Goal: Task Accomplishment & Management: Manage account settings

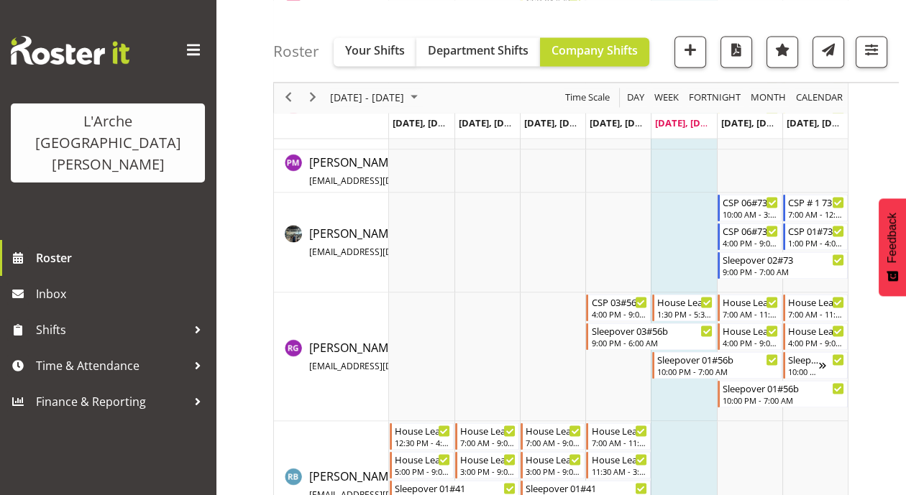
scroll to position [3400, 0]
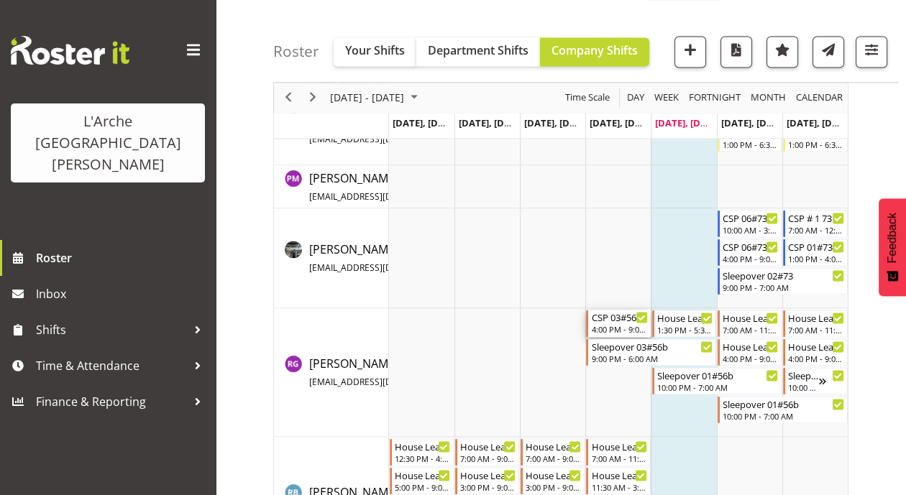
click at [620, 321] on div "CSP 03#56b" at bounding box center [619, 317] width 56 height 14
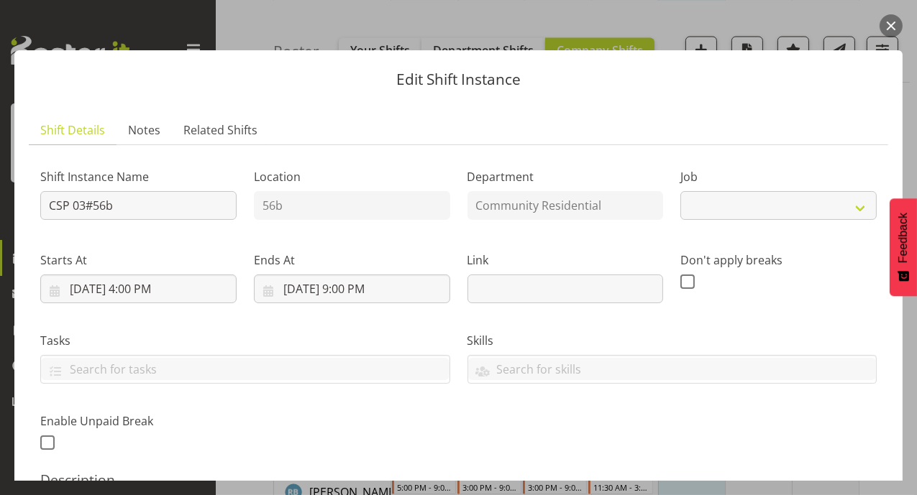
select select "2"
click at [888, 23] on button "button" at bounding box center [890, 25] width 23 height 23
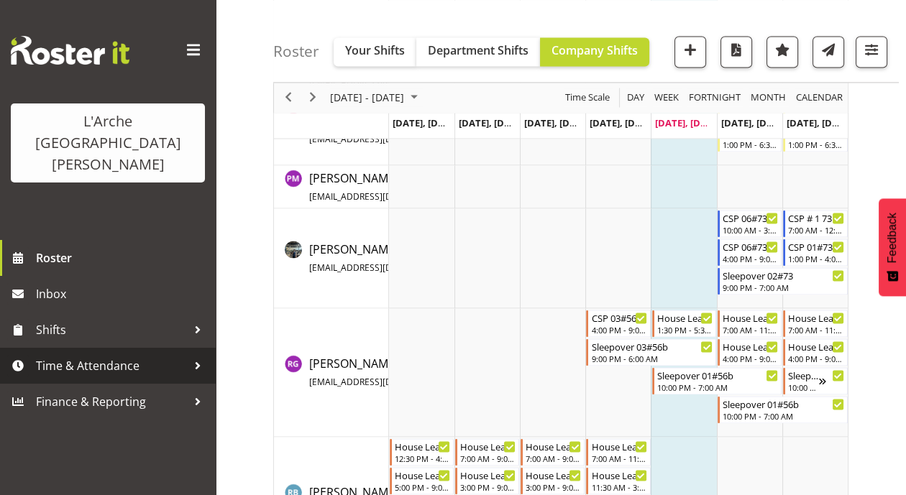
click at [122, 355] on span "Time & Attendance" at bounding box center [111, 366] width 151 height 22
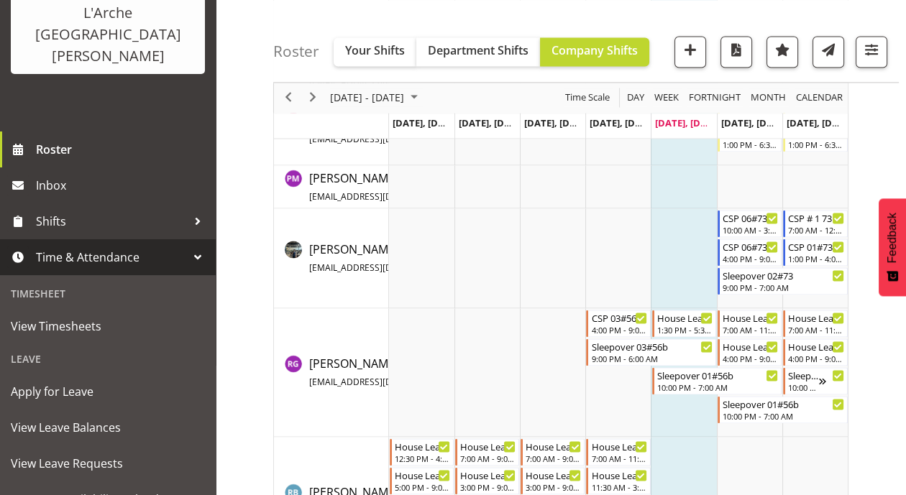
scroll to position [127, 0]
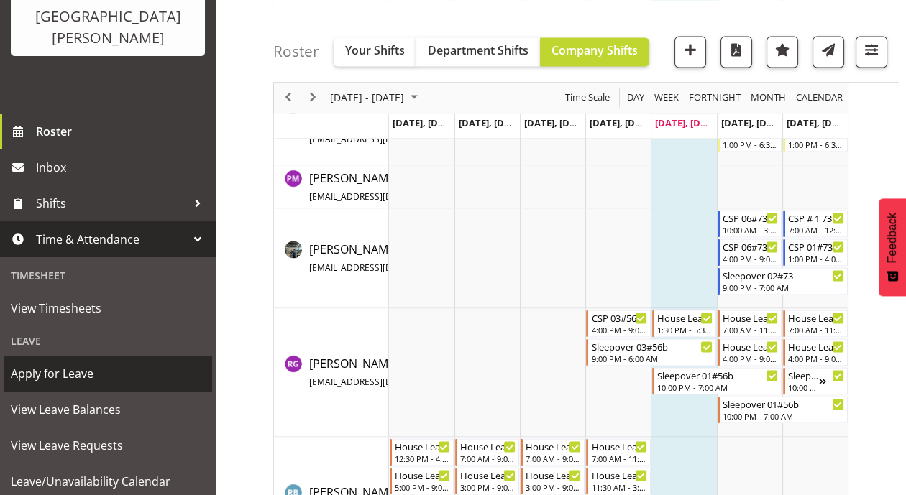
click at [59, 363] on span "Apply for Leave" at bounding box center [108, 374] width 194 height 22
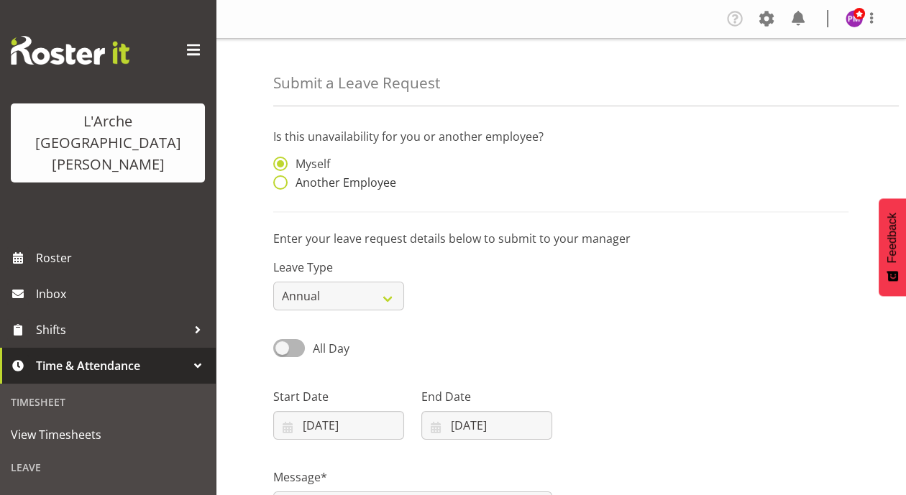
click at [275, 180] on span at bounding box center [280, 182] width 14 height 14
click at [275, 180] on input "Another Employee" at bounding box center [277, 182] width 9 height 9
radio input "true"
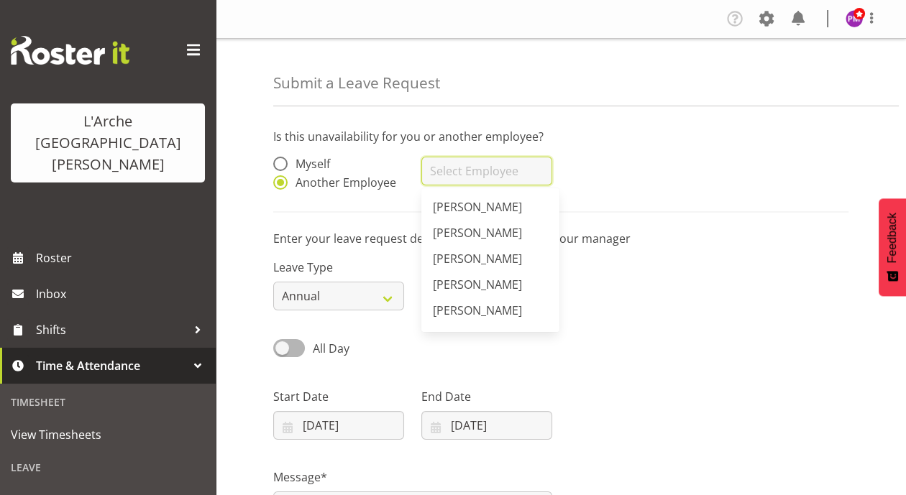
click at [457, 176] on input "text" at bounding box center [486, 171] width 131 height 29
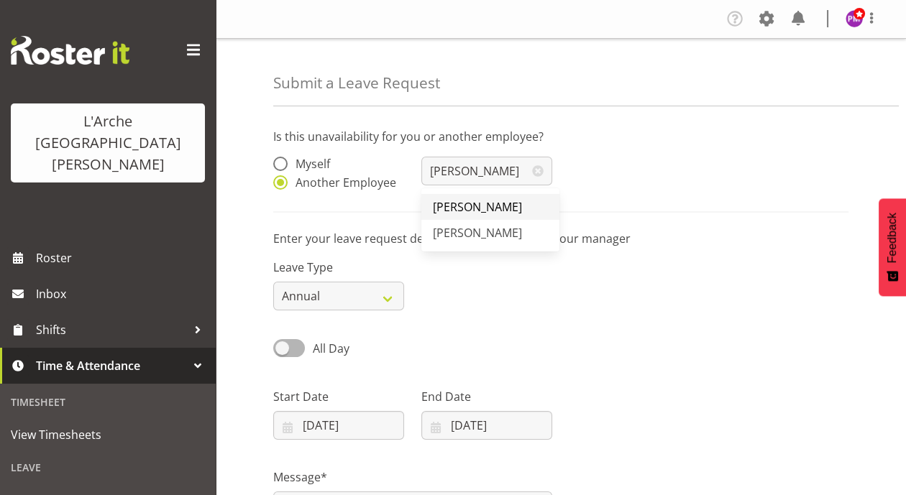
click at [468, 215] on link "[PERSON_NAME]" at bounding box center [490, 207] width 138 height 26
type input "[PERSON_NAME]"
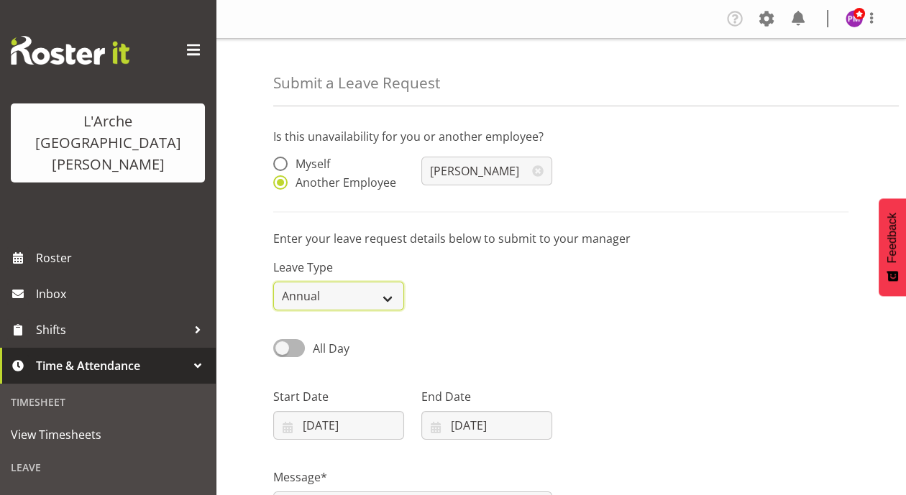
click at [384, 298] on select "Annual Sick Leave Without Pay Bereavement Domestic Violence Parental Jury Servi…" at bounding box center [338, 296] width 131 height 29
click at [671, 308] on div "Leave Type Annual Sick Leave Without Pay Bereavement Domestic Violence Parental…" at bounding box center [561, 279] width 592 height 81
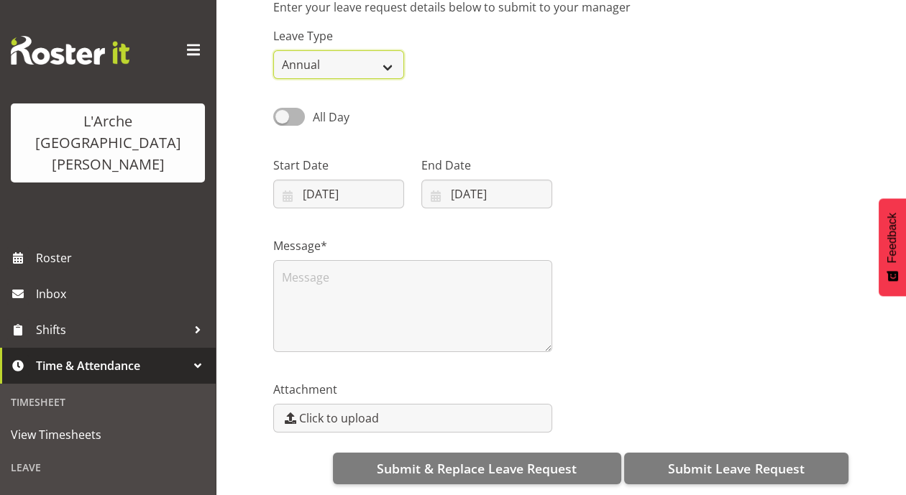
click at [395, 53] on select "Annual Sick Leave Without Pay Bereavement Domestic Violence Parental Jury Servi…" at bounding box center [338, 64] width 131 height 29
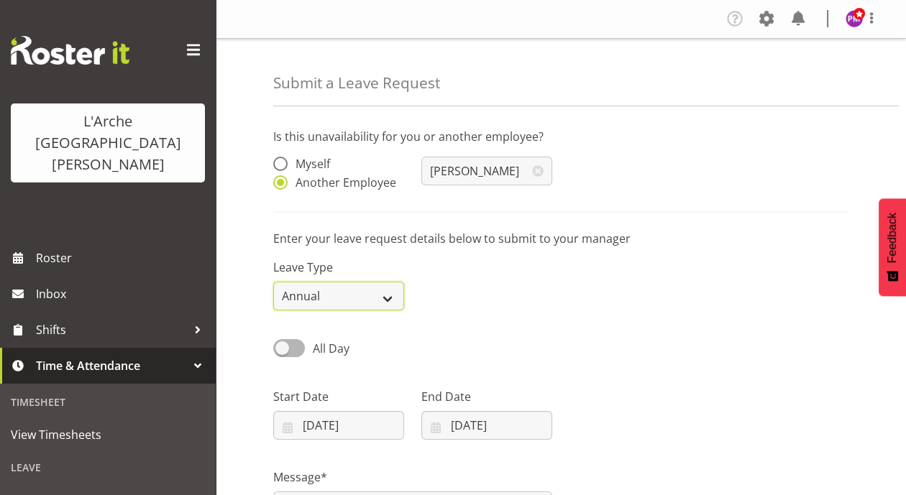
click at [392, 290] on select "Annual Sick Leave Without Pay Bereavement Domestic Violence Parental Jury Servi…" at bounding box center [338, 296] width 131 height 29
select select "Sick"
click at [273, 282] on select "Annual Sick Leave Without Pay Bereavement Domestic Violence Parental Jury Servi…" at bounding box center [338, 296] width 131 height 29
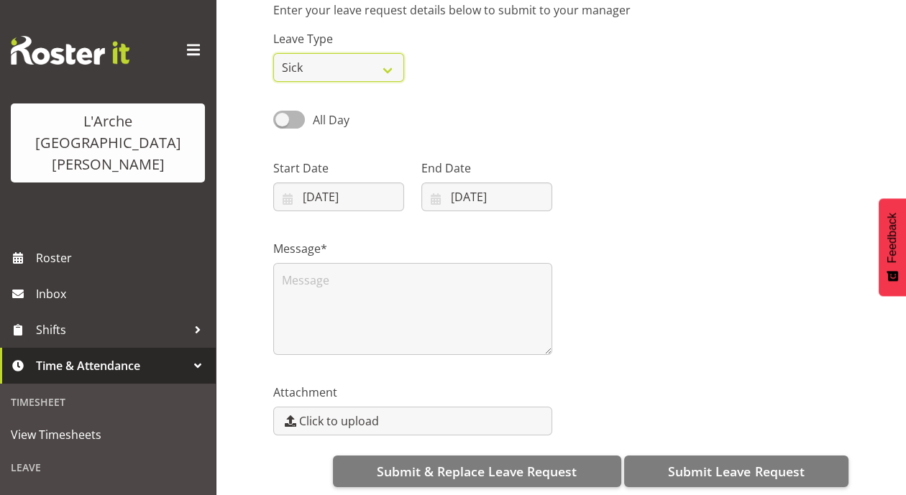
scroll to position [241, 0]
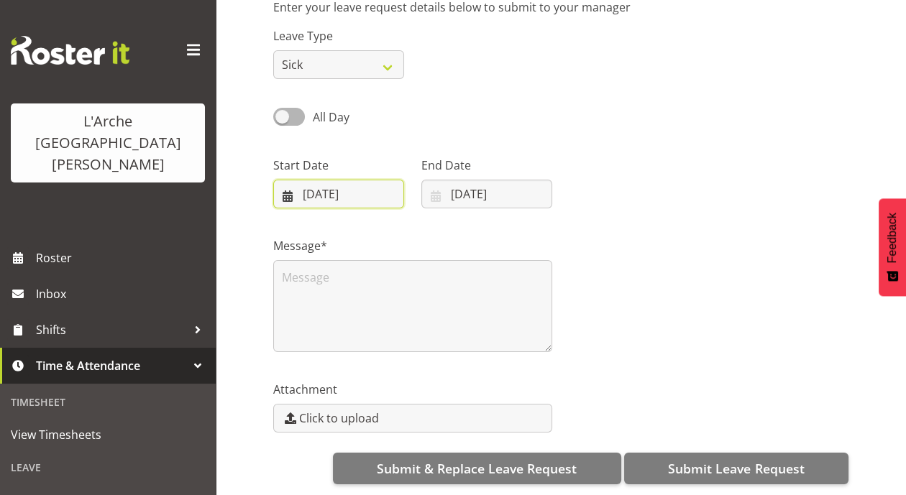
click at [311, 185] on input "[DATE]" at bounding box center [338, 194] width 131 height 29
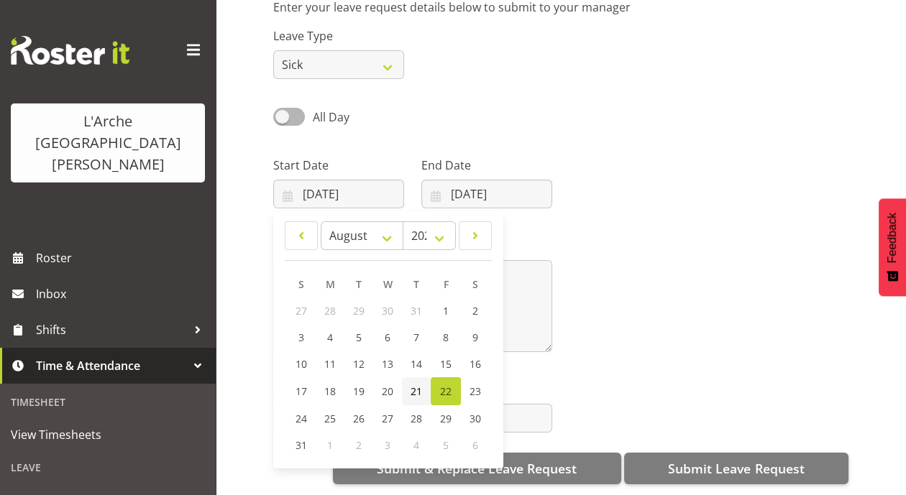
click at [413, 385] on span "21" at bounding box center [417, 392] width 12 height 14
type input "[DATE]"
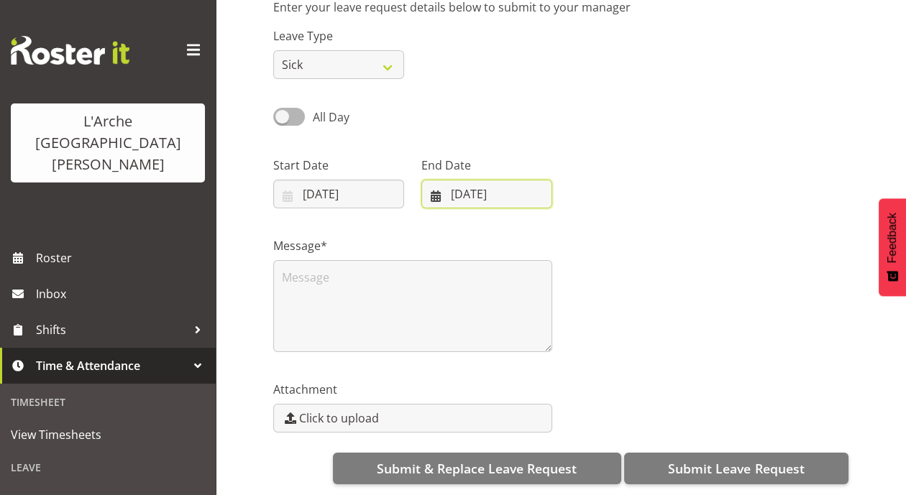
click at [459, 183] on input "[DATE]" at bounding box center [486, 194] width 131 height 29
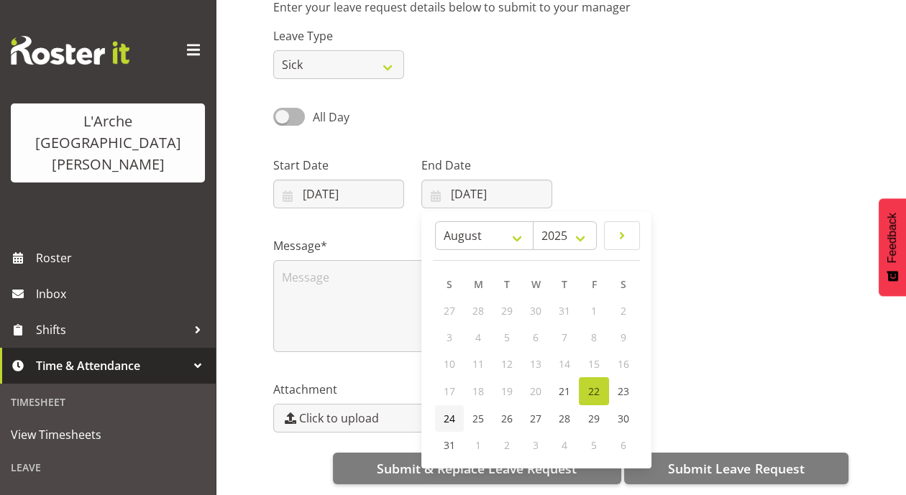
click at [453, 413] on span "24" at bounding box center [450, 419] width 12 height 14
type input "[DATE]"
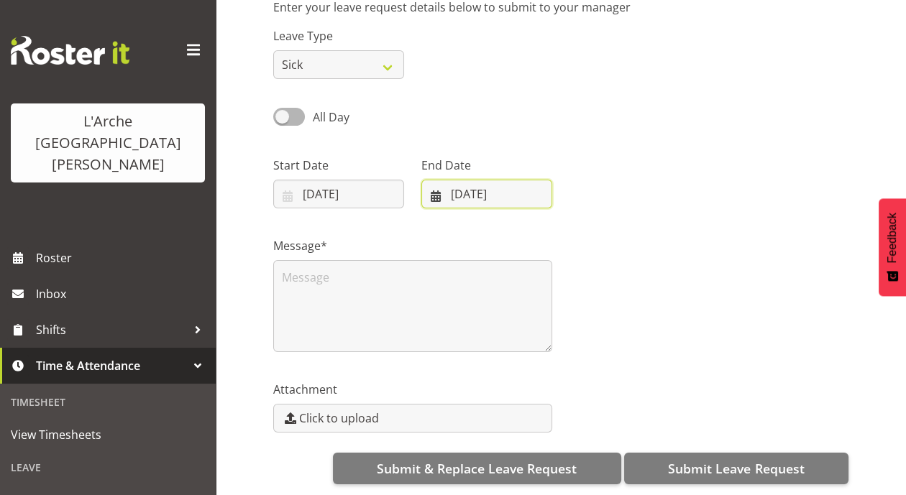
click at [459, 186] on input "[DATE]" at bounding box center [486, 194] width 131 height 29
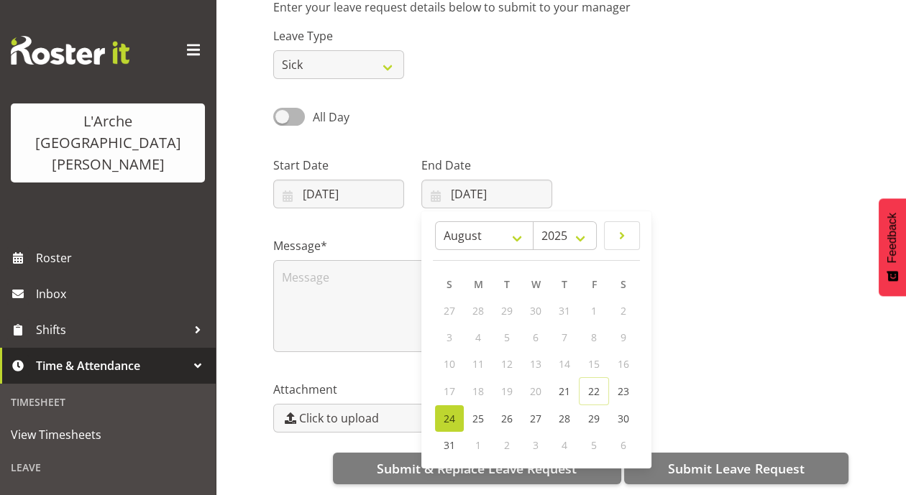
click at [611, 71] on div "Leave Type Annual Sick Leave Without Pay Bereavement Domestic Violence Parental…" at bounding box center [561, 47] width 592 height 81
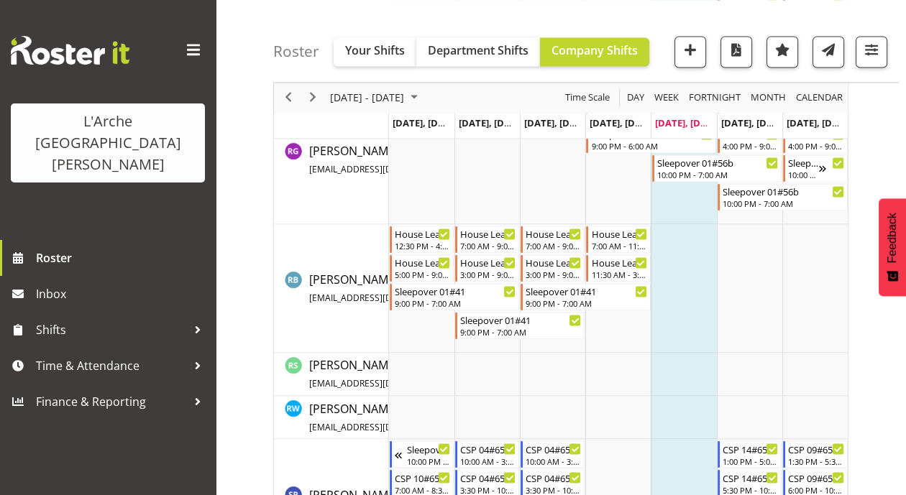
scroll to position [3457, 0]
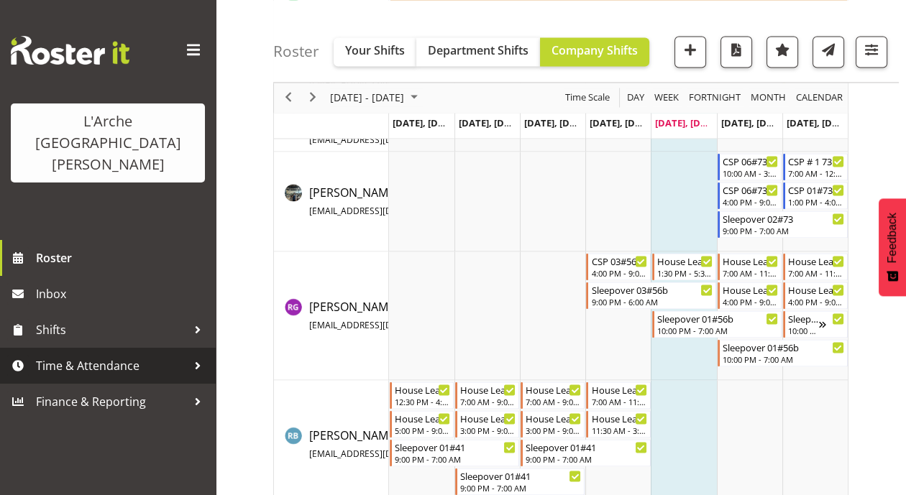
click at [132, 355] on span "Time & Attendance" at bounding box center [111, 366] width 151 height 22
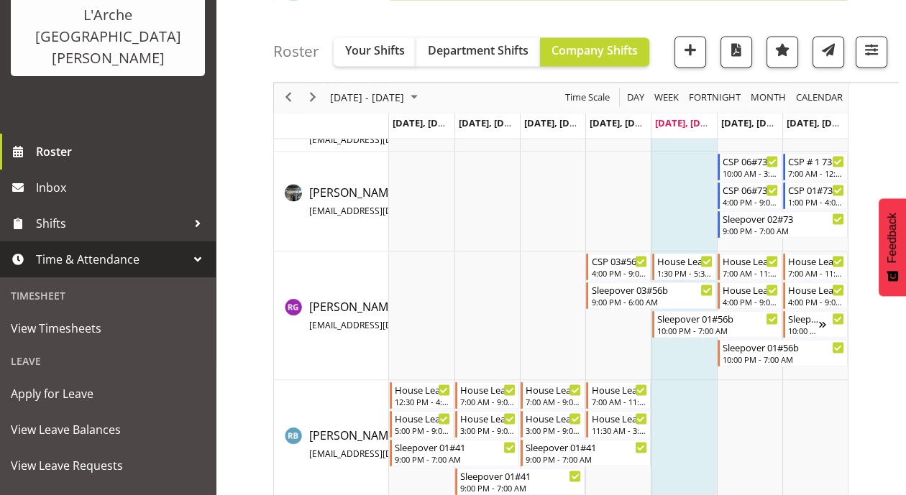
scroll to position [114, 0]
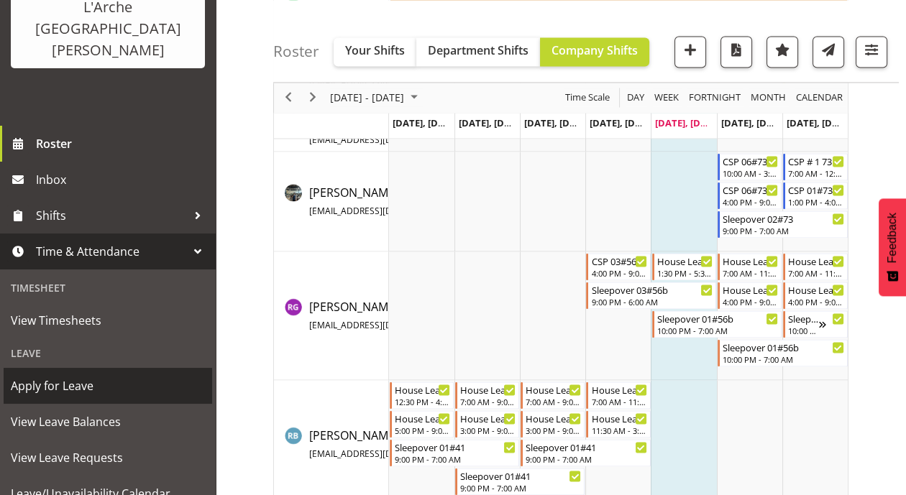
click at [70, 375] on span "Apply for Leave" at bounding box center [108, 386] width 194 height 22
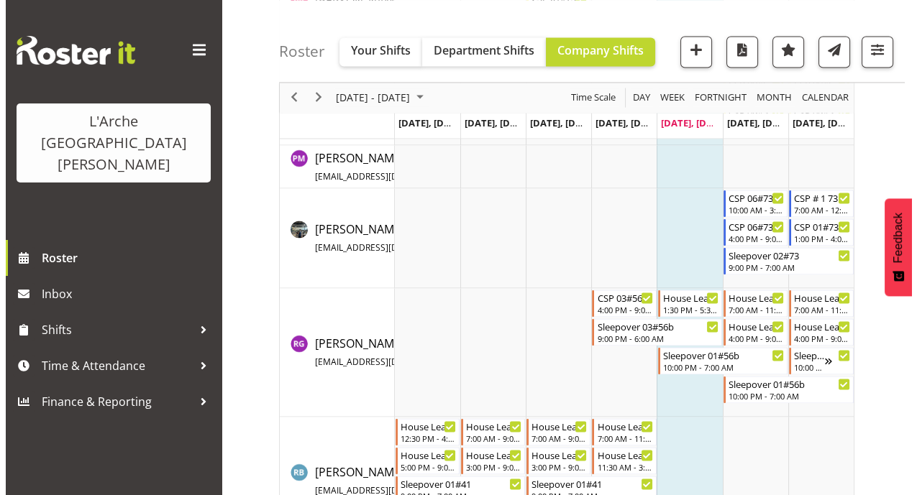
scroll to position [3404, 0]
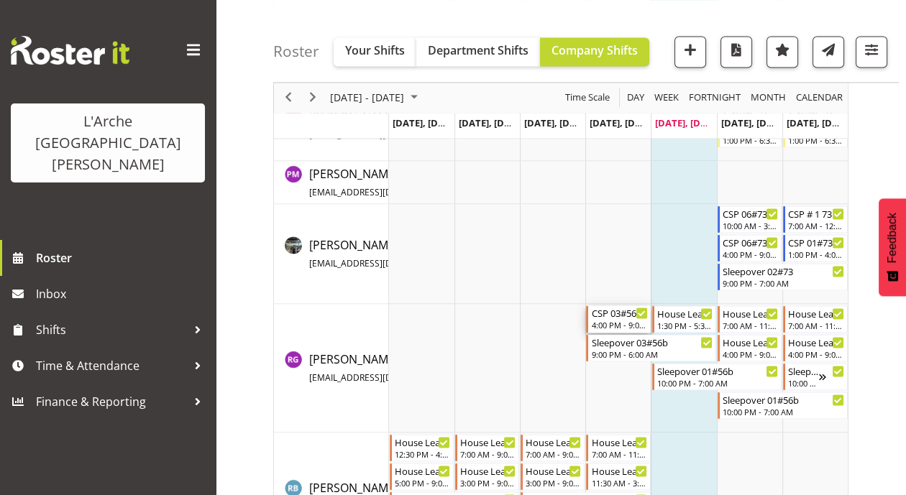
click at [617, 316] on div "CSP 03#56b" at bounding box center [619, 313] width 56 height 14
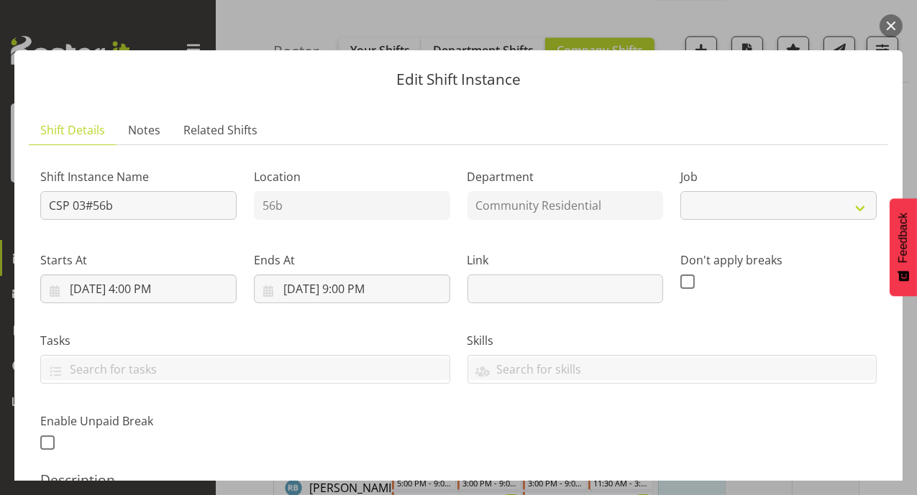
select select "2"
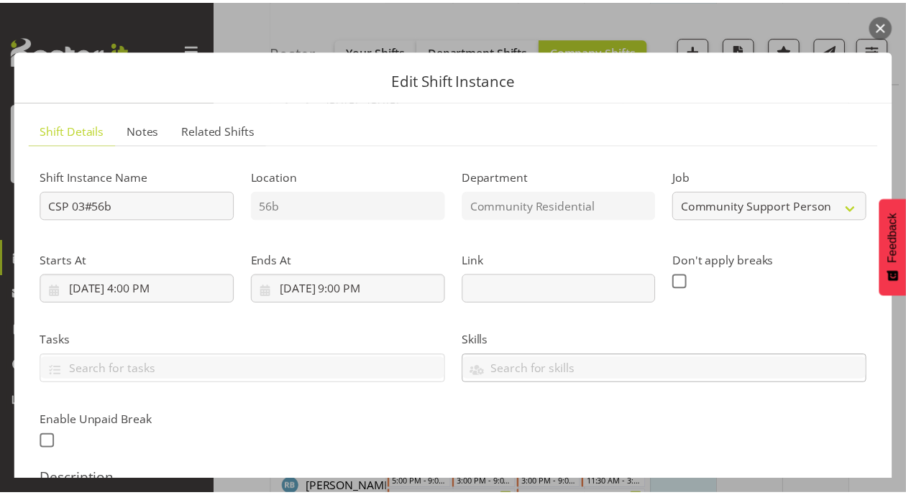
scroll to position [382, 0]
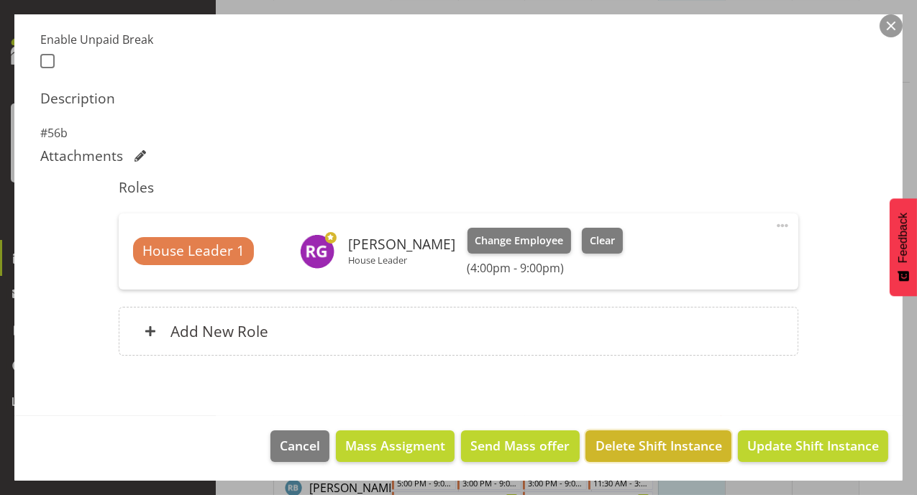
click at [667, 446] on span "Delete Shift Instance" at bounding box center [658, 445] width 127 height 19
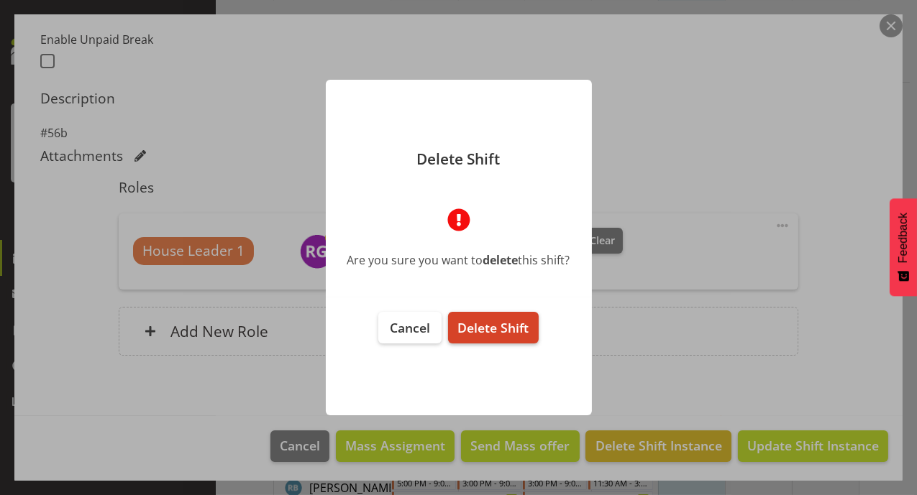
click at [494, 336] on span "Delete Shift" at bounding box center [492, 327] width 71 height 17
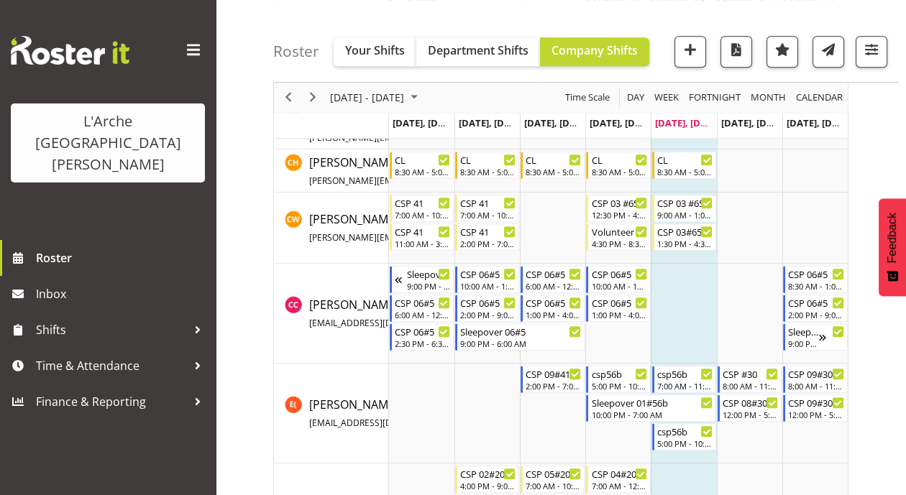
scroll to position [1480, 0]
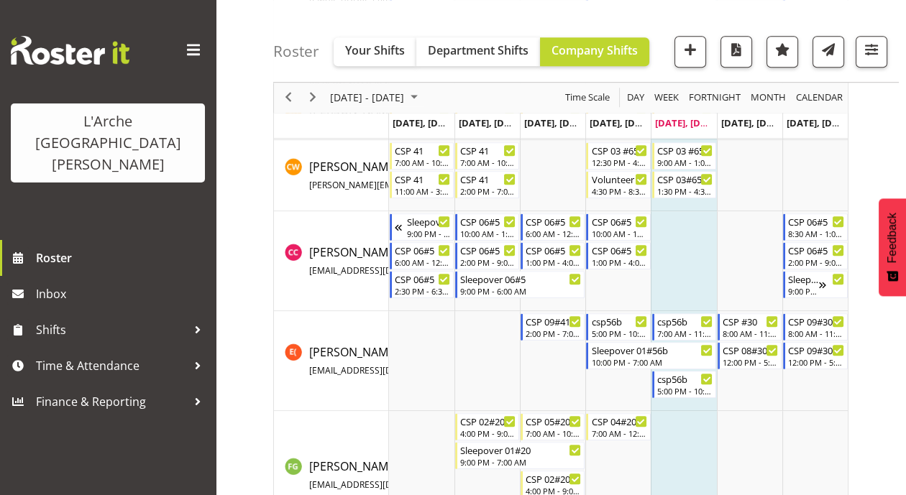
click at [681, 204] on td "Timeline Week of August 22, 2025" at bounding box center [683, 175] width 65 height 71
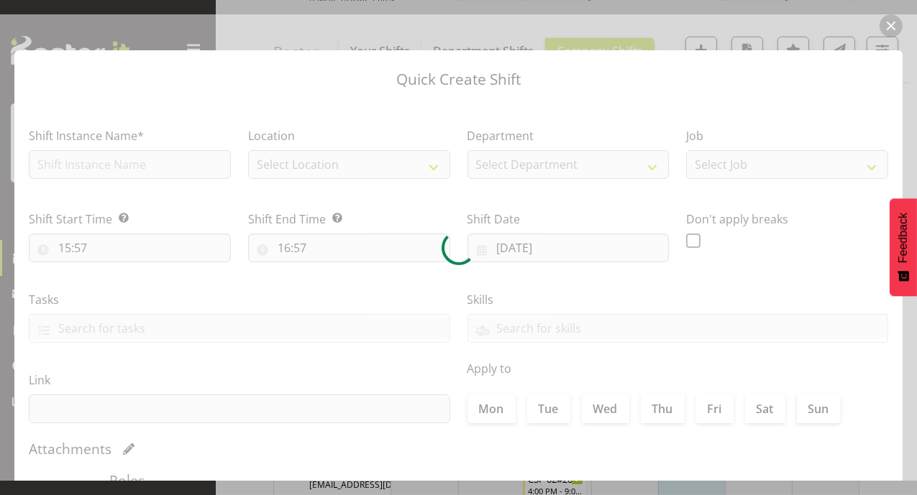
checkbox input "true"
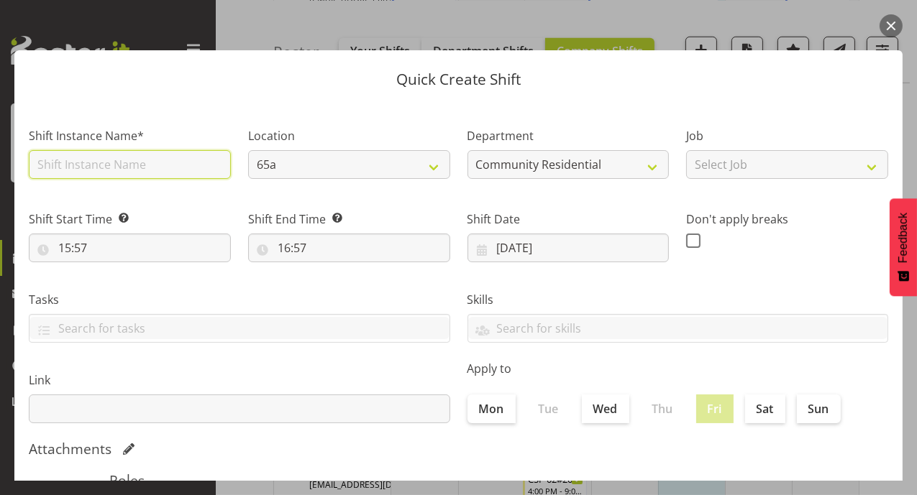
click at [137, 167] on input "text" at bounding box center [130, 164] width 202 height 29
type input "c"
type input "csps"
click at [896, 21] on button "button" at bounding box center [890, 25] width 23 height 23
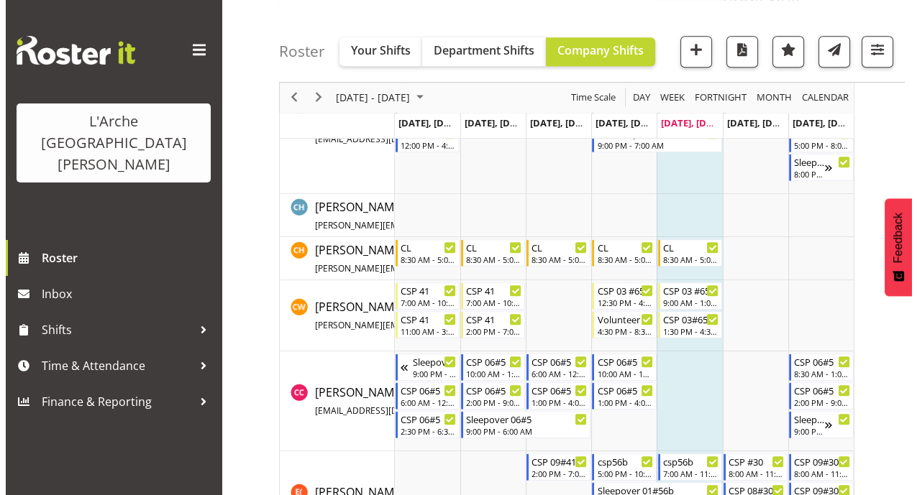
scroll to position [1375, 0]
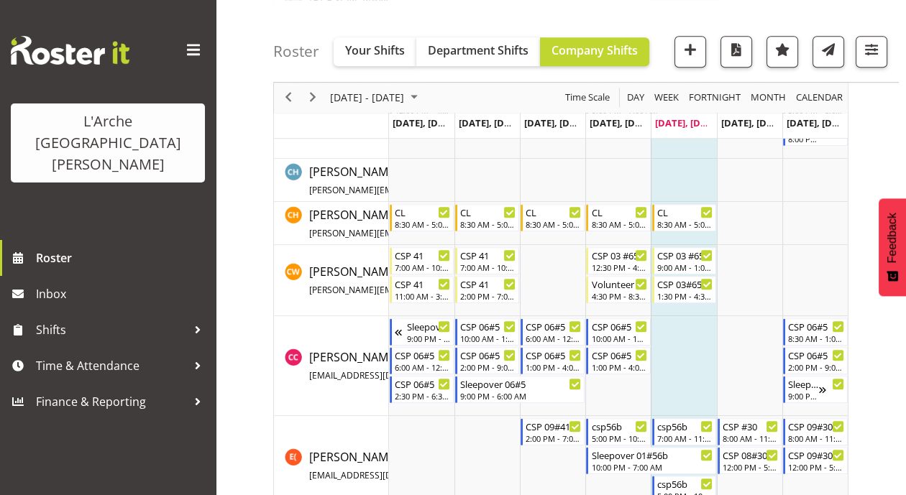
click at [679, 308] on td "Timeline Week of August 22, 2025" at bounding box center [683, 280] width 65 height 71
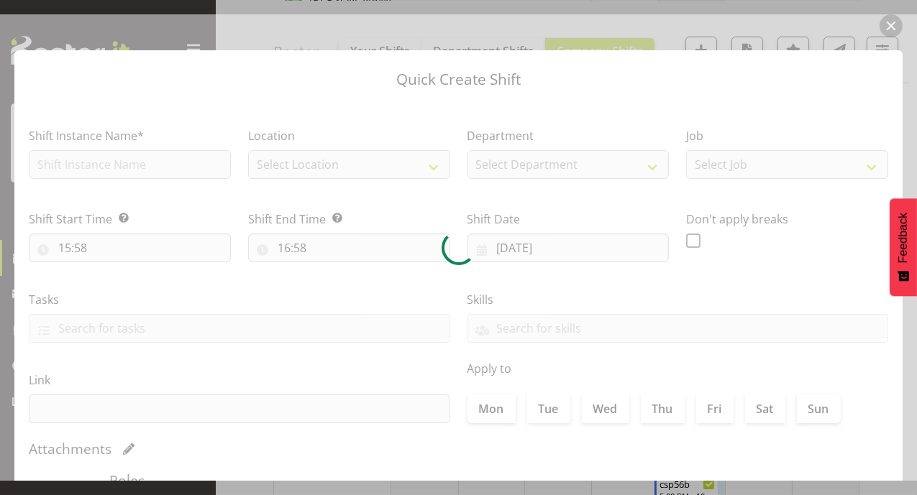
checkbox input "true"
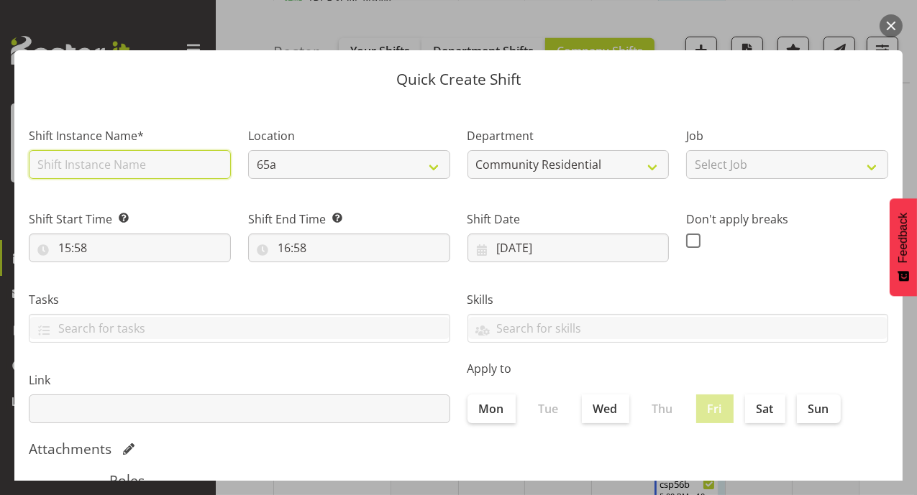
click at [40, 164] on input "text" at bounding box center [130, 164] width 202 height 29
type input "Sleepover 01#56b"
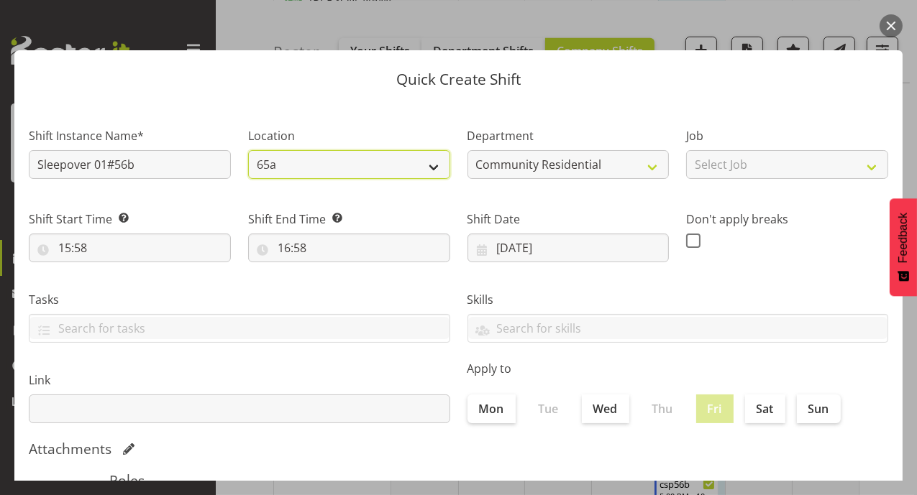
click at [416, 170] on select "65a 41 56b 30" at bounding box center [349, 164] width 202 height 29
select select "1061"
click at [248, 150] on select "65a 41 56b 30" at bounding box center [349, 164] width 202 height 29
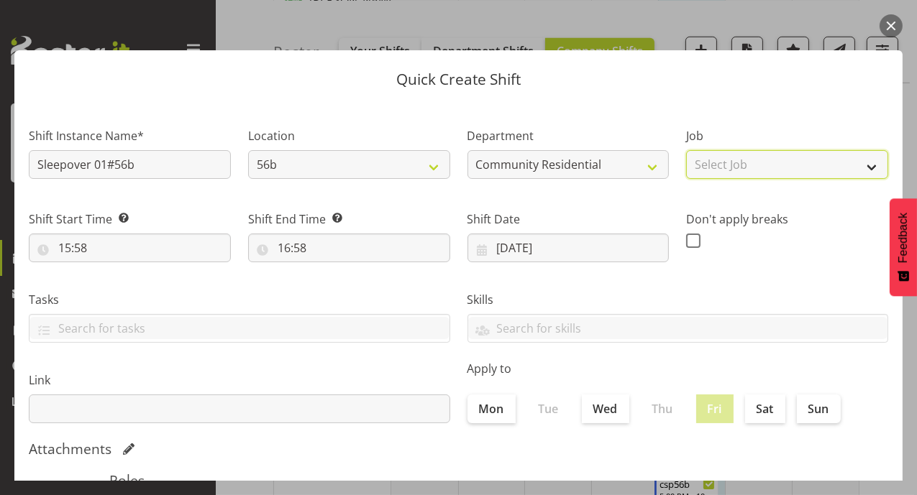
drag, startPoint x: 858, startPoint y: 167, endPoint x: 852, endPoint y: 177, distance: 12.0
click at [858, 167] on select "Select Job Accounts Admin Art Coordinator Community Leader Community Support Pe…" at bounding box center [787, 164] width 202 height 29
select select "3"
click at [686, 150] on select "Select Job Accounts Admin Art Coordinator Community Leader Community Support Pe…" at bounding box center [787, 164] width 202 height 29
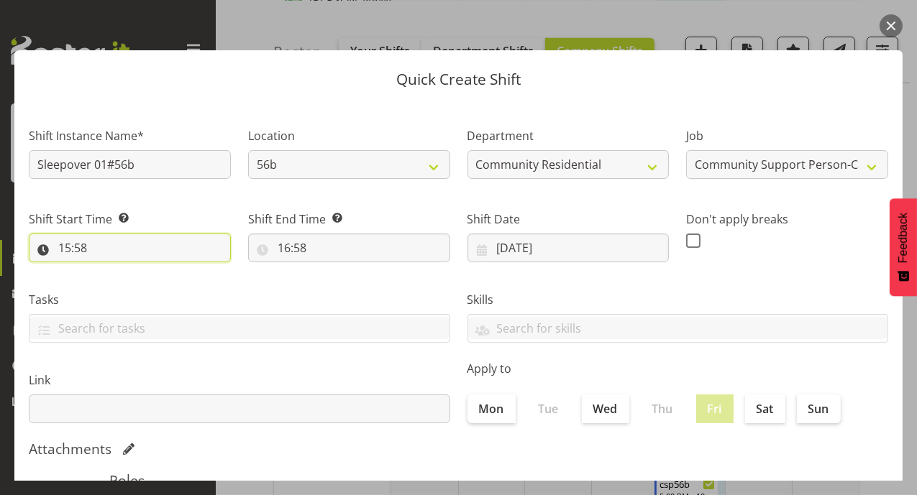
click at [70, 253] on input "15:58" at bounding box center [130, 248] width 202 height 29
click at [125, 296] on select "00 01 02 03 04 05 06 07 08 09 10 11 12 13 14 15 16 17 18 19 20 21 22 23" at bounding box center [127, 285] width 32 height 29
select select "22"
click at [111, 271] on select "00 01 02 03 04 05 06 07 08 09 10 11 12 13 14 15 16 17 18 19 20 21 22 23" at bounding box center [127, 285] width 32 height 29
type input "22:58"
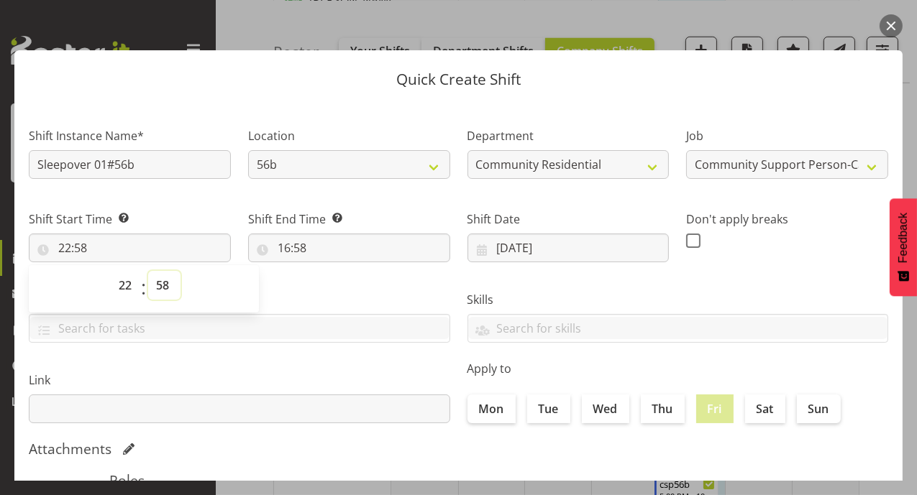
click at [162, 285] on select "00 01 02 03 04 05 06 07 08 09 10 11 12 13 14 15 16 17 18 19 20 21 22 23 24 25 2…" at bounding box center [164, 285] width 32 height 29
select select "0"
click at [148, 271] on select "00 01 02 03 04 05 06 07 08 09 10 11 12 13 14 15 16 17 18 19 20 21 22 23 24 25 2…" at bounding box center [164, 285] width 32 height 29
type input "22:00"
click at [285, 256] on input "16:58" at bounding box center [349, 248] width 202 height 29
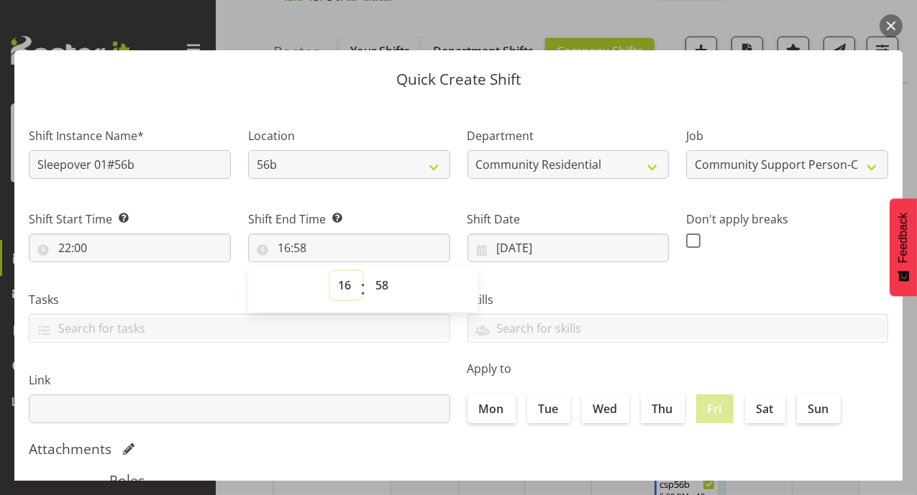
click at [341, 286] on select "00 01 02 03 04 05 06 07 08 09 10 11 12 13 14 15 16 17 18 19 20 21 22 23" at bounding box center [346, 285] width 32 height 29
select select "7"
click at [330, 271] on select "00 01 02 03 04 05 06 07 08 09 10 11 12 13 14 15 16 17 18 19 20 21 22 23" at bounding box center [346, 285] width 32 height 29
type input "07:58"
click at [385, 285] on select "00 01 02 03 04 05 06 07 08 09 10 11 12 13 14 15 16 17 18 19 20 21 22 23 24 25 2…" at bounding box center [383, 285] width 32 height 29
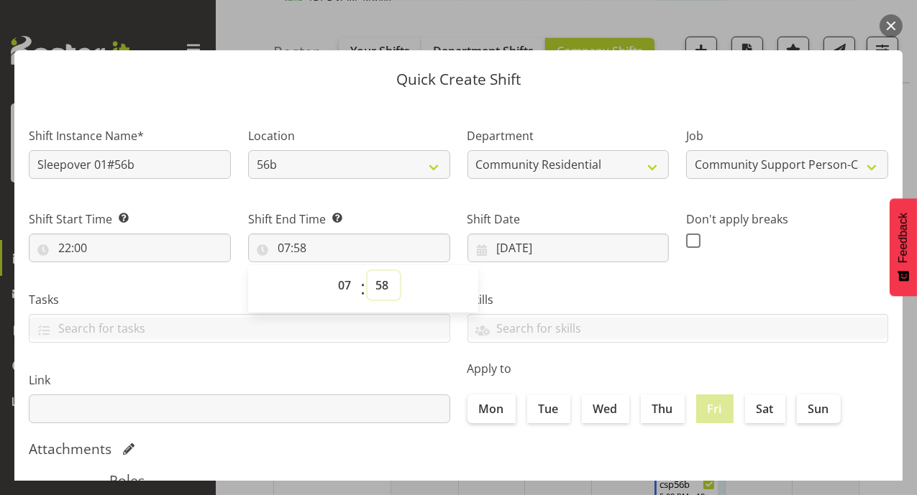
select select "0"
click at [367, 271] on select "00 01 02 03 04 05 06 07 08 09 10 11 12 13 14 15 16 17 18 19 20 21 22 23 24 25 2…" at bounding box center [383, 285] width 32 height 29
type input "07:00"
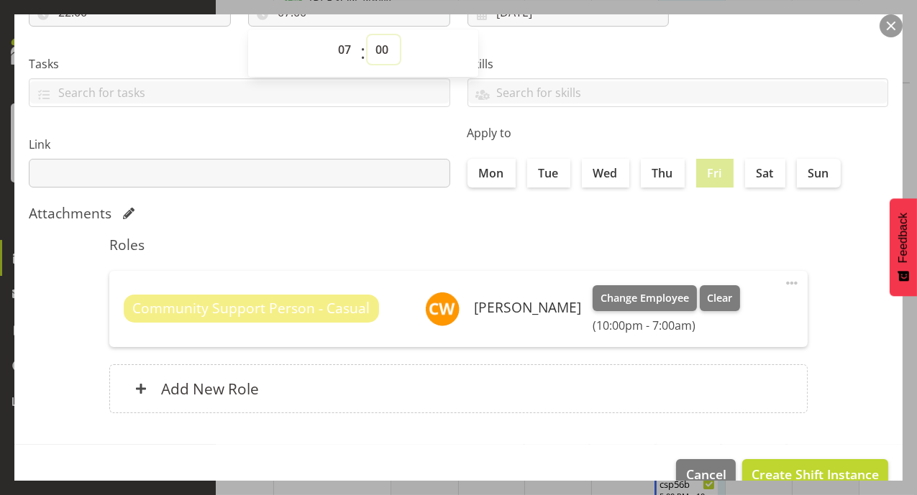
scroll to position [265, 0]
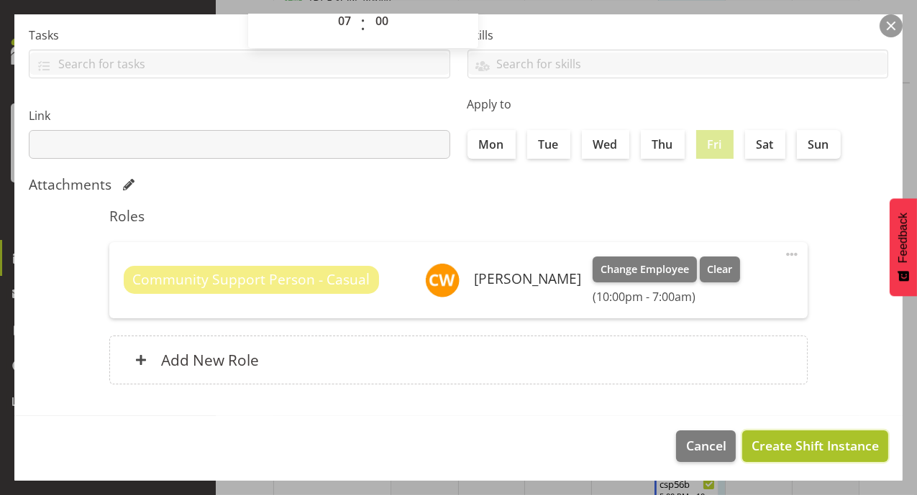
click at [833, 447] on span "Create Shift Instance" at bounding box center [814, 445] width 127 height 19
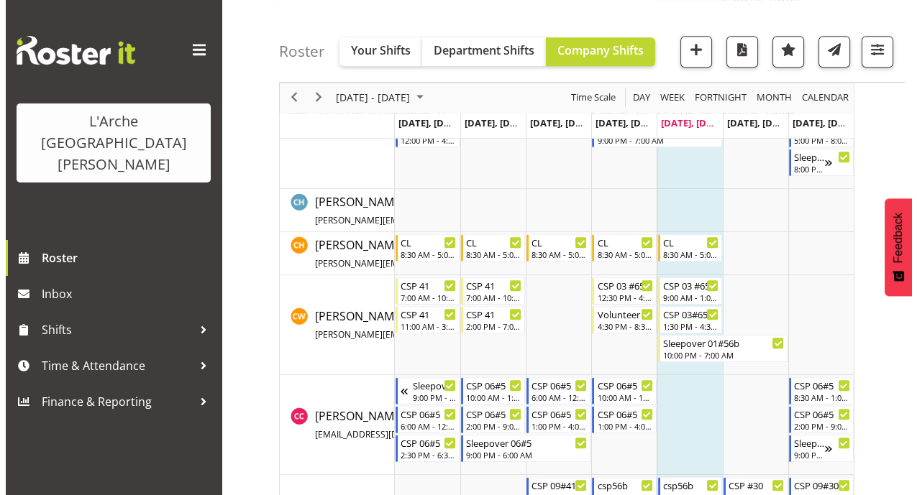
scroll to position [1401, 0]
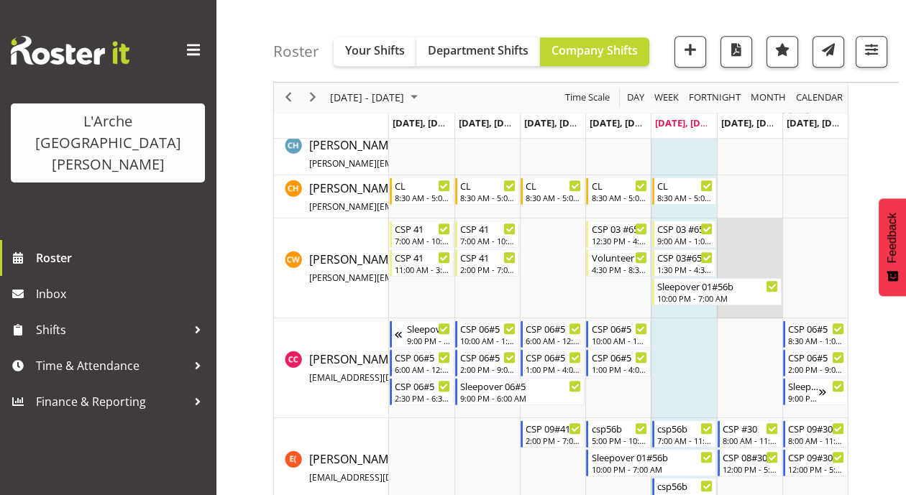
click at [731, 223] on td "Timeline Week of August 22, 2025" at bounding box center [749, 269] width 65 height 100
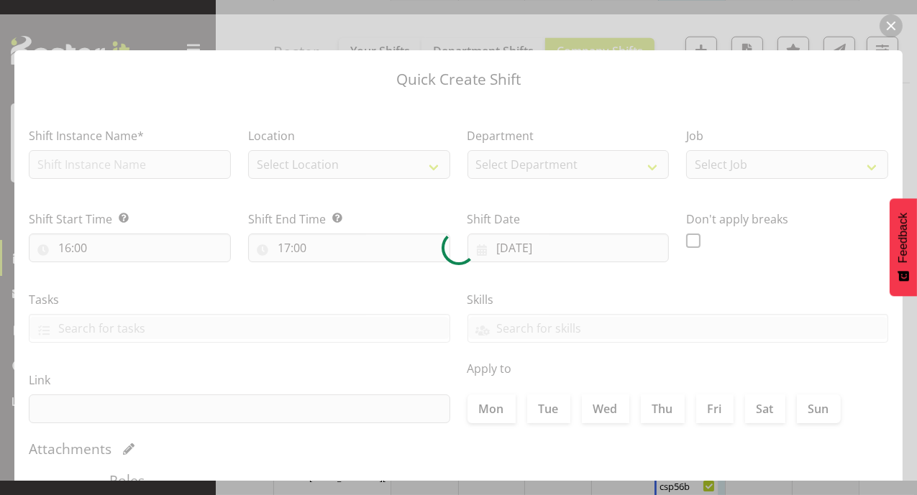
type input "23/08/2025"
checkbox input "true"
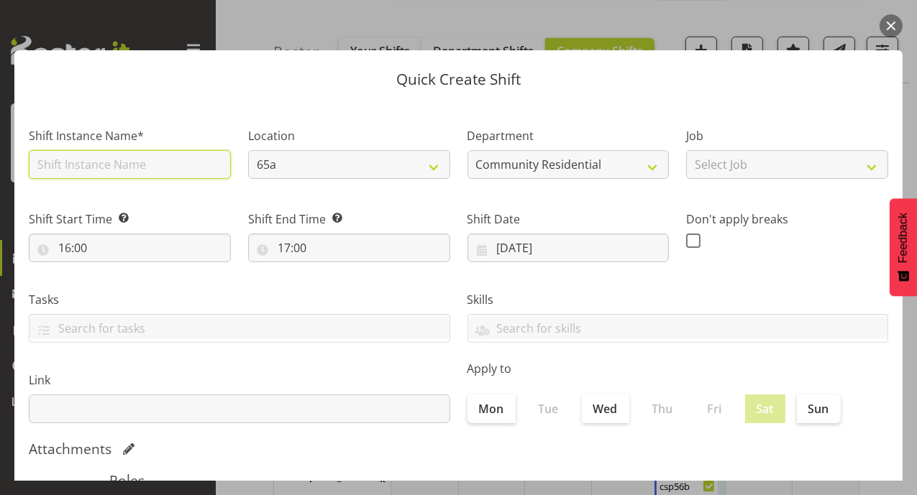
click at [191, 162] on input "text" at bounding box center [130, 164] width 202 height 29
type input "csp56b"
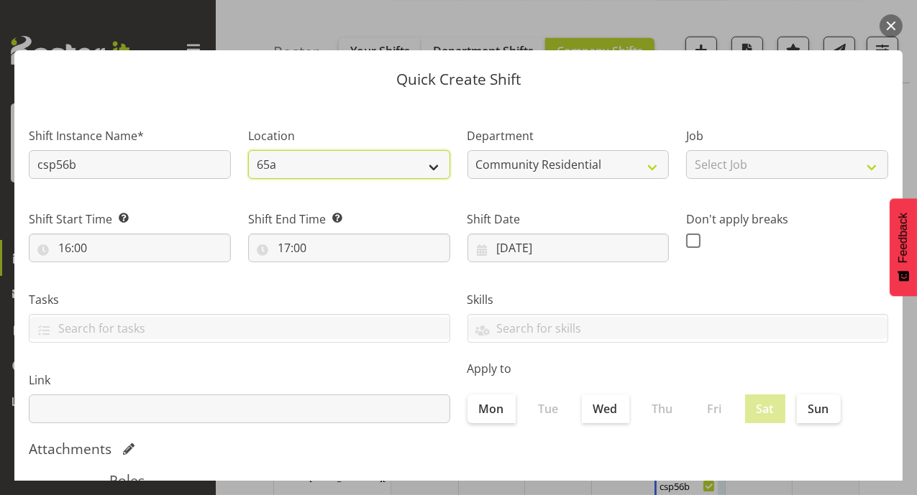
click at [437, 168] on select "65a 41 56b 30" at bounding box center [349, 164] width 202 height 29
select select "1061"
click at [248, 150] on select "65a 41 56b 30" at bounding box center [349, 164] width 202 height 29
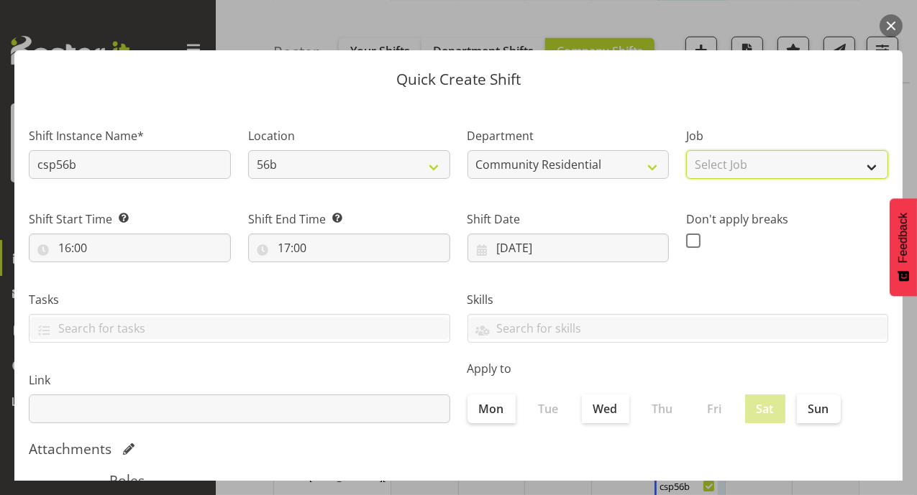
click at [857, 167] on select "Select Job Accounts Admin Art Coordinator Community Leader Community Support Pe…" at bounding box center [787, 164] width 202 height 29
select select "3"
click at [686, 150] on select "Select Job Accounts Admin Art Coordinator Community Leader Community Support Pe…" at bounding box center [787, 164] width 202 height 29
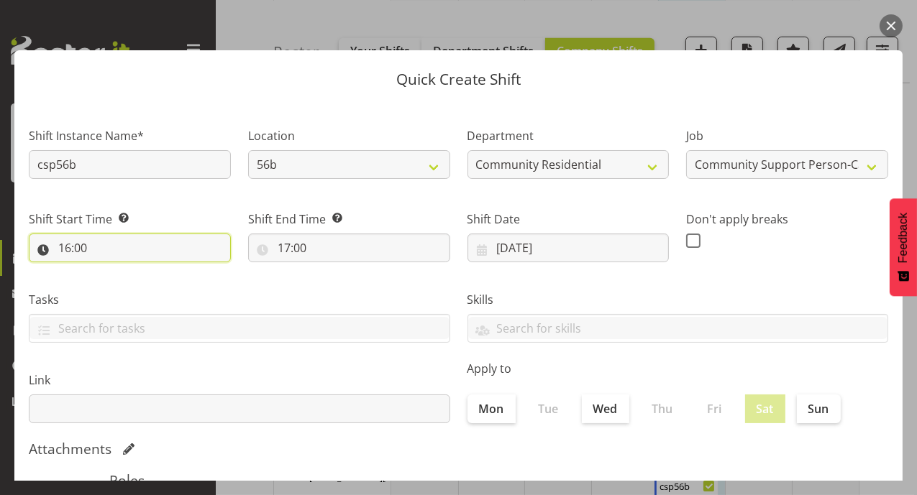
click at [70, 251] on input "16:00" at bounding box center [130, 248] width 202 height 29
click at [124, 283] on select "00 01 02 03 04 05 06 07 08 09 10 11 12 13 14 15 16 17 18 19 20 21 22 23" at bounding box center [127, 285] width 32 height 29
select select "7"
click at [111, 271] on select "00 01 02 03 04 05 06 07 08 09 10 11 12 13 14 15 16 17 18 19 20 21 22 23" at bounding box center [127, 285] width 32 height 29
type input "07:00"
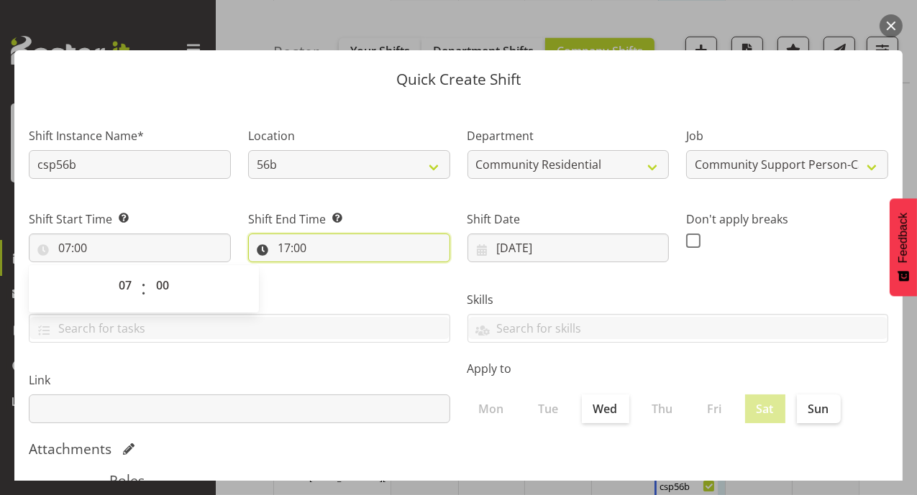
click at [275, 247] on input "17:00" at bounding box center [349, 248] width 202 height 29
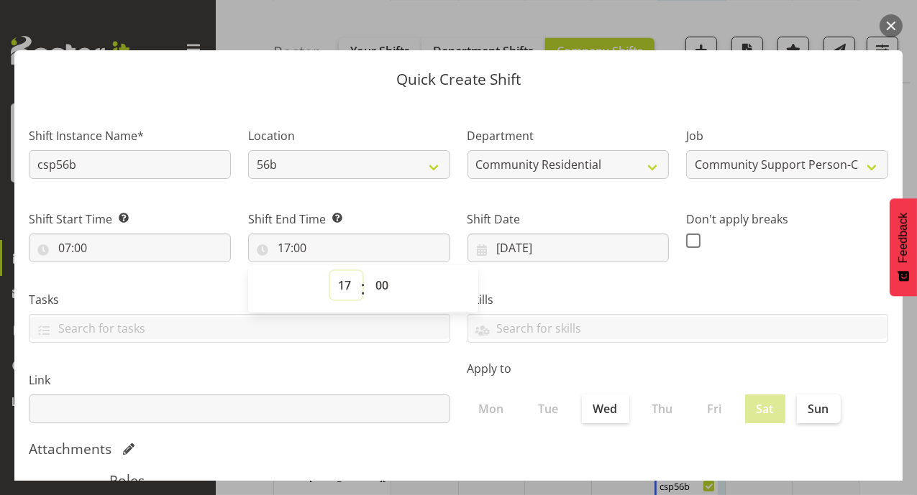
click at [345, 286] on select "00 01 02 03 04 05 06 07 08 09 10 11 12 13 14 15 16 17 18 19 20 21 22 23" at bounding box center [346, 285] width 32 height 29
select select "11"
click at [330, 271] on select "00 01 02 03 04 05 06 07 08 09 10 11 12 13 14 15 16 17 18 19 20 21 22 23" at bounding box center [346, 285] width 32 height 29
type input "11:00"
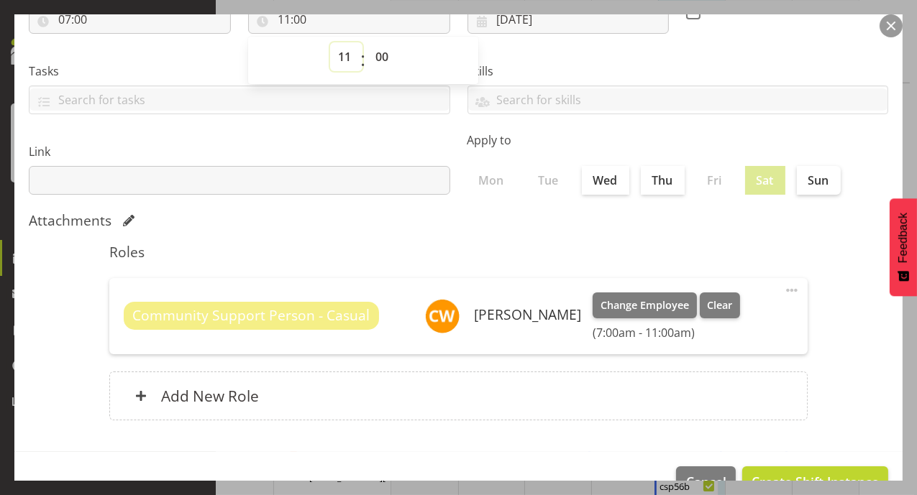
scroll to position [265, 0]
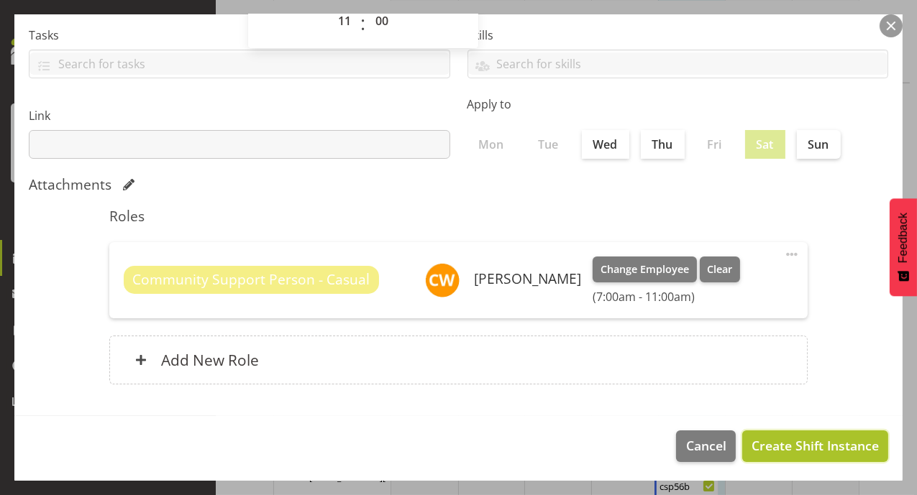
click at [796, 441] on span "Create Shift Instance" at bounding box center [814, 445] width 127 height 19
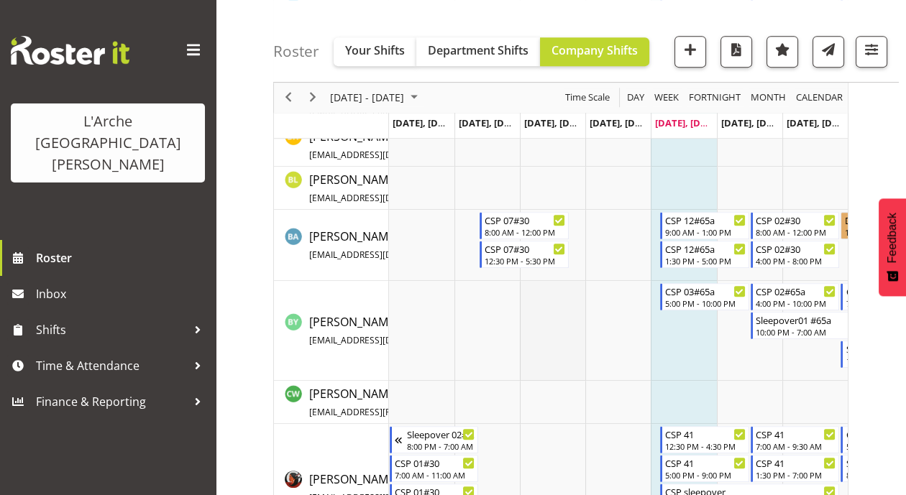
scroll to position [982, 0]
click at [672, 93] on span "Week" at bounding box center [666, 98] width 27 height 18
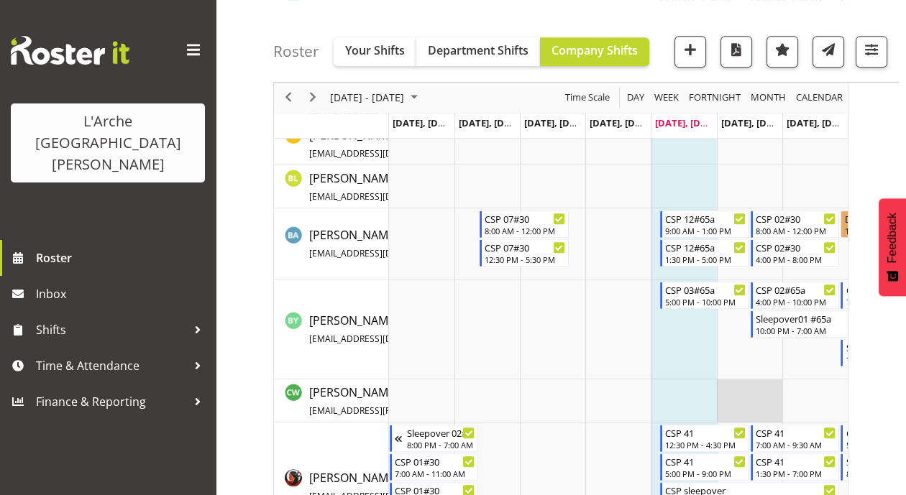
drag, startPoint x: 551, startPoint y: 398, endPoint x: 771, endPoint y: 403, distance: 220.1
click at [771, 403] on tr "Timeline Week of August 22, 2025" at bounding box center [618, 401] width 459 height 43
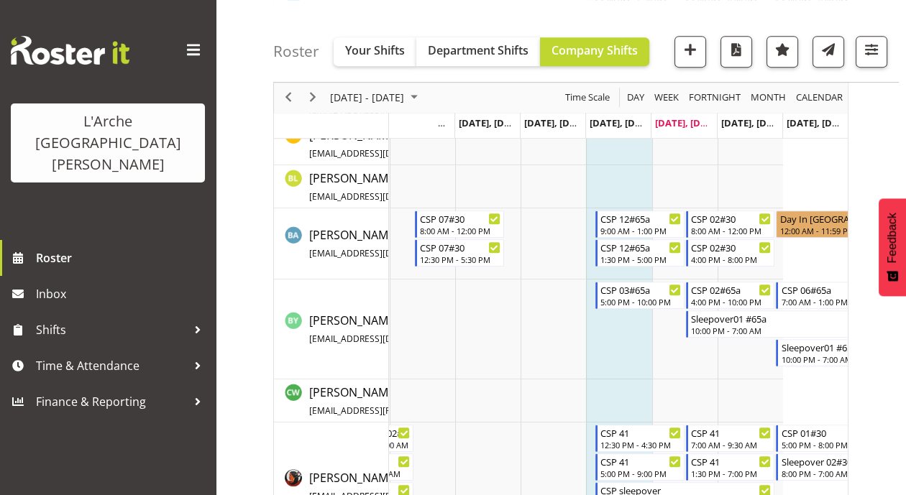
drag, startPoint x: 779, startPoint y: 400, endPoint x: 858, endPoint y: 399, distance: 79.1
click at [458, 125] on span "[DATE], [DATE]" at bounding box center [490, 122] width 65 height 13
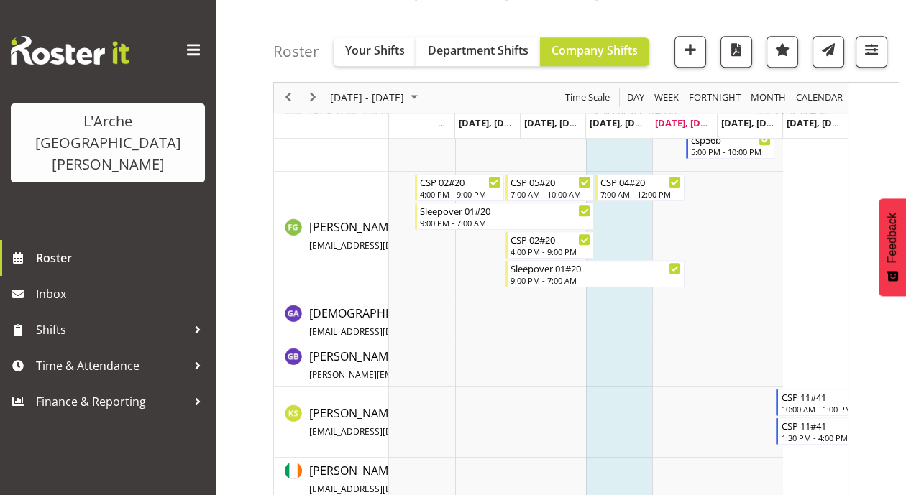
scroll to position [1134, 0]
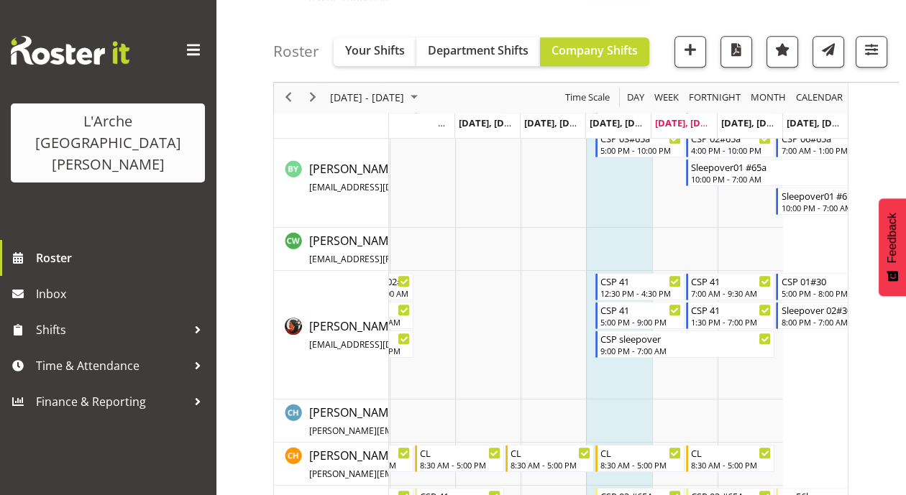
drag, startPoint x: 729, startPoint y: 418, endPoint x: 804, endPoint y: 420, distance: 74.8
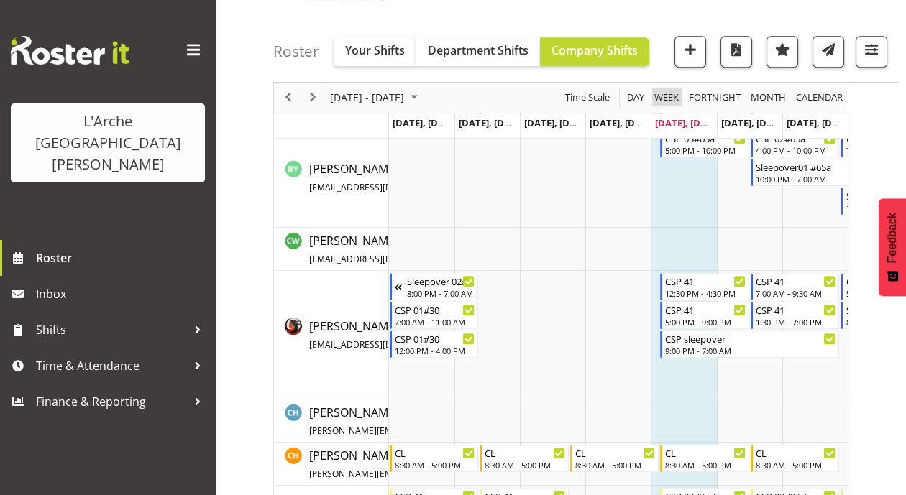
click at [664, 91] on span "Week" at bounding box center [666, 98] width 27 height 18
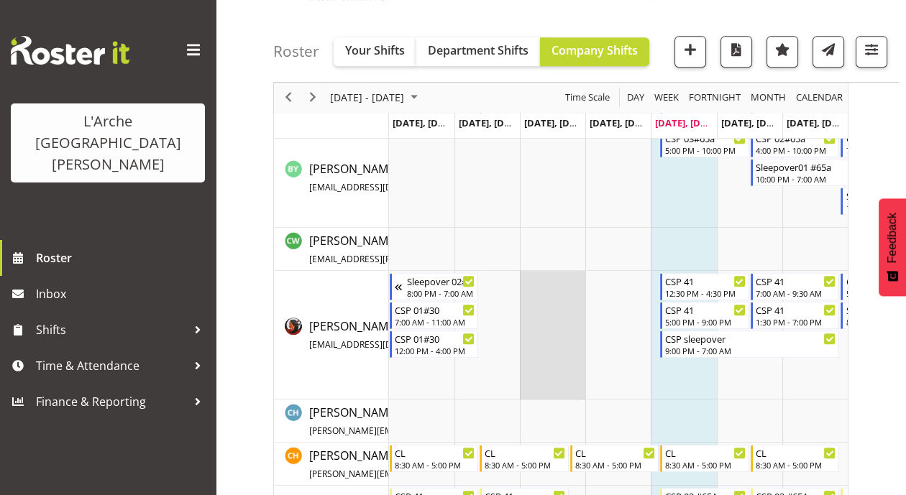
drag, startPoint x: 798, startPoint y: 383, endPoint x: 545, endPoint y: 378, distance: 253.1
click at [479, 378] on tr "Timeline Week of August 22, 2025" at bounding box center [618, 335] width 459 height 129
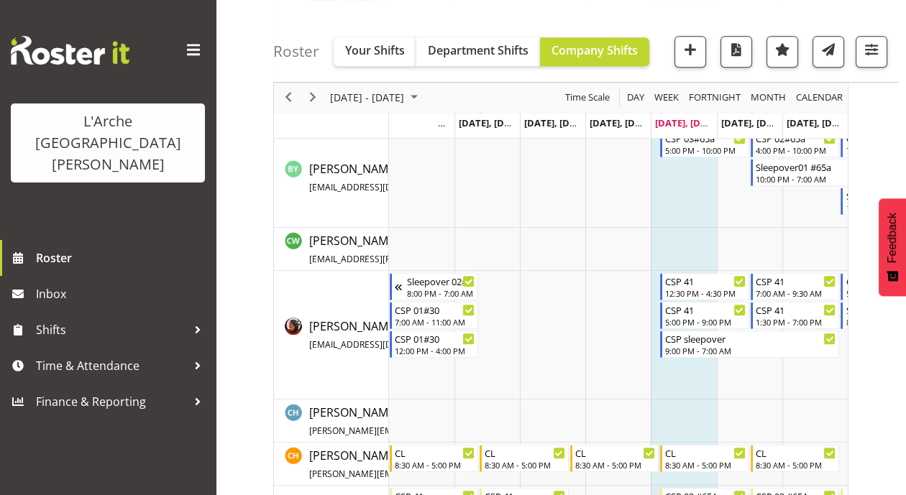
scroll to position [0, 65]
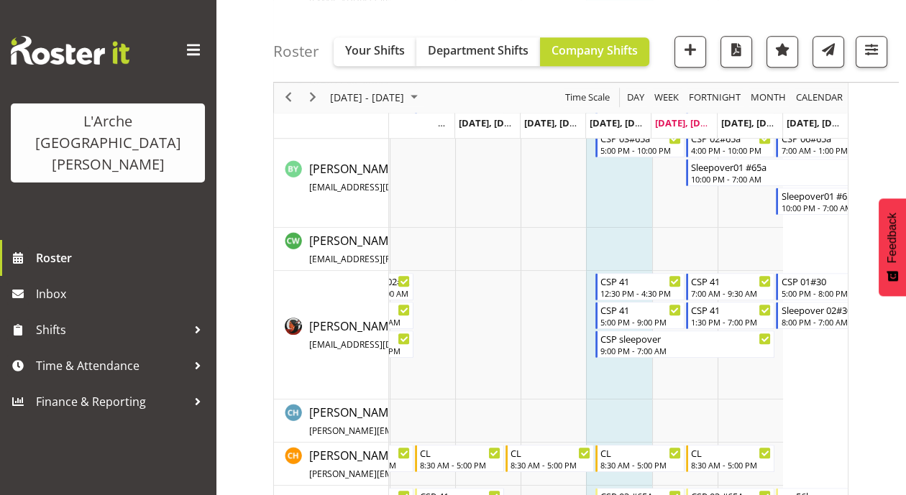
drag, startPoint x: 829, startPoint y: 383, endPoint x: 899, endPoint y: 401, distance: 72.2
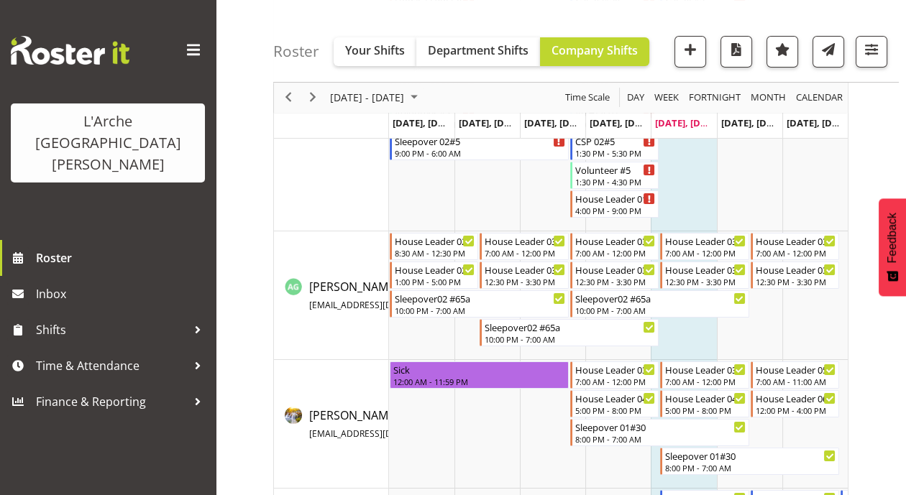
scroll to position [0, 0]
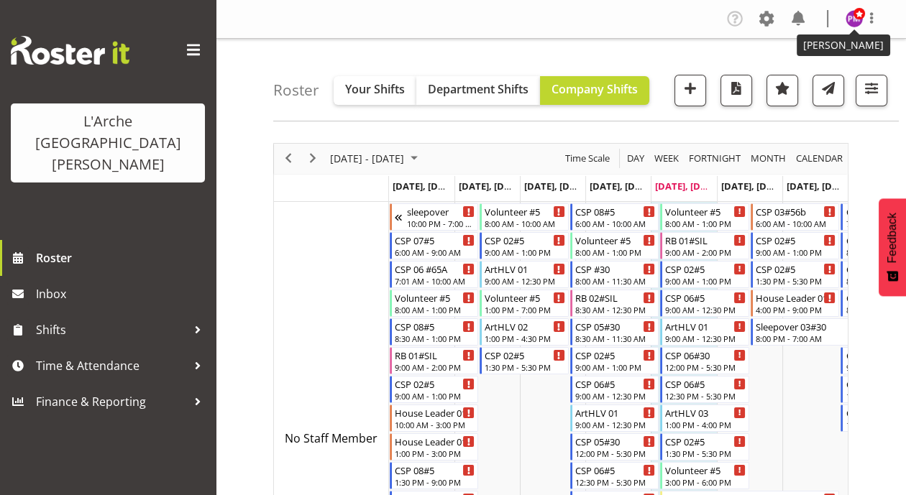
click at [859, 15] on span at bounding box center [859, 14] width 12 height 12
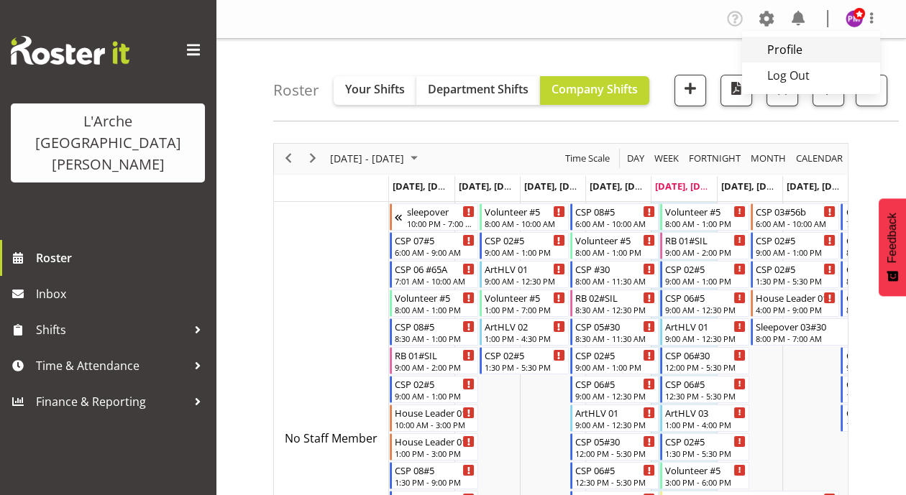
click at [782, 42] on link "Profile" at bounding box center [811, 50] width 138 height 26
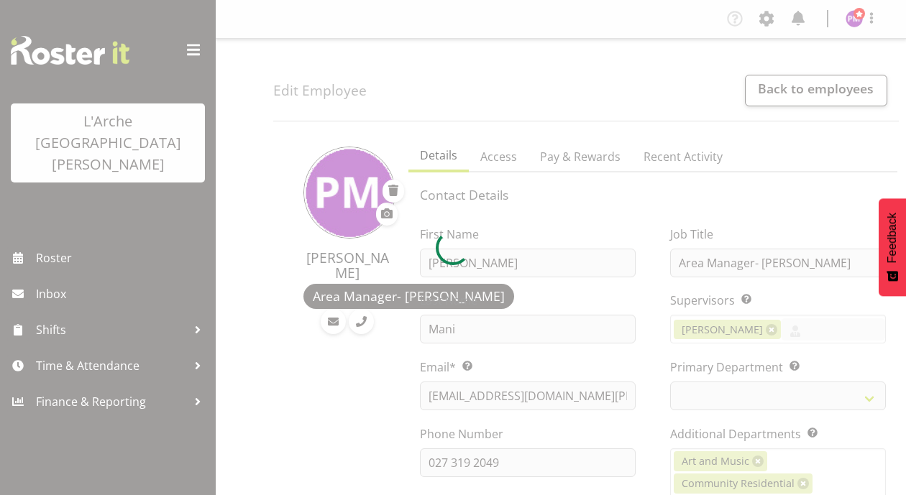
select select "TimelineWeek"
select select
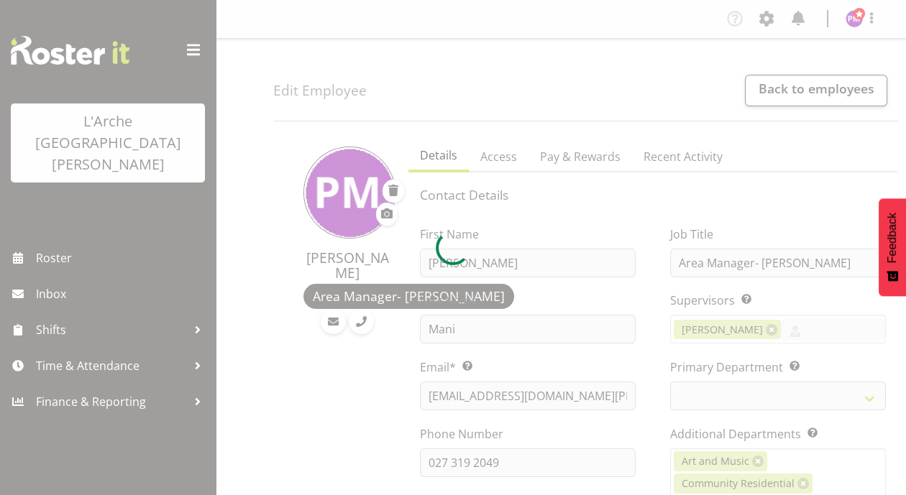
select select
select select "16"
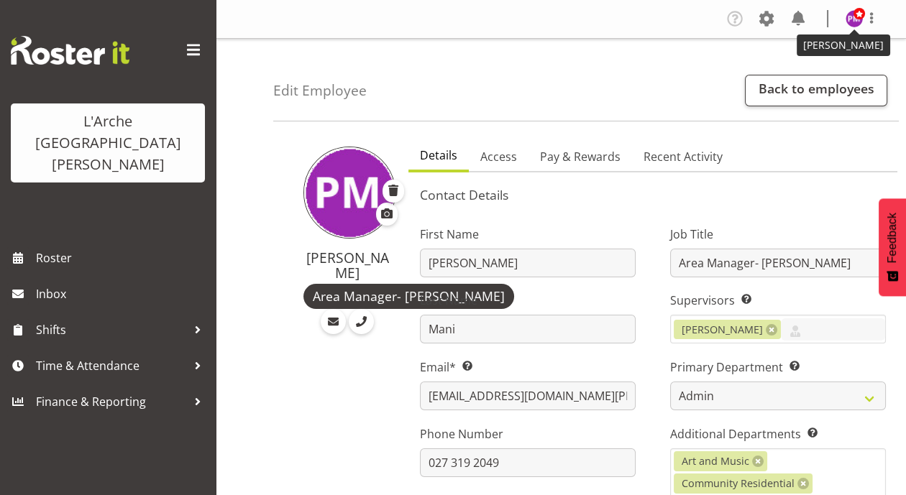
click at [856, 19] on span at bounding box center [859, 14] width 12 height 12
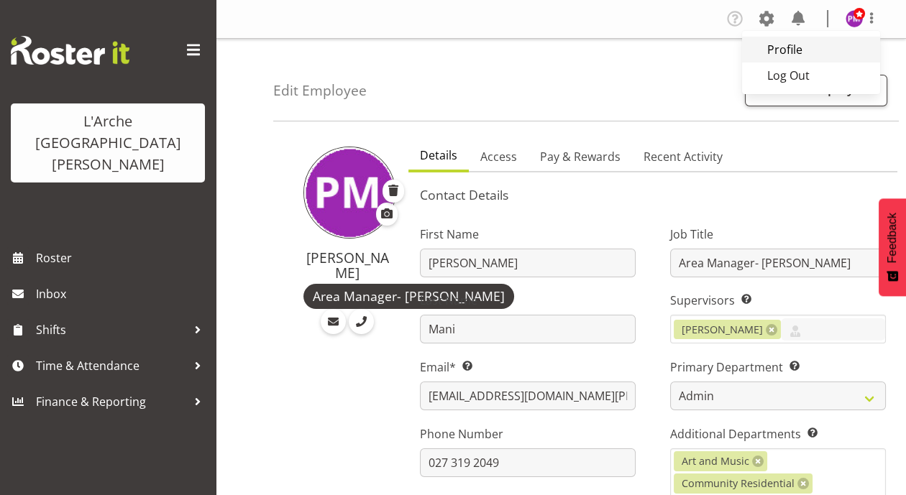
click at [797, 48] on link "Profile" at bounding box center [811, 50] width 138 height 26
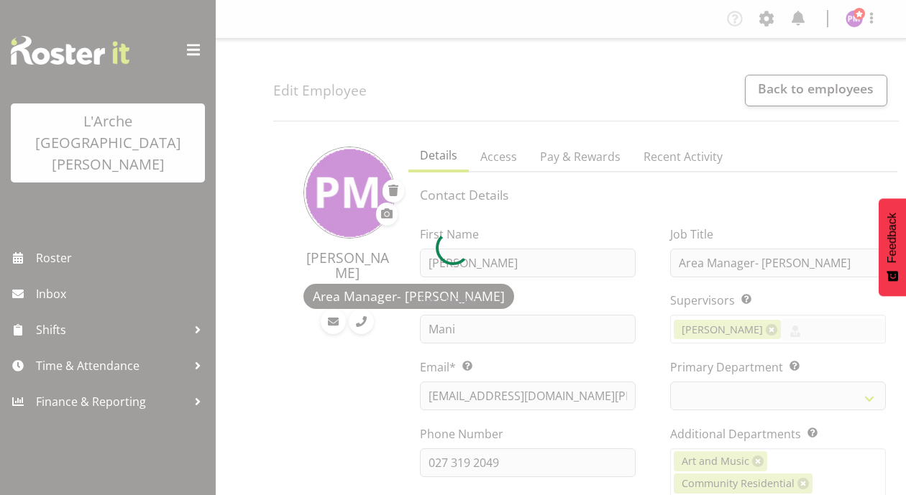
select select "TimelineWeek"
select select
select select "16"
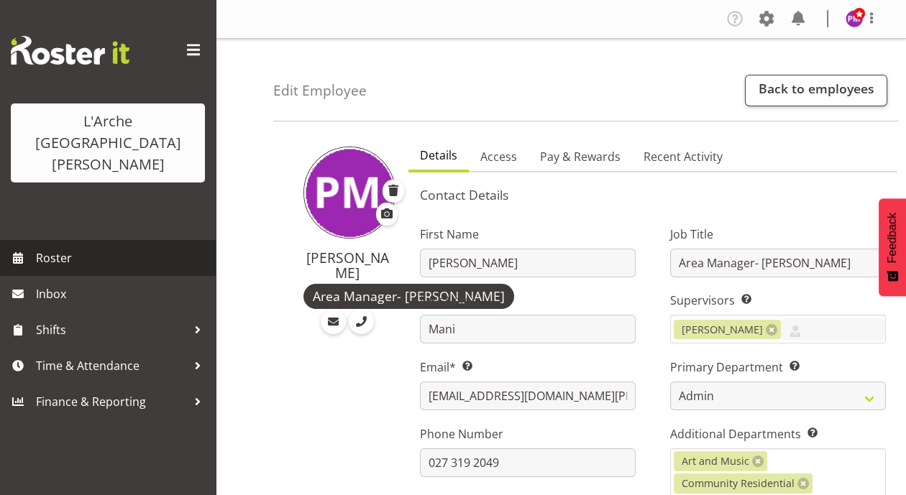
click at [58, 247] on span "Roster" at bounding box center [122, 258] width 173 height 22
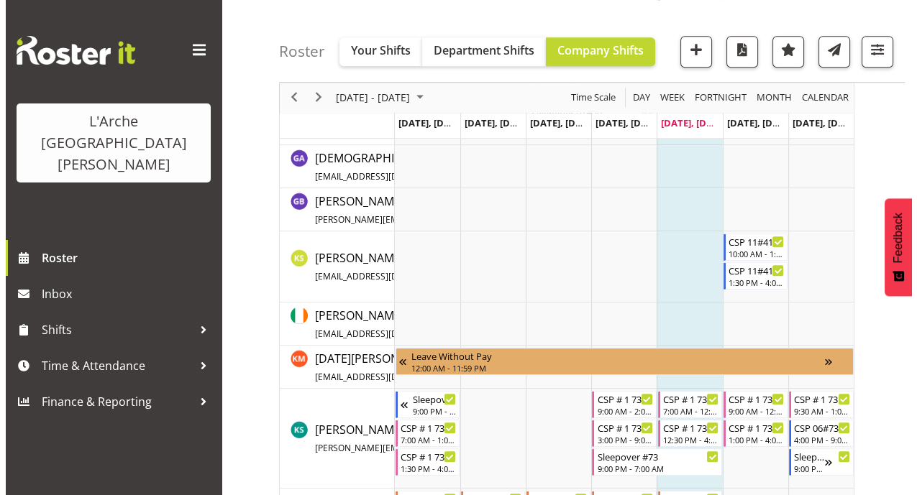
scroll to position [1899, 0]
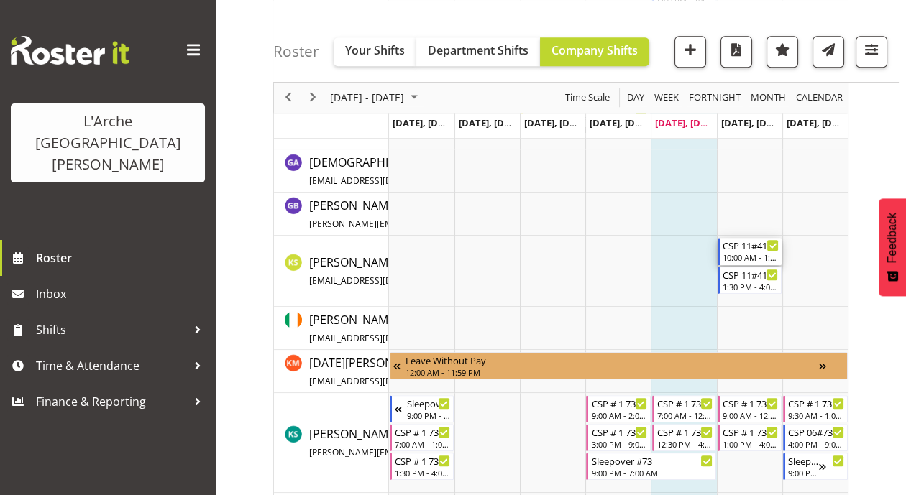
click at [753, 249] on div "CSP 11#41" at bounding box center [751, 245] width 56 height 14
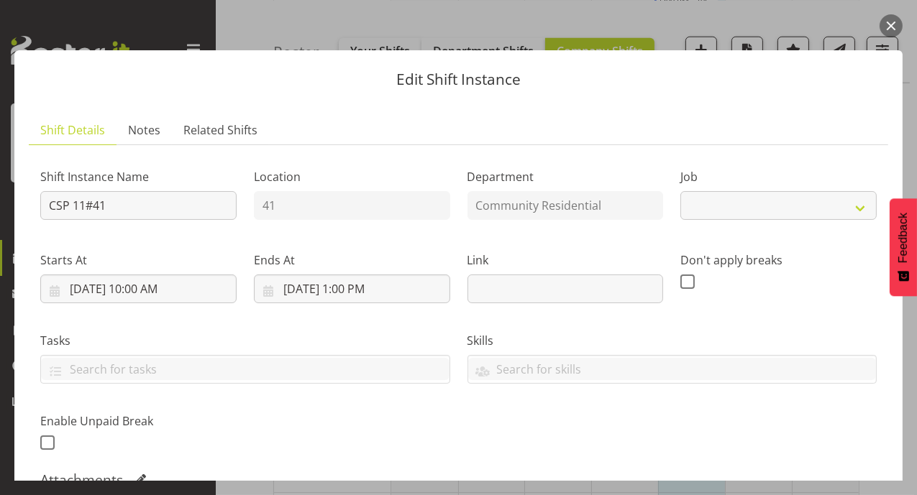
select select "2"
click at [152, 288] on input "8/23/2025, 10:00 AM" at bounding box center [138, 289] width 196 height 29
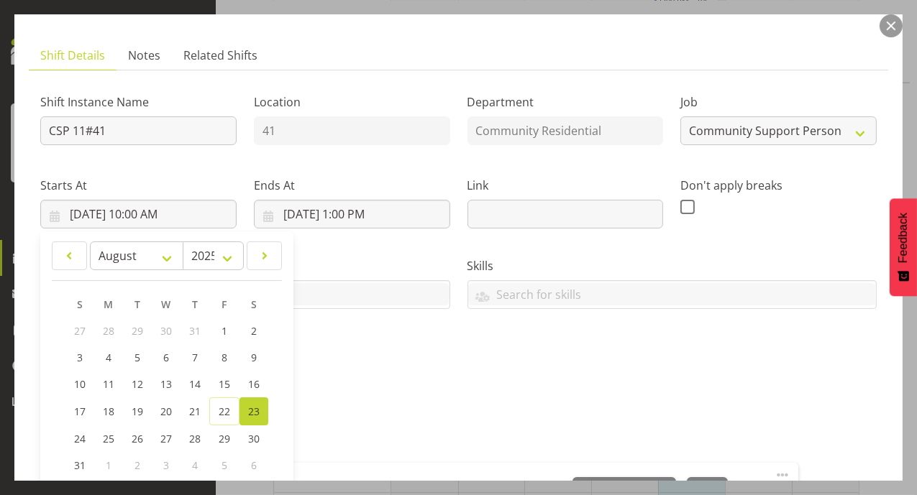
scroll to position [81, 0]
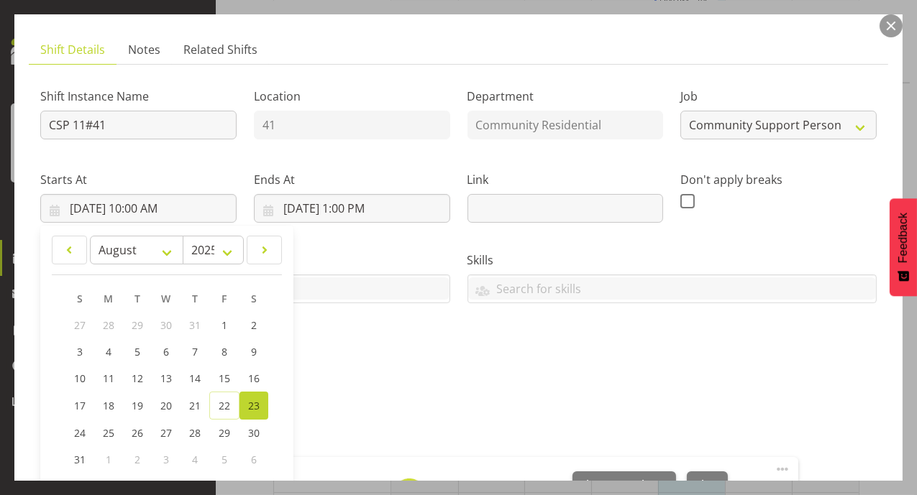
click at [905, 219] on span "Feedback" at bounding box center [903, 238] width 13 height 50
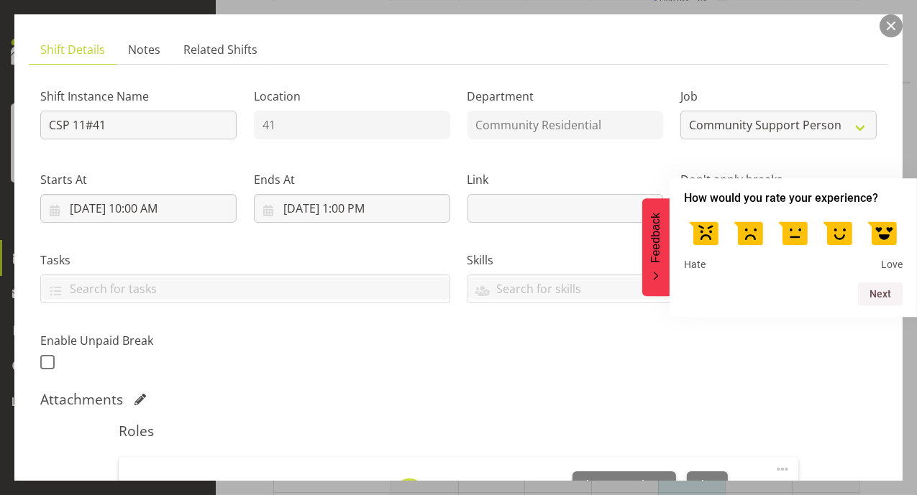
click at [660, 272] on div "Feedback - Hide survey" at bounding box center [656, 277] width 12 height 12
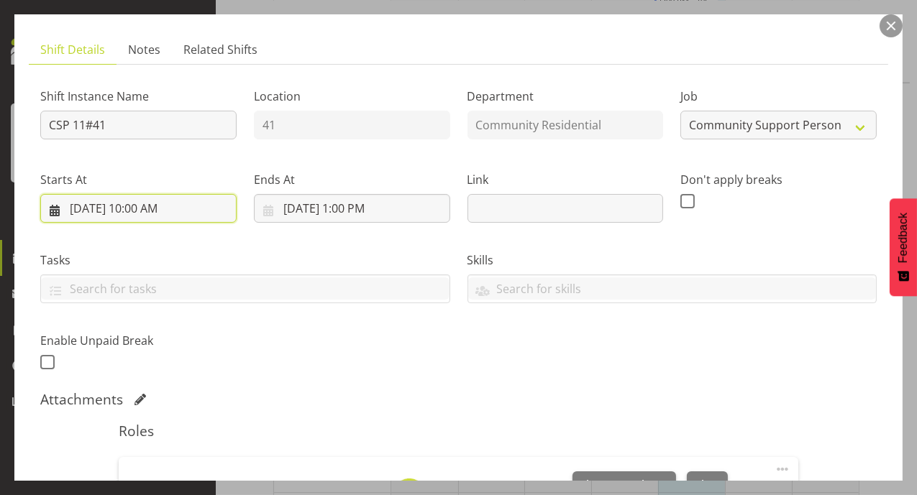
click at [161, 213] on input "8/23/2025, 10:00 AM" at bounding box center [138, 208] width 196 height 29
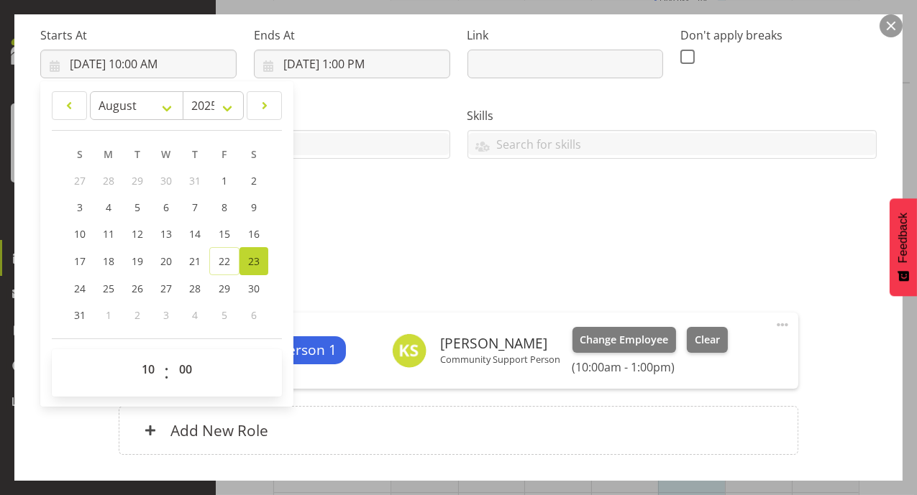
scroll to position [227, 0]
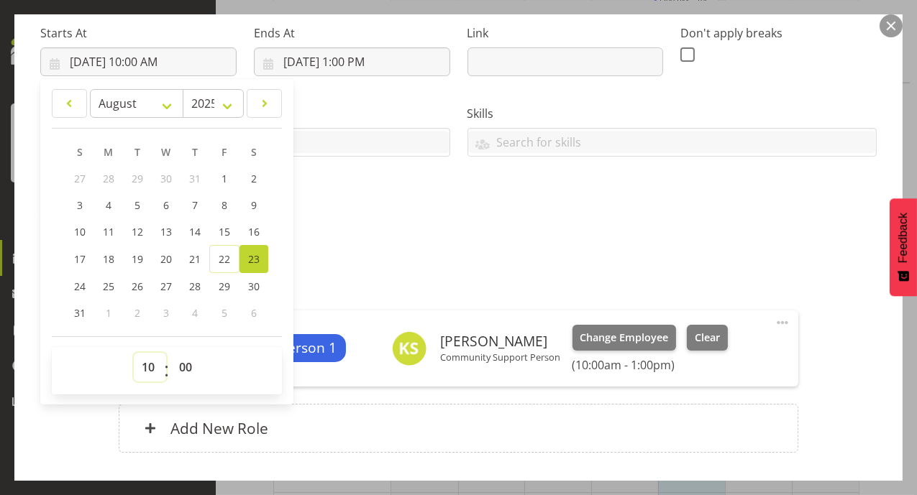
click at [147, 364] on select "00 01 02 03 04 05 06 07 08 09 10 11 12 13 14 15 16 17 18 19 20 21 22 23" at bounding box center [150, 367] width 32 height 29
select select "7"
click at [134, 353] on select "00 01 02 03 04 05 06 07 08 09 10 11 12 13 14 15 16 17 18 19 20 21 22 23" at bounding box center [150, 367] width 32 height 29
type input "8/23/2025, 7:00 AM"
click at [148, 364] on select "00 01 02 03 04 05 06 07 08 09 10 11 12 13 14 15 16 17 18 19 20 21 22 23" at bounding box center [150, 367] width 32 height 29
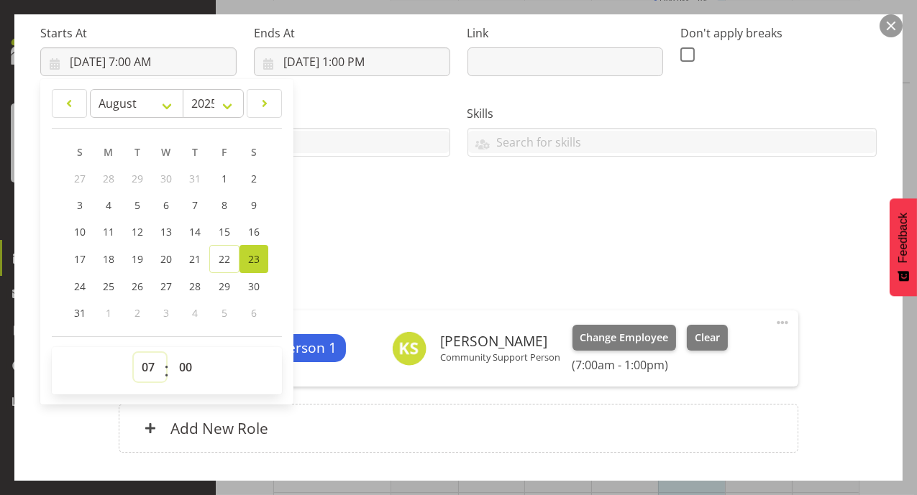
click at [148, 364] on select "00 01 02 03 04 05 06 07 08 09 10 11 12 13 14 15 16 17 18 19 20 21 22 23" at bounding box center [150, 367] width 32 height 29
click at [357, 63] on input "8/23/2025, 1:00 PM" at bounding box center [352, 61] width 196 height 29
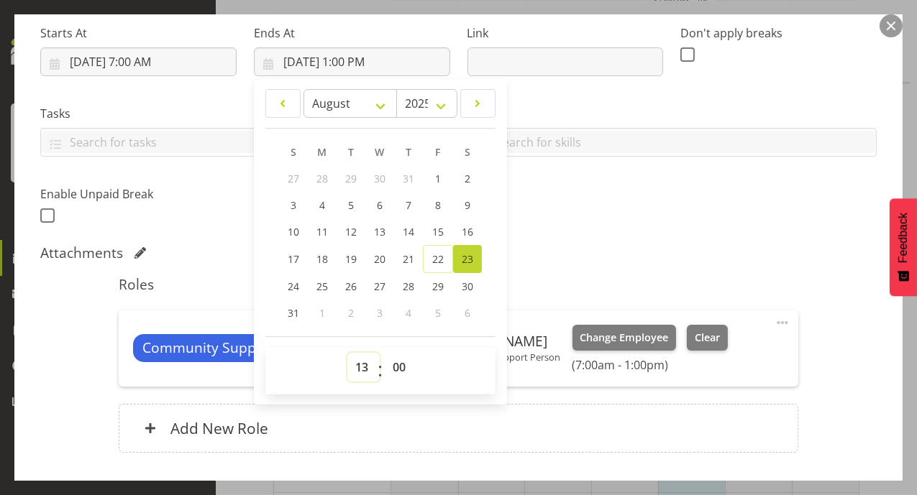
click at [361, 367] on select "00 01 02 03 04 05 06 07 08 09 10 11 12 13 14 15 16 17 18 19 20 21 22 23" at bounding box center [363, 367] width 32 height 29
select select "12"
click at [347, 353] on select "00 01 02 03 04 05 06 07 08 09 10 11 12 13 14 15 16 17 18 19 20 21 22 23" at bounding box center [363, 367] width 32 height 29
type input "8/23/2025, 12:00 PM"
click at [395, 362] on select "00 01 02 03 04 05 06 07 08 09 10 11 12 13 14 15 16 17 18 19 20 21 22 23 24 25 2…" at bounding box center [401, 367] width 32 height 29
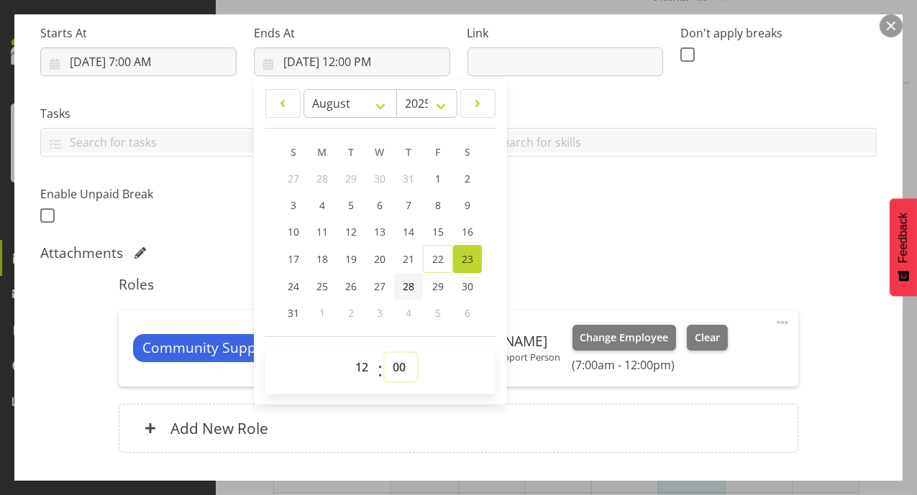
select select "30"
click at [385, 353] on select "00 01 02 03 04 05 06 07 08 09 10 11 12 13 14 15 16 17 18 19 20 21 22 23 24 25 2…" at bounding box center [401, 367] width 32 height 29
type input "8/23/2025, 12:30 PM"
click at [782, 87] on div "Skills Senate Senate" at bounding box center [672, 125] width 427 height 81
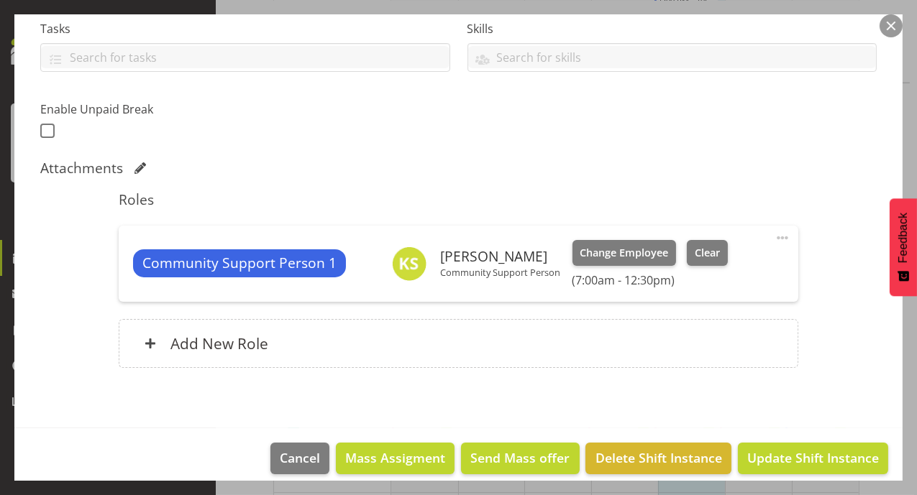
scroll to position [324, 0]
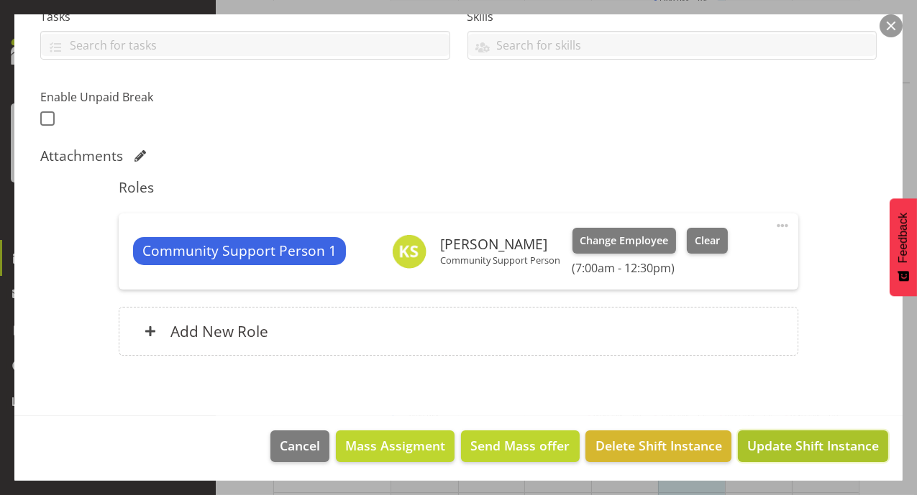
click at [814, 442] on span "Update Shift Instance" at bounding box center [813, 445] width 132 height 19
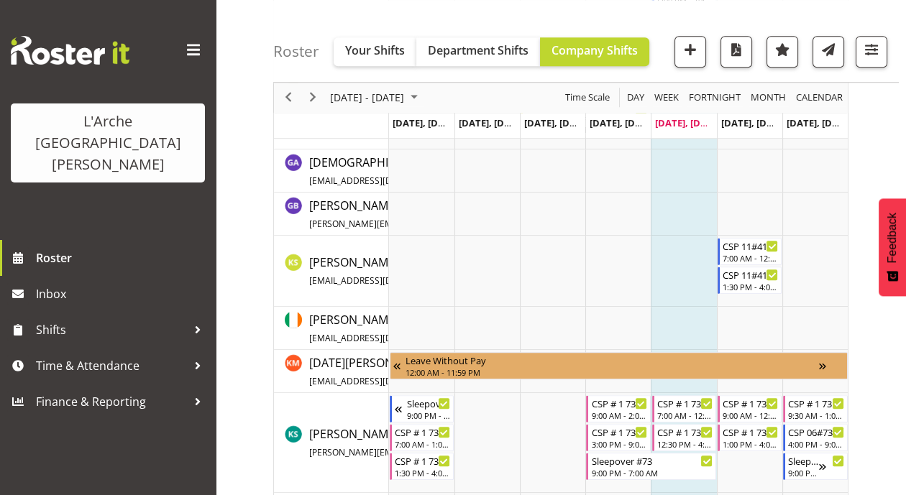
scroll to position [3752, 0]
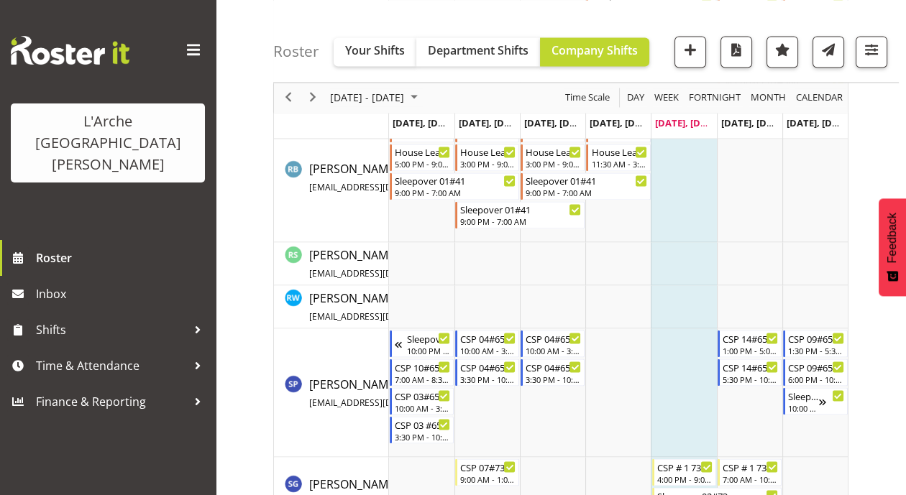
drag, startPoint x: 911, startPoint y: 405, endPoint x: 889, endPoint y: 433, distance: 35.4
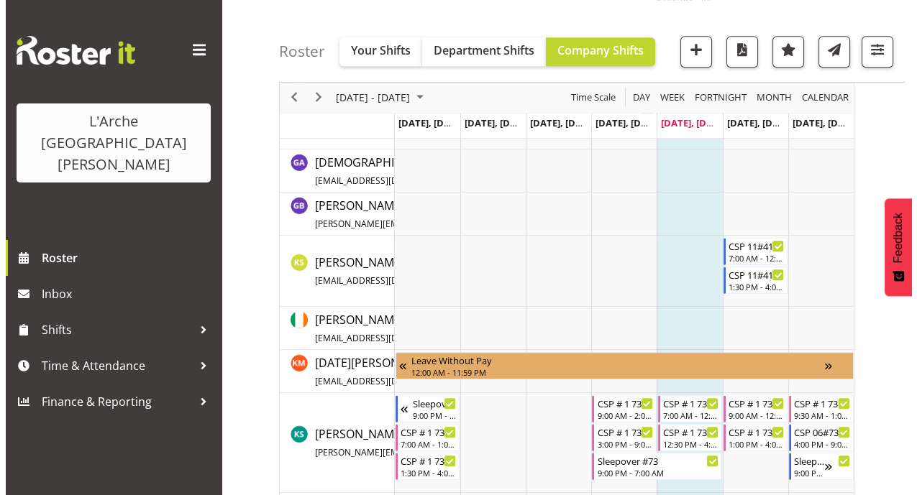
scroll to position [1879, 0]
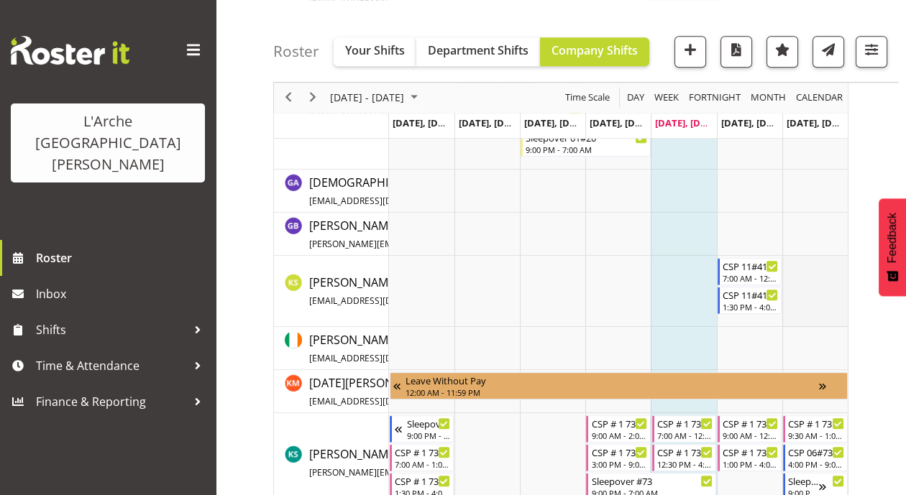
click at [832, 261] on td "Timeline Week of August 22, 2025" at bounding box center [814, 291] width 65 height 71
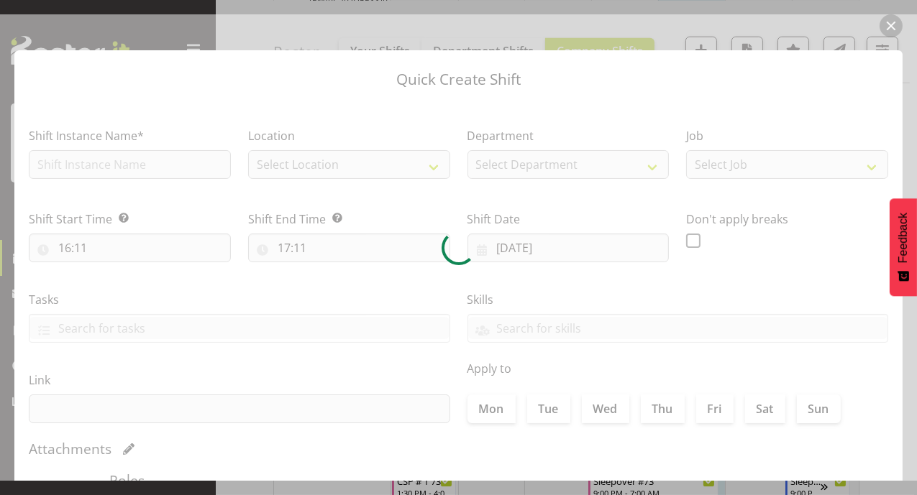
type input "[DATE]"
checkbox input "true"
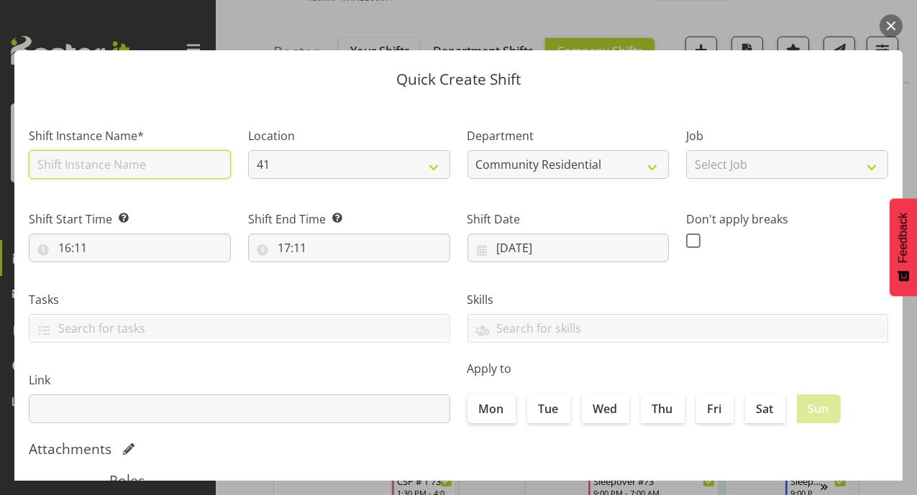
click at [187, 170] on input "text" at bounding box center [130, 164] width 202 height 29
type input "csp41"
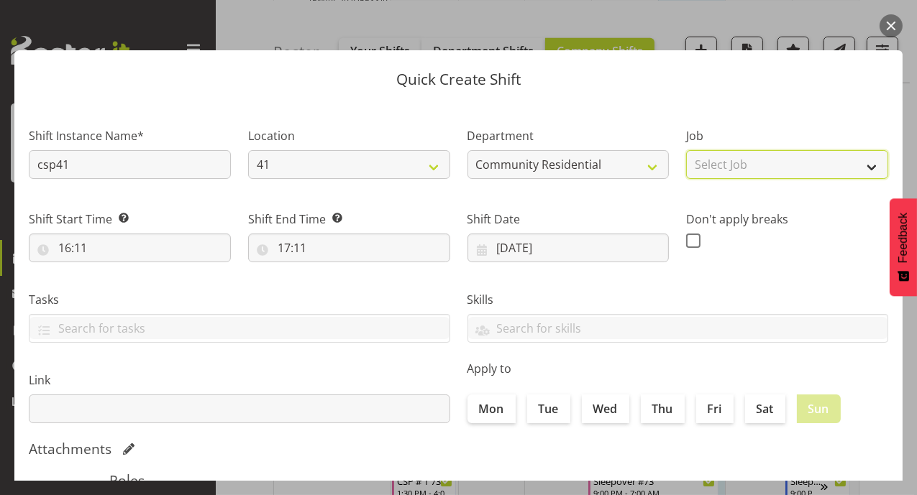
click at [861, 162] on select "Select Job Accounts Admin Art Coordinator Community Leader Community Support Pe…" at bounding box center [787, 164] width 202 height 29
select select "2"
click at [686, 150] on select "Select Job Accounts Admin Art Coordinator Community Leader Community Support Pe…" at bounding box center [787, 164] width 202 height 29
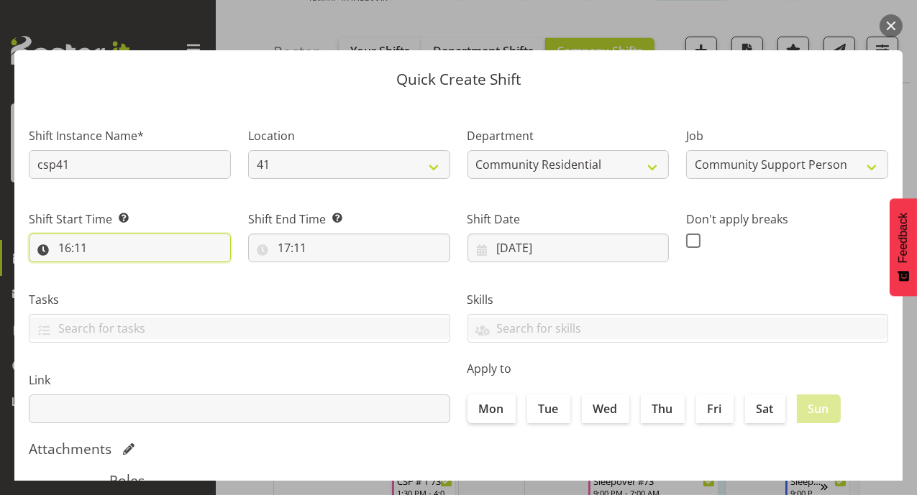
click at [63, 249] on input "16:11" at bounding box center [130, 248] width 202 height 29
click at [127, 285] on select "00 01 02 03 04 05 06 07 08 09 10 11 12 13 14 15 16 17 18 19 20 21 22 23" at bounding box center [127, 285] width 32 height 29
select select "10"
click at [111, 271] on select "00 01 02 03 04 05 06 07 08 09 10 11 12 13 14 15 16 17 18 19 20 21 22 23" at bounding box center [127, 285] width 32 height 29
type input "10:11"
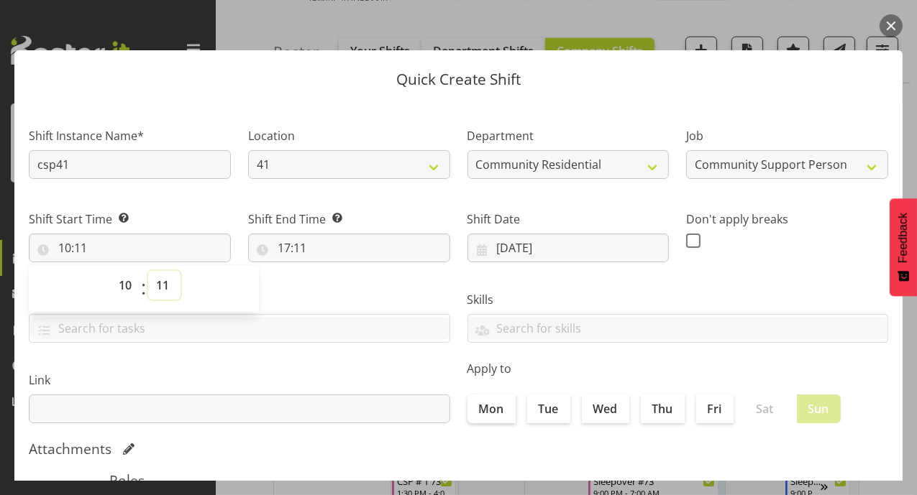
click at [160, 298] on select "00 01 02 03 04 05 06 07 08 09 10 11 12 13 14 15 16 17 18 19 20 21 22 23 24 25 2…" at bounding box center [164, 285] width 32 height 29
select select "0"
click at [148, 271] on select "00 01 02 03 04 05 06 07 08 09 10 11 12 13 14 15 16 17 18 19 20 21 22 23 24 25 2…" at bounding box center [164, 285] width 32 height 29
type input "10:00"
click at [283, 247] on input "17:11" at bounding box center [349, 248] width 202 height 29
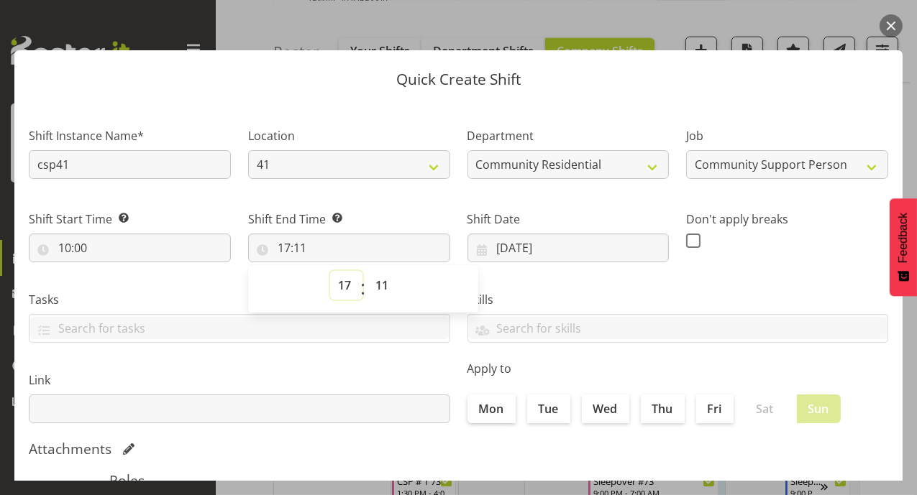
click at [342, 287] on select "00 01 02 03 04 05 06 07 08 09 10 11 12 13 14 15 16 17 18 19 20 21 22 23" at bounding box center [346, 285] width 32 height 29
select select "13"
click at [330, 271] on select "00 01 02 03 04 05 06 07 08 09 10 11 12 13 14 15 16 17 18 19 20 21 22 23" at bounding box center [346, 285] width 32 height 29
type input "13:11"
click at [383, 278] on select "00 01 02 03 04 05 06 07 08 09 10 11 12 13 14 15 16 17 18 19 20 21 22 23 24 25 2…" at bounding box center [383, 285] width 32 height 29
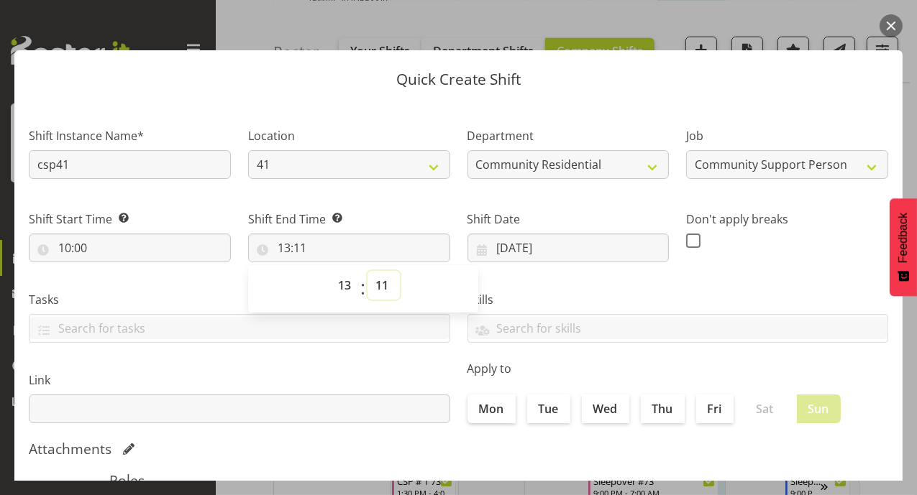
select select "0"
click at [367, 271] on select "00 01 02 03 04 05 06 07 08 09 10 11 12 13 14 15 16 17 18 19 20 21 22 23 24 25 2…" at bounding box center [383, 285] width 32 height 29
type input "13:00"
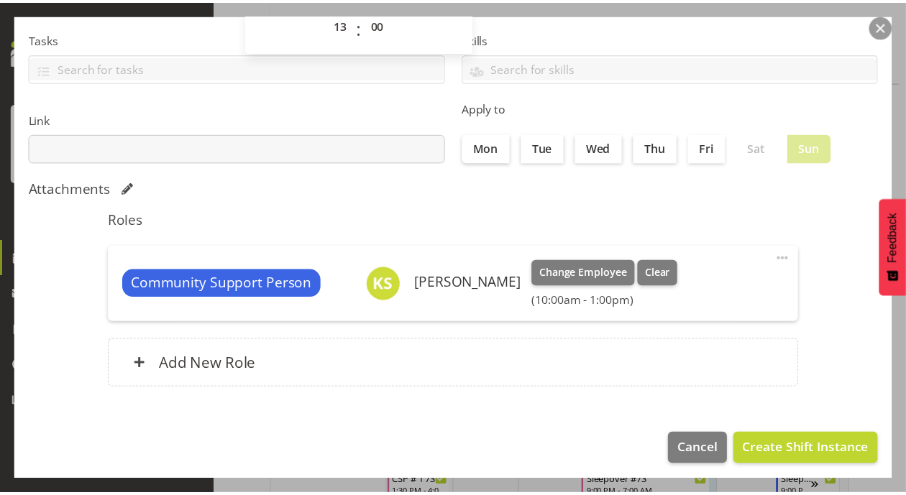
scroll to position [265, 0]
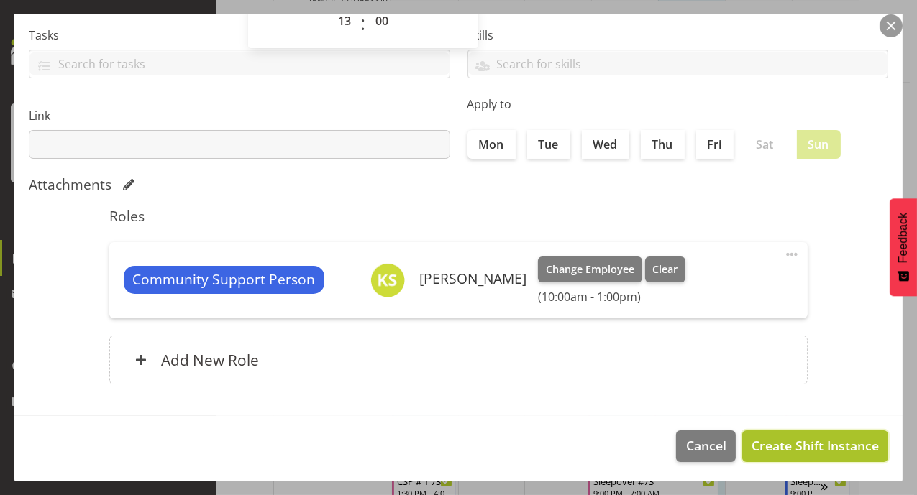
click at [805, 446] on span "Create Shift Instance" at bounding box center [814, 445] width 127 height 19
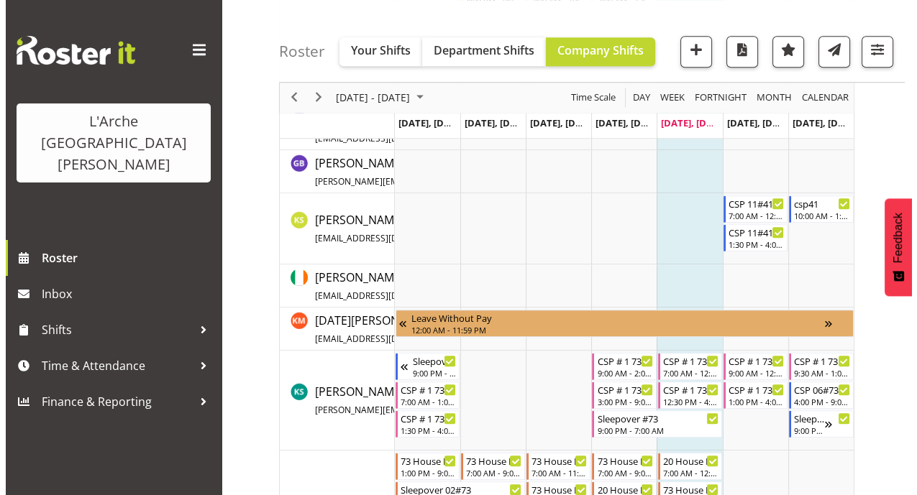
scroll to position [1946, 0]
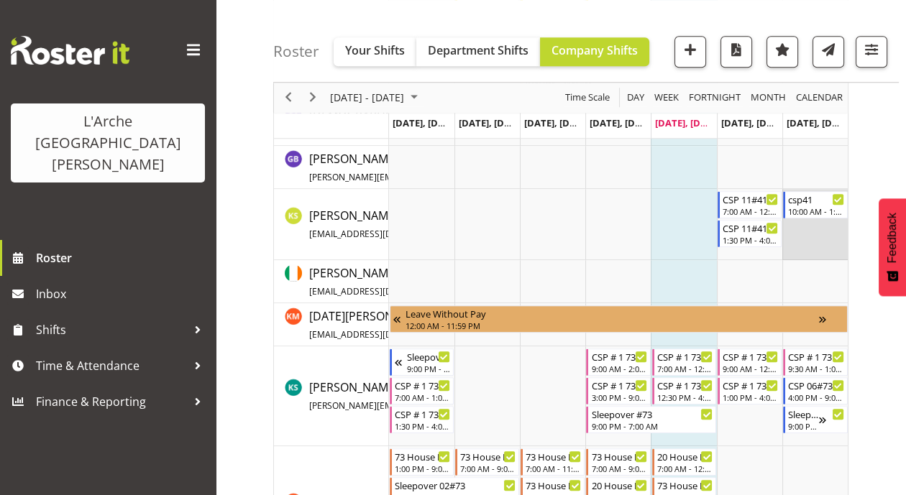
click at [827, 224] on td "Timeline Week of August 22, 2025" at bounding box center [814, 224] width 65 height 71
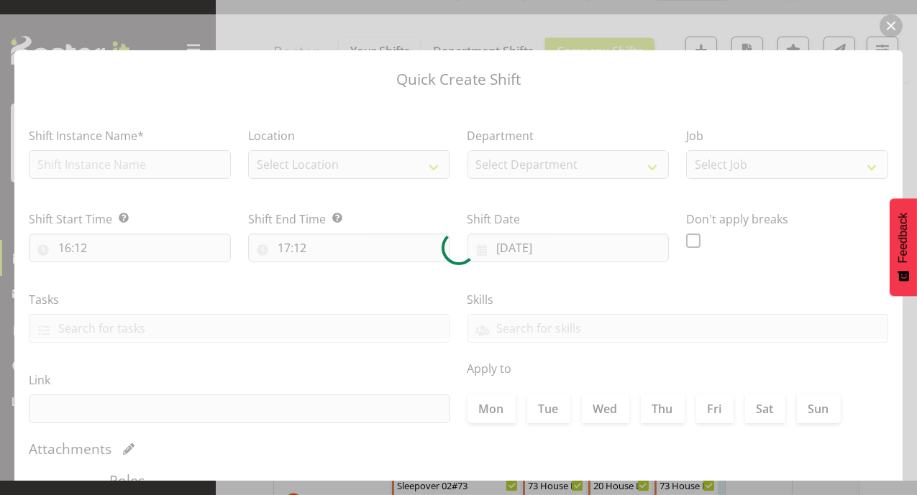
type input "[DATE]"
checkbox input "true"
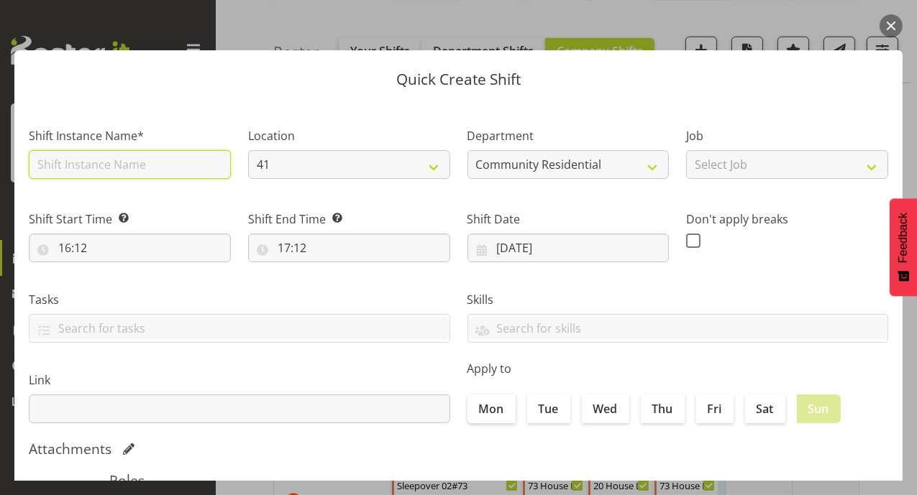
click at [183, 167] on input "text" at bounding box center [130, 164] width 202 height 29
type input "csp41"
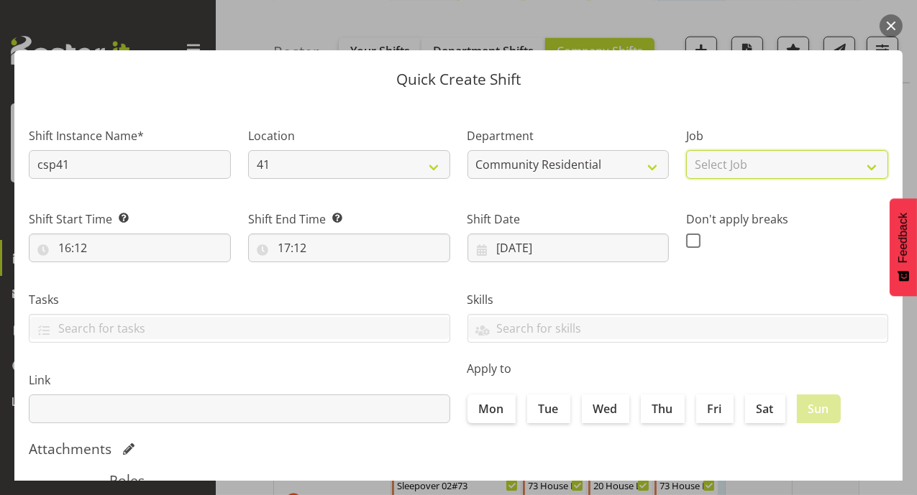
drag, startPoint x: 861, startPoint y: 170, endPoint x: 827, endPoint y: 259, distance: 95.6
click at [827, 259] on div "Shift Instance Name* csp41 Location 41 41 30 56b 65a Department Community Resid…" at bounding box center [458, 269] width 876 height 325
select select "2"
click at [686, 150] on select "Select Job Accounts Admin Art Coordinator Community Leader Community Support Pe…" at bounding box center [787, 164] width 202 height 29
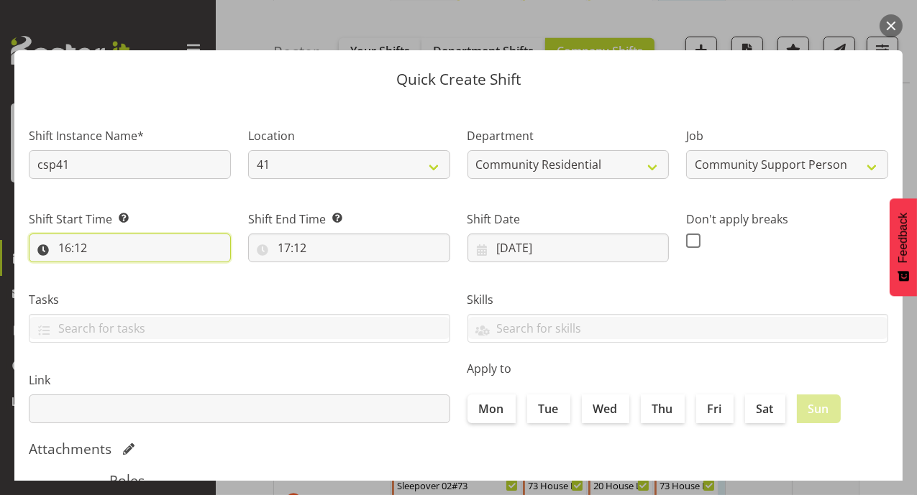
click at [69, 242] on input "16:12" at bounding box center [130, 248] width 202 height 29
click at [129, 287] on select "00 01 02 03 04 05 06 07 08 09 10 11 12 13 14 15 16 17 18 19 20 21 22 23" at bounding box center [127, 285] width 32 height 29
select select "13"
click at [111, 271] on select "00 01 02 03 04 05 06 07 08 09 10 11 12 13 14 15 16 17 18 19 20 21 22 23" at bounding box center [127, 285] width 32 height 29
type input "13:12"
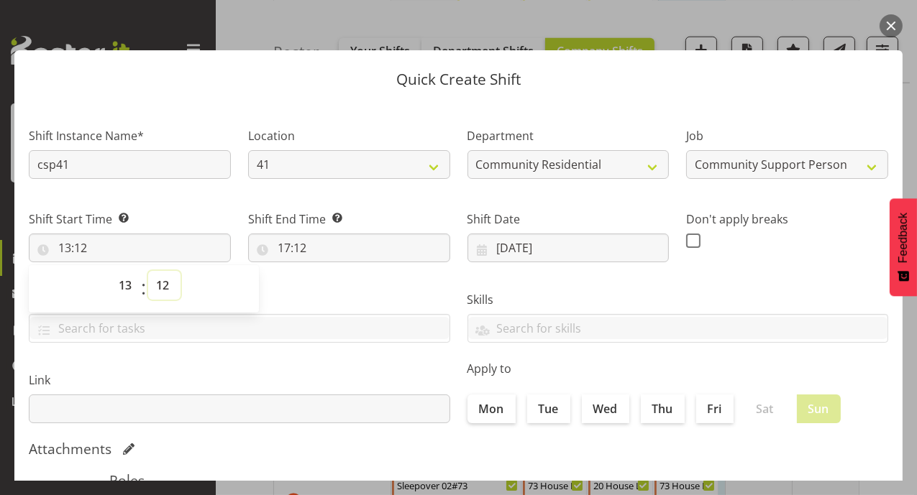
click at [164, 288] on select "00 01 02 03 04 05 06 07 08 09 10 11 12 13 14 15 16 17 18 19 20 21 22 23 24 25 2…" at bounding box center [164, 285] width 32 height 29
select select "30"
click at [148, 271] on select "00 01 02 03 04 05 06 07 08 09 10 11 12 13 14 15 16 17 18 19 20 21 22 23 24 25 2…" at bounding box center [164, 285] width 32 height 29
type input "13:30"
click at [280, 250] on input "17:12" at bounding box center [349, 248] width 202 height 29
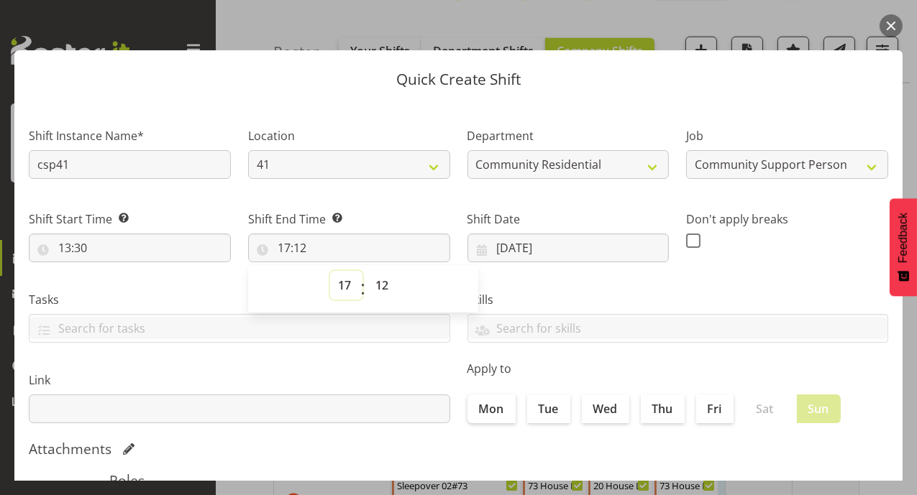
click at [332, 285] on select "00 01 02 03 04 05 06 07 08 09 10 11 12 13 14 15 16 17 18 19 20 21 22 23" at bounding box center [346, 285] width 32 height 29
select select "19"
click at [330, 271] on select "00 01 02 03 04 05 06 07 08 09 10 11 12 13 14 15 16 17 18 19 20 21 22 23" at bounding box center [346, 285] width 32 height 29
type input "19:12"
click at [381, 287] on select "00 01 02 03 04 05 06 07 08 09 10 11 12 13 14 15 16 17 18 19 20 21 22 23 24 25 2…" at bounding box center [383, 285] width 32 height 29
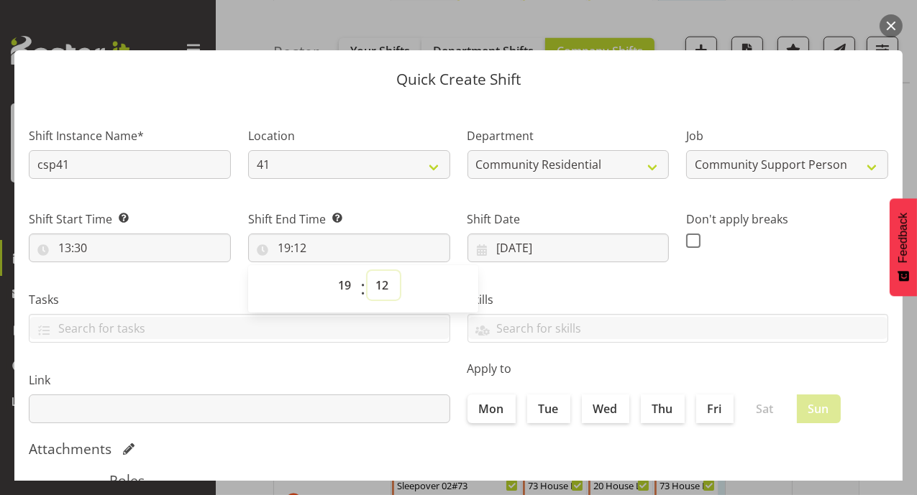
select select "0"
click at [367, 271] on select "00 01 02 03 04 05 06 07 08 09 10 11 12 13 14 15 16 17 18 19 20 21 22 23 24 25 2…" at bounding box center [383, 285] width 32 height 29
type input "19:00"
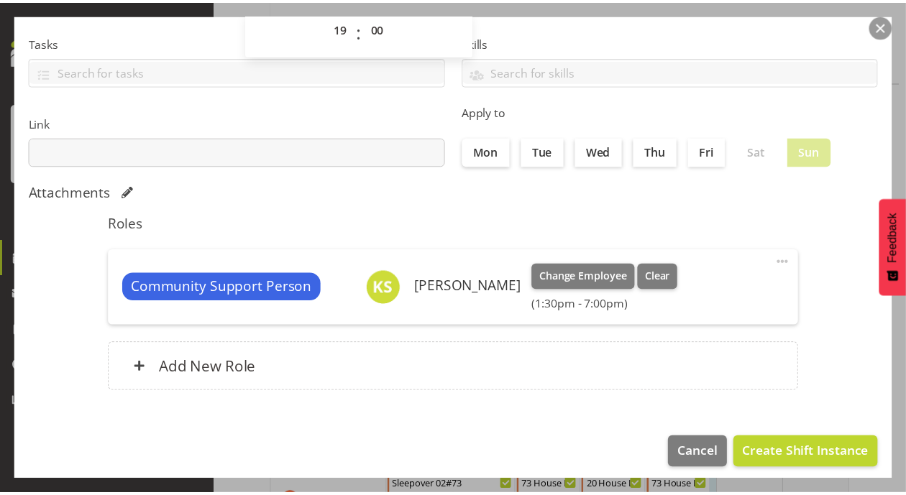
scroll to position [265, 0]
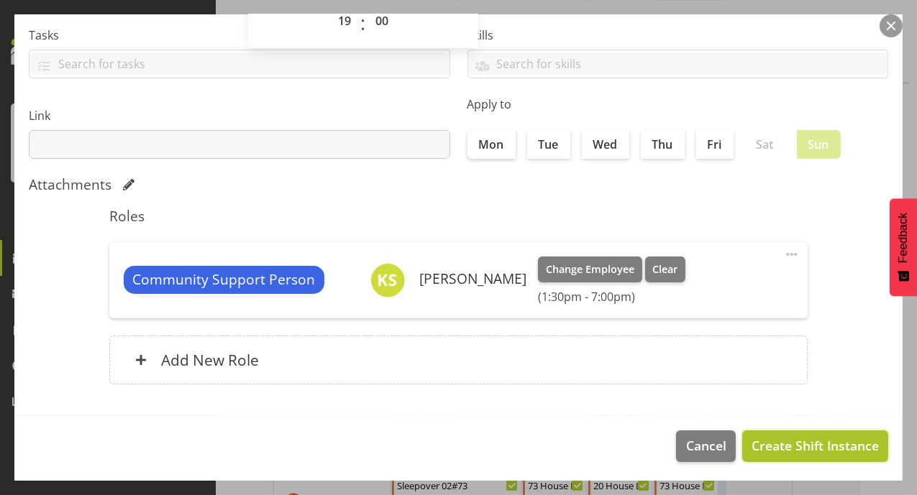
click at [830, 452] on span "Create Shift Instance" at bounding box center [814, 445] width 127 height 19
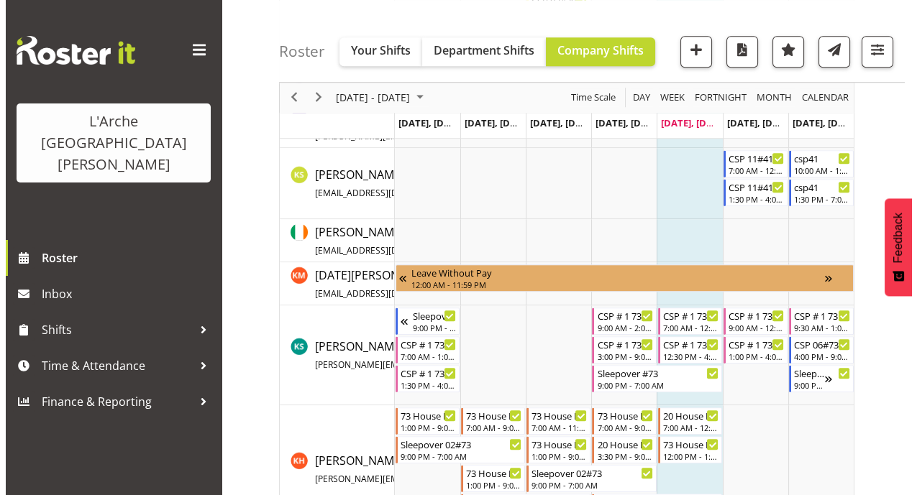
scroll to position [1983, 0]
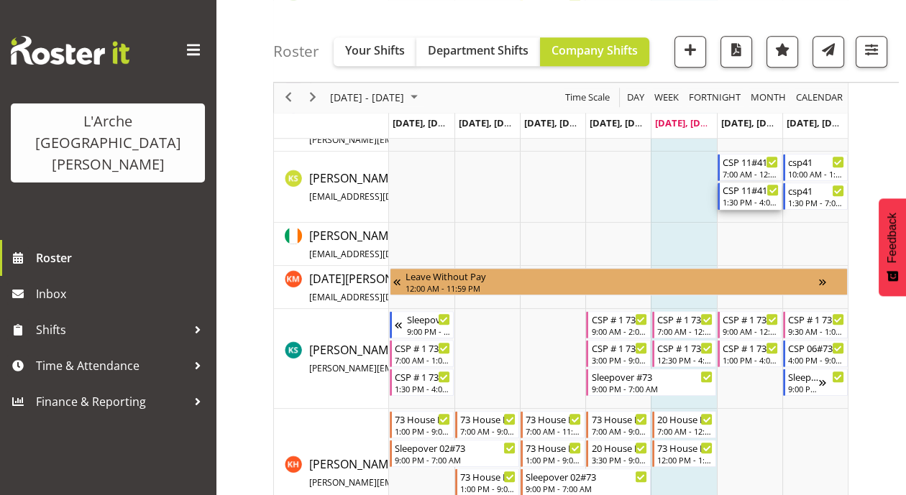
click at [748, 196] on div "1:30 PM - 4:00 PM" at bounding box center [751, 202] width 56 height 12
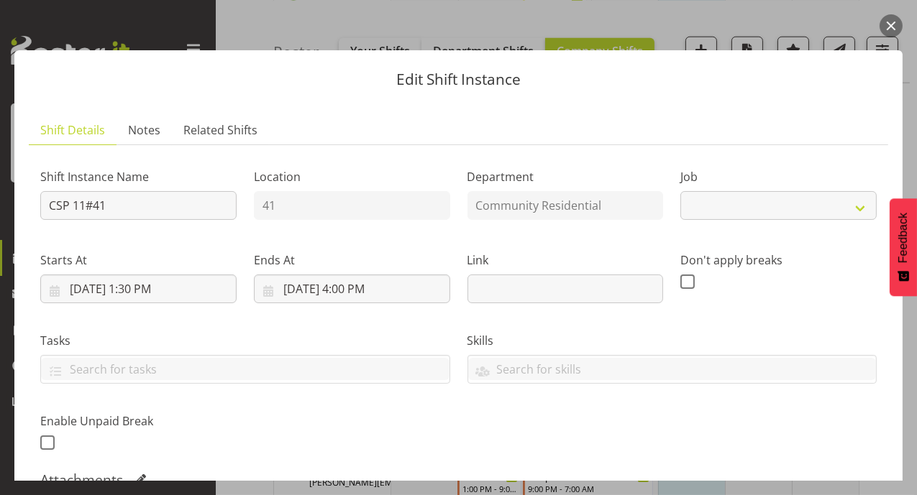
select select "2"
click at [149, 293] on input "8/23/2025, 1:30 PM" at bounding box center [138, 289] width 196 height 29
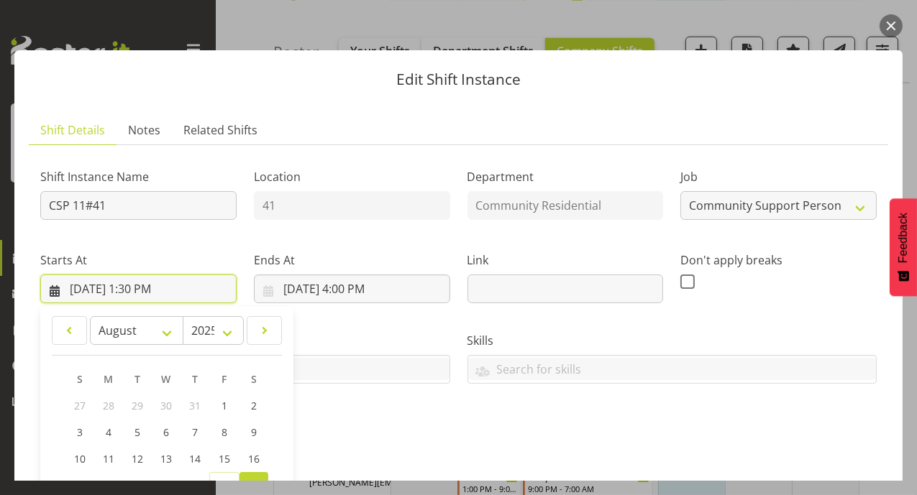
scroll to position [324, 0]
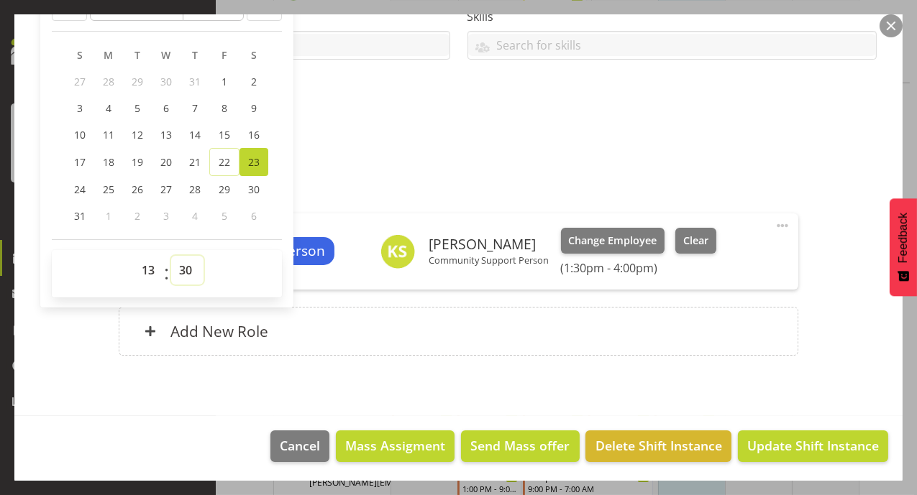
click at [186, 268] on select "00 01 02 03 04 05 06 07 08 09 10 11 12 13 14 15 16 17 18 19 20 21 22 23 24 25 2…" at bounding box center [187, 270] width 32 height 29
select select "0"
click at [171, 256] on select "00 01 02 03 04 05 06 07 08 09 10 11 12 13 14 15 16 17 18 19 20 21 22 23 24 25 2…" at bounding box center [187, 270] width 32 height 29
type input "8/23/2025, 1:00 PM"
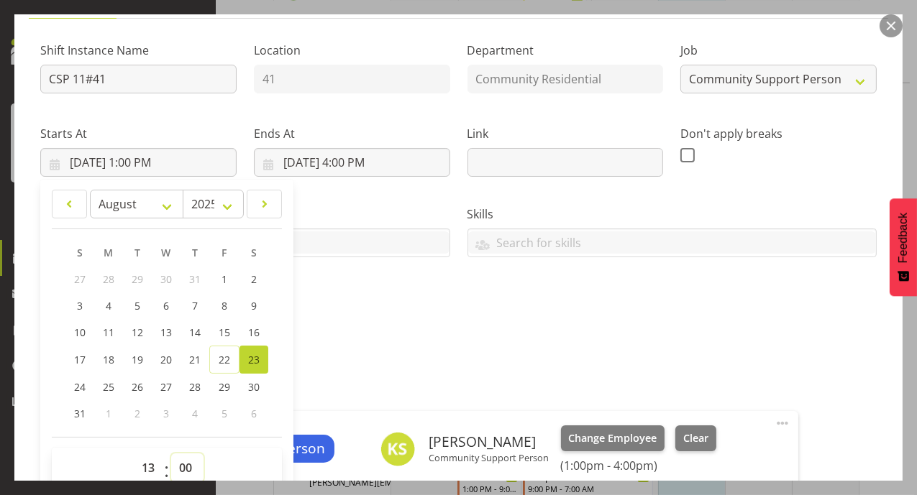
scroll to position [127, 0]
click at [389, 206] on label "Tasks" at bounding box center [245, 214] width 410 height 17
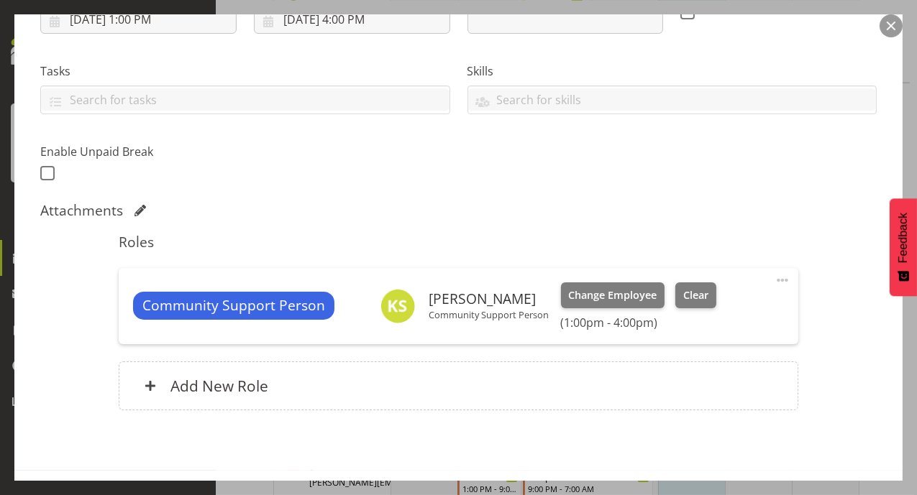
scroll to position [324, 0]
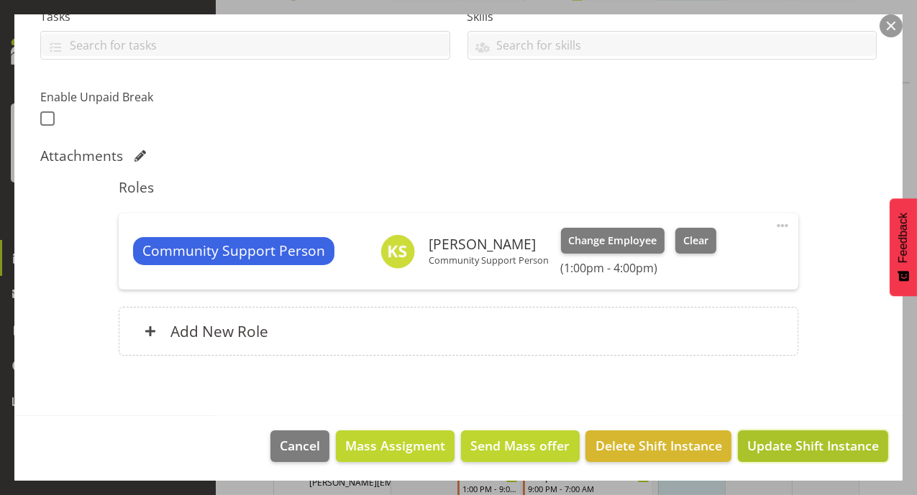
click at [784, 453] on button "Update Shift Instance" at bounding box center [813, 447] width 150 height 32
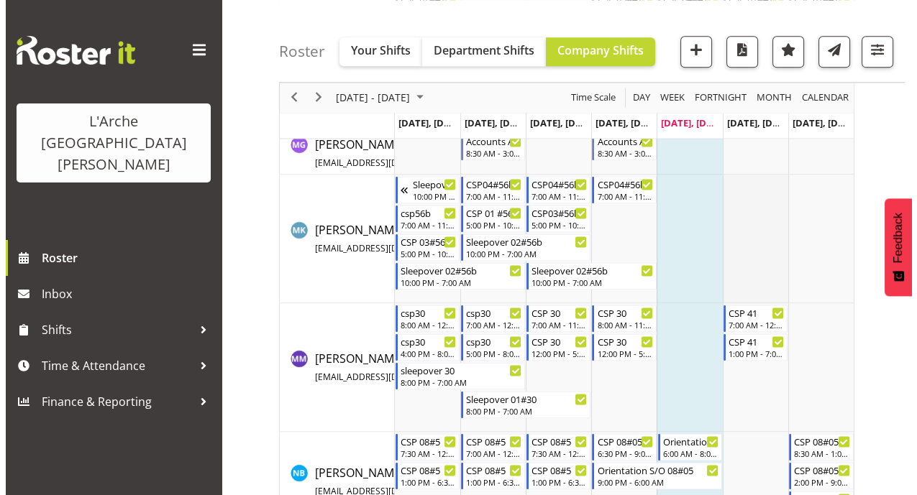
scroll to position [2909, 0]
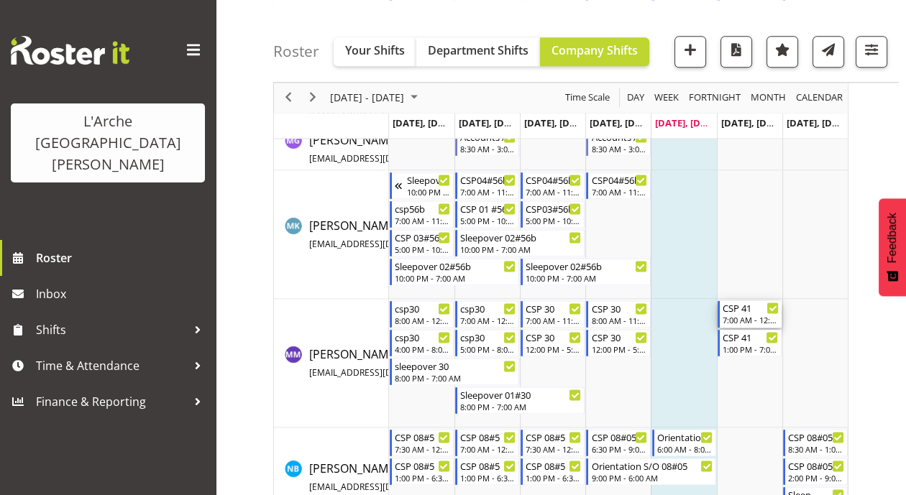
click at [744, 316] on div "7:00 AM - 12:30 PM" at bounding box center [751, 320] width 56 height 12
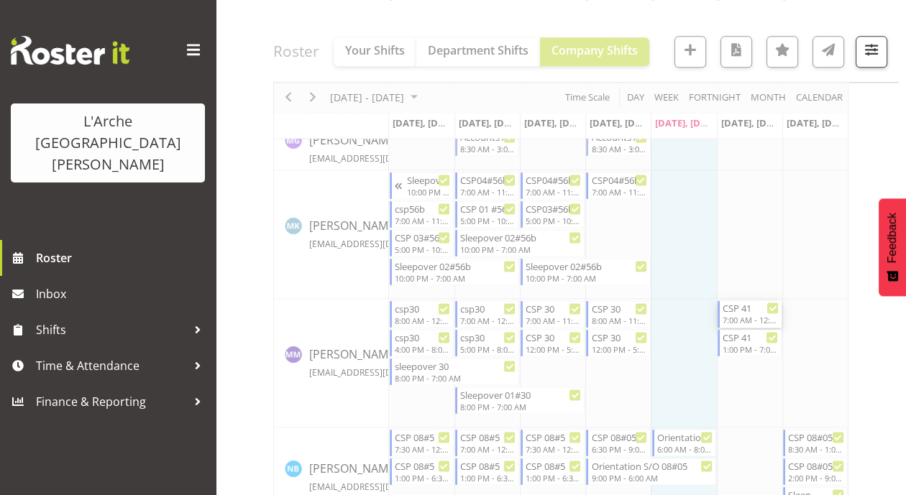
select select
select select "7"
select select "2025"
select select "7"
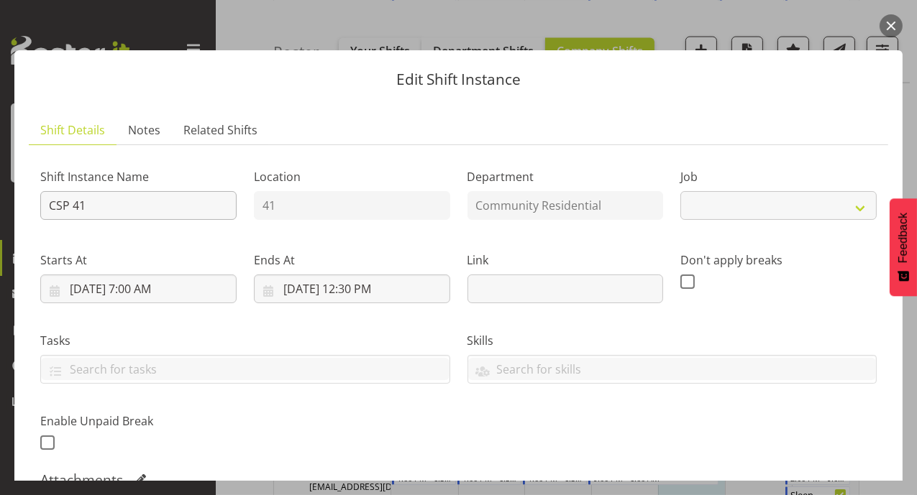
select select "2"
click at [143, 290] on input "8/23/2025, 7:00 AM" at bounding box center [138, 289] width 196 height 29
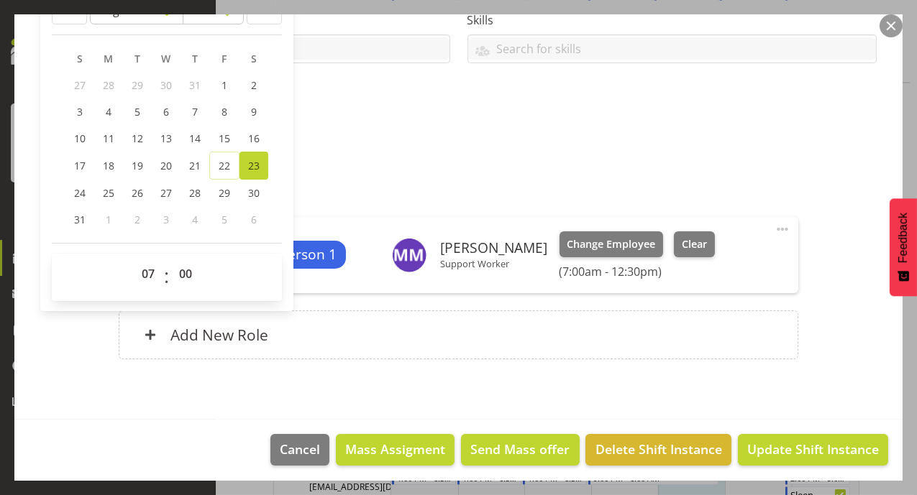
scroll to position [324, 0]
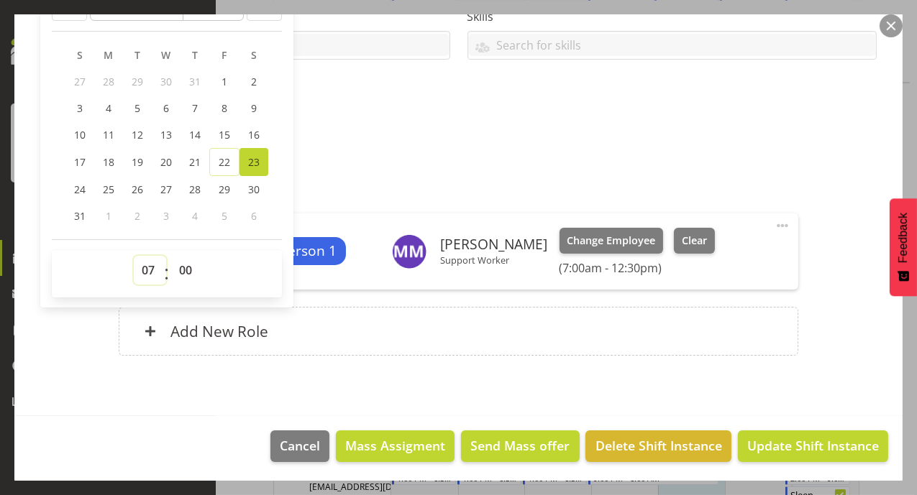
click at [147, 260] on select "00 01 02 03 04 05 06 07 08 09 10 11 12 13 14 15 16 17 18 19 20 21 22 23" at bounding box center [150, 270] width 32 height 29
select select "10"
click at [134, 256] on select "00 01 02 03 04 05 06 07 08 09 10 11 12 13 14 15 16 17 18 19 20 21 22 23" at bounding box center [150, 270] width 32 height 29
type input "8/23/2025, 10:00 AM"
click at [418, 184] on h5 "Roles" at bounding box center [458, 187] width 679 height 17
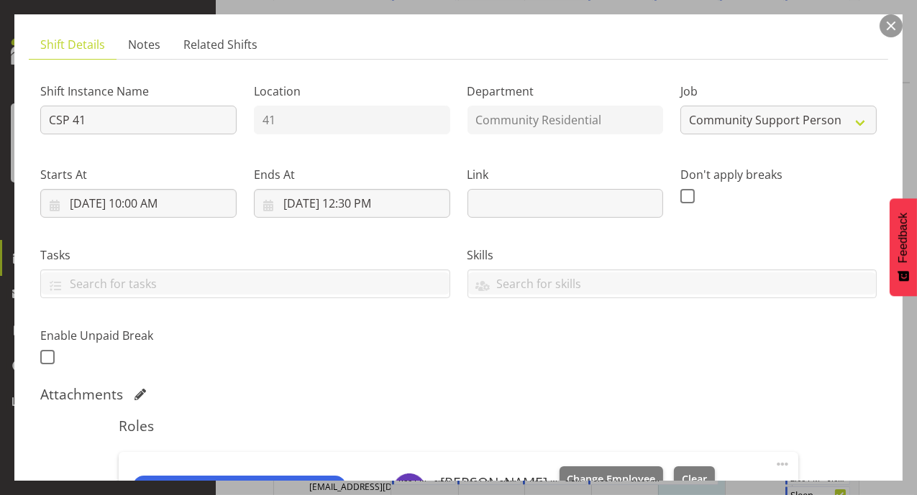
scroll to position [81, 0]
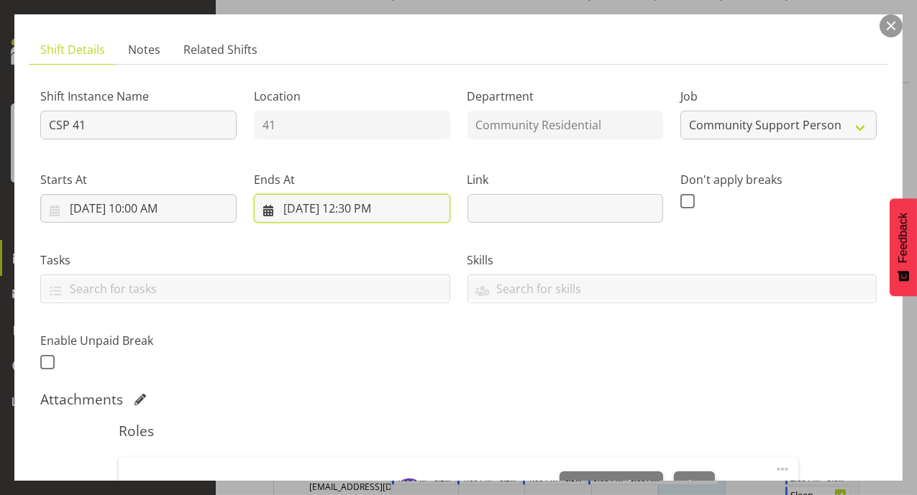
click at [344, 205] on input "8/23/2025, 12:30 PM" at bounding box center [352, 208] width 196 height 29
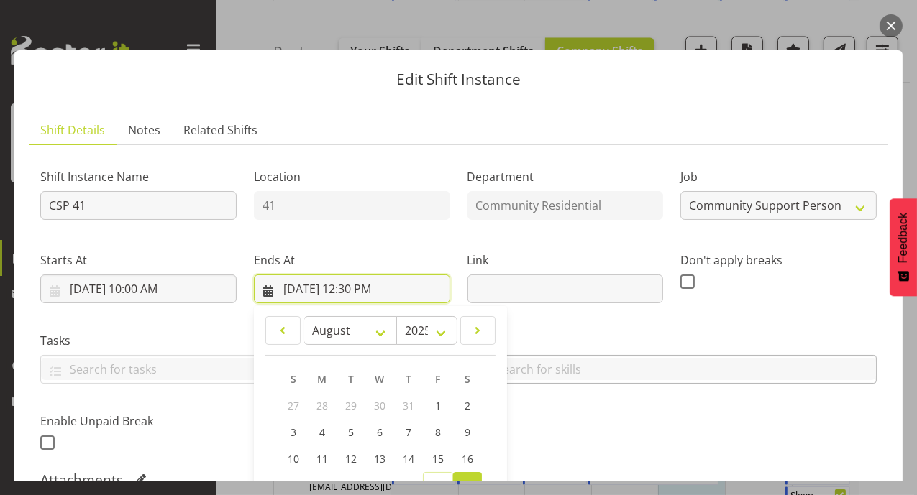
scroll to position [296, 0]
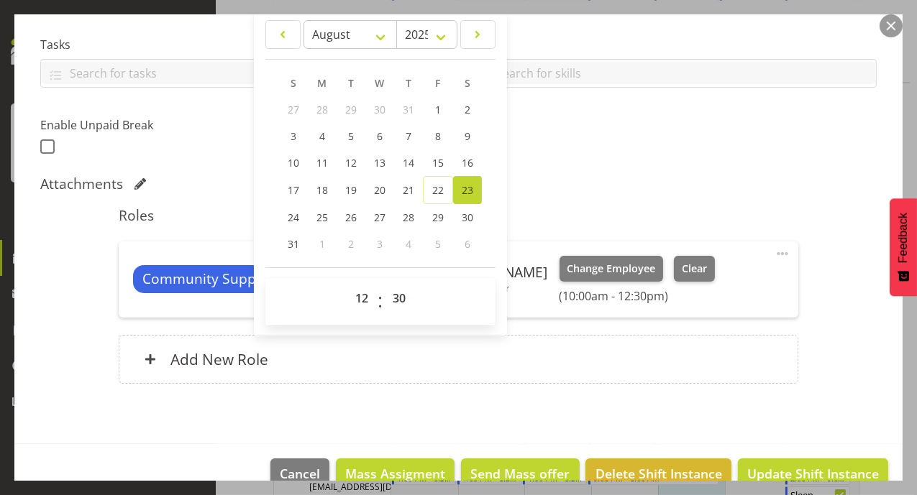
click at [592, 150] on div "Shift Instance Name CSP 41 Location 41 Department Community Residential Job Cre…" at bounding box center [458, 9] width 853 height 315
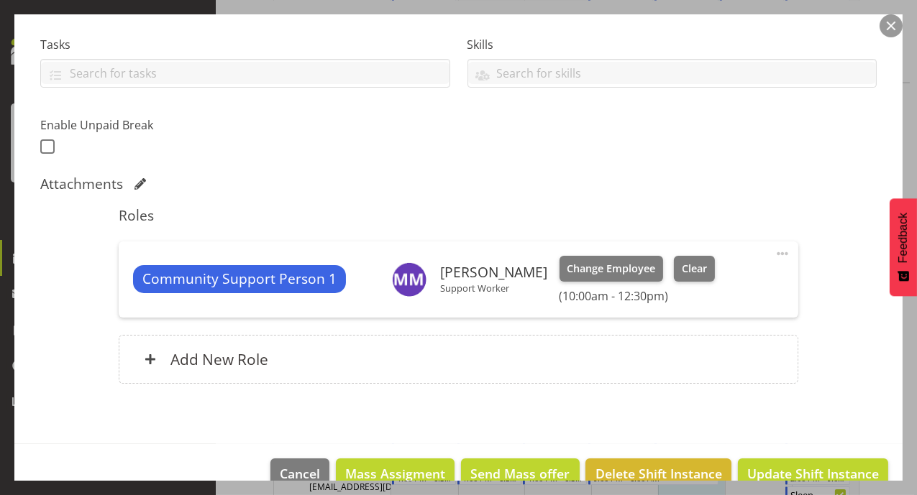
scroll to position [0, 0]
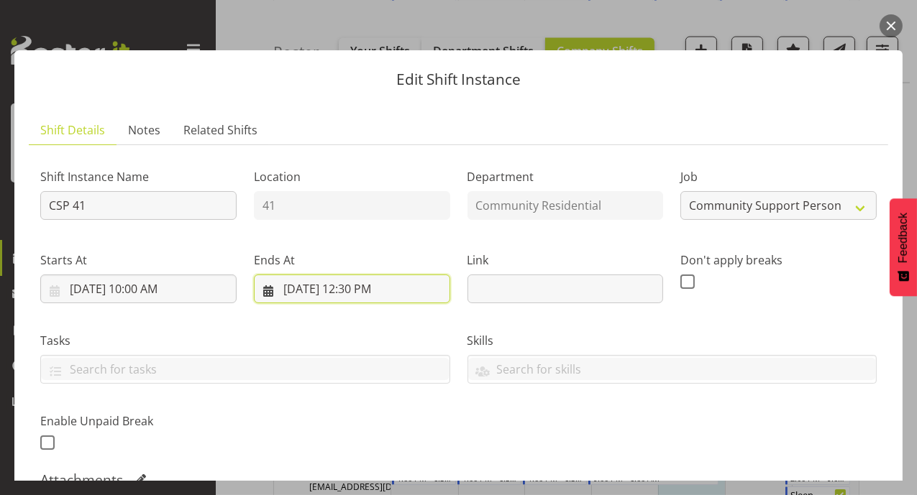
click at [347, 292] on input "8/23/2025, 12:30 PM" at bounding box center [352, 289] width 196 height 29
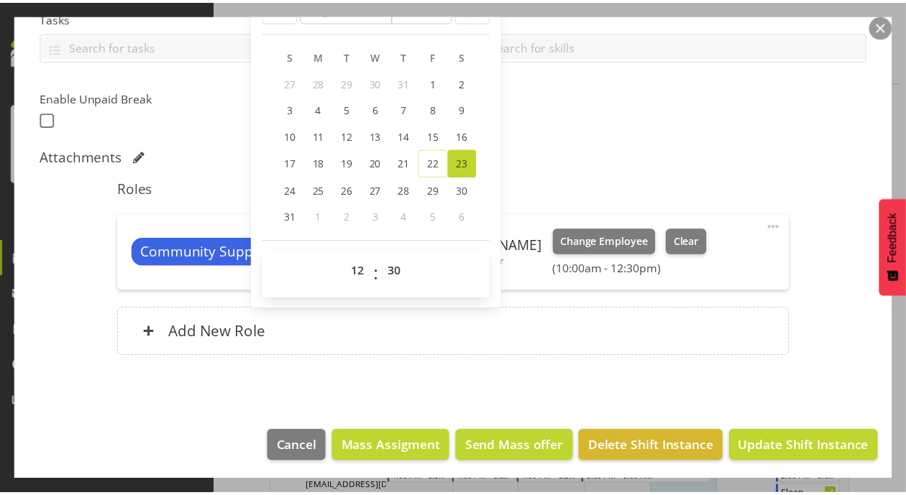
scroll to position [324, 0]
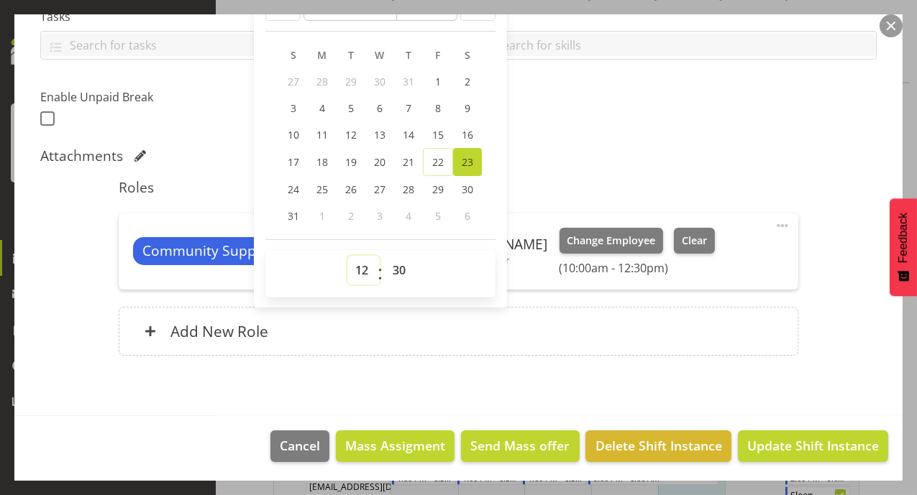
click at [356, 270] on select "00 01 02 03 04 05 06 07 08 09 10 11 12 13 14 15 16 17 18 19 20 21 22 23" at bounding box center [363, 270] width 32 height 29
select select "13"
click at [347, 256] on select "00 01 02 03 04 05 06 07 08 09 10 11 12 13 14 15 16 17 18 19 20 21 22 23" at bounding box center [363, 270] width 32 height 29
type input "8/23/2025, 1:30 PM"
click at [394, 267] on select "00 01 02 03 04 05 06 07 08 09 10 11 12 13 14 15 16 17 18 19 20 21 22 23 24 25 2…" at bounding box center [401, 270] width 32 height 29
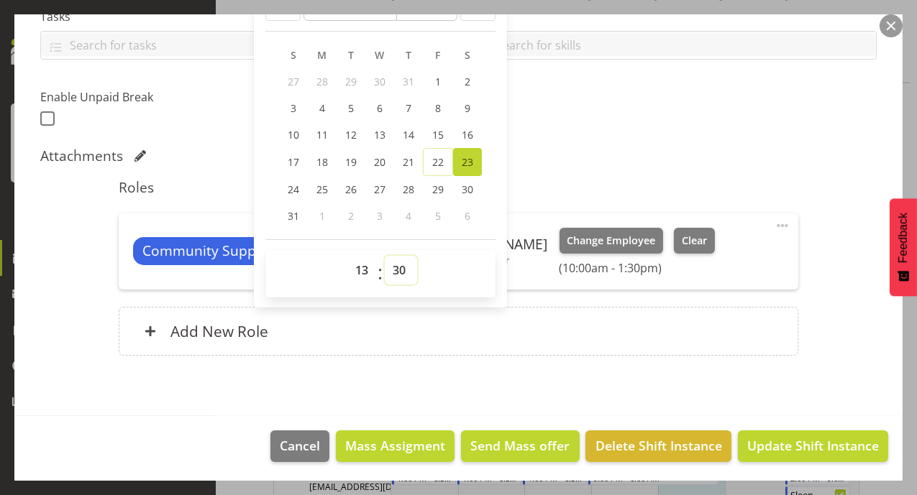
select select "0"
click at [385, 256] on select "00 01 02 03 04 05 06 07 08 09 10 11 12 13 14 15 16 17 18 19 20 21 22 23 24 25 2…" at bounding box center [401, 270] width 32 height 29
type input "8/23/2025, 1:00 PM"
click at [556, 334] on div "Add New Role" at bounding box center [458, 331] width 679 height 49
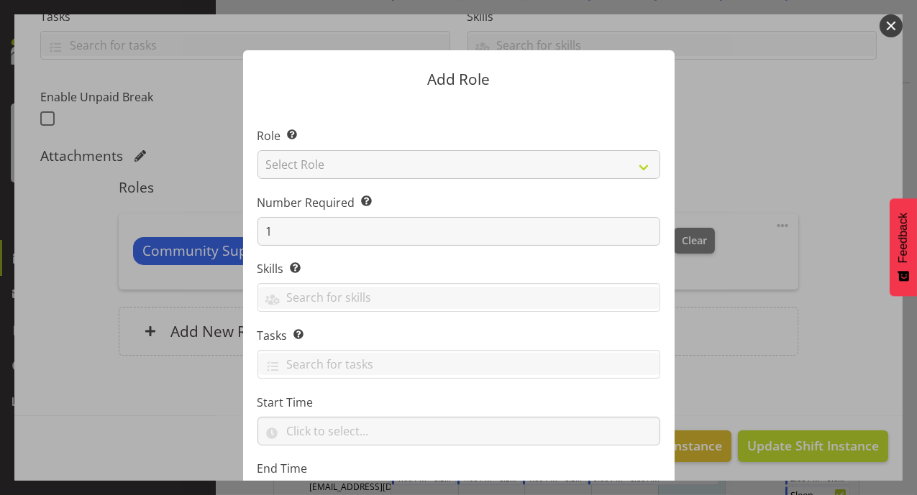
click at [884, 22] on button "button" at bounding box center [890, 25] width 23 height 23
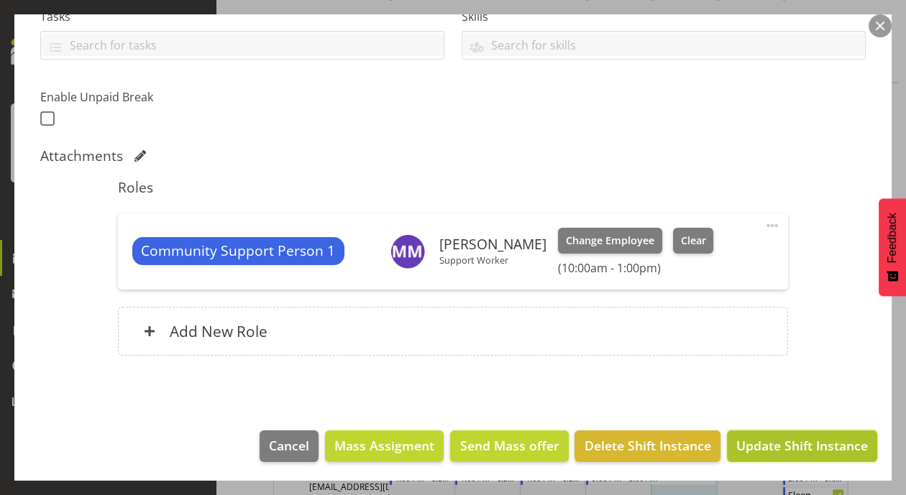
click at [755, 452] on span "Update Shift Instance" at bounding box center [802, 445] width 132 height 19
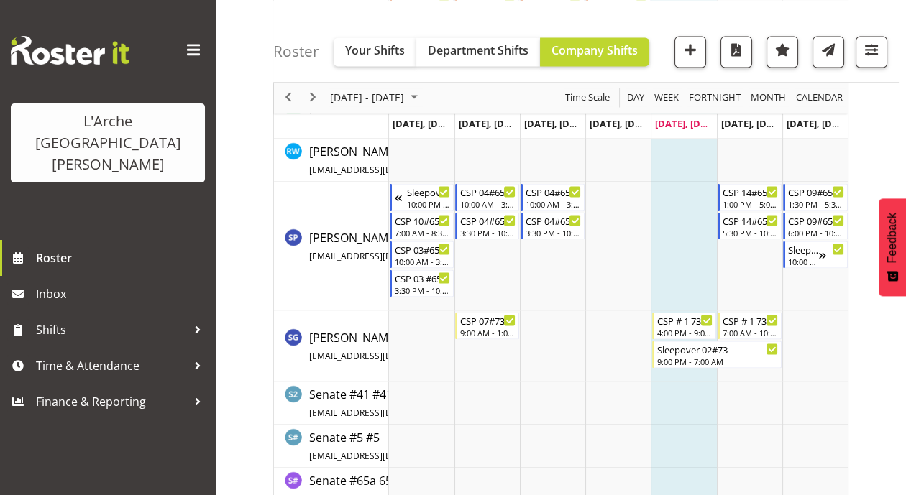
scroll to position [3987, 0]
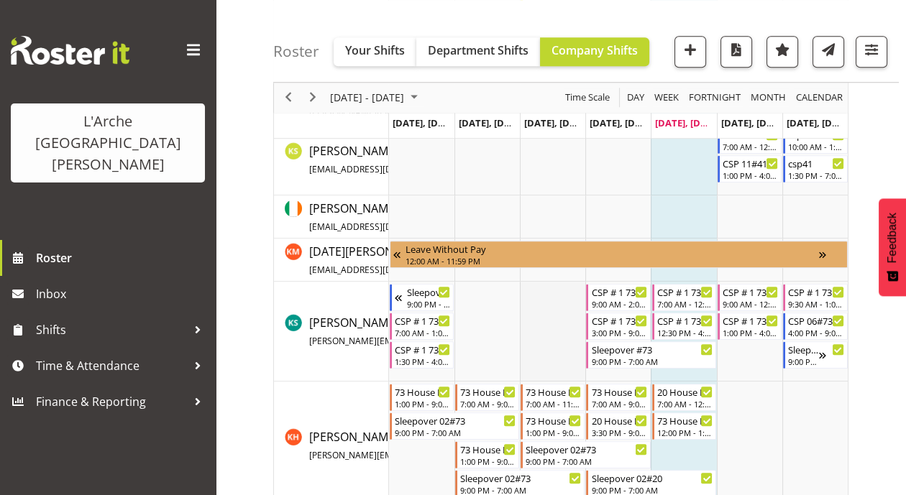
scroll to position [1805, 0]
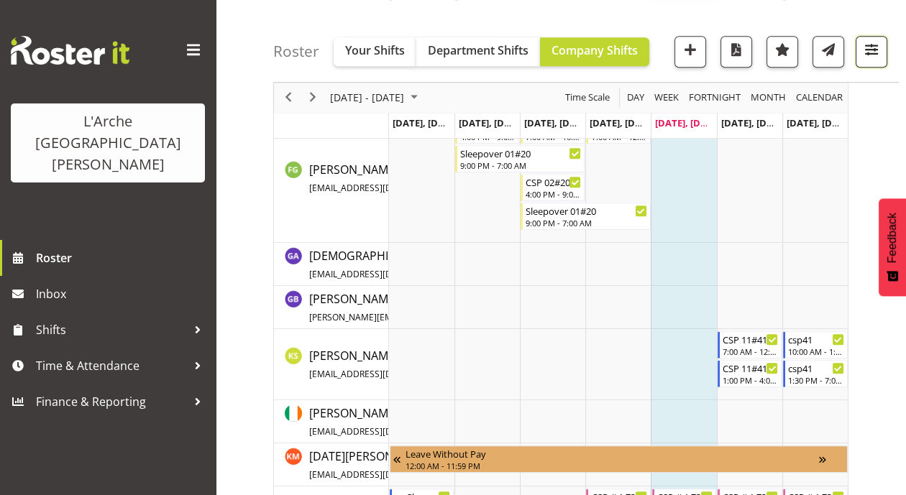
click at [862, 52] on span "button" at bounding box center [871, 49] width 19 height 19
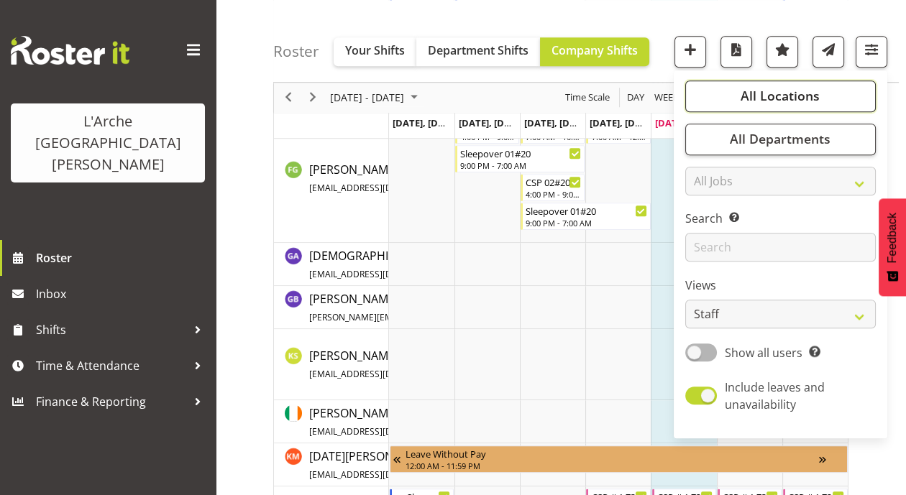
click at [805, 99] on span "All Locations" at bounding box center [780, 96] width 79 height 17
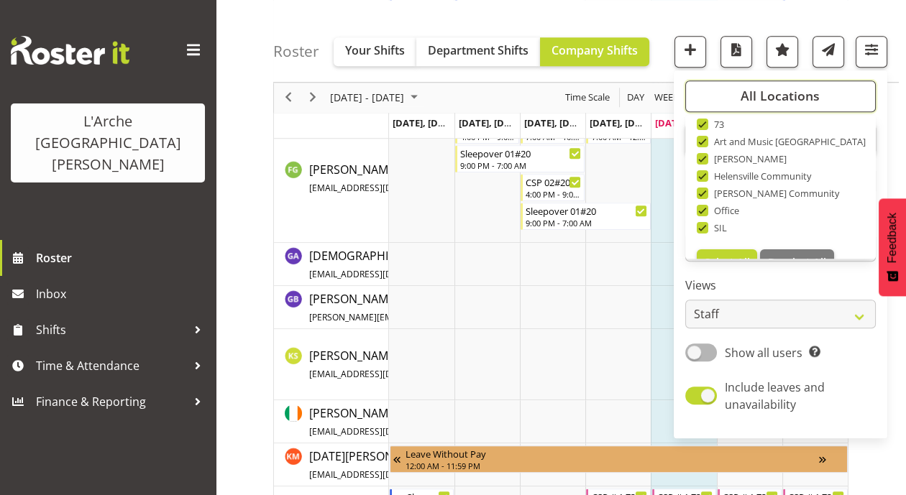
scroll to position [148, 0]
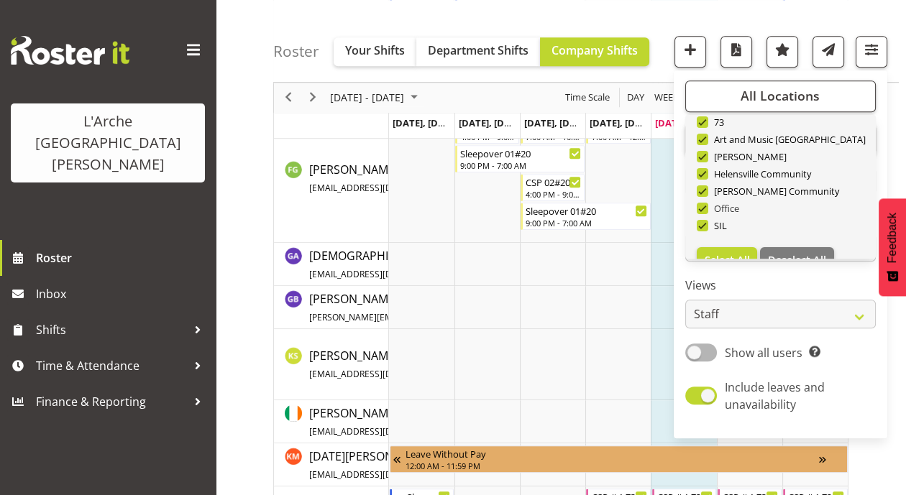
click at [700, 206] on span at bounding box center [703, 209] width 12 height 12
click at [700, 206] on input "Office" at bounding box center [701, 208] width 9 height 9
checkbox input "false"
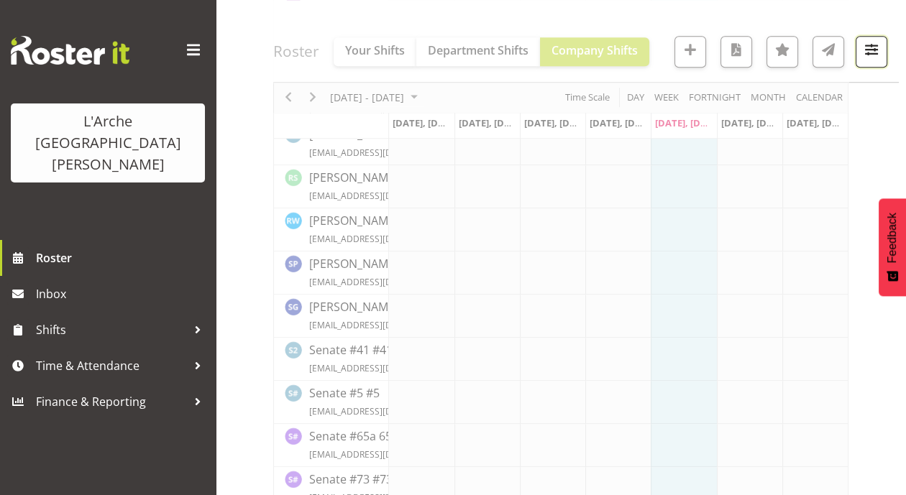
click at [868, 57] on span "button" at bounding box center [871, 49] width 19 height 19
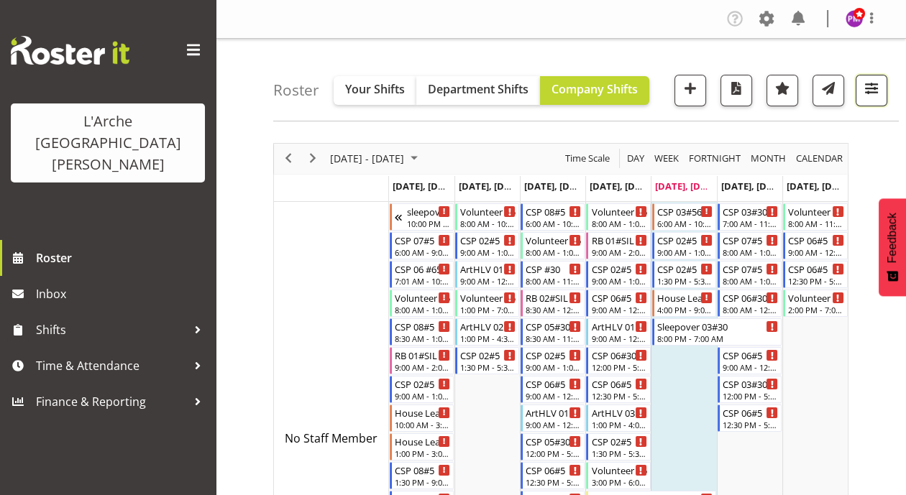
click at [864, 90] on span "button" at bounding box center [871, 88] width 19 height 19
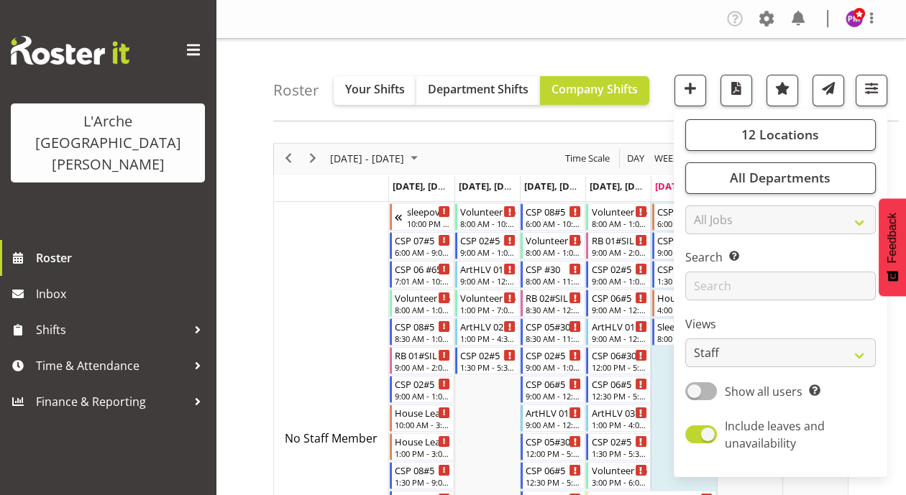
click at [480, 54] on div "Roster Your Shifts Department Shifts Company Shifts 12 Locations Clear 20 30 41…" at bounding box center [586, 80] width 626 height 83
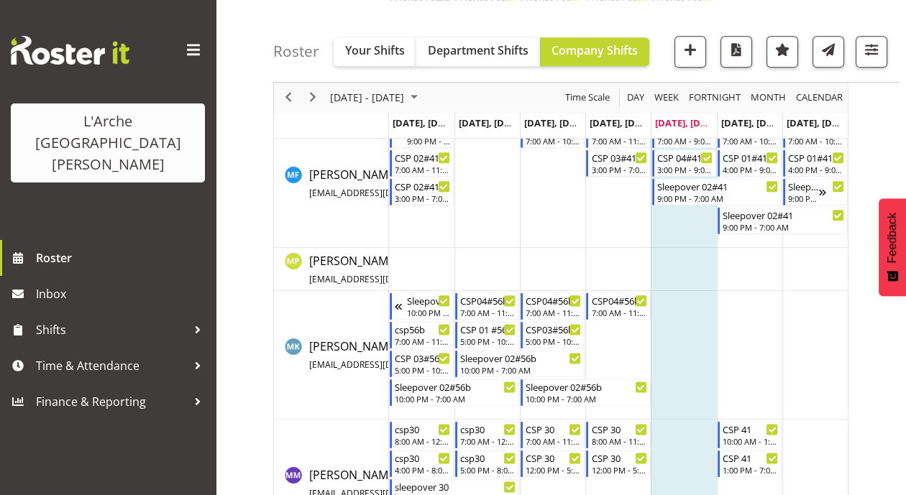
scroll to position [3811, 0]
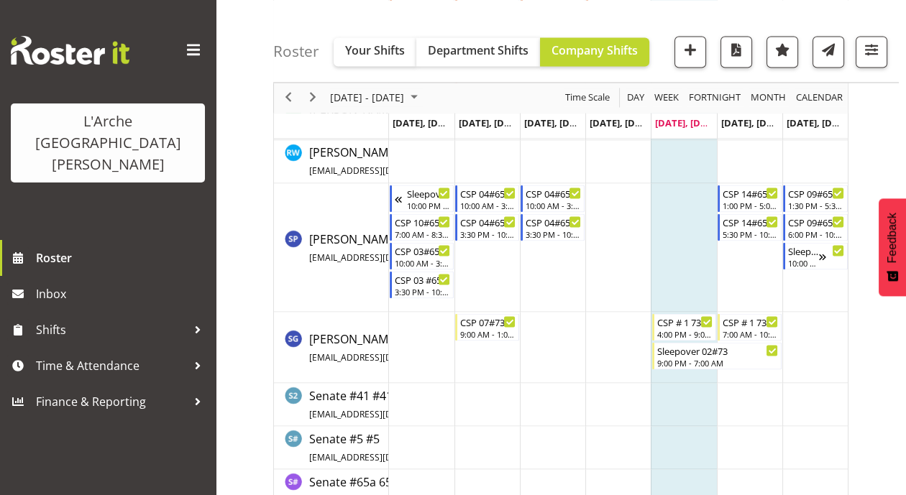
click at [622, 307] on td "Timeline Week of August 22, 2025" at bounding box center [617, 247] width 65 height 129
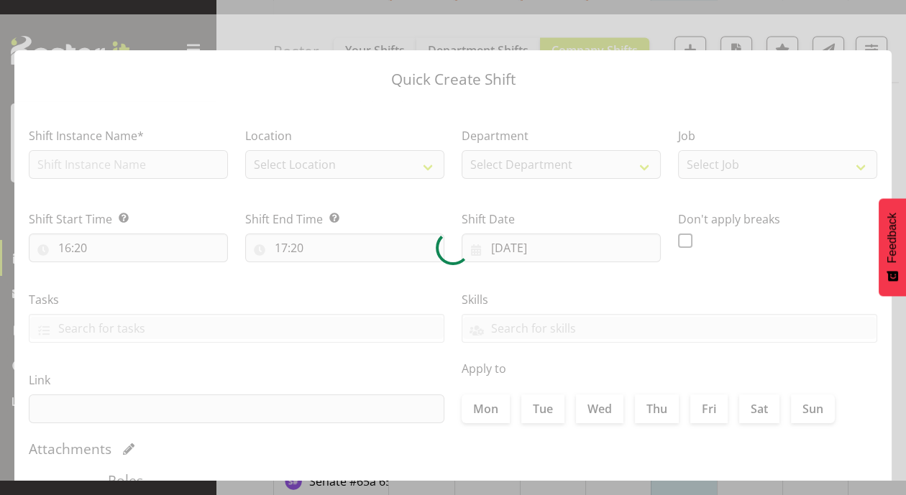
click at [622, 307] on div at bounding box center [453, 247] width 906 height 467
type input "21/08/2025"
checkbox input "true"
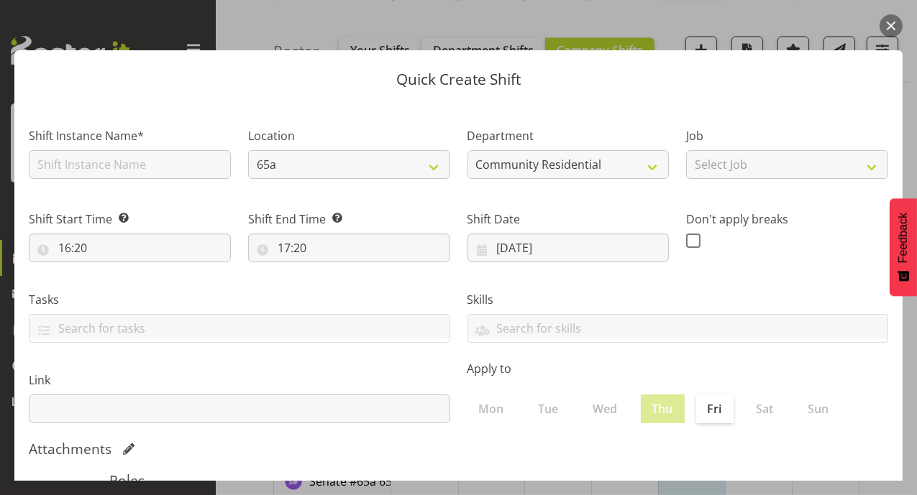
click at [885, 22] on button "button" at bounding box center [890, 25] width 23 height 23
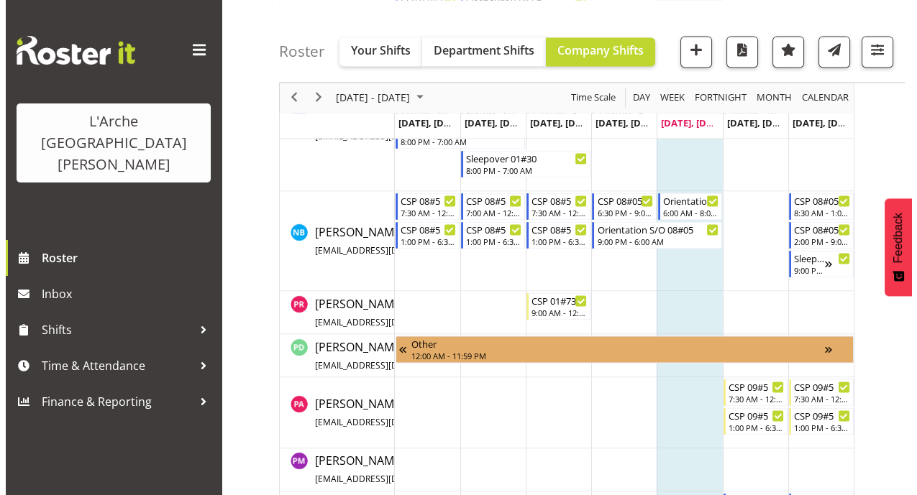
scroll to position [2846, 0]
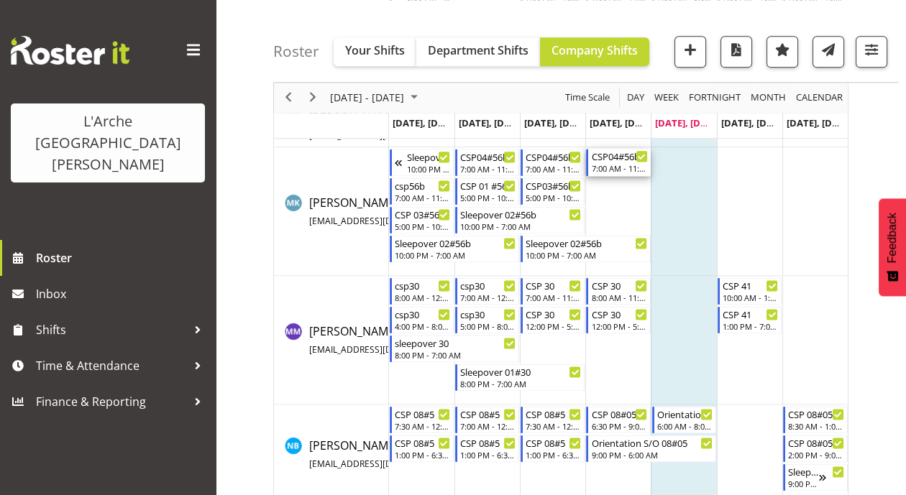
click at [613, 157] on div "CSP04#56b" at bounding box center [619, 156] width 56 height 14
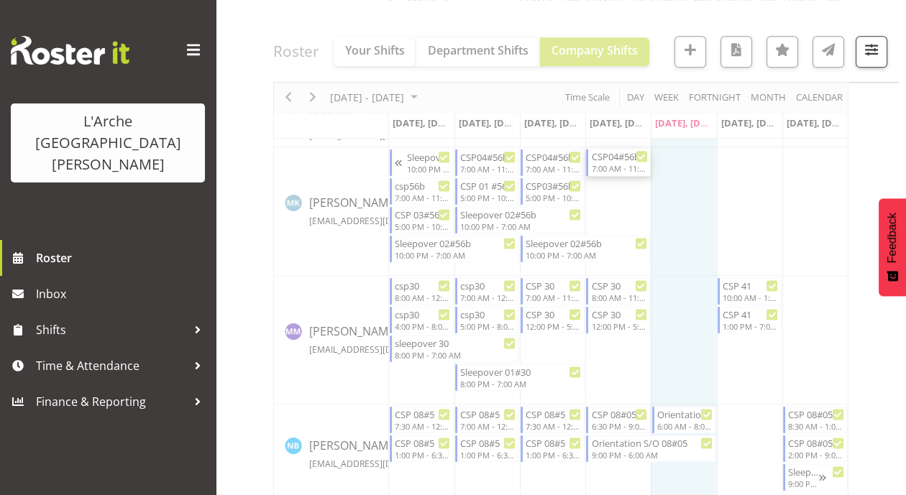
select select
select select "7"
select select "2025"
select select "11"
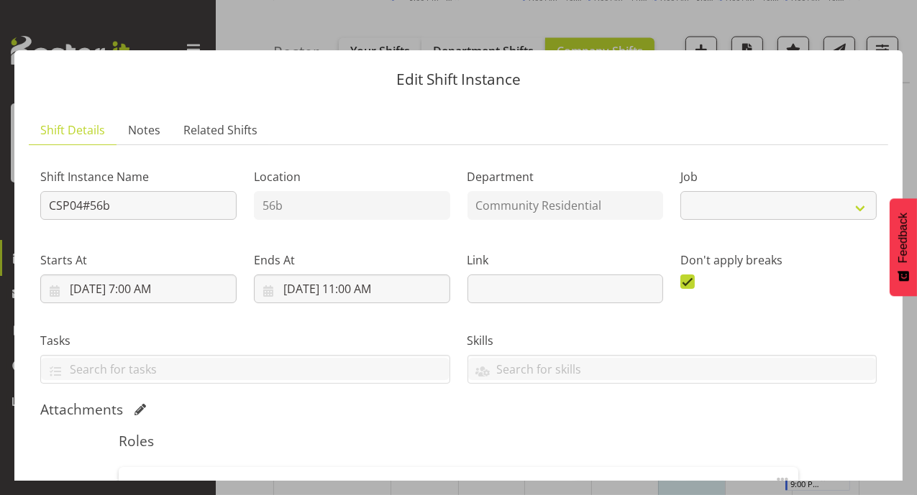
select select "2"
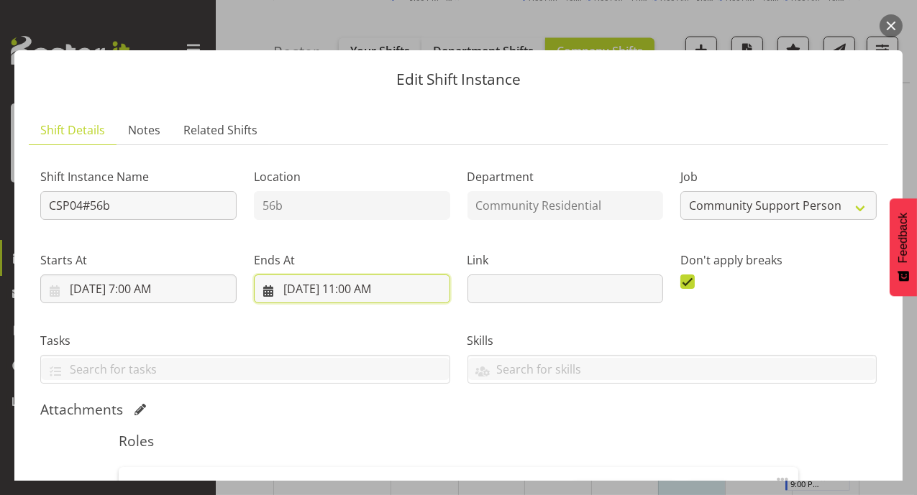
click at [352, 292] on input "8/21/2025, 11:00 AM" at bounding box center [352, 289] width 196 height 29
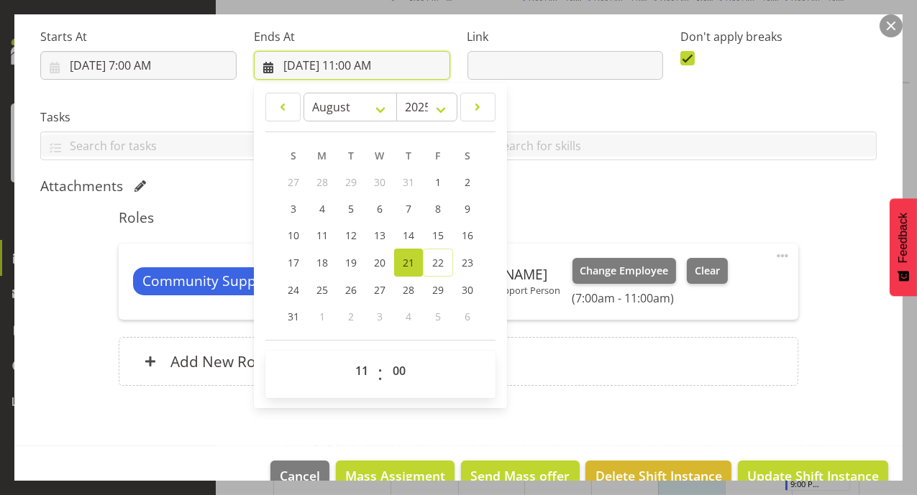
scroll to position [254, 0]
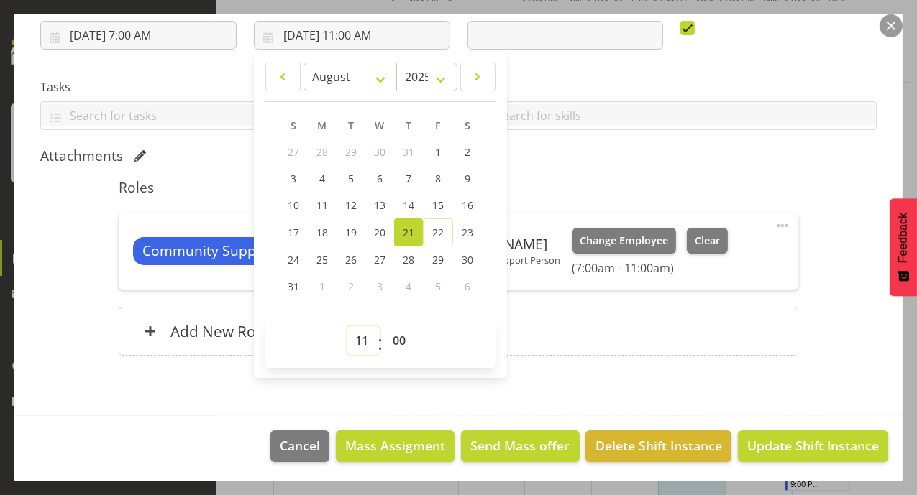
click at [357, 343] on select "00 01 02 03 04 05 06 07 08 09 10 11 12 13 14 15 16 17 18 19 20 21 22 23" at bounding box center [363, 340] width 32 height 29
select select "13"
click at [347, 326] on select "00 01 02 03 04 05 06 07 08 09 10 11 12 13 14 15 16 17 18 19 20 21 22 23" at bounding box center [363, 340] width 32 height 29
type input "8/21/2025, 1:00 PM"
click at [797, 452] on span "Update Shift Instance" at bounding box center [813, 445] width 132 height 19
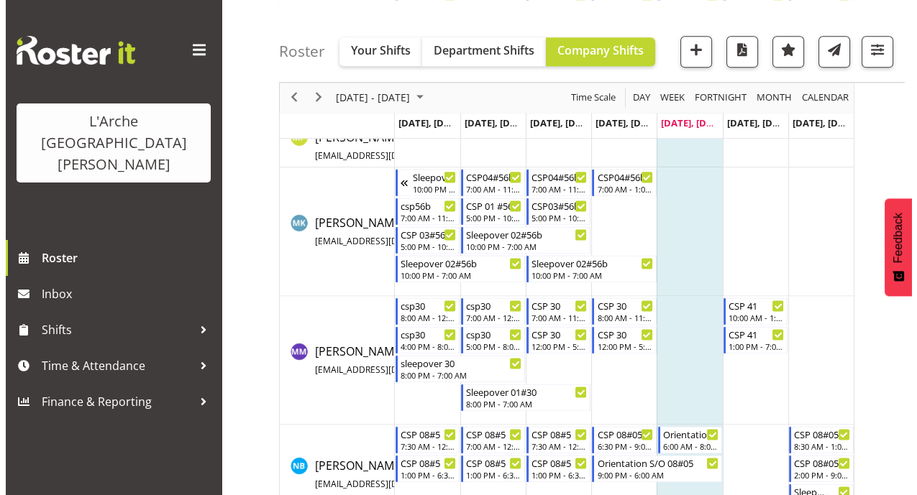
scroll to position [2829, 0]
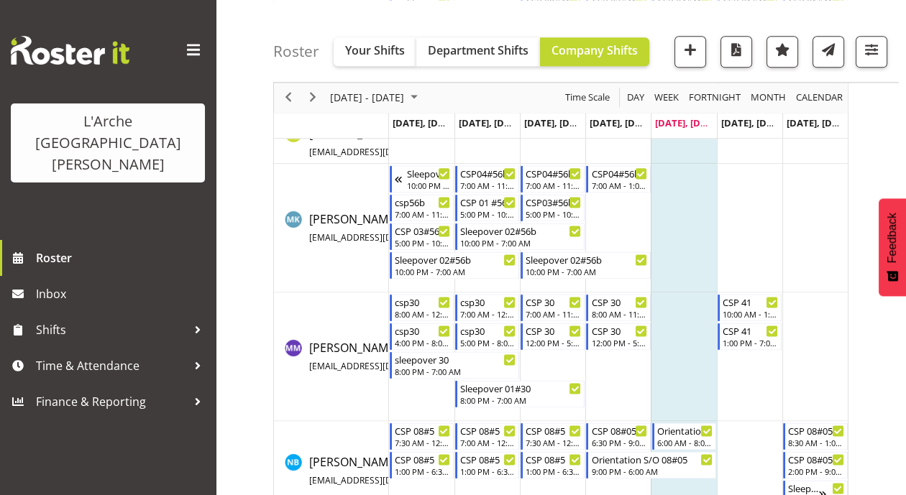
click at [757, 173] on td "Timeline Week of August 22, 2025" at bounding box center [749, 228] width 65 height 129
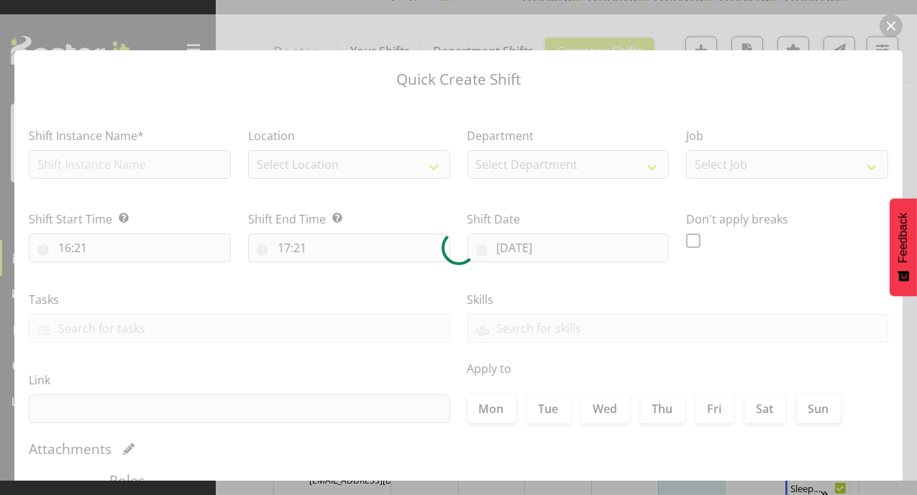
type input "23/08/2025"
checkbox input "true"
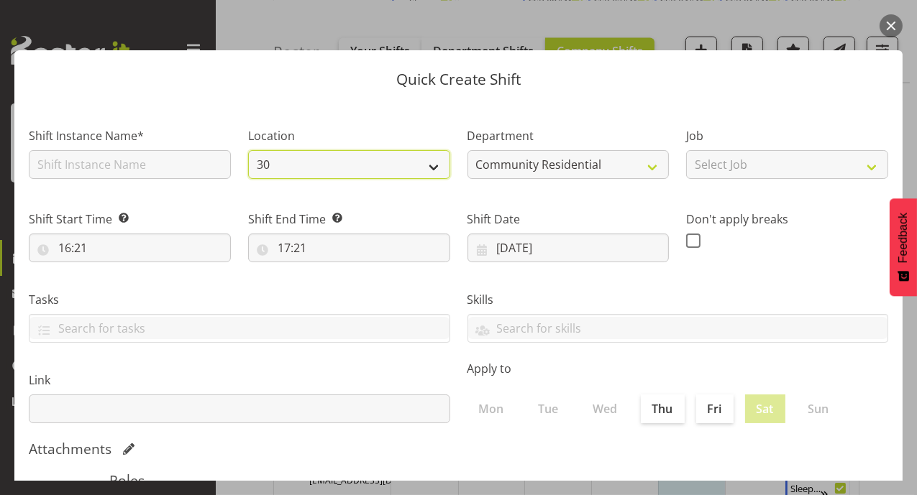
click at [433, 169] on select "30 41 SIL 56b 65a" at bounding box center [349, 164] width 202 height 29
select select "1061"
click at [248, 150] on select "30 41 SIL 56b 65a" at bounding box center [349, 164] width 202 height 29
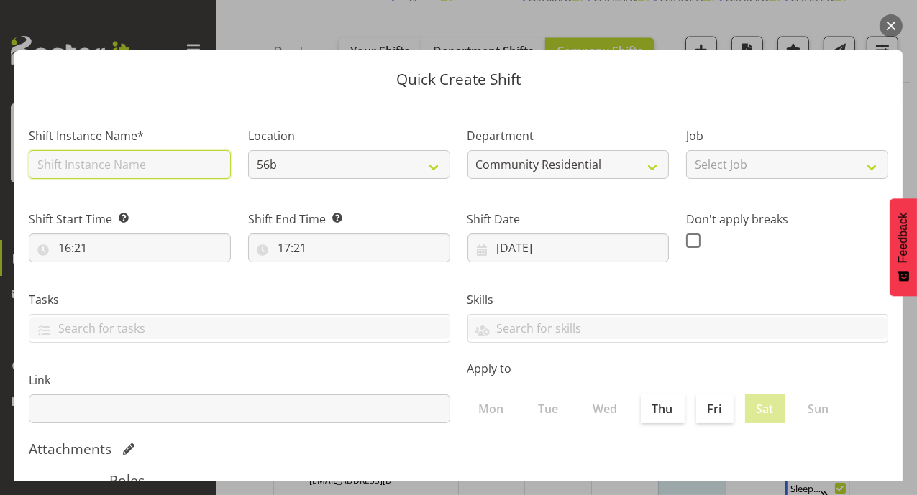
click at [118, 163] on input "text" at bounding box center [130, 164] width 202 height 29
type input "csp56b"
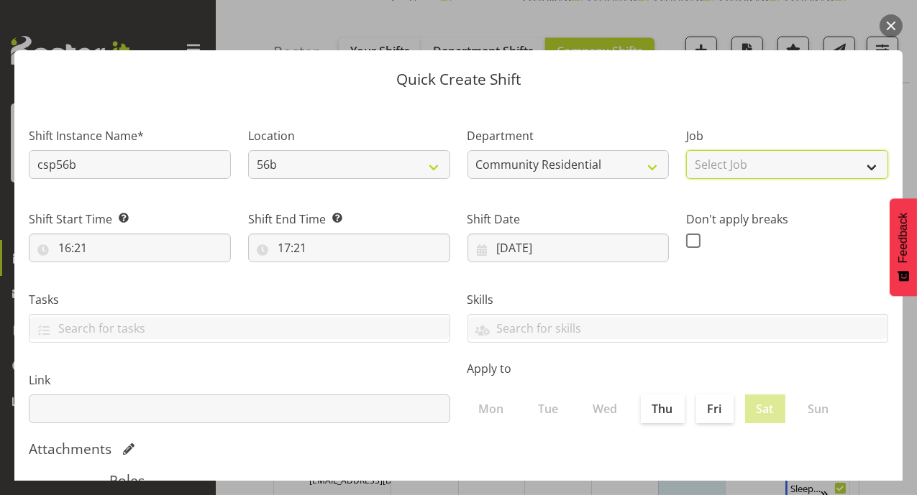
drag, startPoint x: 860, startPoint y: 160, endPoint x: 842, endPoint y: 177, distance: 24.4
click at [858, 163] on select "Select Job Accounts Admin Art Coordinator Community Leader Community Support Pe…" at bounding box center [787, 164] width 202 height 29
select select "2"
click at [686, 150] on select "Select Job Accounts Admin Art Coordinator Community Leader Community Support Pe…" at bounding box center [787, 164] width 202 height 29
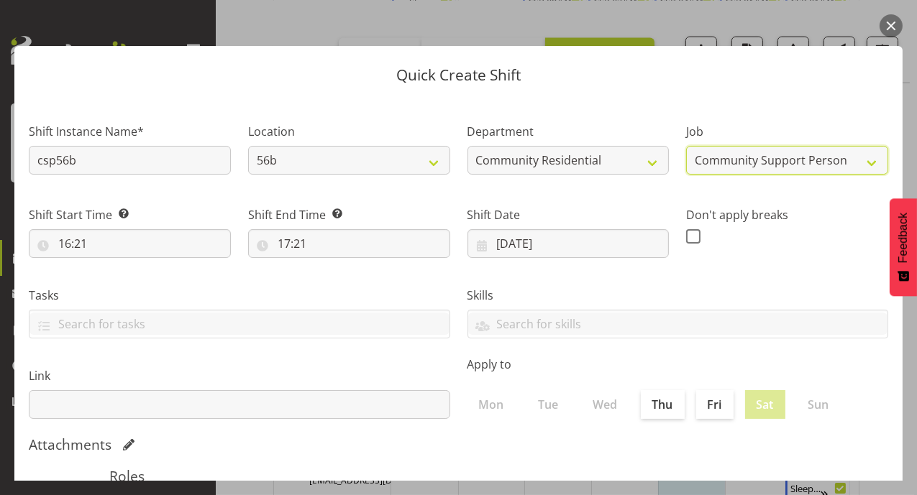
scroll to position [0, 0]
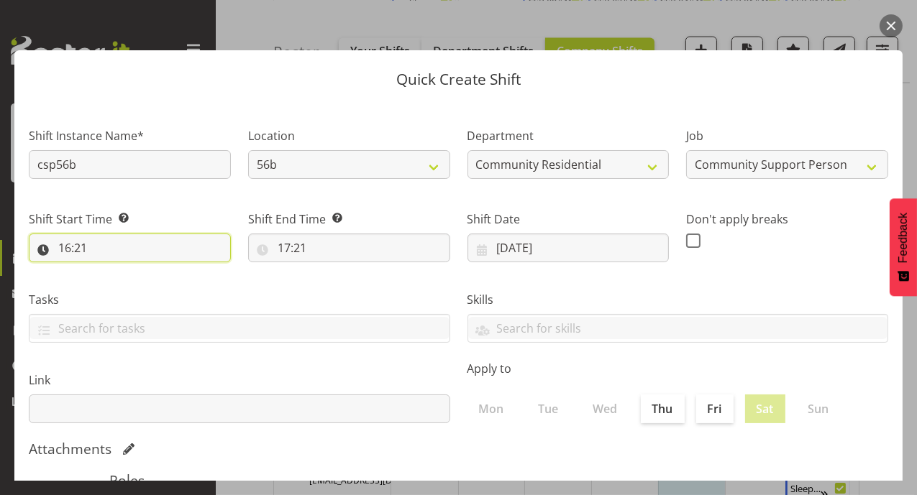
click at [66, 252] on input "16:21" at bounding box center [130, 248] width 202 height 29
click at [136, 286] on select "00 01 02 03 04 05 06 07 08 09 10 11 12 13 14 15 16 17 18 19 20 21 22 23" at bounding box center [127, 285] width 32 height 29
select select "17"
click at [111, 271] on select "00 01 02 03 04 05 06 07 08 09 10 11 12 13 14 15 16 17 18 19 20 21 22 23" at bounding box center [127, 285] width 32 height 29
type input "17:21"
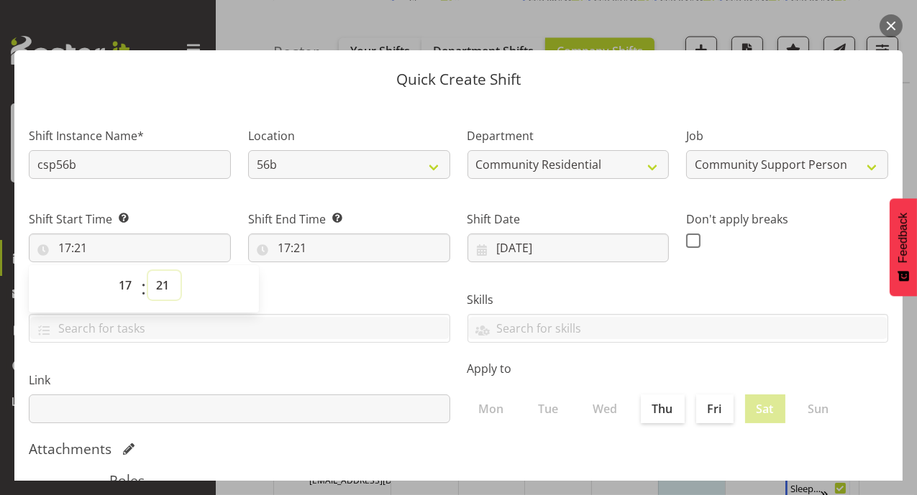
click at [160, 285] on select "00 01 02 03 04 05 06 07 08 09 10 11 12 13 14 15 16 17 18 19 20 21 22 23 24 25 2…" at bounding box center [164, 285] width 32 height 29
select select "0"
click at [148, 271] on select "00 01 02 03 04 05 06 07 08 09 10 11 12 13 14 15 16 17 18 19 20 21 22 23 24 25 2…" at bounding box center [164, 285] width 32 height 29
type input "17:00"
click at [281, 252] on input "17:21" at bounding box center [349, 248] width 202 height 29
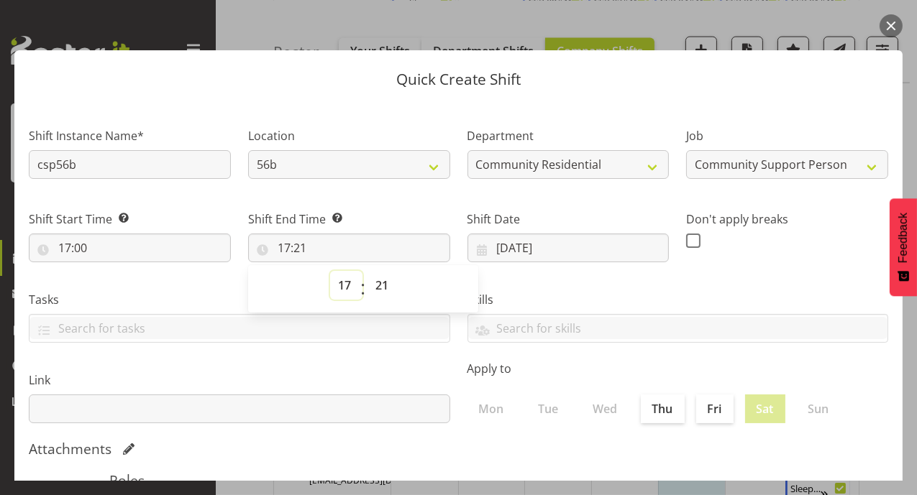
click at [338, 283] on select "00 01 02 03 04 05 06 07 08 09 10 11 12 13 14 15 16 17 18 19 20 21 22 23" at bounding box center [346, 285] width 32 height 29
select select "22"
click at [330, 271] on select "00 01 02 03 04 05 06 07 08 09 10 11 12 13 14 15 16 17 18 19 20 21 22 23" at bounding box center [346, 285] width 32 height 29
type input "22:21"
drag, startPoint x: 382, startPoint y: 279, endPoint x: 367, endPoint y: 279, distance: 15.1
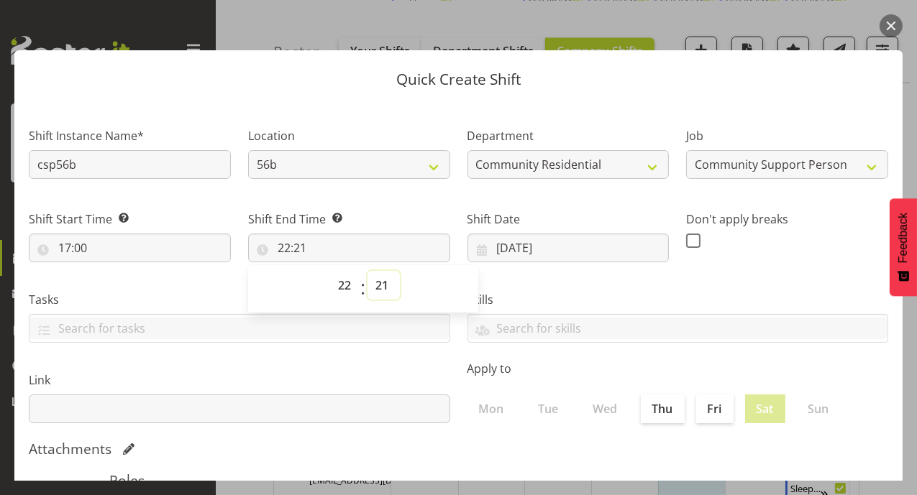
click at [382, 279] on select "00 01 02 03 04 05 06 07 08 09 10 11 12 13 14 15 16 17 18 19 20 21 22 23 24 25 2…" at bounding box center [383, 285] width 32 height 29
select select "0"
click at [367, 271] on select "00 01 02 03 04 05 06 07 08 09 10 11 12 13 14 15 16 17 18 19 20 21 22 23 24 25 2…" at bounding box center [383, 285] width 32 height 29
type input "22:00"
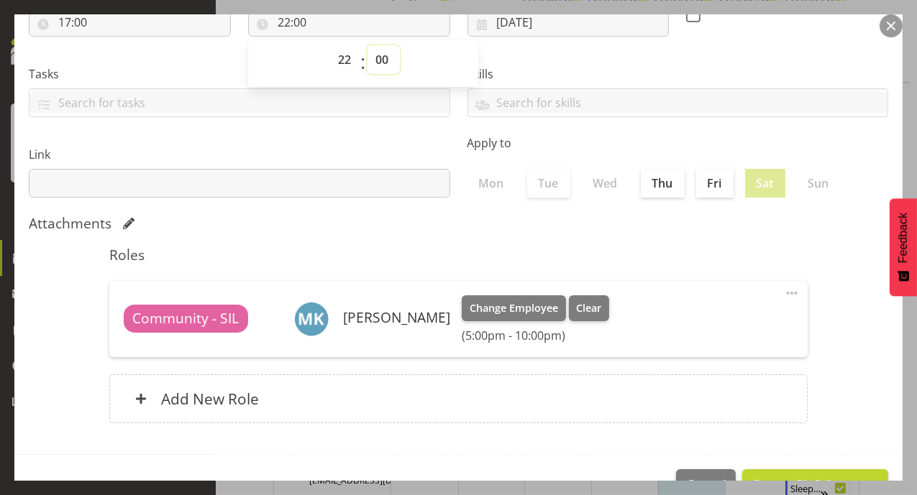
scroll to position [265, 0]
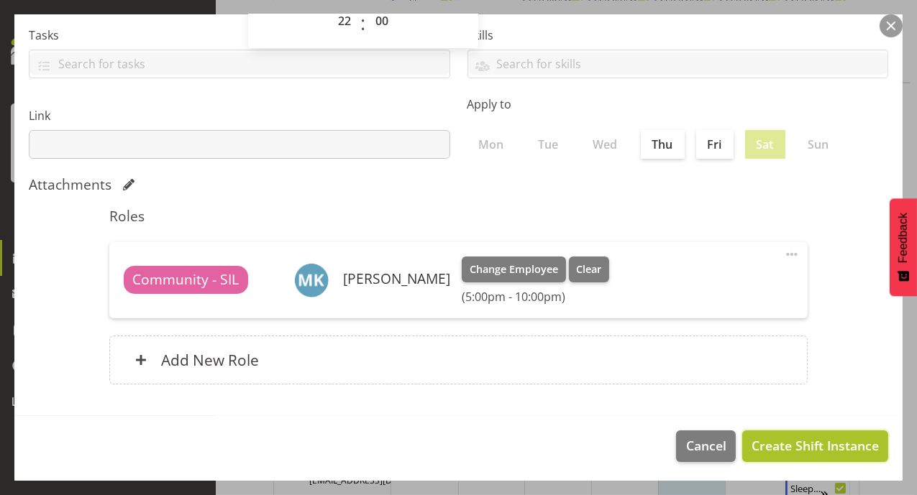
click at [795, 451] on span "Create Shift Instance" at bounding box center [814, 445] width 127 height 19
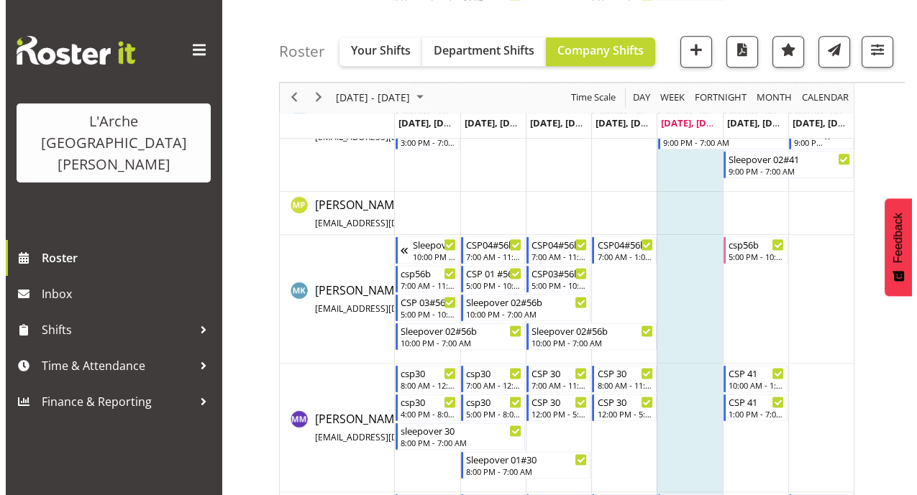
scroll to position [2776, 0]
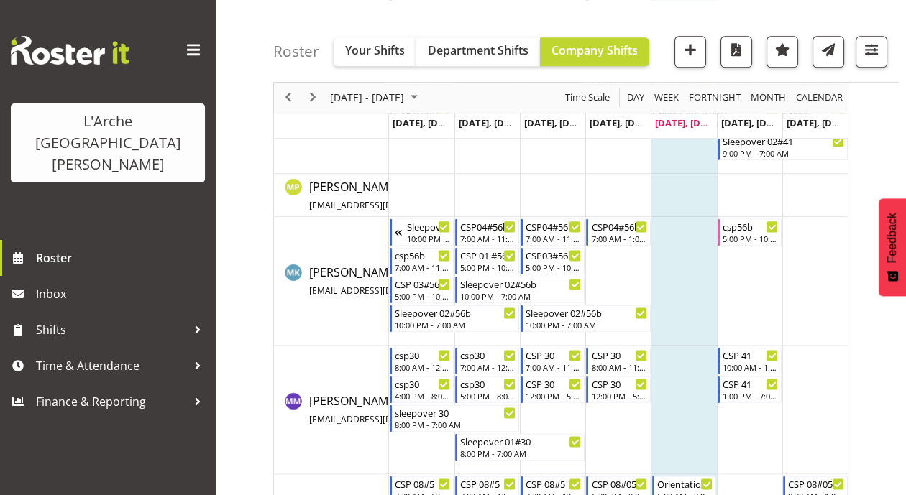
click at [737, 258] on td "Timeline Week of August 22, 2025" at bounding box center [749, 281] width 65 height 129
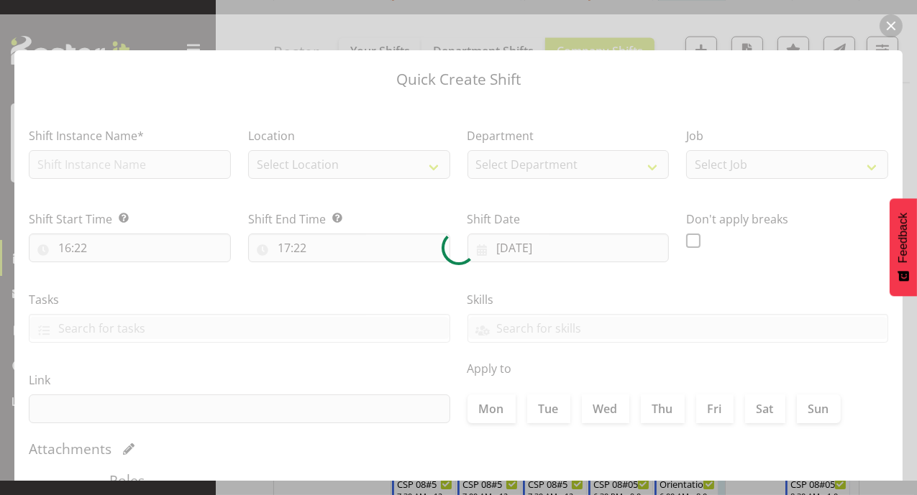
type input "23/08/2025"
checkbox input "true"
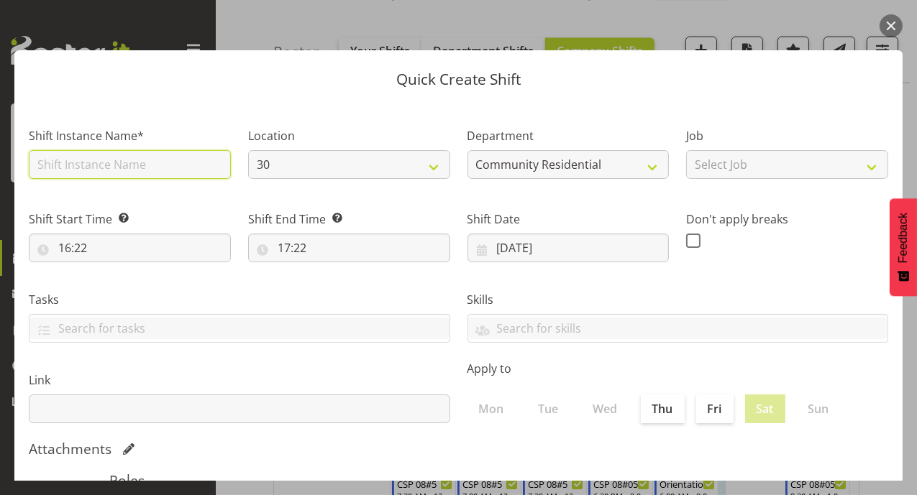
click at [164, 169] on input "text" at bounding box center [130, 164] width 202 height 29
type input "c"
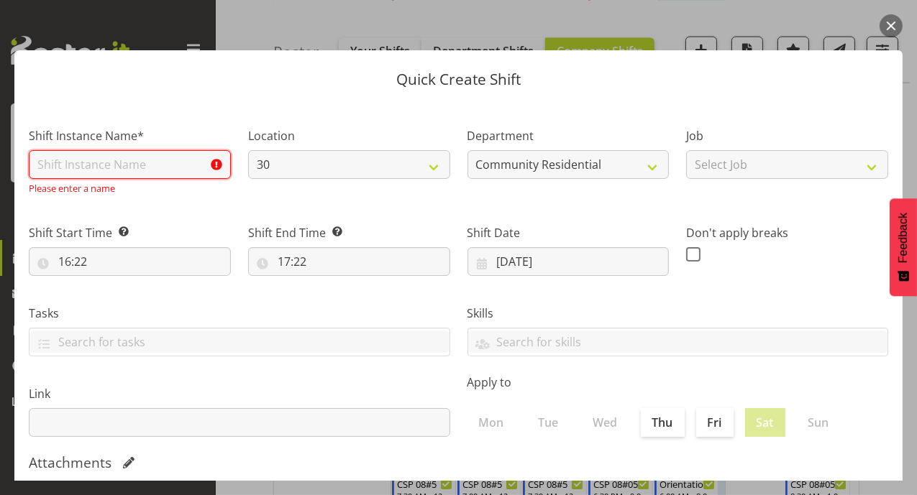
click at [58, 170] on input "text" at bounding box center [130, 164] width 202 height 29
type input "Sleepover 01#56b"
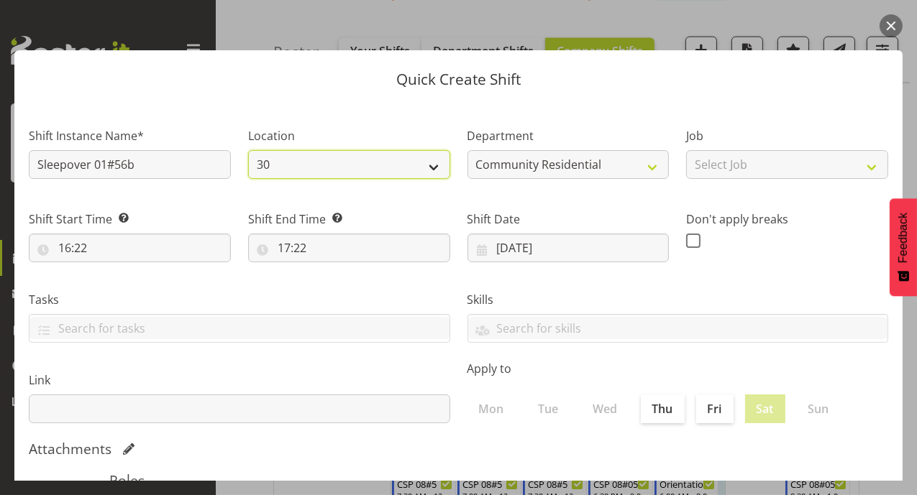
click at [426, 175] on select "30 41 SIL 56b 65a" at bounding box center [349, 164] width 202 height 29
select select "1061"
click at [248, 150] on select "30 41 SIL 56b 65a" at bounding box center [349, 164] width 202 height 29
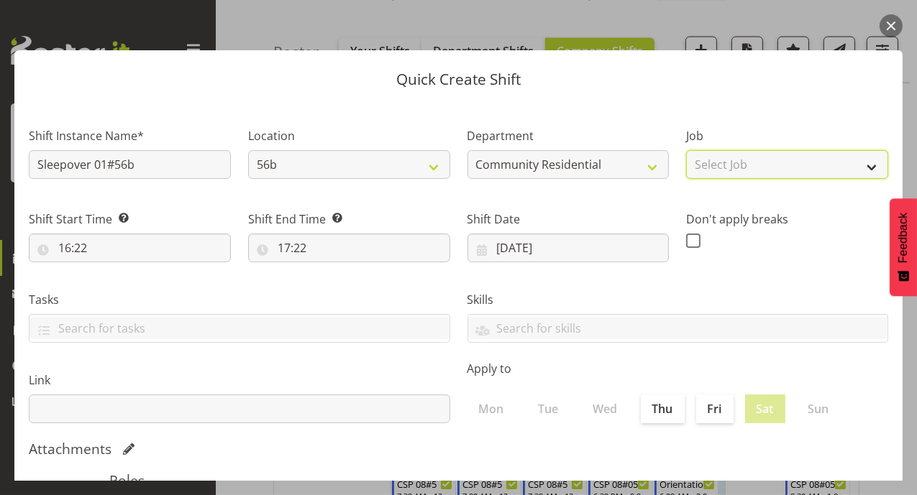
click at [856, 168] on select "Select Job Accounts Admin Art Coordinator Community Leader Community Support Pe…" at bounding box center [787, 164] width 202 height 29
select select "2"
click at [686, 150] on select "Select Job Accounts Admin Art Coordinator Community Leader Community Support Pe…" at bounding box center [787, 164] width 202 height 29
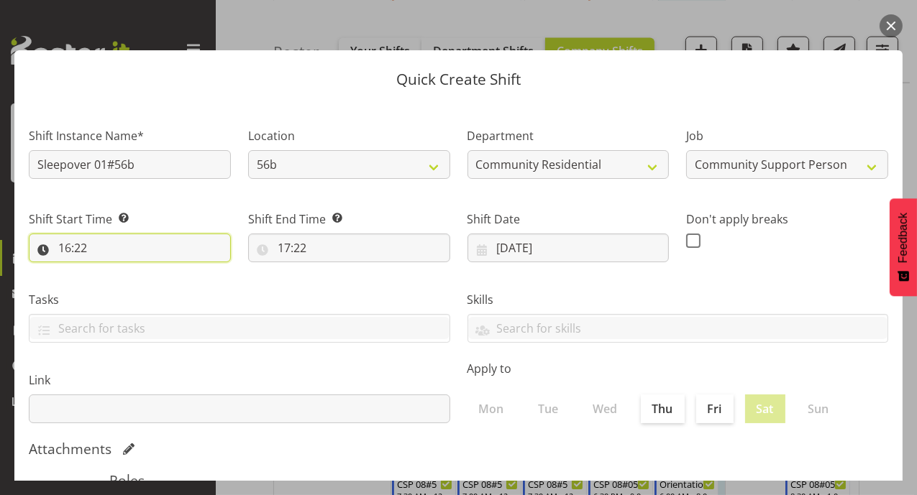
click at [66, 248] on input "16:22" at bounding box center [130, 248] width 202 height 29
click at [119, 287] on select "00 01 02 03 04 05 06 07 08 09 10 11 12 13 14 15 16 17 18 19 20 21 22 23" at bounding box center [127, 285] width 32 height 29
select select "22"
click at [111, 271] on select "00 01 02 03 04 05 06 07 08 09 10 11 12 13 14 15 16 17 18 19 20 21 22 23" at bounding box center [127, 285] width 32 height 29
type input "22:22"
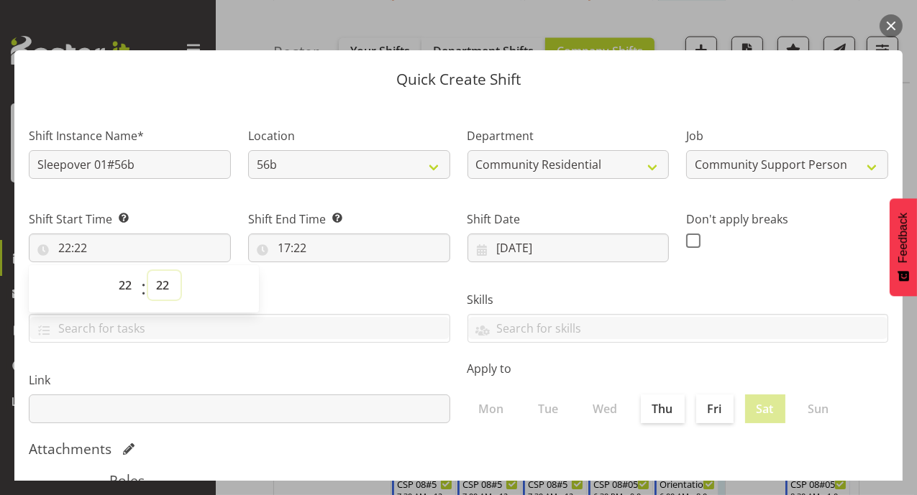
click at [158, 290] on select "00 01 02 03 04 05 06 07 08 09 10 11 12 13 14 15 16 17 18 19 20 21 22 23 24 25 2…" at bounding box center [164, 285] width 32 height 29
select select "0"
click at [148, 271] on select "00 01 02 03 04 05 06 07 08 09 10 11 12 13 14 15 16 17 18 19 20 21 22 23 24 25 2…" at bounding box center [164, 285] width 32 height 29
type input "22:00"
click at [285, 245] on input "17:22" at bounding box center [349, 248] width 202 height 29
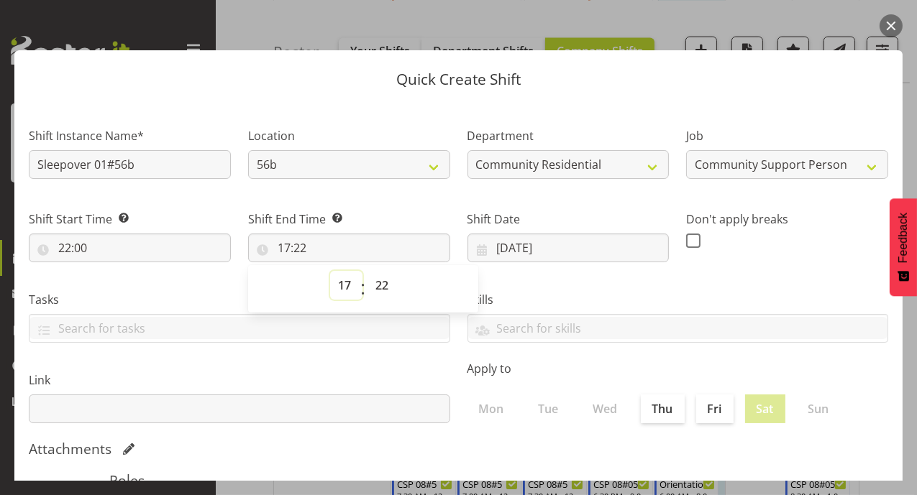
click at [345, 288] on select "00 01 02 03 04 05 06 07 08 09 10 11 12 13 14 15 16 17 18 19 20 21 22 23" at bounding box center [346, 285] width 32 height 29
select select "0"
click at [330, 271] on select "00 01 02 03 04 05 06 07 08 09 10 11 12 13 14 15 16 17 18 19 20 21 22 23" at bounding box center [346, 285] width 32 height 29
type input "00:22"
click at [338, 286] on select "00 01 02 03 04 05 06 07 08 09 10 11 12 13 14 15 16 17 18 19 20 21 22 23" at bounding box center [346, 285] width 32 height 29
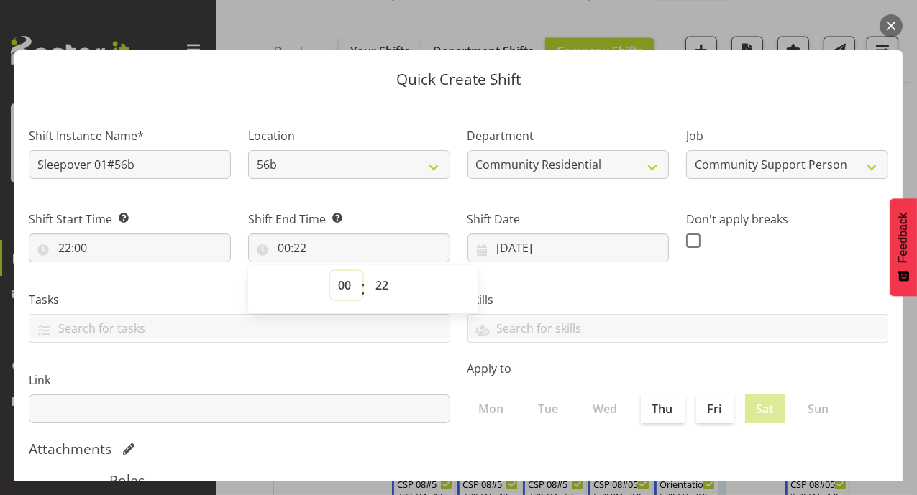
select select "7"
click at [330, 271] on select "00 01 02 03 04 05 06 07 08 09 10 11 12 13 14 15 16 17 18 19 20 21 22 23" at bounding box center [346, 285] width 32 height 29
type input "07:22"
drag, startPoint x: 378, startPoint y: 290, endPoint x: 380, endPoint y: 281, distance: 8.7
click at [378, 290] on select "00 01 02 03 04 05 06 07 08 09 10 11 12 13 14 15 16 17 18 19 20 21 22 23 24 25 2…" at bounding box center [383, 285] width 32 height 29
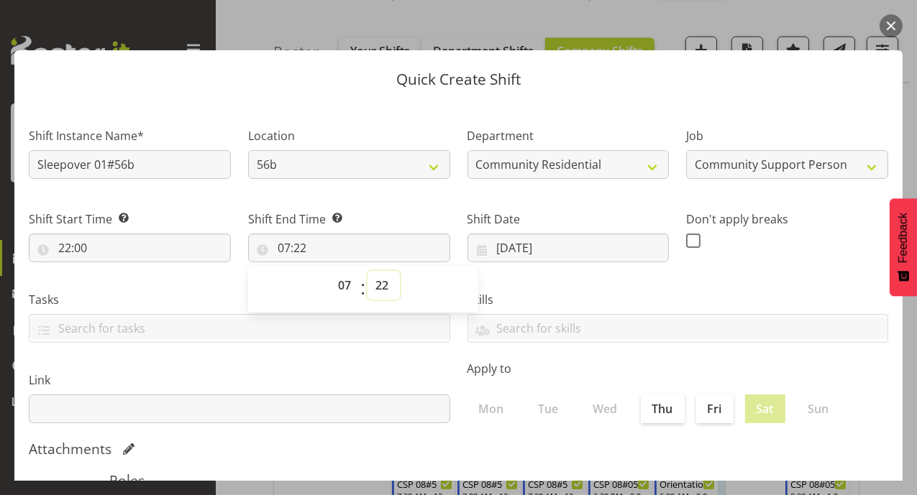
select select "0"
click at [367, 271] on select "00 01 02 03 04 05 06 07 08 09 10 11 12 13 14 15 16 17 18 19 20 21 22 23 24 25 2…" at bounding box center [383, 285] width 32 height 29
type input "07:00"
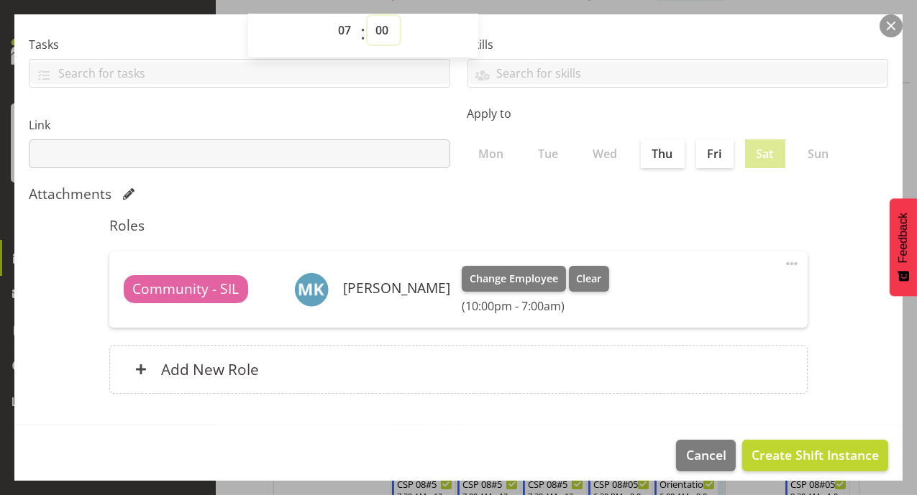
scroll to position [265, 0]
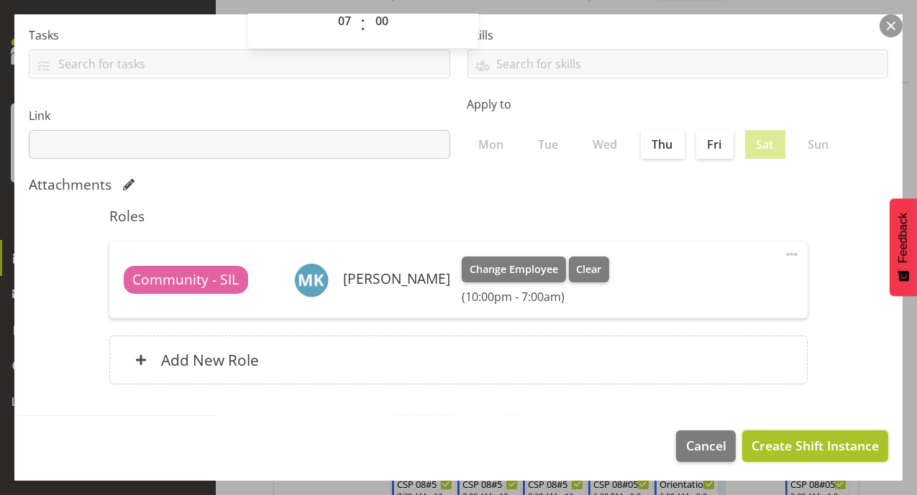
click at [810, 446] on span "Create Shift Instance" at bounding box center [814, 445] width 127 height 19
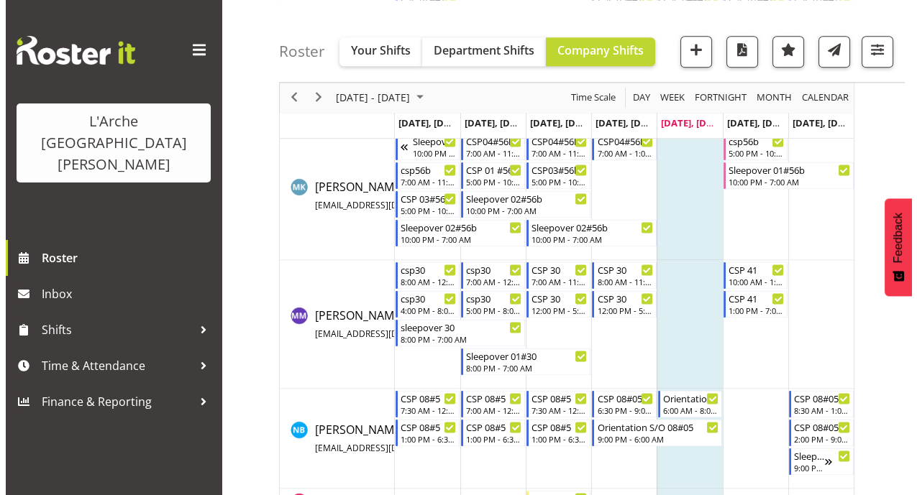
scroll to position [2815, 0]
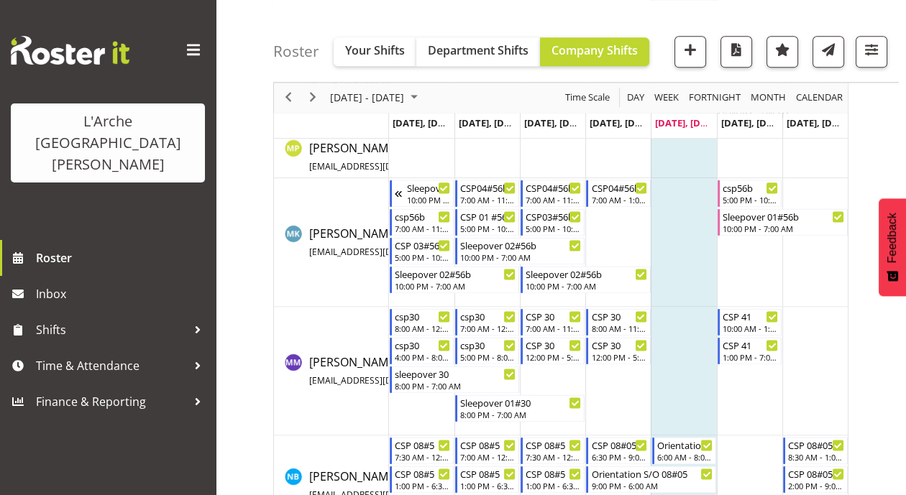
click at [812, 182] on td "Timeline Week of August 22, 2025" at bounding box center [814, 242] width 65 height 129
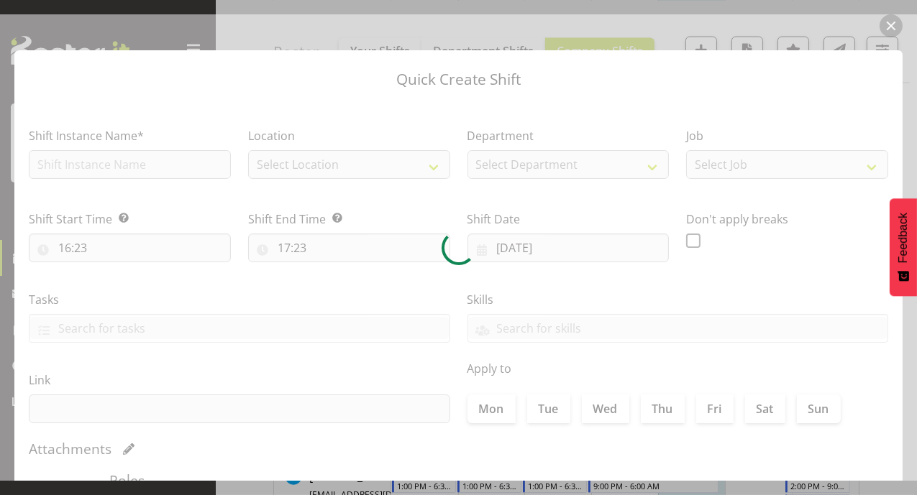
type input "[DATE]"
checkbox input "true"
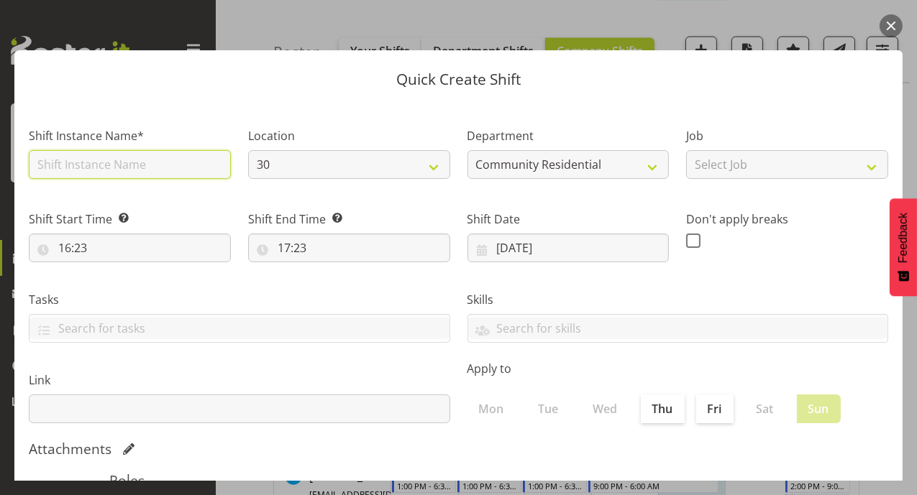
click at [107, 157] on input "text" at bounding box center [130, 164] width 202 height 29
type input "csp56b"
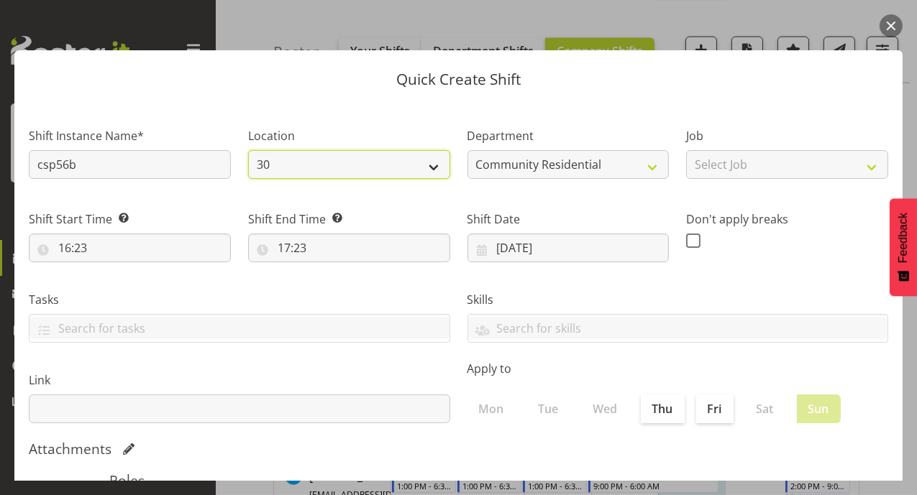
click at [432, 173] on select "30 41 SIL 56b 65a" at bounding box center [349, 164] width 202 height 29
select select "1061"
click at [248, 150] on select "30 41 SIL 56b 65a" at bounding box center [349, 164] width 202 height 29
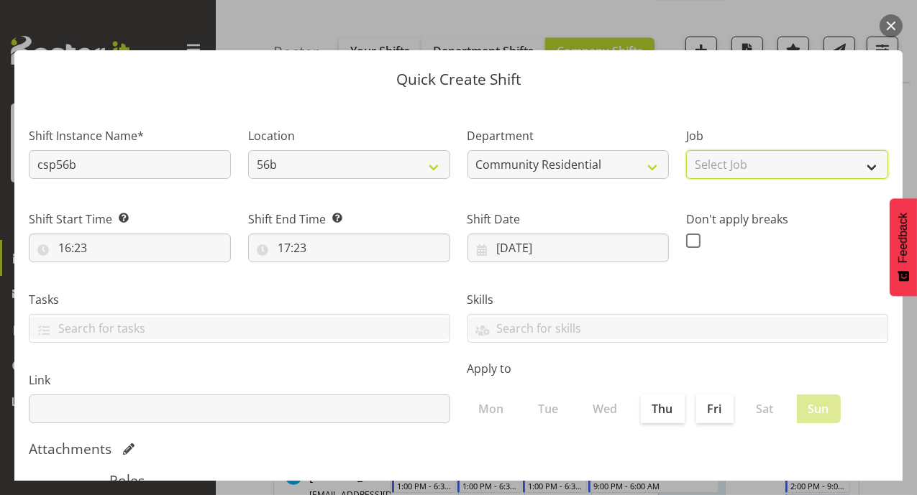
drag, startPoint x: 863, startPoint y: 170, endPoint x: 849, endPoint y: 178, distance: 15.8
click at [863, 170] on select "Select Job Accounts Admin Art Coordinator Community Leader Community Support Pe…" at bounding box center [787, 164] width 202 height 29
select select "2"
click at [686, 150] on select "Select Job Accounts Admin Art Coordinator Community Leader Community Support Pe…" at bounding box center [787, 164] width 202 height 29
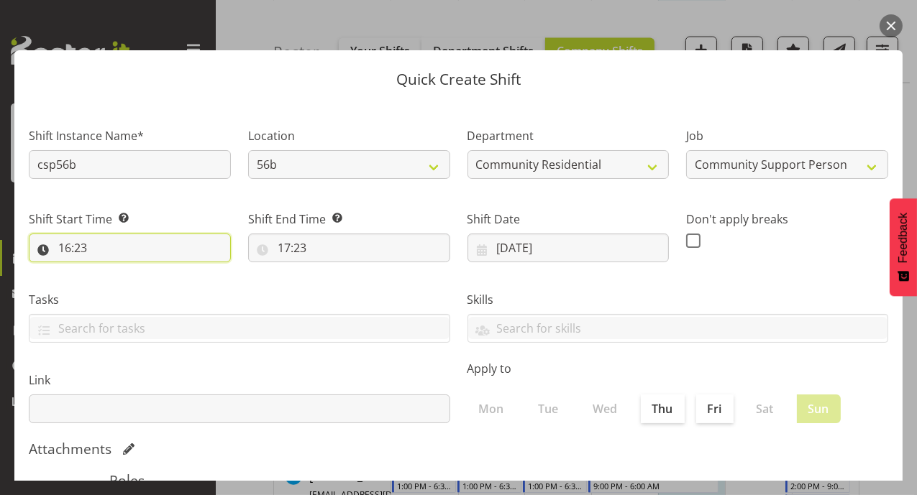
click at [63, 247] on input "16:23" at bounding box center [130, 248] width 202 height 29
click at [129, 286] on select "00 01 02 03 04 05 06 07 08 09 10 11 12 13 14 15 16 17 18 19 20 21 22 23" at bounding box center [127, 285] width 32 height 29
select select "7"
click at [111, 271] on select "00 01 02 03 04 05 06 07 08 09 10 11 12 13 14 15 16 17 18 19 20 21 22 23" at bounding box center [127, 285] width 32 height 29
type input "07:23"
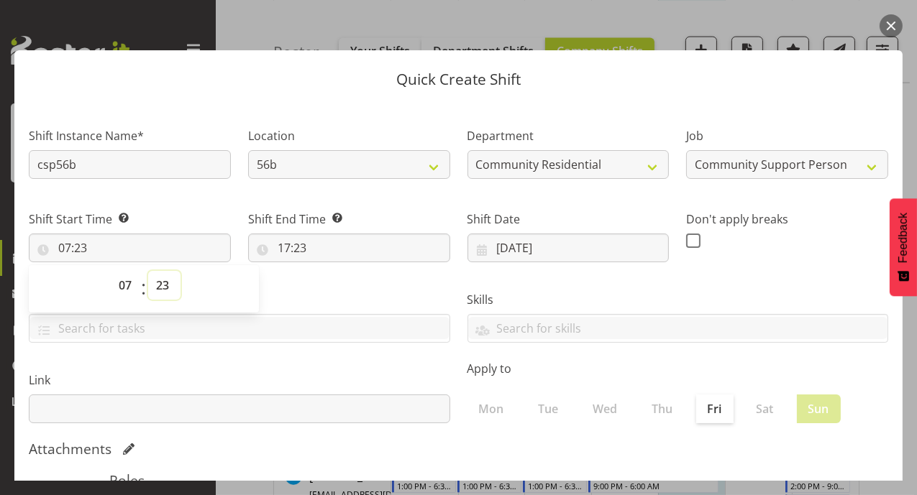
click at [155, 287] on select "00 01 02 03 04 05 06 07 08 09 10 11 12 13 14 15 16 17 18 19 20 21 22 23 24 25 2…" at bounding box center [164, 285] width 32 height 29
select select "0"
click at [148, 271] on select "00 01 02 03 04 05 06 07 08 09 10 11 12 13 14 15 16 17 18 19 20 21 22 23 24 25 2…" at bounding box center [164, 285] width 32 height 29
type input "07:00"
click at [282, 249] on input "17:23" at bounding box center [349, 248] width 202 height 29
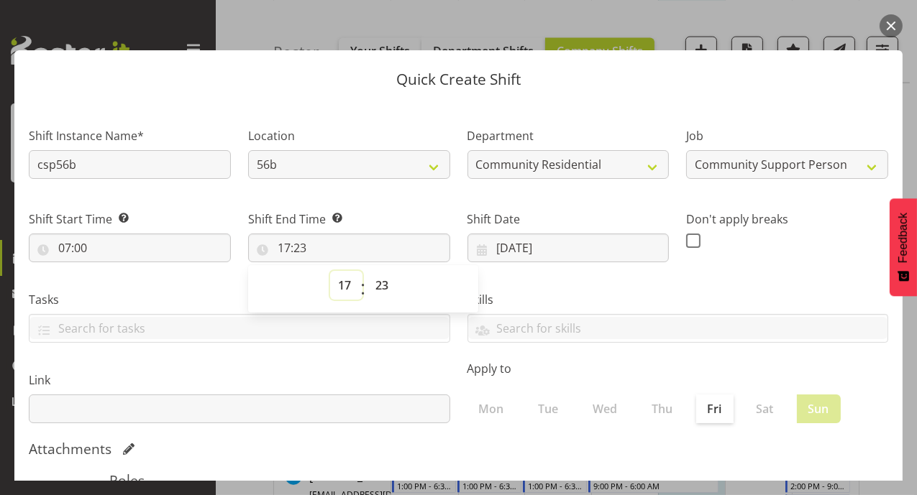
click at [348, 287] on select "00 01 02 03 04 05 06 07 08 09 10 11 12 13 14 15 16 17 18 19 20 21 22 23" at bounding box center [346, 285] width 32 height 29
select select "11"
click at [330, 271] on select "00 01 02 03 04 05 06 07 08 09 10 11 12 13 14 15 16 17 18 19 20 21 22 23" at bounding box center [346, 285] width 32 height 29
type input "11:23"
drag, startPoint x: 373, startPoint y: 285, endPoint x: 374, endPoint y: 275, distance: 10.8
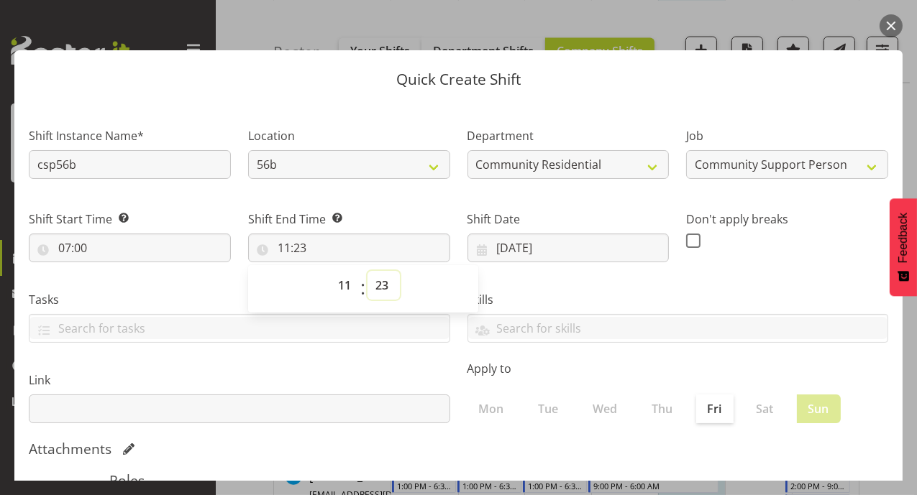
click at [373, 285] on select "00 01 02 03 04 05 06 07 08 09 10 11 12 13 14 15 16 17 18 19 20 21 22 23 24 25 2…" at bounding box center [383, 285] width 32 height 29
select select "0"
click at [367, 271] on select "00 01 02 03 04 05 06 07 08 09 10 11 12 13 14 15 16 17 18 19 20 21 22 23 24 25 2…" at bounding box center [383, 285] width 32 height 29
type input "11:00"
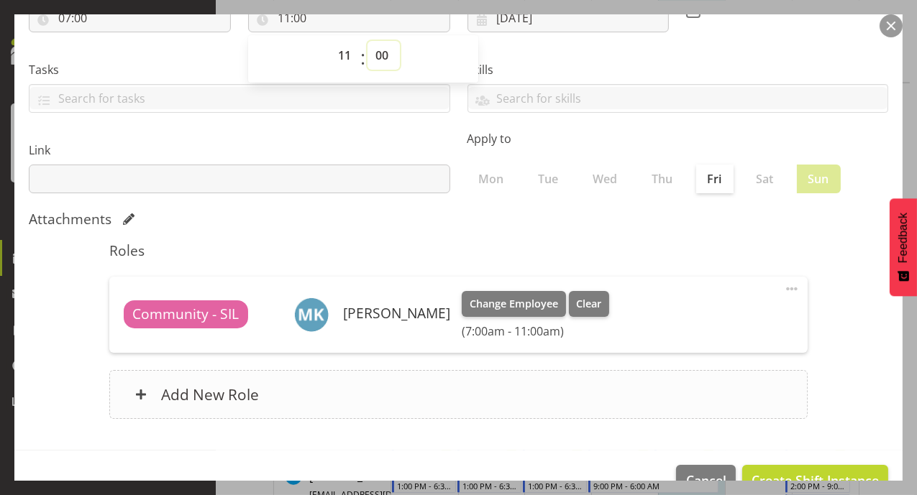
scroll to position [265, 0]
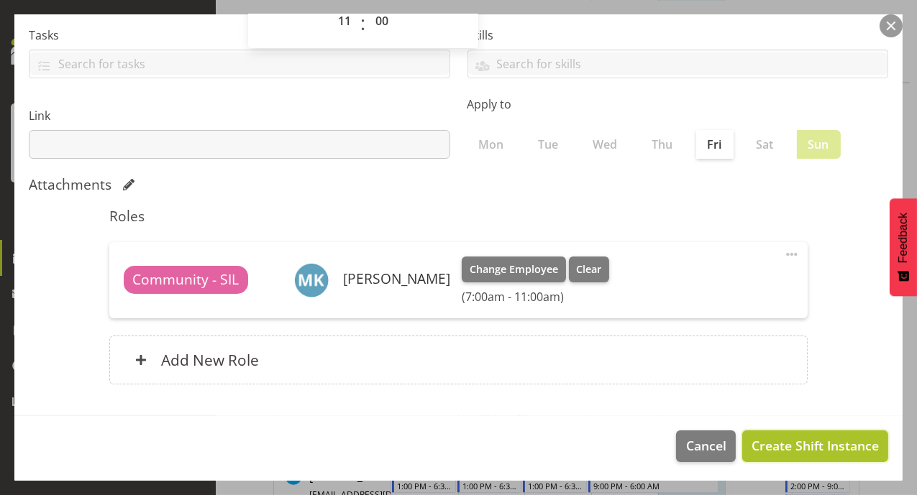
click at [795, 445] on span "Create Shift Instance" at bounding box center [814, 445] width 127 height 19
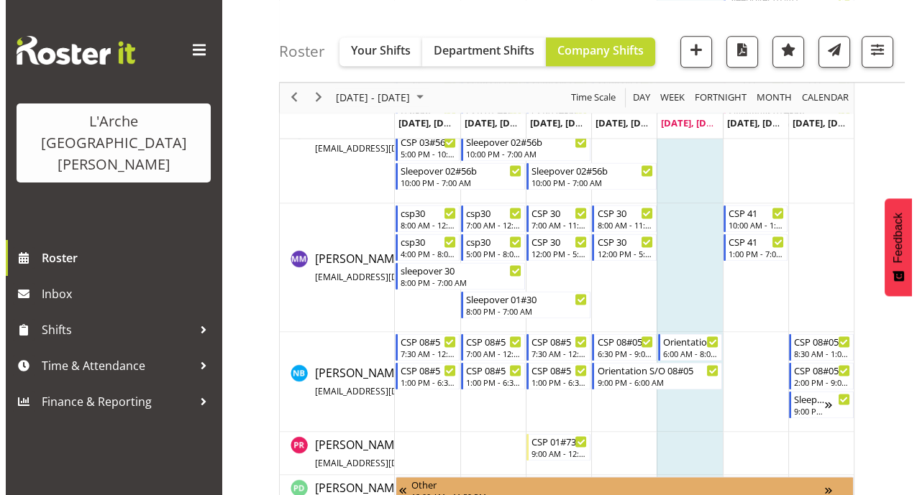
scroll to position [2826, 0]
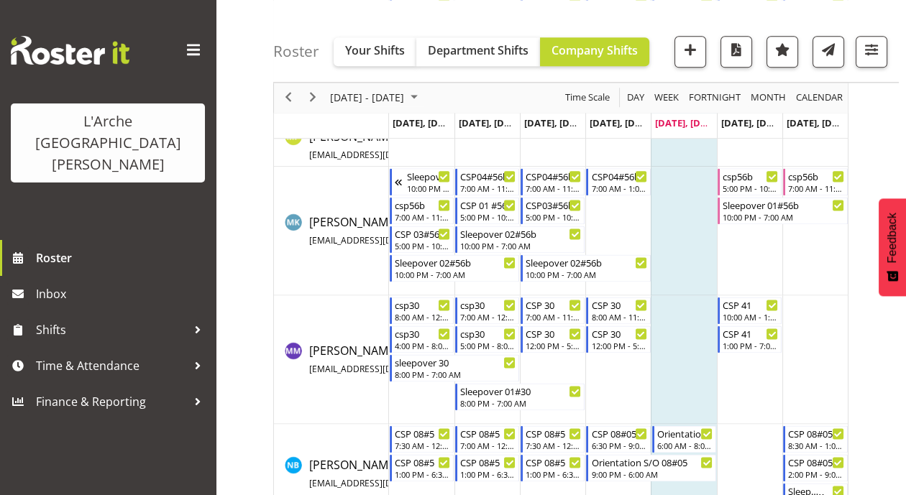
click at [808, 226] on td "Timeline Week of August 22, 2025" at bounding box center [814, 231] width 65 height 129
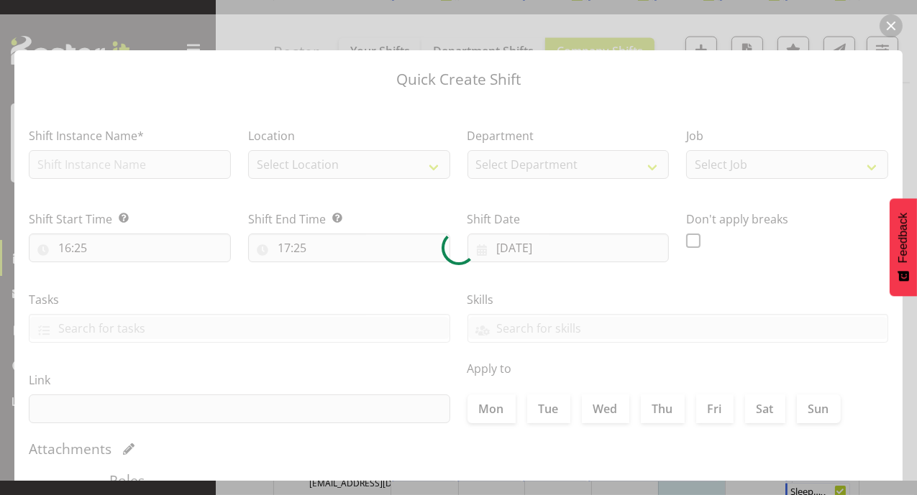
type input "[DATE]"
checkbox input "true"
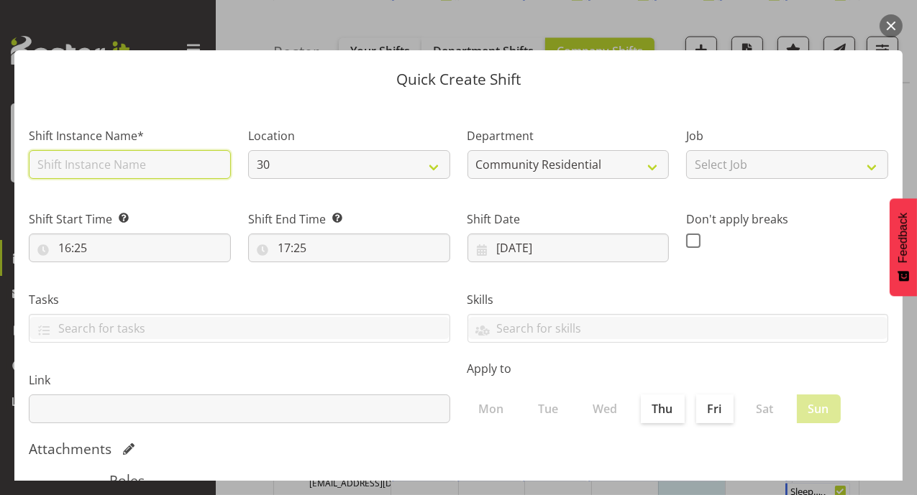
click at [196, 169] on input "text" at bounding box center [130, 164] width 202 height 29
type input "csp56b"
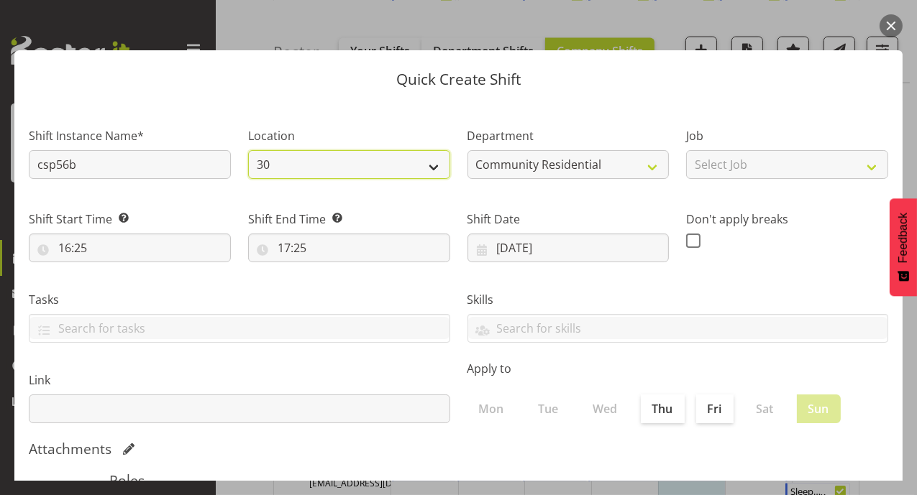
click at [423, 176] on select "30 41 SIL 56b 65a" at bounding box center [349, 164] width 202 height 29
select select "1061"
click at [248, 150] on select "30 41 SIL 56b 65a" at bounding box center [349, 164] width 202 height 29
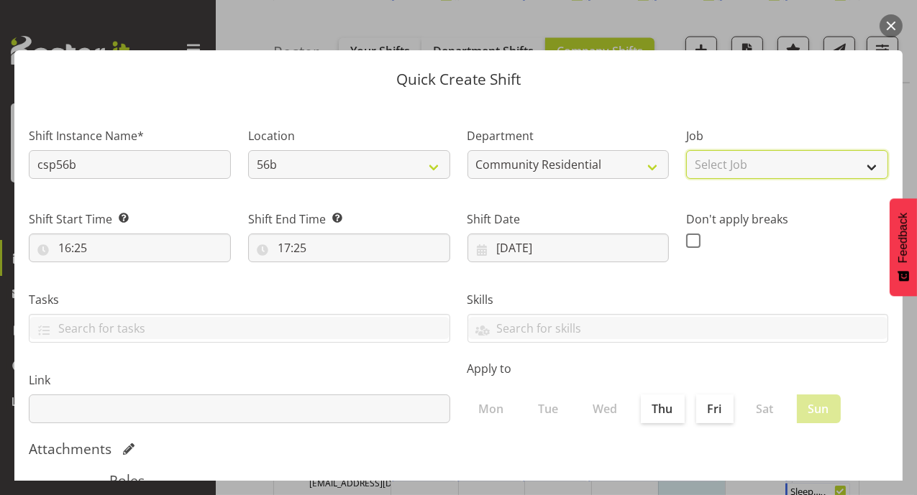
drag, startPoint x: 866, startPoint y: 165, endPoint x: 860, endPoint y: 177, distance: 12.9
click at [866, 165] on select "Select Job Accounts Admin Art Coordinator Community Leader Community Support Pe…" at bounding box center [787, 164] width 202 height 29
select select "2"
click at [686, 150] on select "Select Job Accounts Admin Art Coordinator Community Leader Community Support Pe…" at bounding box center [787, 164] width 202 height 29
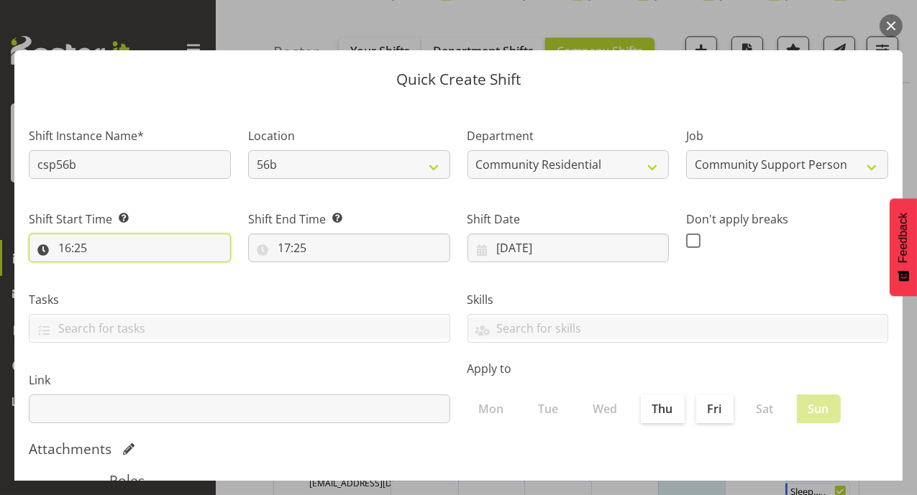
click at [67, 249] on input "16:25" at bounding box center [130, 248] width 202 height 29
click at [116, 286] on select "00 01 02 03 04 05 06 07 08 09 10 11 12 13 14 15 16 17 18 19 20 21 22 23" at bounding box center [127, 285] width 32 height 29
select select "17"
click at [111, 271] on select "00 01 02 03 04 05 06 07 08 09 10 11 12 13 14 15 16 17 18 19 20 21 22 23" at bounding box center [127, 285] width 32 height 29
type input "17:25"
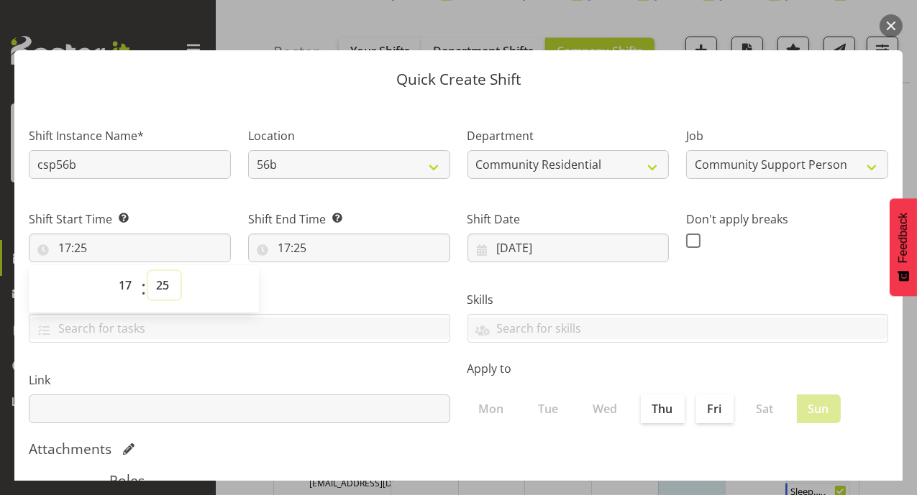
click at [160, 288] on select "00 01 02 03 04 05 06 07 08 09 10 11 12 13 14 15 16 17 18 19 20 21 22 23 24 25 2…" at bounding box center [164, 285] width 32 height 29
select select "0"
click at [148, 271] on select "00 01 02 03 04 05 06 07 08 09 10 11 12 13 14 15 16 17 18 19 20 21 22 23 24 25 2…" at bounding box center [164, 285] width 32 height 29
type input "17:00"
click at [282, 243] on input "17:25" at bounding box center [349, 248] width 202 height 29
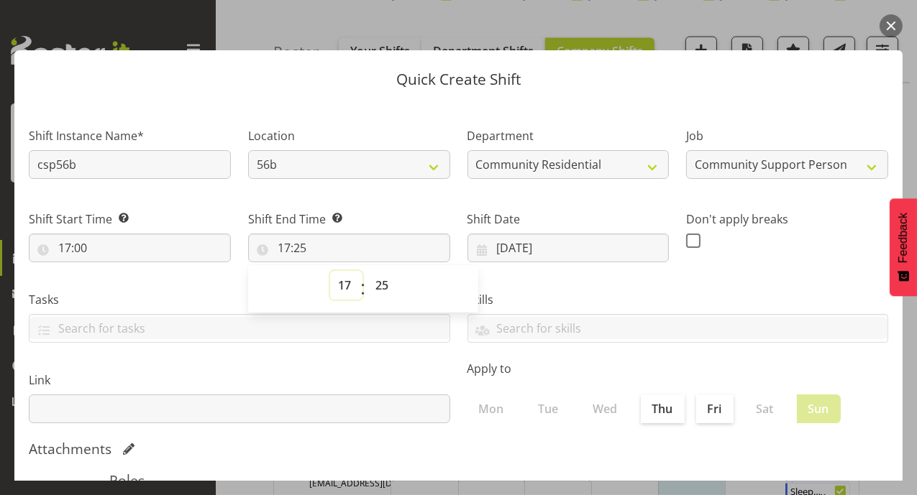
click at [354, 289] on select "00 01 02 03 04 05 06 07 08 09 10 11 12 13 14 15 16 17 18 19 20 21 22 23" at bounding box center [346, 285] width 32 height 29
select select "22"
click at [330, 271] on select "00 01 02 03 04 05 06 07 08 09 10 11 12 13 14 15 16 17 18 19 20 21 22 23" at bounding box center [346, 285] width 32 height 29
type input "22:25"
click at [377, 285] on select "00 01 02 03 04 05 06 07 08 09 10 11 12 13 14 15 16 17 18 19 20 21 22 23 24 25 2…" at bounding box center [383, 285] width 32 height 29
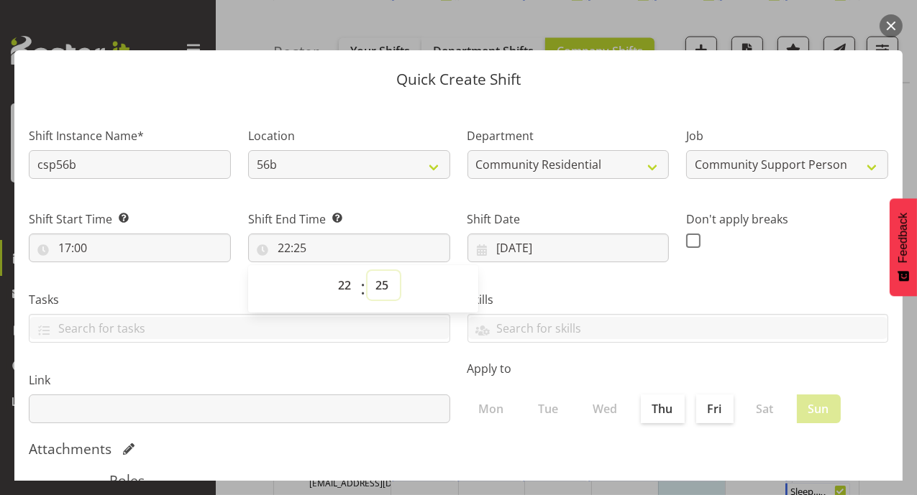
select select "0"
click at [367, 271] on select "00 01 02 03 04 05 06 07 08 09 10 11 12 13 14 15 16 17 18 19 20 21 22 23 24 25 2…" at bounding box center [383, 285] width 32 height 29
type input "22:00"
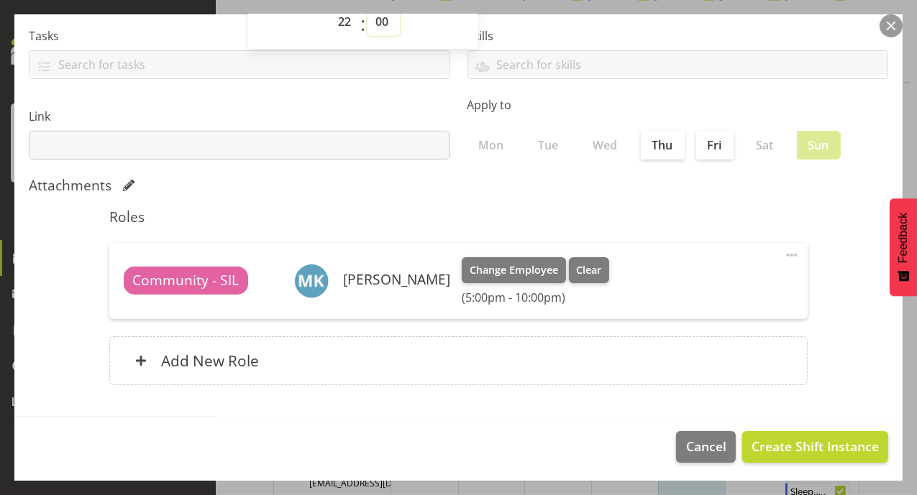
scroll to position [265, 0]
click at [785, 447] on span "Create Shift Instance" at bounding box center [814, 445] width 127 height 19
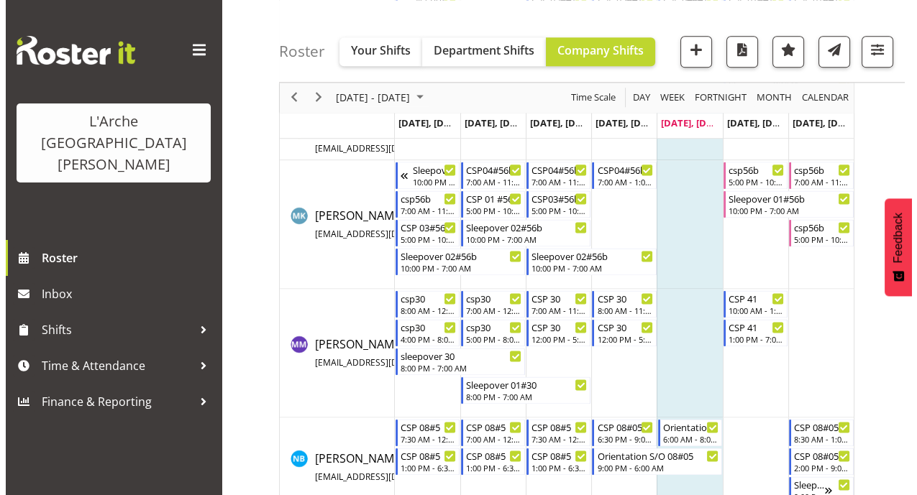
scroll to position [2731, 0]
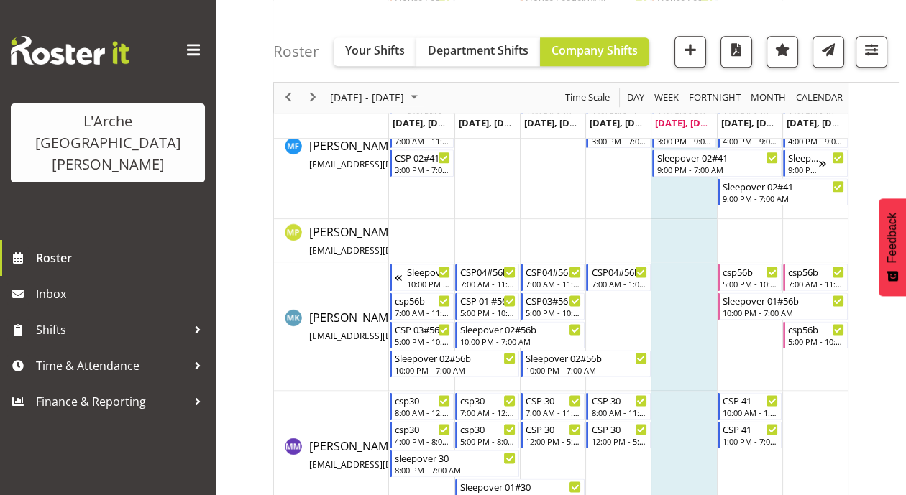
click at [814, 348] on td "Timeline Week of August 22, 2025" at bounding box center [814, 326] width 65 height 129
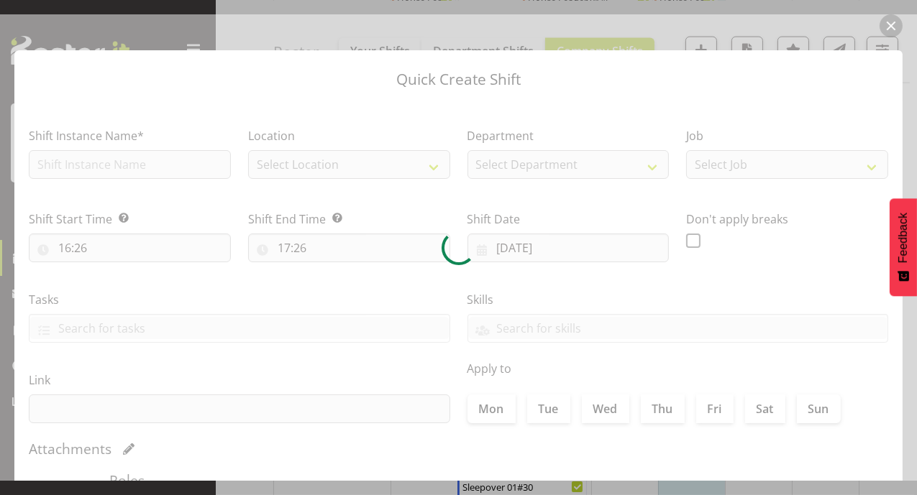
type input "[DATE]"
checkbox input "true"
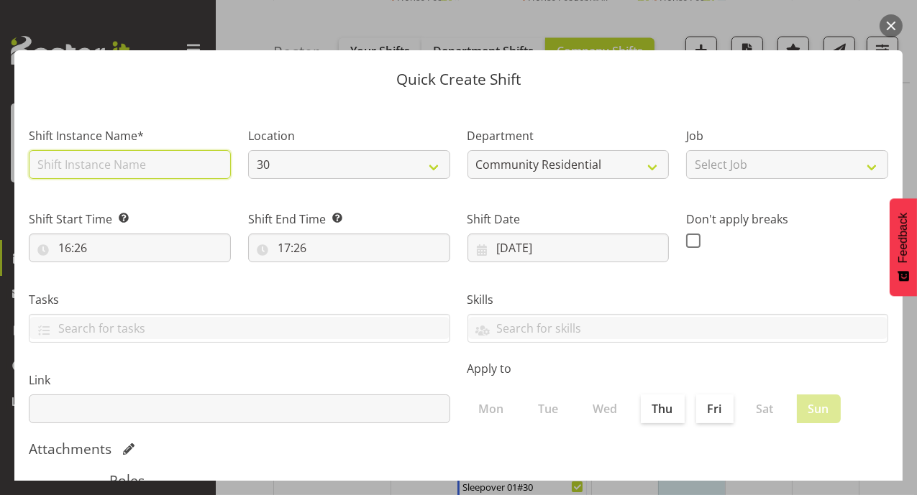
click at [77, 166] on input "text" at bounding box center [130, 164] width 202 height 29
type input "csp56b"
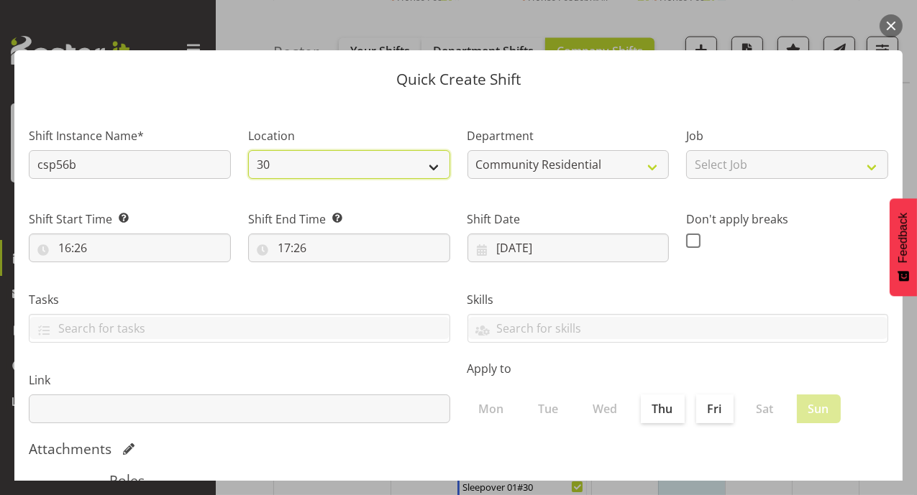
click at [416, 171] on select "30 41 SIL 56b 65a" at bounding box center [349, 164] width 202 height 29
select select "1061"
click at [248, 150] on select "30 41 SIL 56b 65a" at bounding box center [349, 164] width 202 height 29
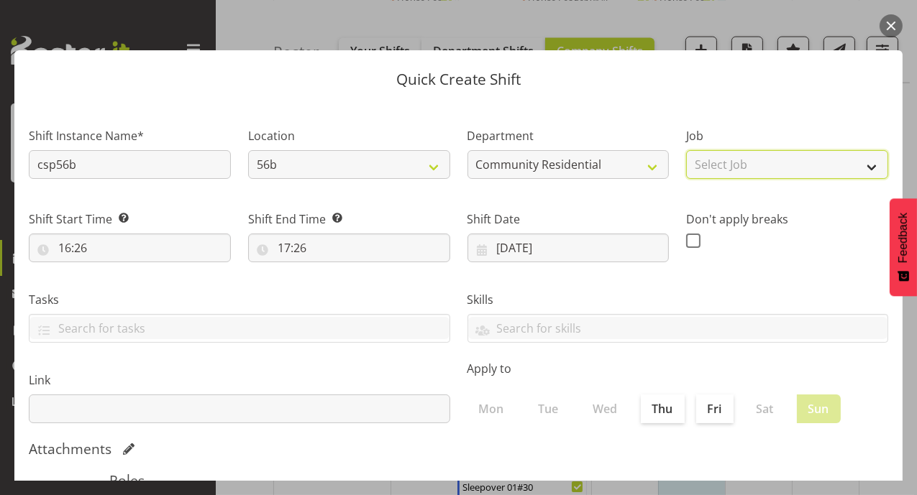
drag, startPoint x: 864, startPoint y: 166, endPoint x: 860, endPoint y: 173, distance: 7.8
click at [864, 166] on select "Select Job Accounts Admin Art Coordinator Community Leader Community Support Pe…" at bounding box center [787, 164] width 202 height 29
select select "2"
click at [686, 150] on select "Select Job Accounts Admin Art Coordinator Community Leader Community Support Pe…" at bounding box center [787, 164] width 202 height 29
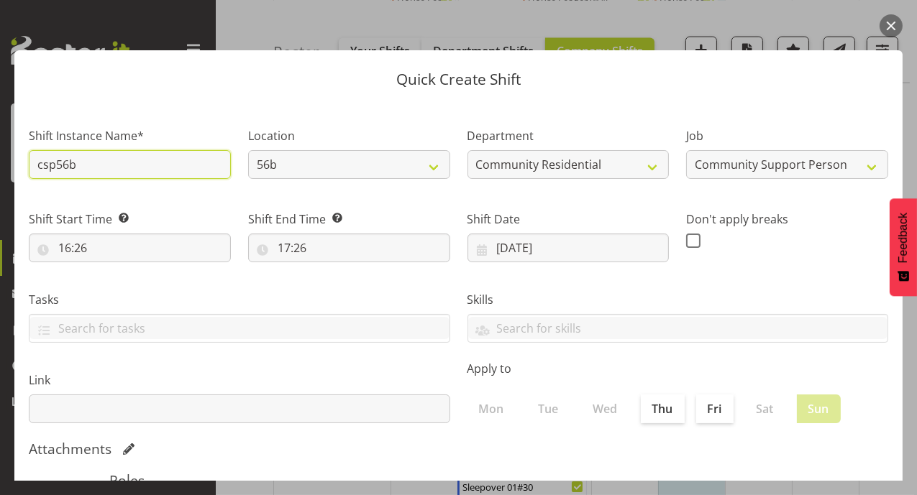
click at [76, 160] on input "csp56b" at bounding box center [130, 164] width 202 height 29
type input "c"
type input "Sleepover 01#56b"
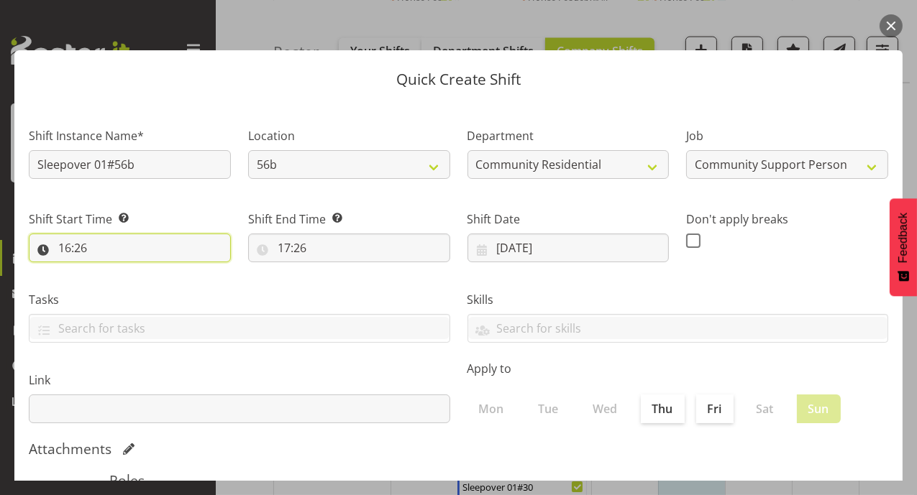
click at [68, 243] on input "16:26" at bounding box center [130, 248] width 202 height 29
click at [115, 287] on select "00 01 02 03 04 05 06 07 08 09 10 11 12 13 14 15 16 17 18 19 20 21 22 23" at bounding box center [127, 285] width 32 height 29
select select "22"
click at [111, 271] on select "00 01 02 03 04 05 06 07 08 09 10 11 12 13 14 15 16 17 18 19 20 21 22 23" at bounding box center [127, 285] width 32 height 29
type input "22:26"
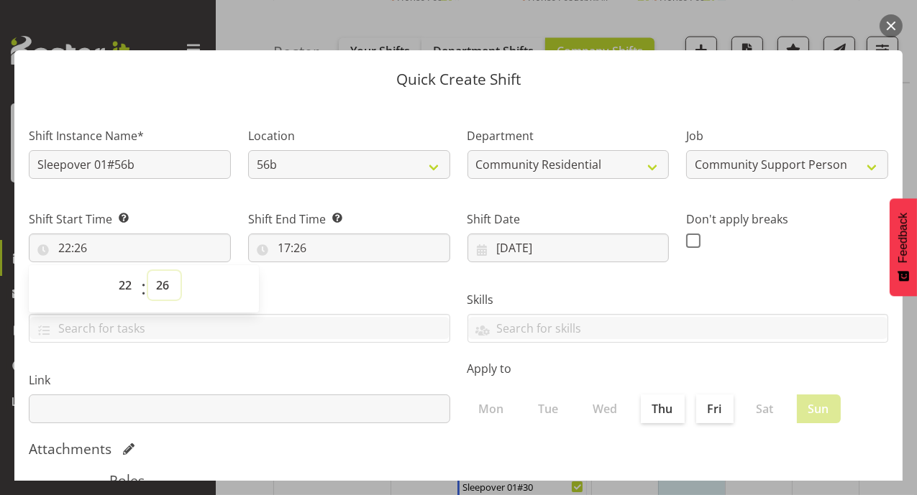
drag, startPoint x: 162, startPoint y: 284, endPoint x: 162, endPoint y: 274, distance: 10.1
click at [162, 284] on select "00 01 02 03 04 05 06 07 08 09 10 11 12 13 14 15 16 17 18 19 20 21 22 23 24 25 2…" at bounding box center [164, 285] width 32 height 29
select select "0"
click at [148, 271] on select "00 01 02 03 04 05 06 07 08 09 10 11 12 13 14 15 16 17 18 19 20 21 22 23 24 25 2…" at bounding box center [164, 285] width 32 height 29
type input "22:00"
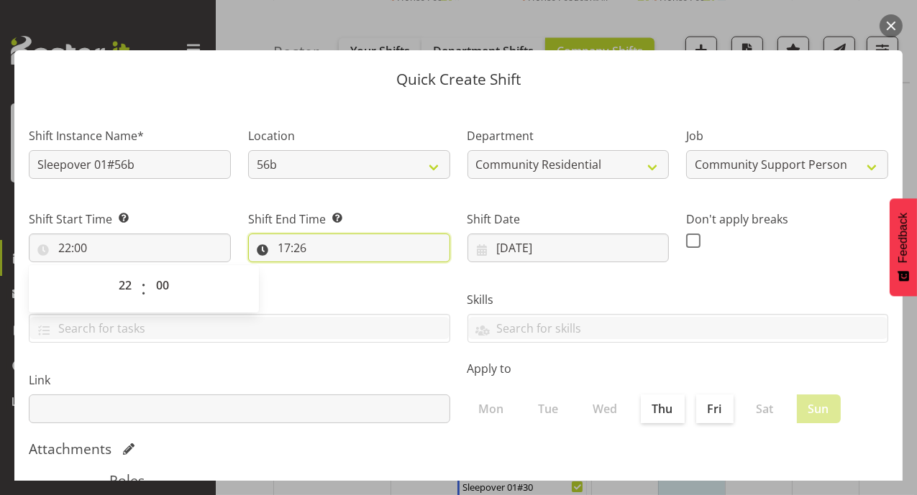
click at [279, 248] on input "17:26" at bounding box center [349, 248] width 202 height 29
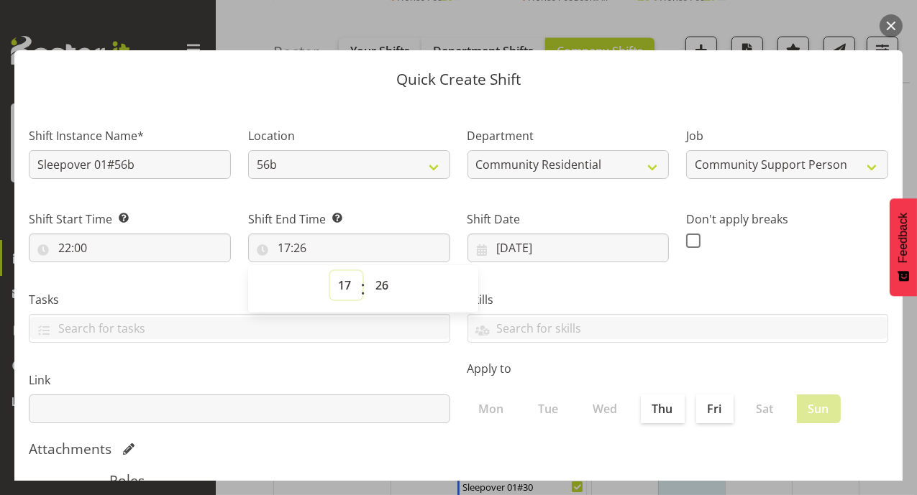
click at [335, 288] on select "00 01 02 03 04 05 06 07 08 09 10 11 12 13 14 15 16 17 18 19 20 21 22 23" at bounding box center [346, 285] width 32 height 29
select select "7"
click at [330, 271] on select "00 01 02 03 04 05 06 07 08 09 10 11 12 13 14 15 16 17 18 19 20 21 22 23" at bounding box center [346, 285] width 32 height 29
type input "07:26"
drag, startPoint x: 377, startPoint y: 288, endPoint x: 379, endPoint y: 271, distance: 17.3
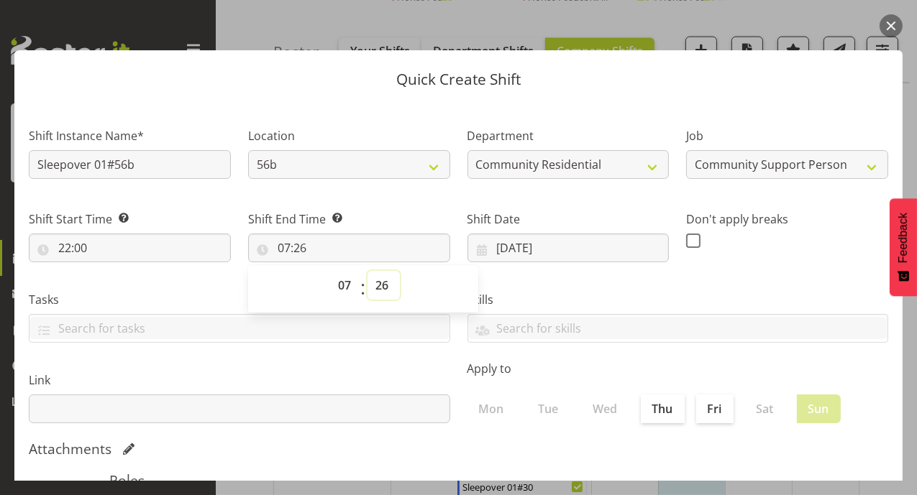
click at [377, 288] on select "00 01 02 03 04 05 06 07 08 09 10 11 12 13 14 15 16 17 18 19 20 21 22 23 24 25 2…" at bounding box center [383, 285] width 32 height 29
select select "0"
click at [367, 271] on select "00 01 02 03 04 05 06 07 08 09 10 11 12 13 14 15 16 17 18 19 20 21 22 23 24 25 2…" at bounding box center [383, 285] width 32 height 29
type input "07:00"
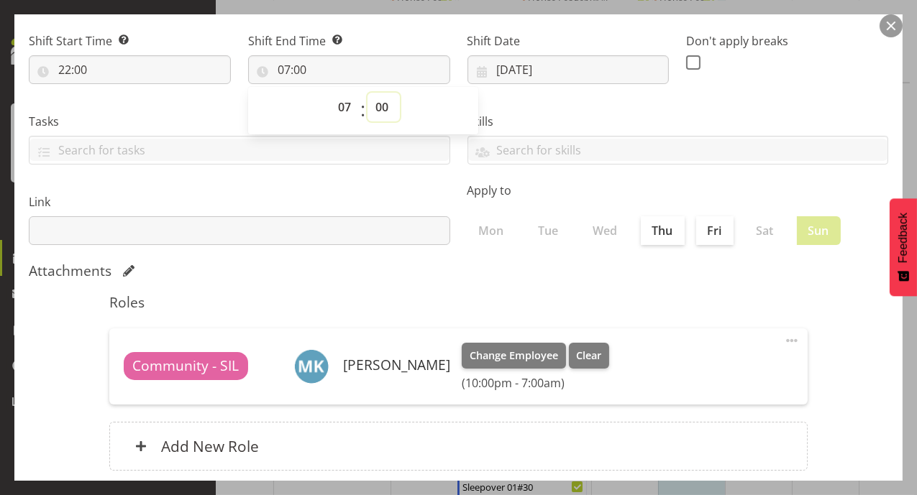
scroll to position [265, 0]
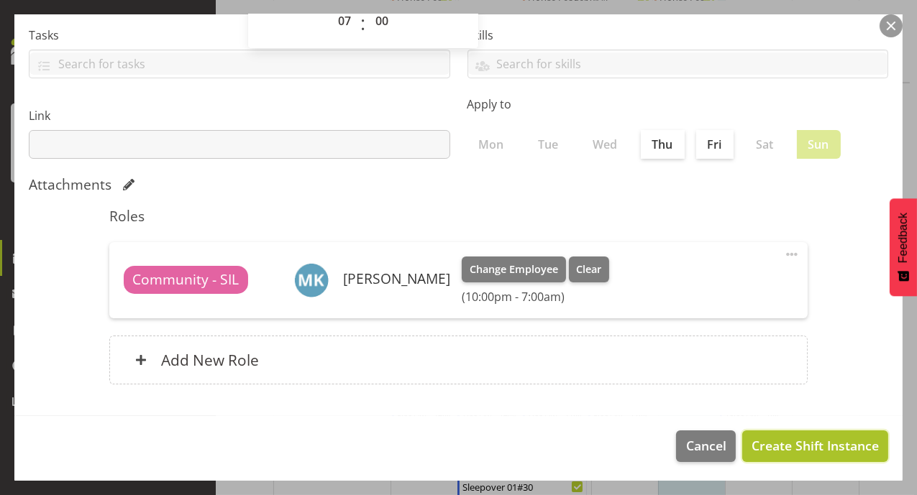
click at [758, 452] on span "Create Shift Instance" at bounding box center [814, 445] width 127 height 19
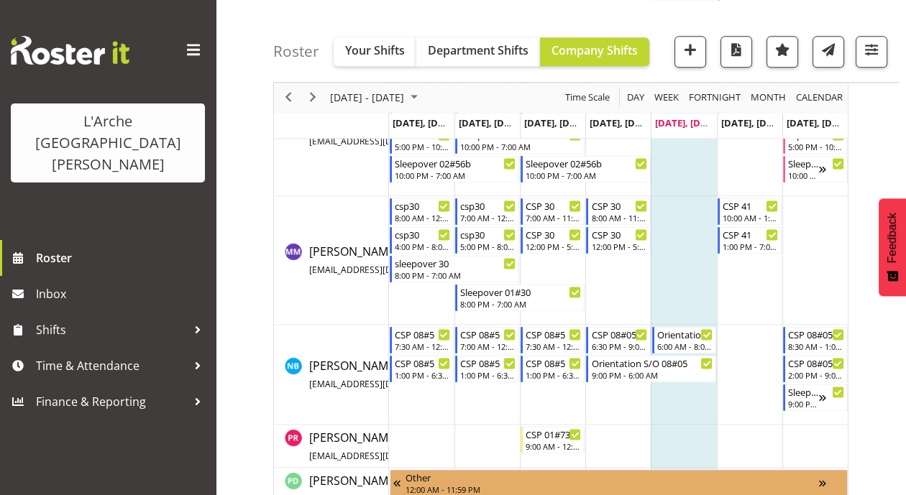
scroll to position [2728, 0]
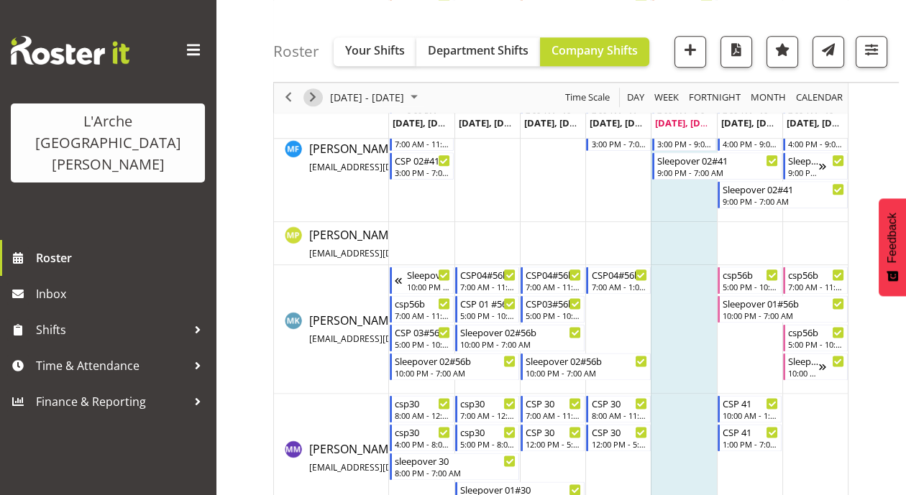
click at [308, 98] on span "Next" at bounding box center [312, 98] width 17 height 18
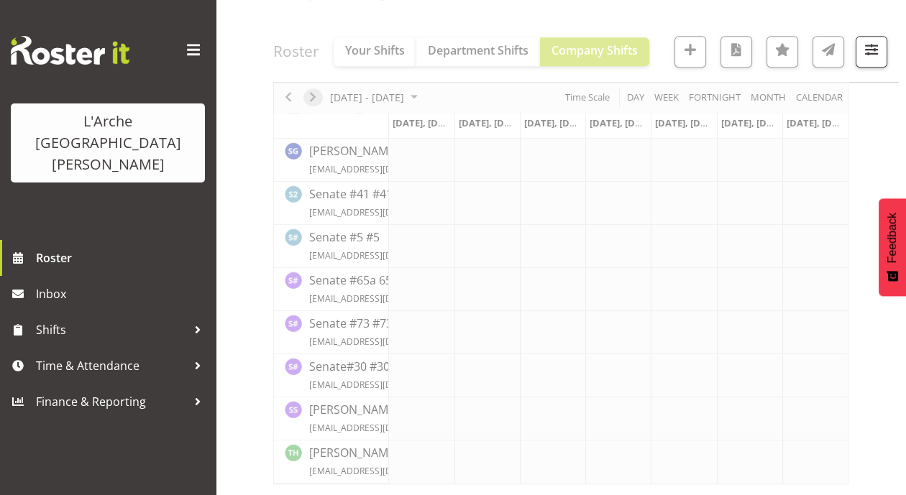
scroll to position [1873, 0]
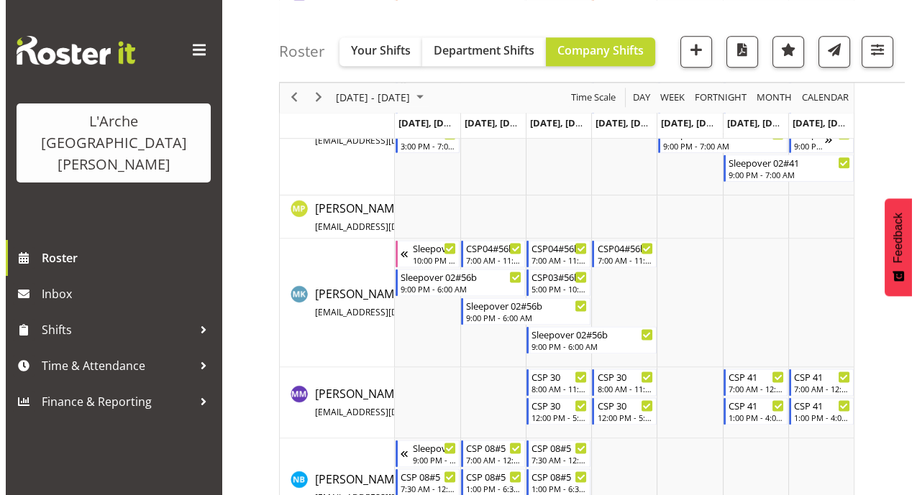
scroll to position [2782, 0]
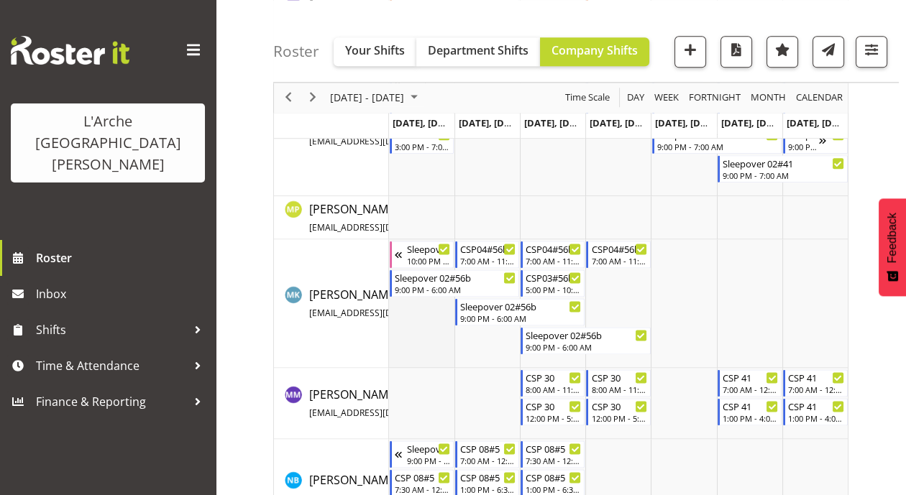
click at [398, 267] on td "Timeline Week of August 29, 2025" at bounding box center [421, 303] width 65 height 129
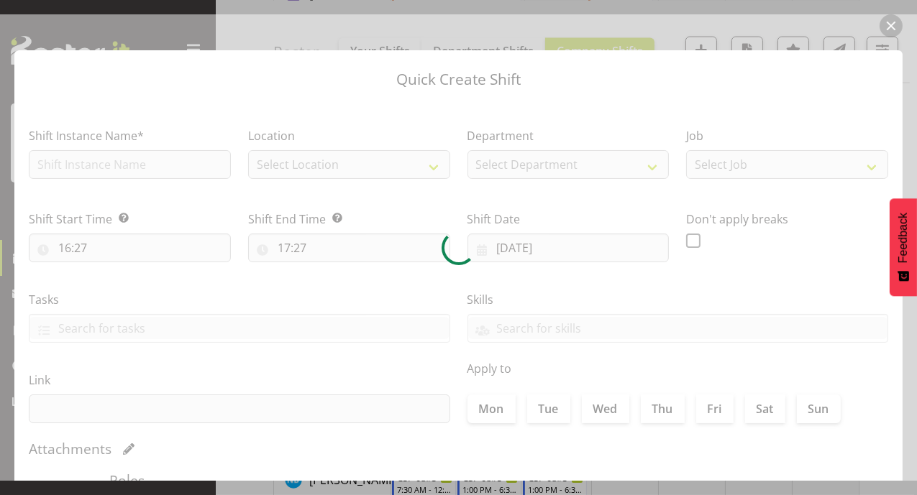
type input "25/08/2025"
checkbox input "true"
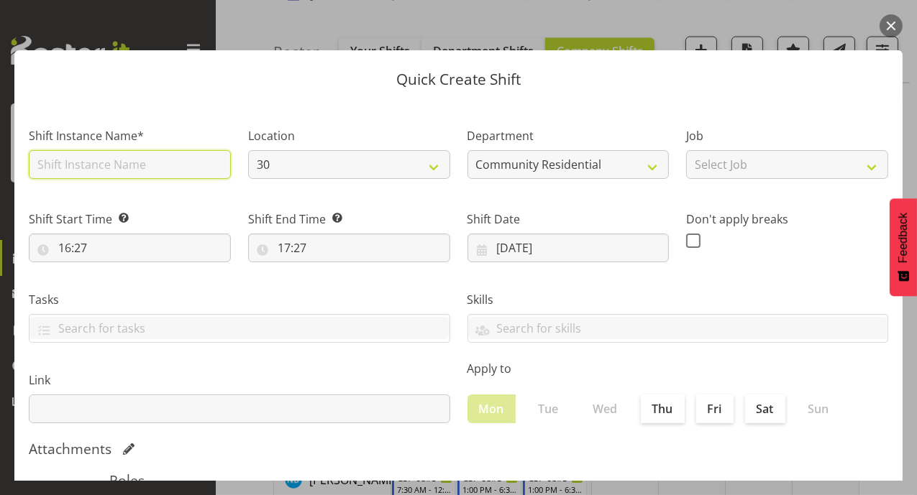
click at [114, 161] on input "text" at bounding box center [130, 164] width 202 height 29
type input "csp56b"
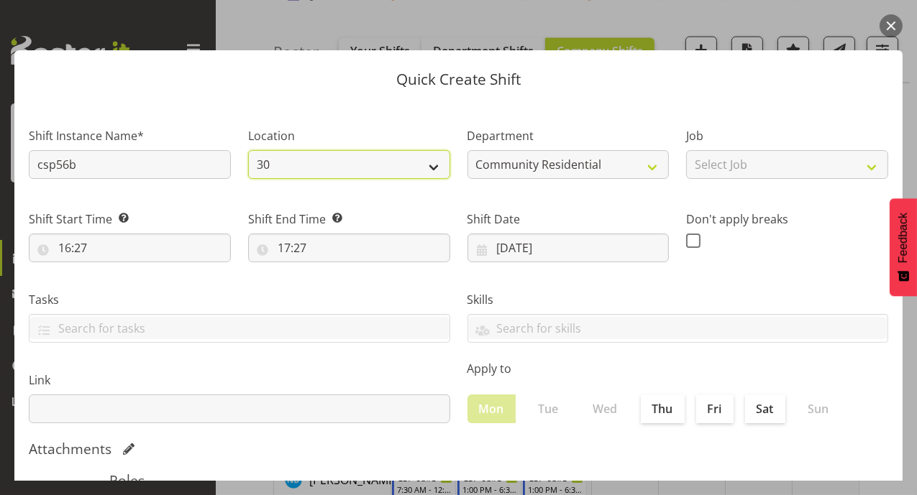
click at [433, 160] on select "30 41 SIL 56b 65a" at bounding box center [349, 164] width 202 height 29
select select "1061"
click at [248, 150] on select "30 41 SIL 56b 65a" at bounding box center [349, 164] width 202 height 29
click at [651, 449] on div "Attachments" at bounding box center [458, 449] width 859 height 17
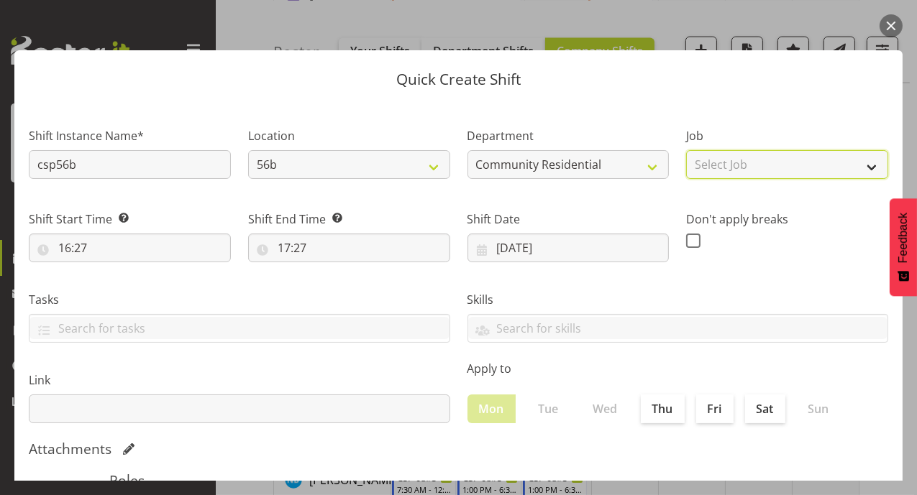
drag, startPoint x: 855, startPoint y: 168, endPoint x: 854, endPoint y: 178, distance: 9.4
click at [855, 170] on select "Select Job Accounts Admin Art Coordinator Community Leader Community Support Pe…" at bounding box center [787, 164] width 202 height 29
select select "2"
click at [686, 150] on select "Select Job Accounts Admin Art Coordinator Community Leader Community Support Pe…" at bounding box center [787, 164] width 202 height 29
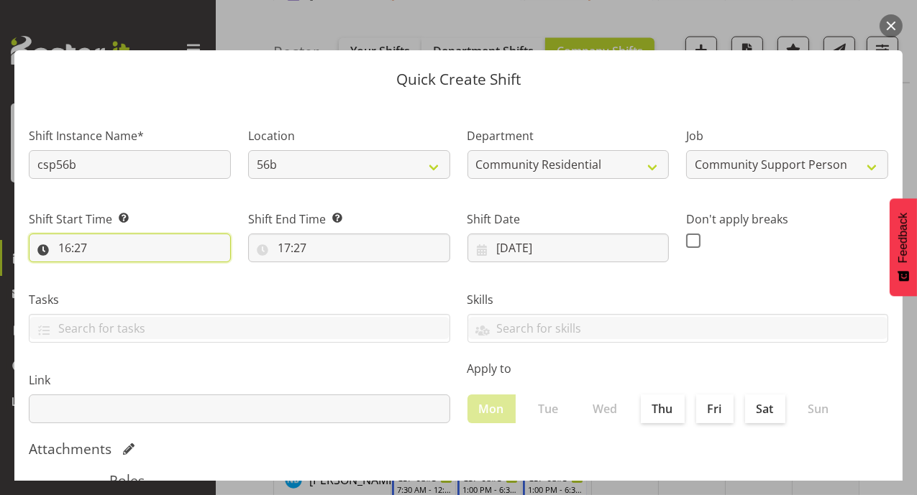
click at [70, 250] on input "16:27" at bounding box center [130, 248] width 202 height 29
click at [129, 293] on select "00 01 02 03 04 05 06 07 08 09 10 11 12 13 14 15 16 17 18 19 20 21 22 23" at bounding box center [127, 285] width 32 height 29
select select "7"
click at [111, 271] on select "00 01 02 03 04 05 06 07 08 09 10 11 12 13 14 15 16 17 18 19 20 21 22 23" at bounding box center [127, 285] width 32 height 29
type input "07:27"
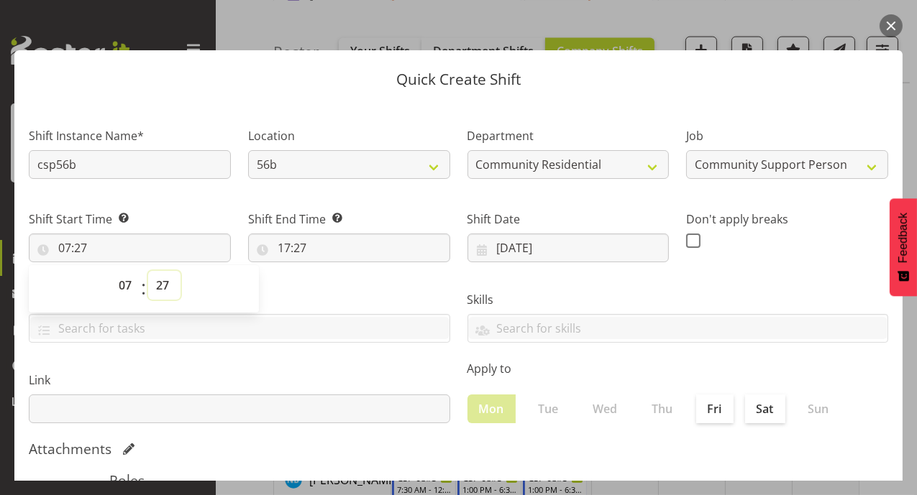
click at [165, 285] on select "00 01 02 03 04 05 06 07 08 09 10 11 12 13 14 15 16 17 18 19 20 21 22 23 24 25 2…" at bounding box center [164, 285] width 32 height 29
select select "0"
click at [148, 271] on select "00 01 02 03 04 05 06 07 08 09 10 11 12 13 14 15 16 17 18 19 20 21 22 23 24 25 2…" at bounding box center [164, 285] width 32 height 29
type input "07:00"
click at [283, 249] on input "17:27" at bounding box center [349, 248] width 202 height 29
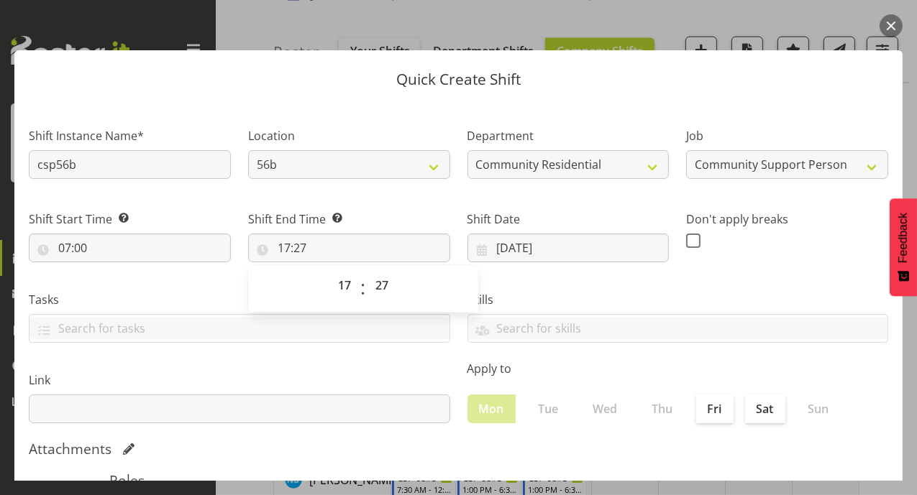
click at [328, 285] on div "00 01 02 03 04 05 06 07 08 09 10 11 12 13 14 15 16 17 18 19 20 21 22 23" at bounding box center [344, 289] width 32 height 36
click at [349, 290] on select "00 01 02 03 04 05 06 07 08 09 10 11 12 13 14 15 16 17 18 19 20 21 22 23" at bounding box center [346, 285] width 32 height 29
select select "11"
click at [330, 271] on select "00 01 02 03 04 05 06 07 08 09 10 11 12 13 14 15 16 17 18 19 20 21 22 23" at bounding box center [346, 285] width 32 height 29
type input "11:27"
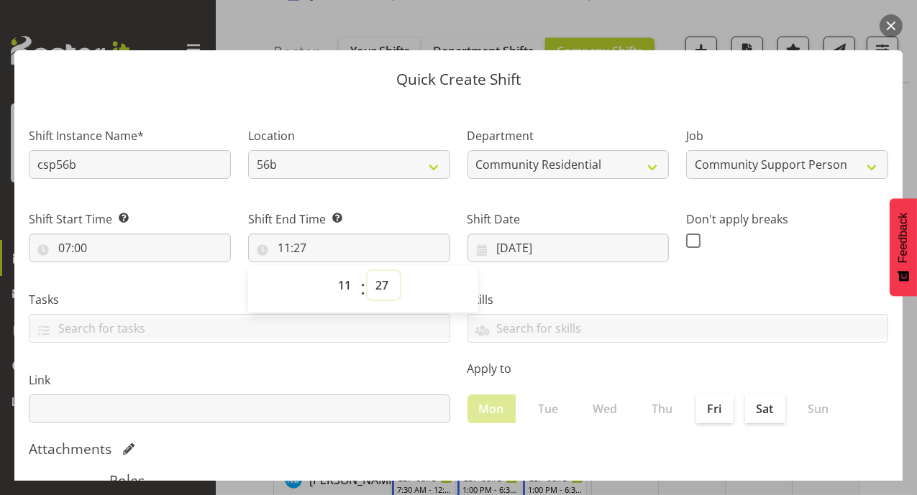
click at [377, 289] on select "00 01 02 03 04 05 06 07 08 09 10 11 12 13 14 15 16 17 18 19 20 21 22 23 24 25 2…" at bounding box center [383, 285] width 32 height 29
select select "0"
click at [367, 271] on select "00 01 02 03 04 05 06 07 08 09 10 11 12 13 14 15 16 17 18 19 20 21 22 23 24 25 2…" at bounding box center [383, 285] width 32 height 29
type input "11:00"
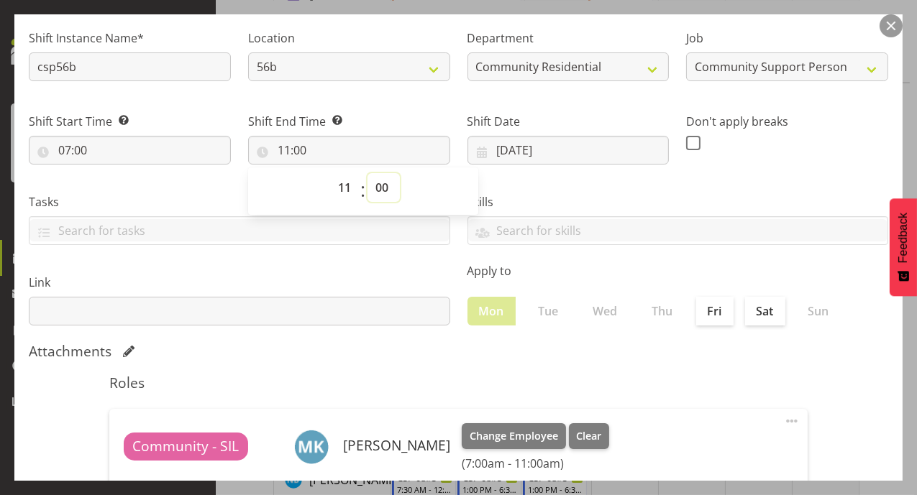
scroll to position [265, 0]
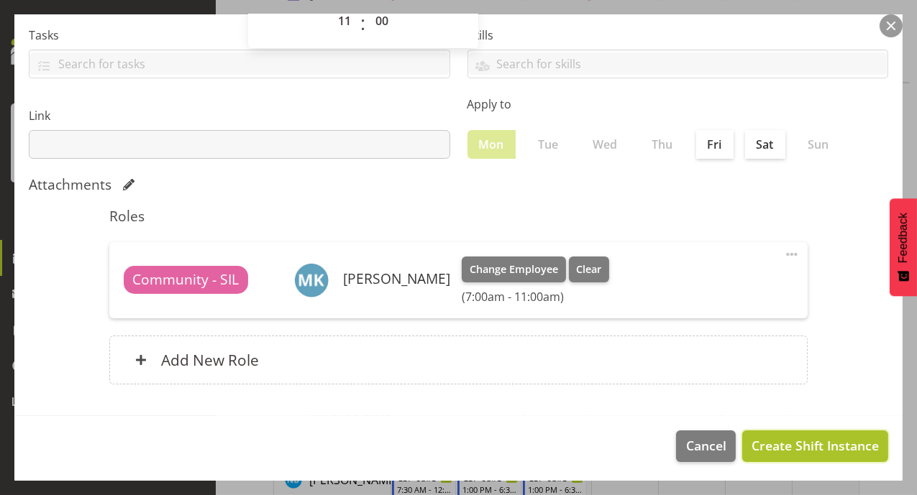
click at [767, 451] on span "Create Shift Instance" at bounding box center [814, 445] width 127 height 19
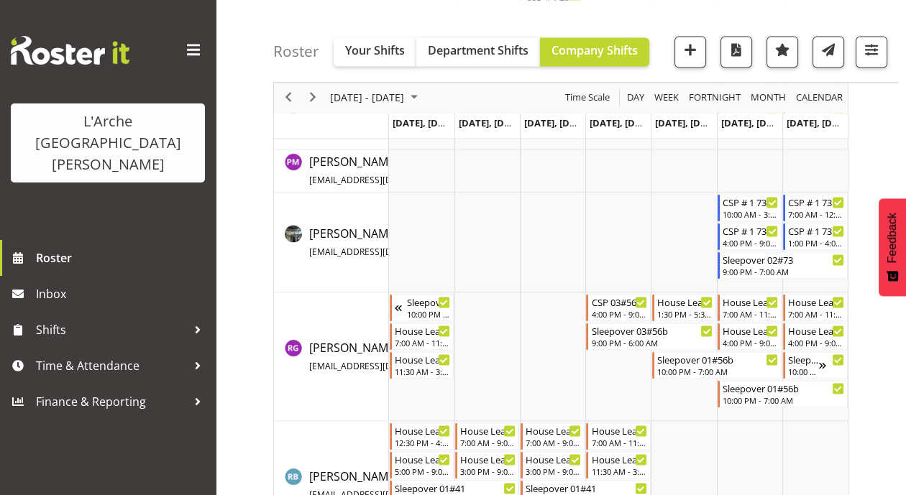
scroll to position [3304, 0]
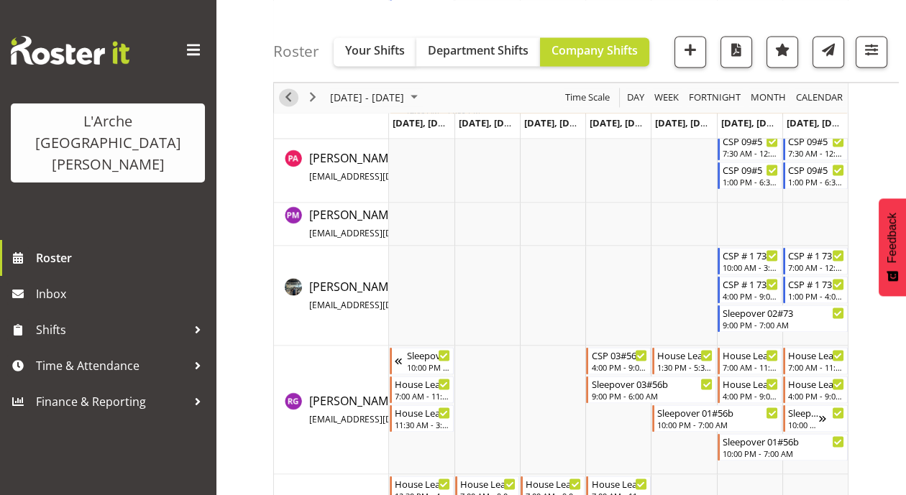
click at [288, 99] on span "Previous" at bounding box center [288, 98] width 17 height 18
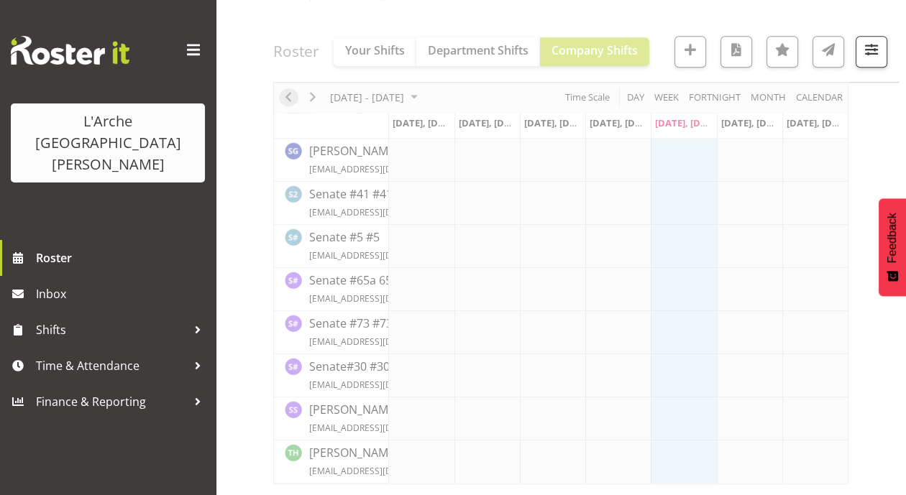
scroll to position [1873, 0]
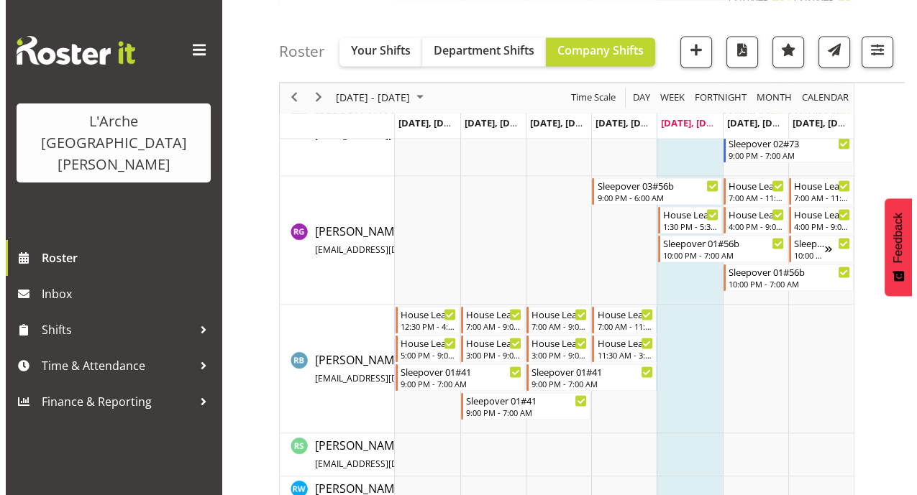
scroll to position [3419, 0]
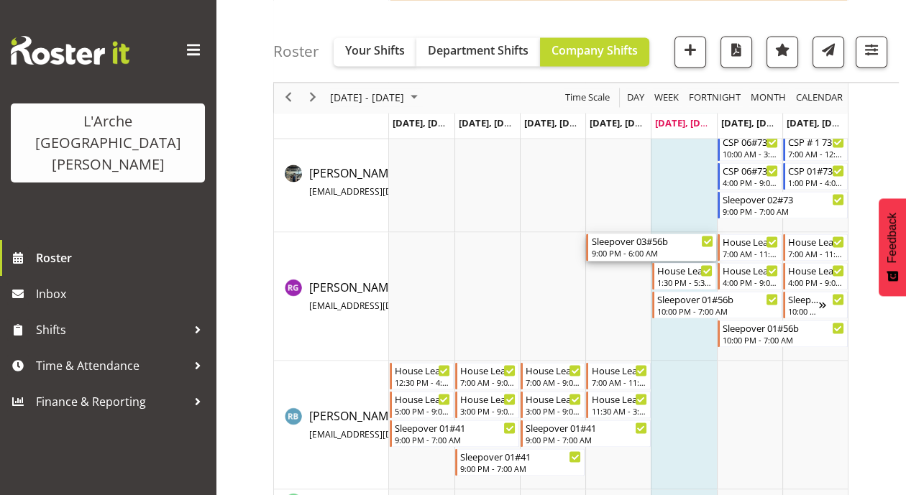
click at [621, 242] on div "Sleepover 03#56b" at bounding box center [652, 241] width 122 height 14
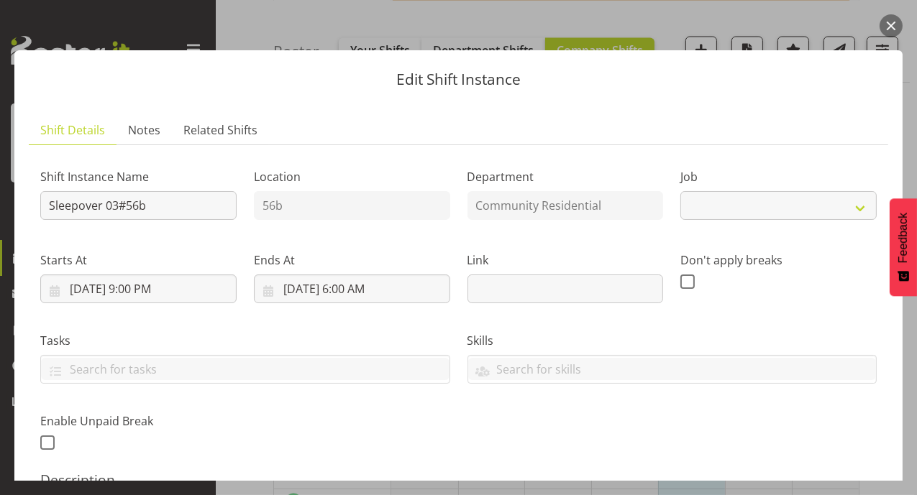
select select "1"
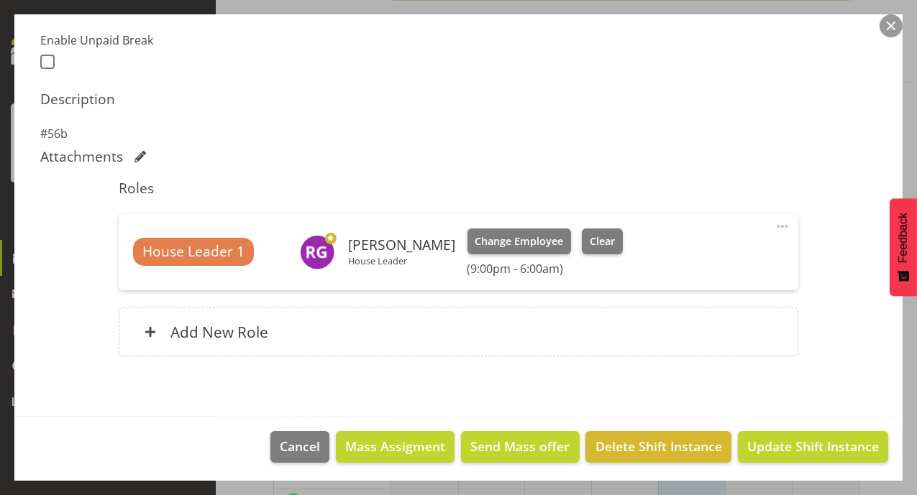
scroll to position [382, 0]
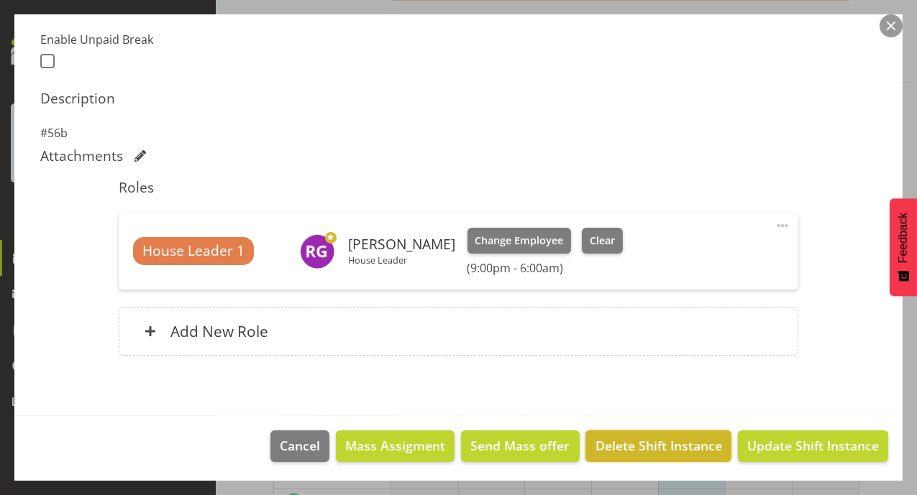
click at [641, 446] on span "Delete Shift Instance" at bounding box center [658, 445] width 127 height 19
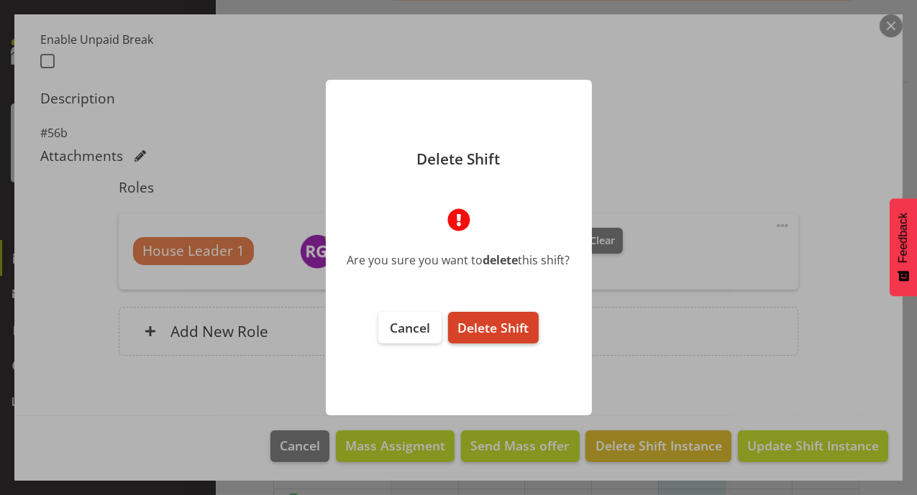
click at [500, 329] on span "Delete Shift" at bounding box center [492, 327] width 71 height 17
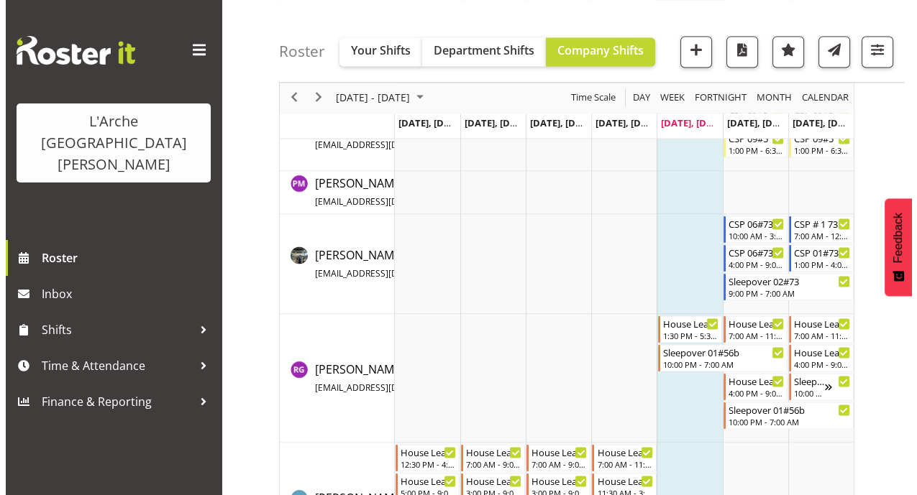
scroll to position [3371, 0]
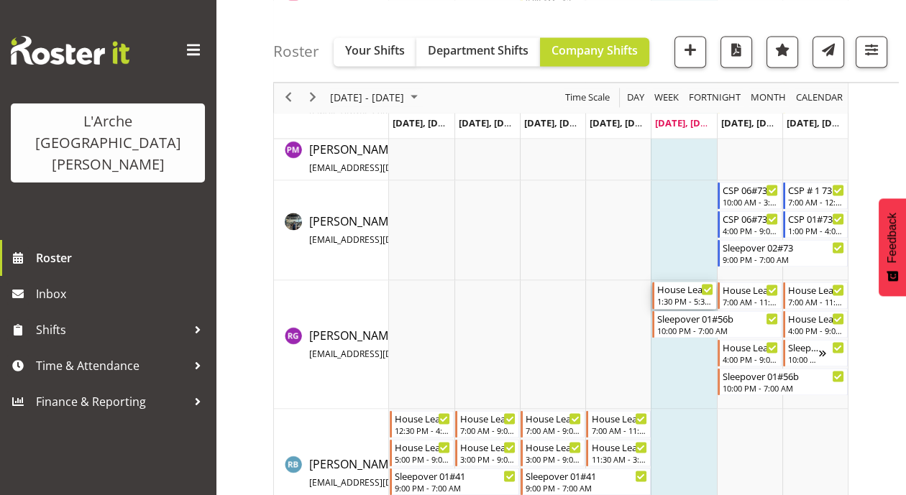
click at [700, 303] on div "1:30 PM - 5:30 PM" at bounding box center [685, 302] width 56 height 12
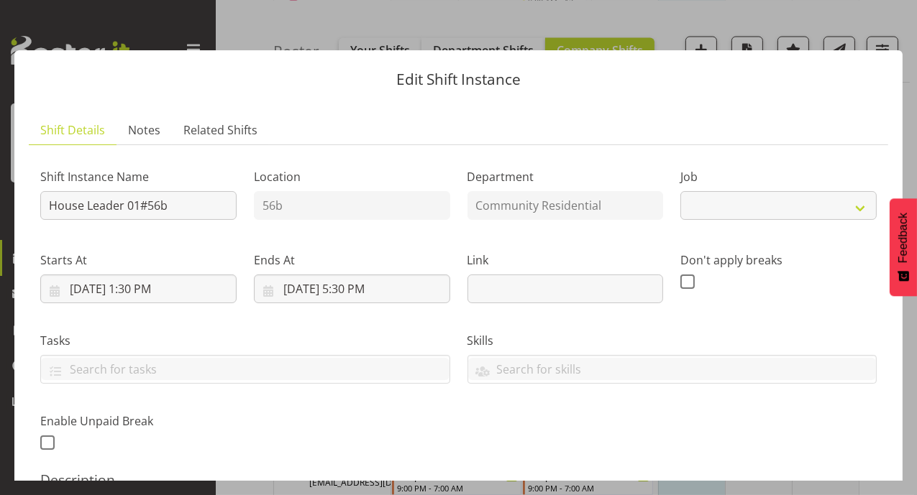
select select "1"
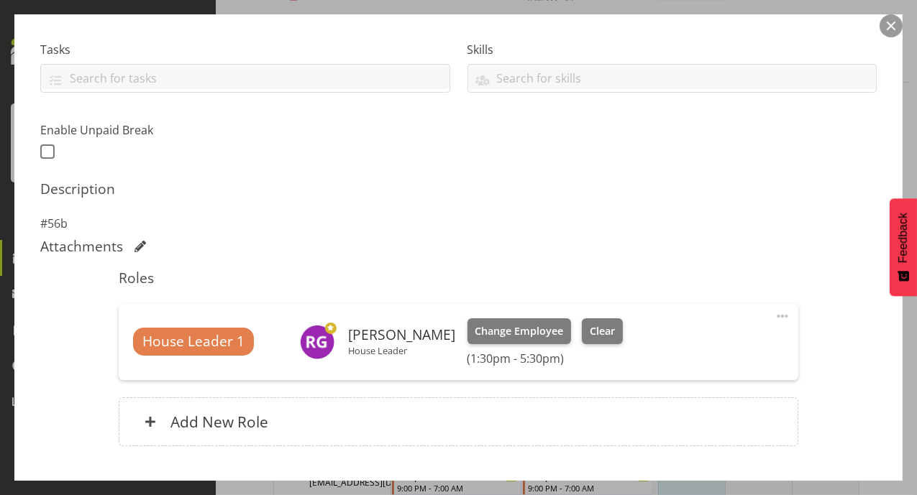
scroll to position [382, 0]
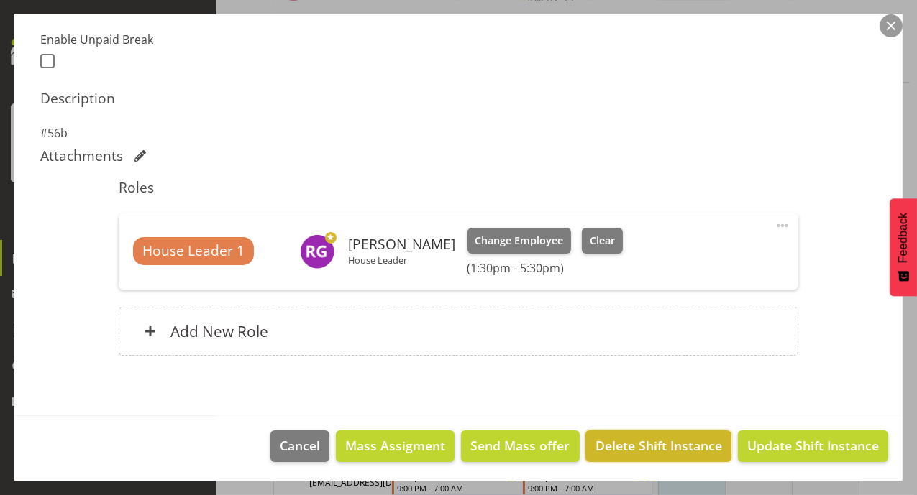
click at [674, 444] on span "Delete Shift Instance" at bounding box center [658, 445] width 127 height 19
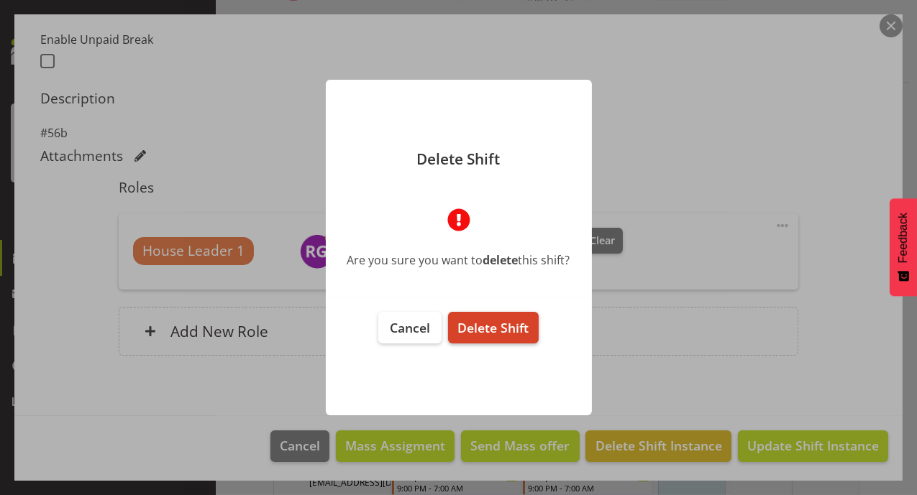
click at [464, 337] on button "Delete Shift" at bounding box center [493, 328] width 90 height 32
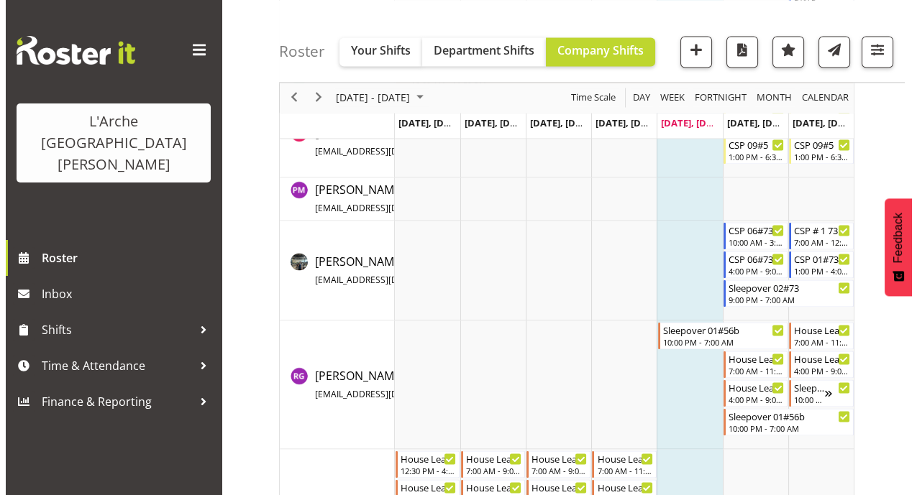
scroll to position [3466, 0]
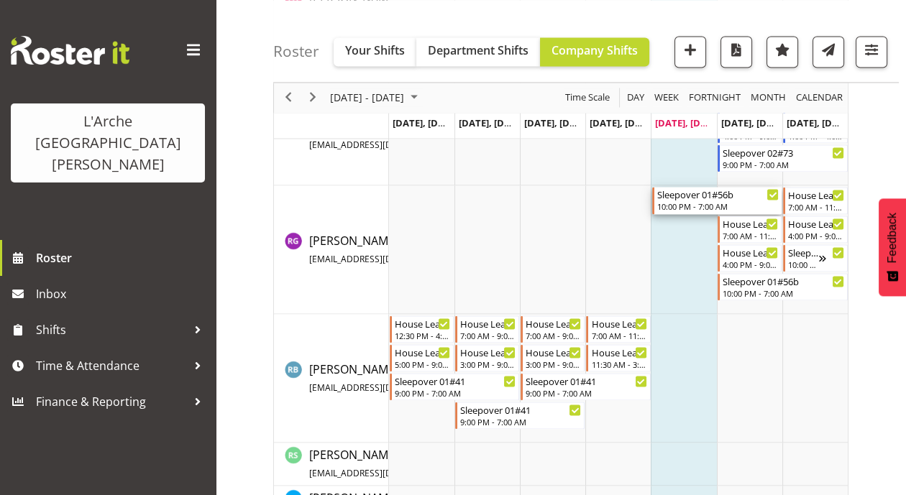
click at [677, 191] on div "Sleepover 01#56b" at bounding box center [718, 194] width 122 height 14
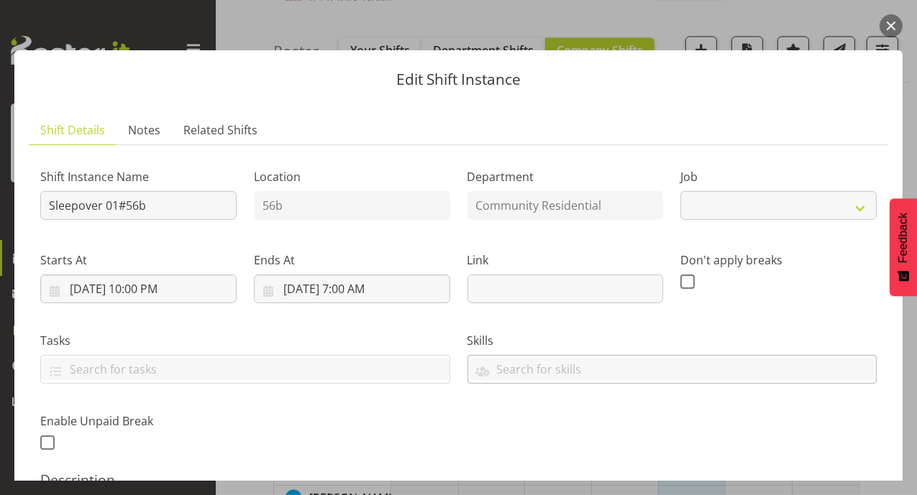
select select "1"
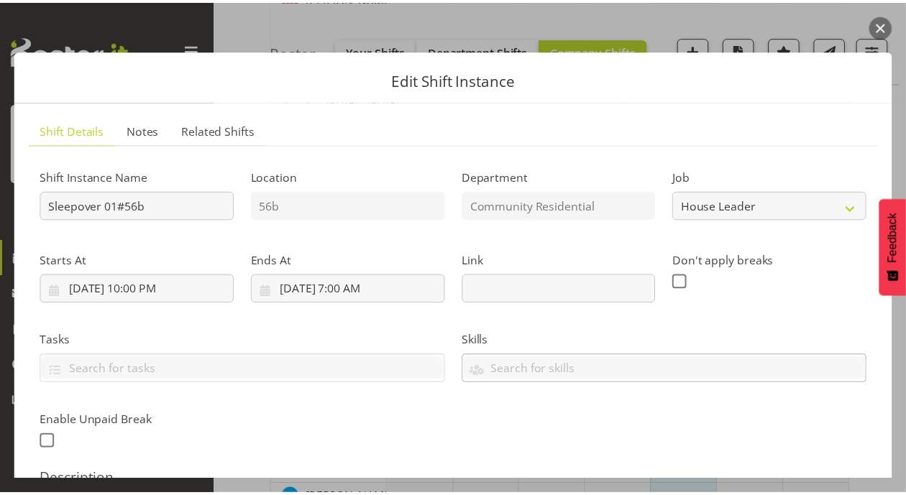
scroll to position [382, 0]
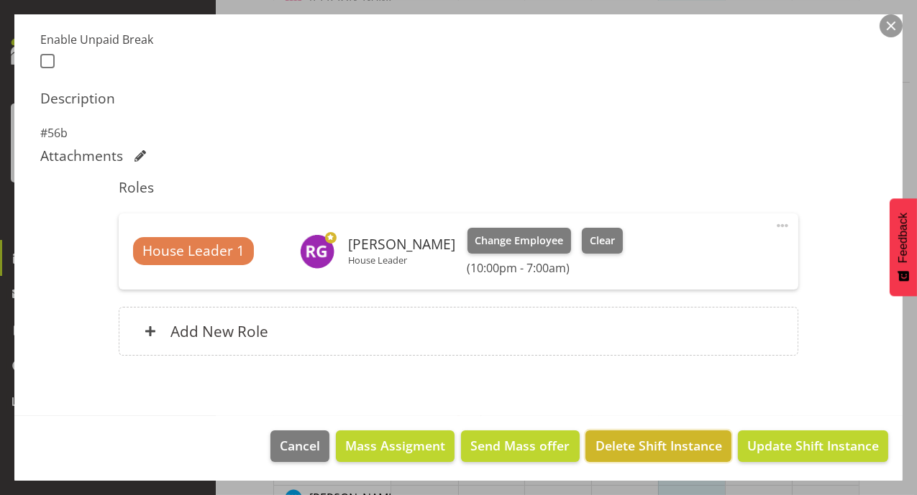
click at [680, 436] on span "Delete Shift Instance" at bounding box center [658, 445] width 127 height 19
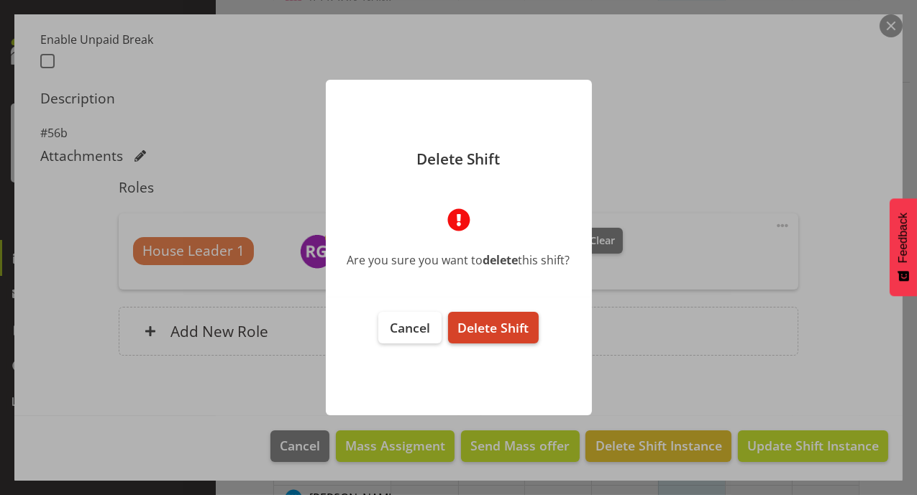
click at [495, 337] on button "Delete Shift" at bounding box center [493, 328] width 90 height 32
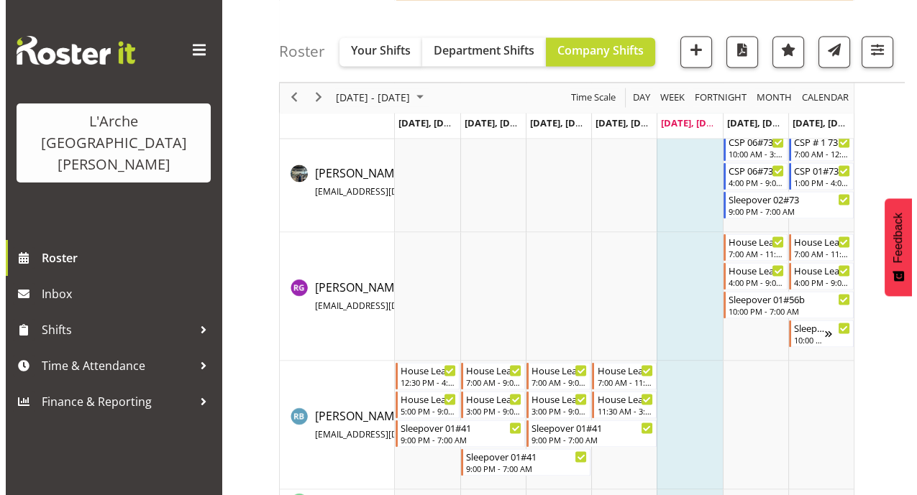
scroll to position [3416, 0]
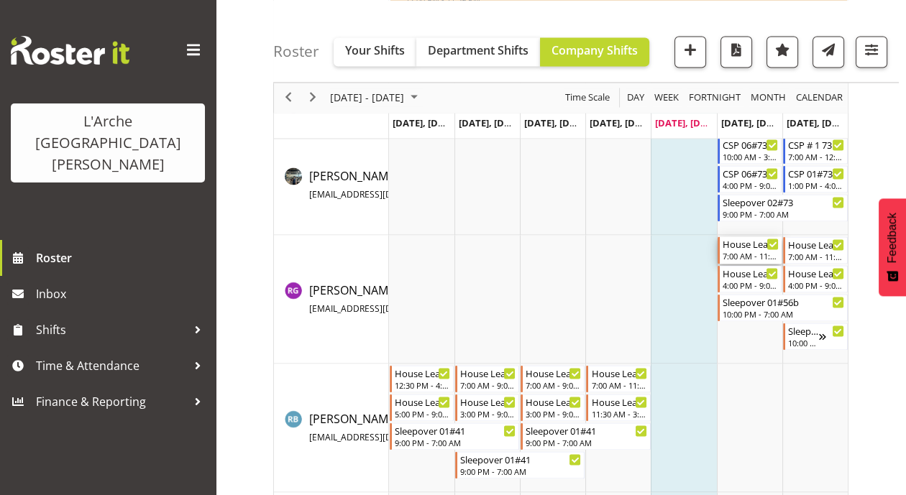
click at [751, 249] on div "House Leader 02#56b 7:00 AM - 11:00 AM" at bounding box center [751, 250] width 56 height 27
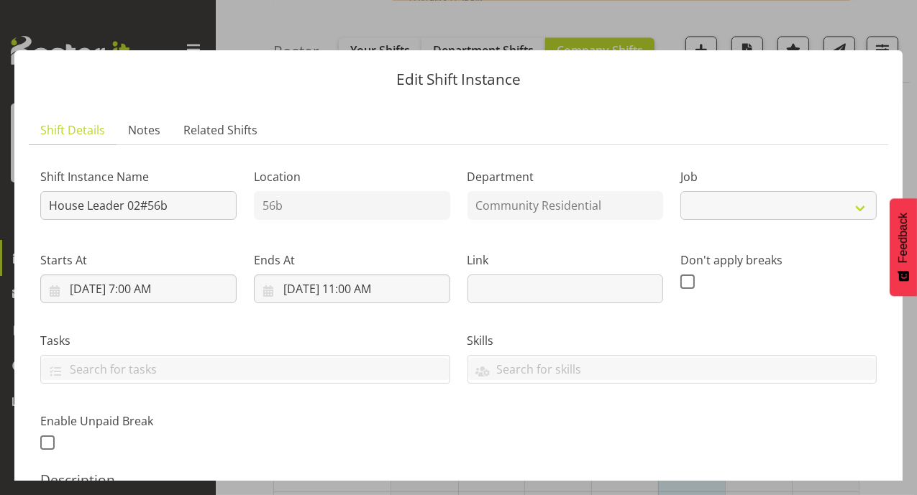
select select "1"
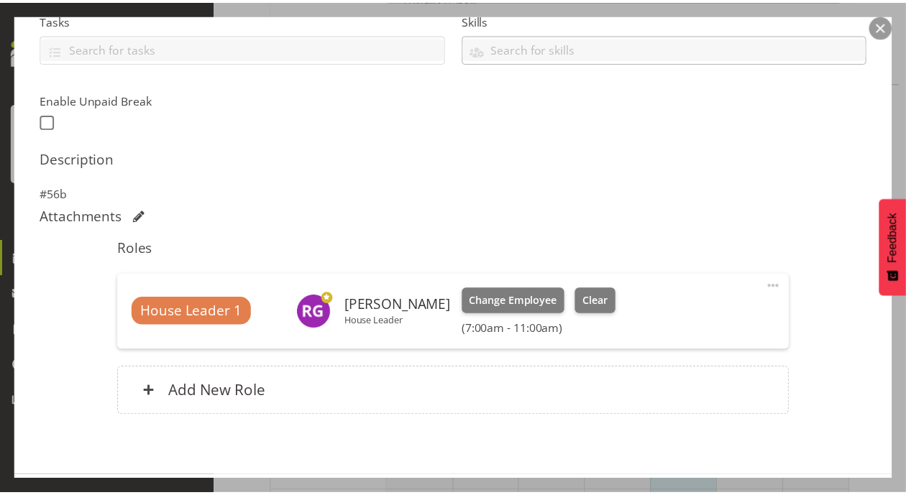
scroll to position [382, 0]
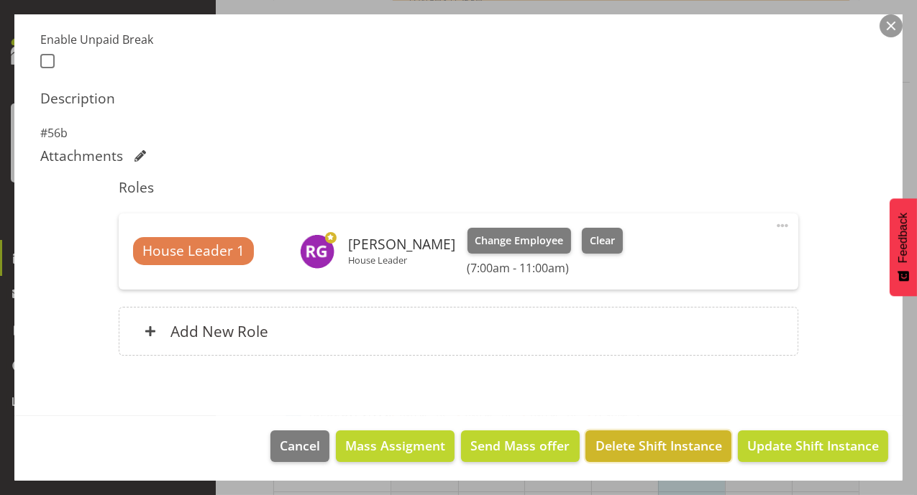
click at [623, 442] on span "Delete Shift Instance" at bounding box center [658, 445] width 127 height 19
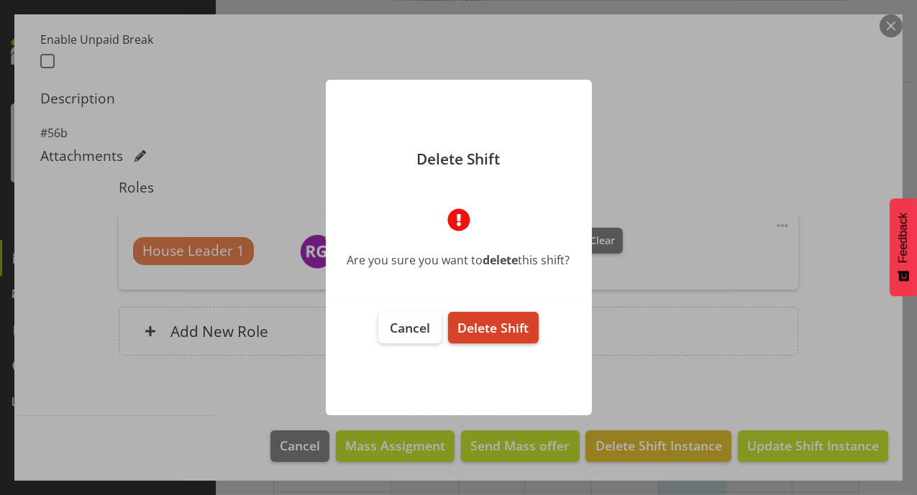
click at [515, 324] on span "Delete Shift" at bounding box center [492, 327] width 71 height 17
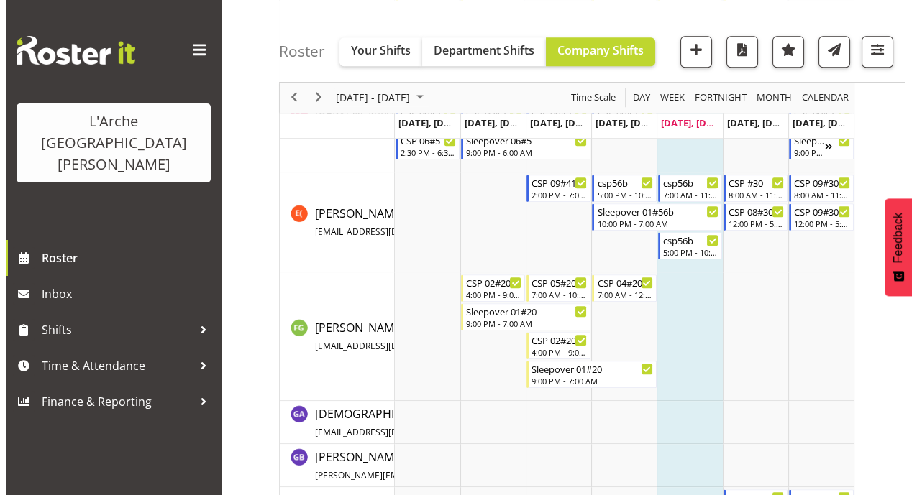
scroll to position [3416, 0]
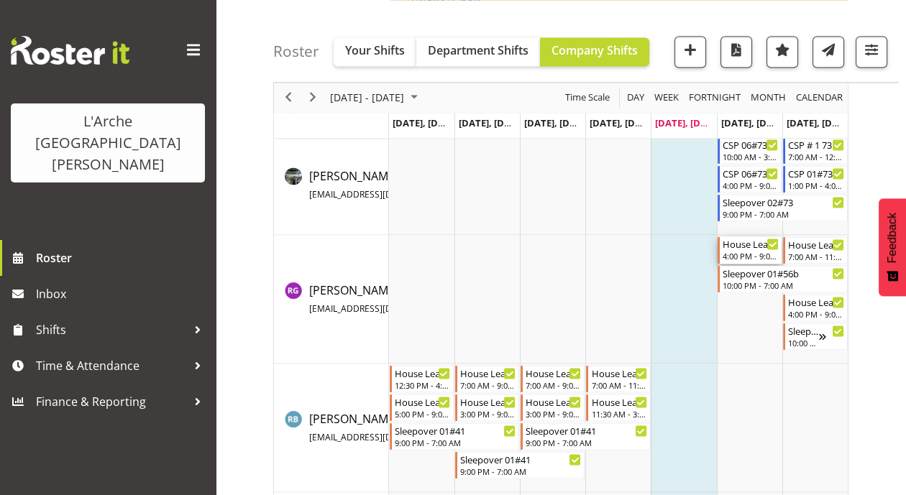
click at [740, 242] on div "House Leader 02#56b" at bounding box center [751, 244] width 56 height 14
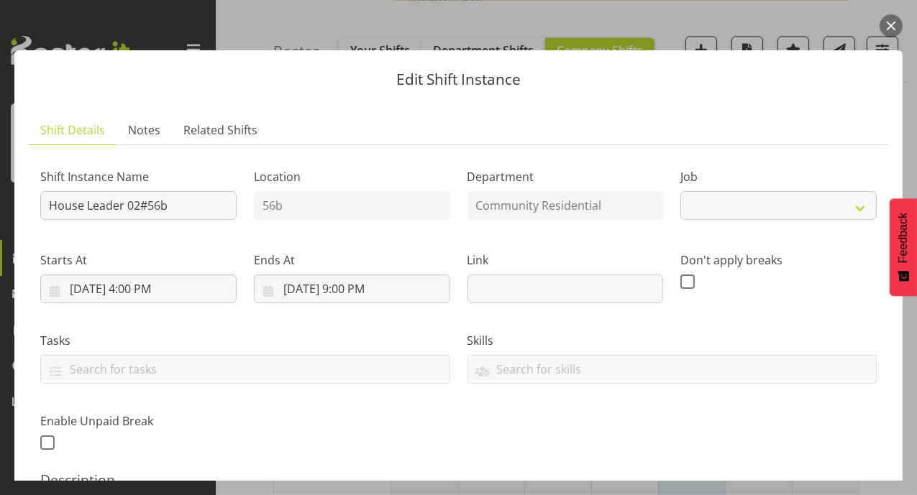
select select "1"
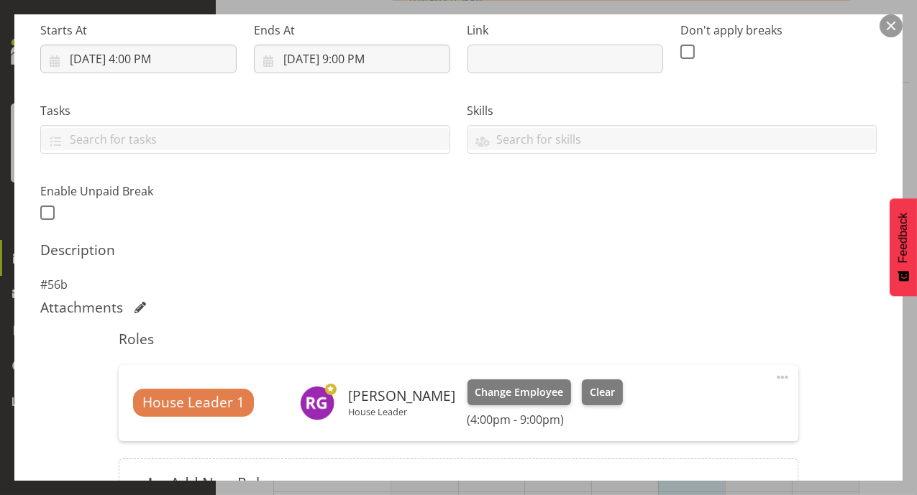
scroll to position [382, 0]
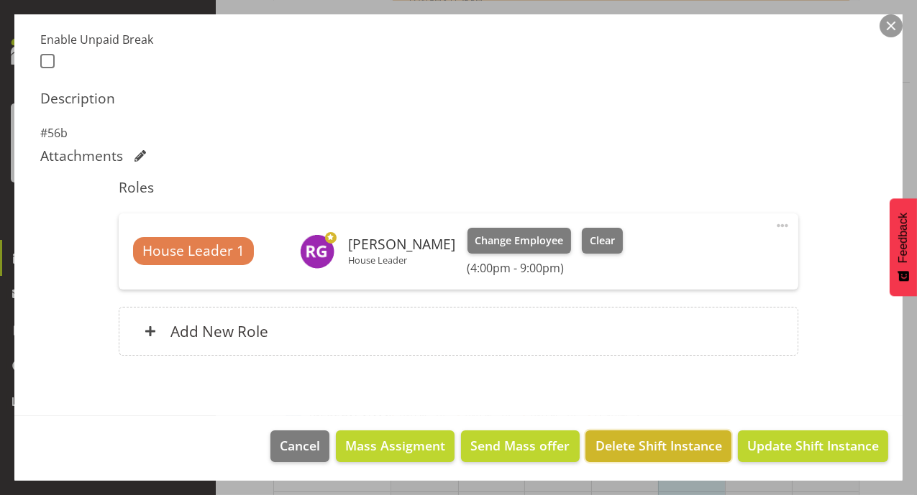
click at [643, 446] on span "Delete Shift Instance" at bounding box center [658, 445] width 127 height 19
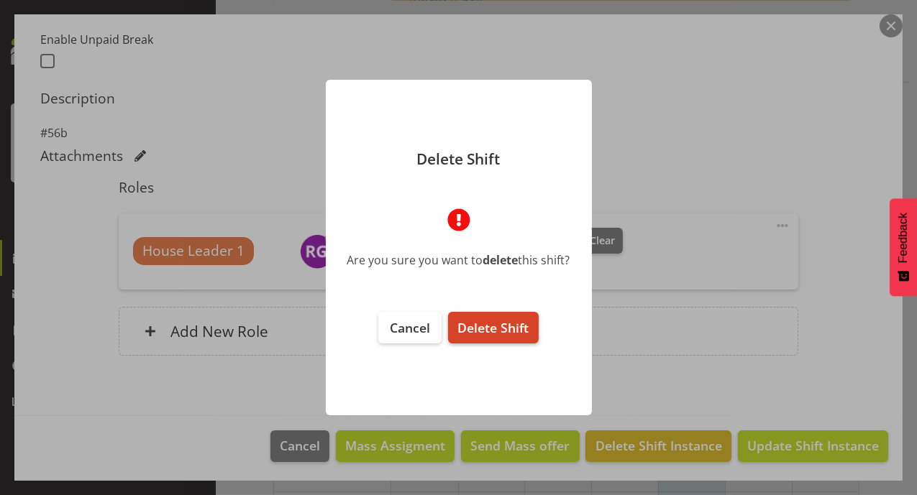
click at [506, 336] on span "Delete Shift" at bounding box center [492, 327] width 71 height 17
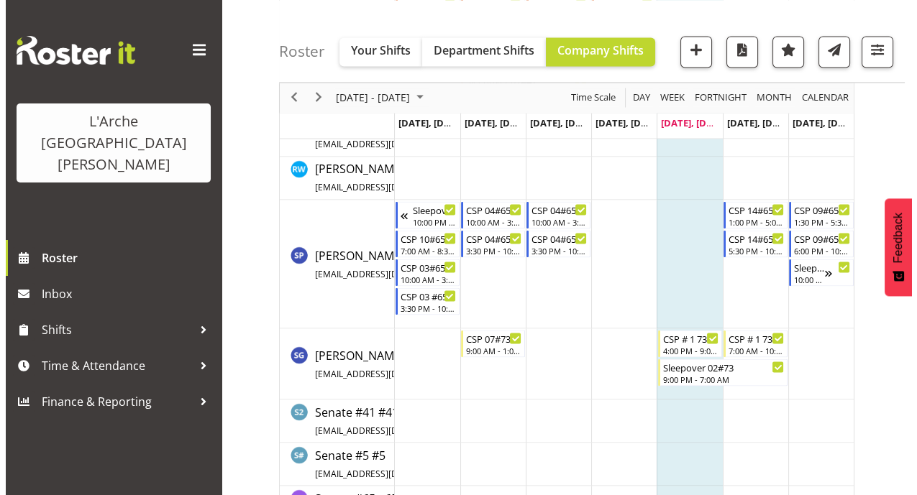
scroll to position [3472, 0]
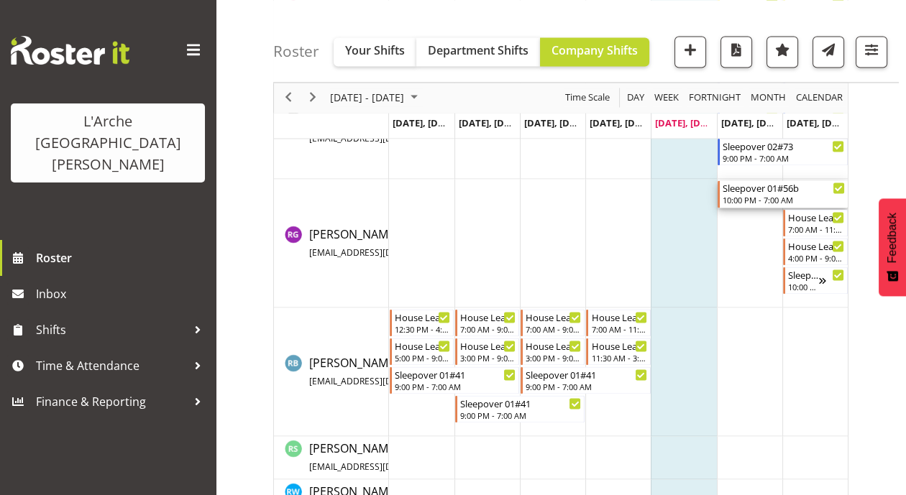
click at [761, 189] on div "Sleepover 01#56b" at bounding box center [784, 187] width 122 height 14
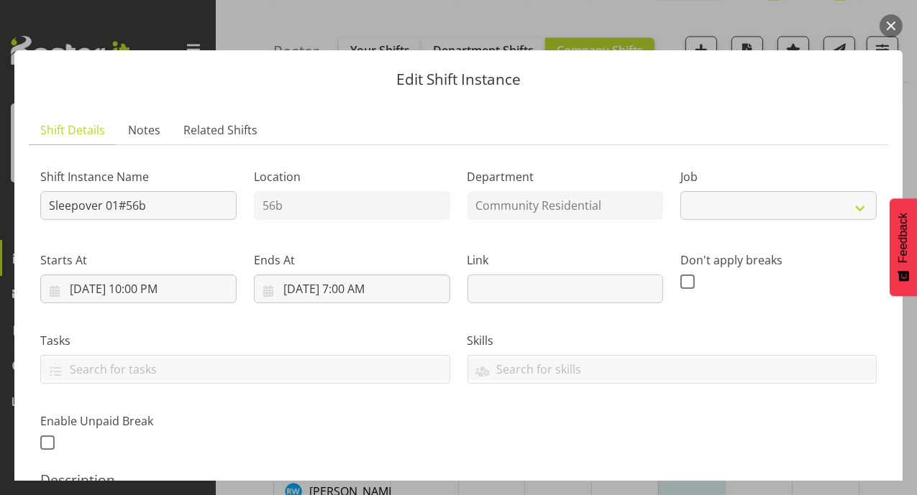
select select "1"
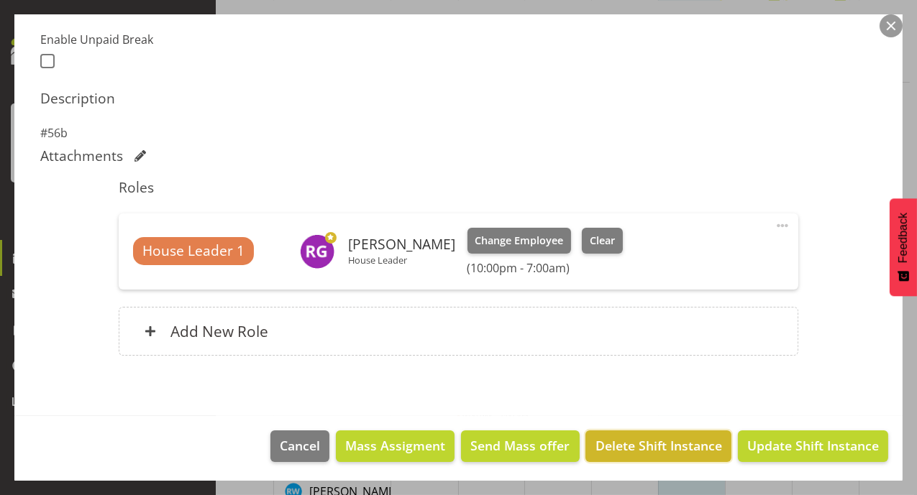
click at [626, 441] on span "Delete Shift Instance" at bounding box center [658, 445] width 127 height 19
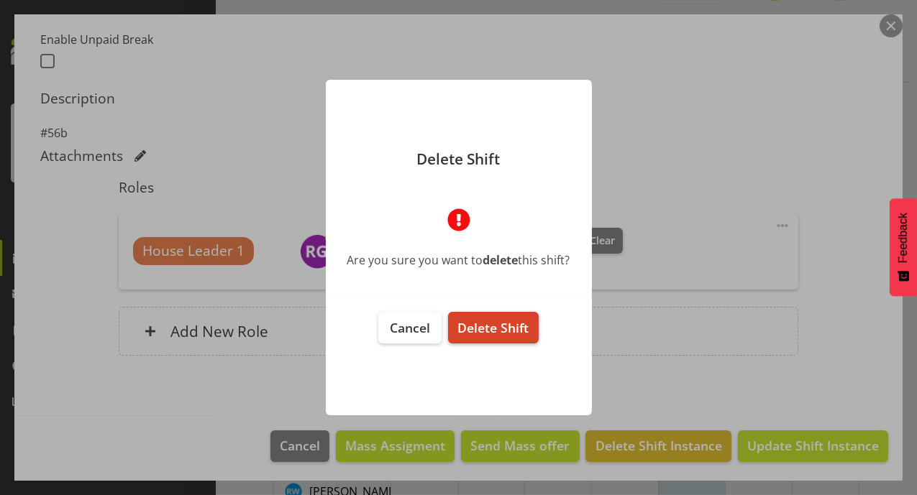
click at [499, 324] on span "Delete Shift" at bounding box center [492, 327] width 71 height 17
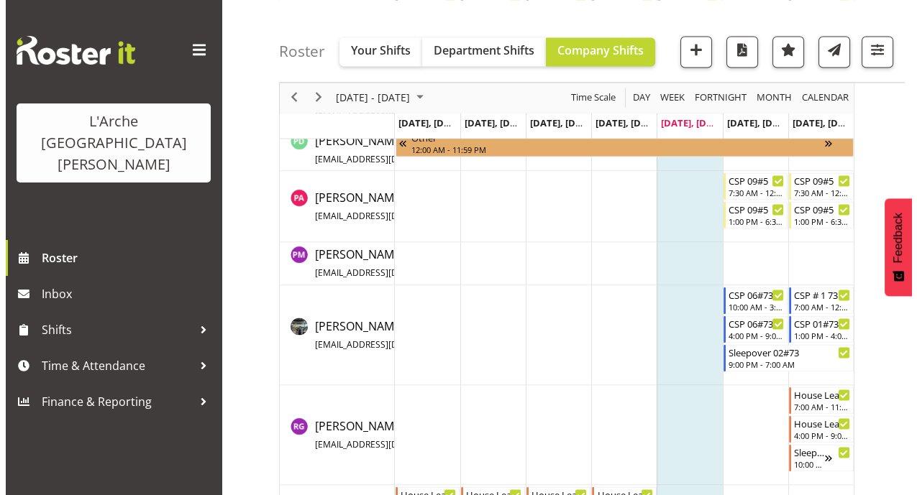
scroll to position [3271, 0]
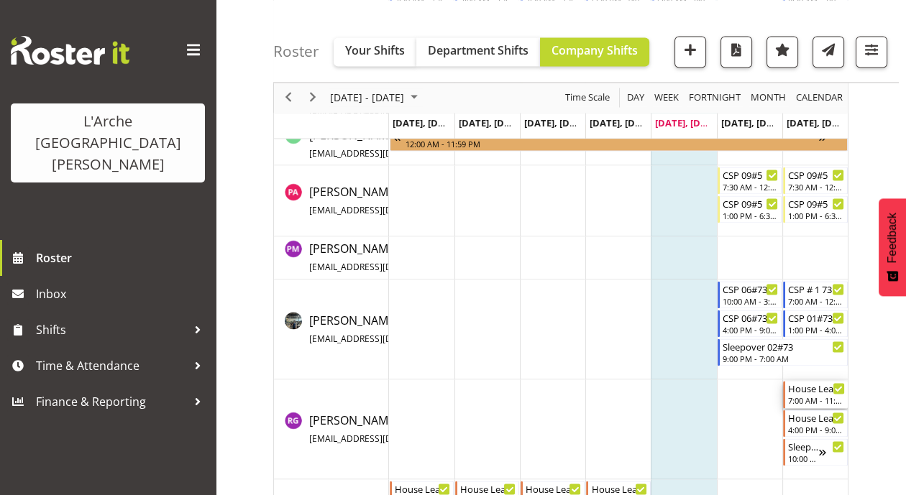
click at [796, 398] on div "7:00 AM - 11:00 AM" at bounding box center [816, 401] width 56 height 12
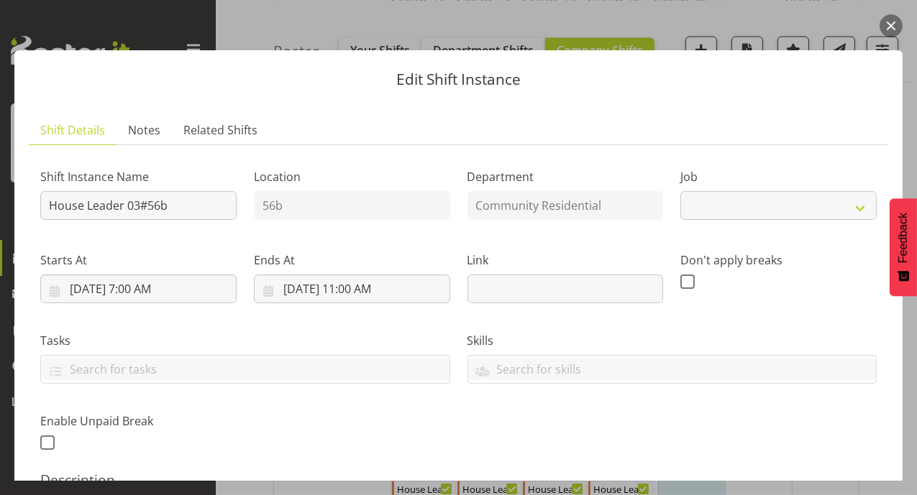
select select "1"
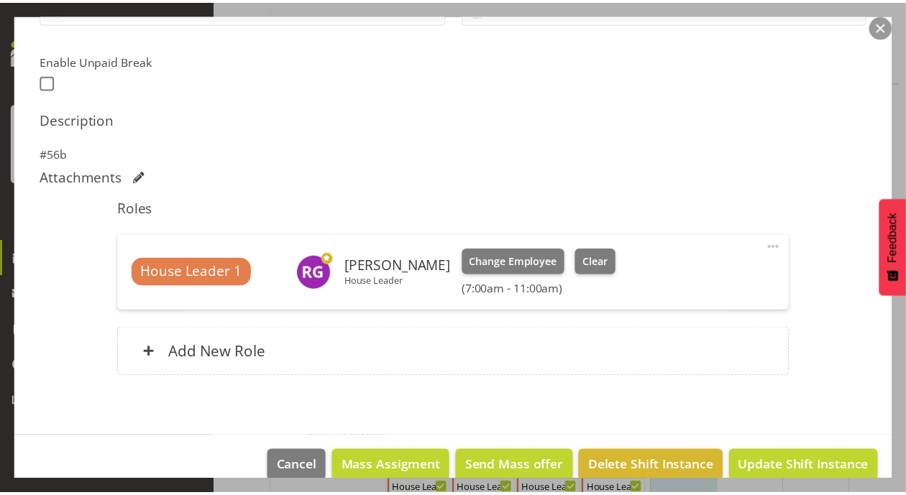
scroll to position [382, 0]
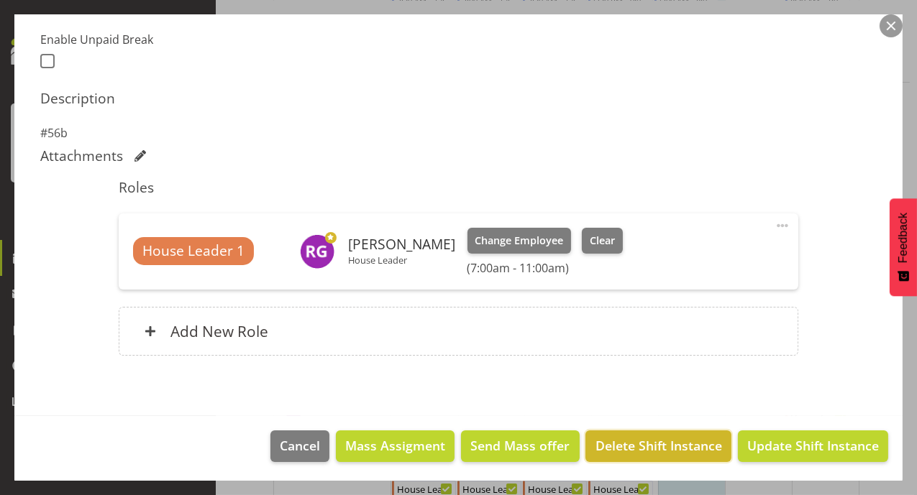
click at [672, 443] on span "Delete Shift Instance" at bounding box center [658, 445] width 127 height 19
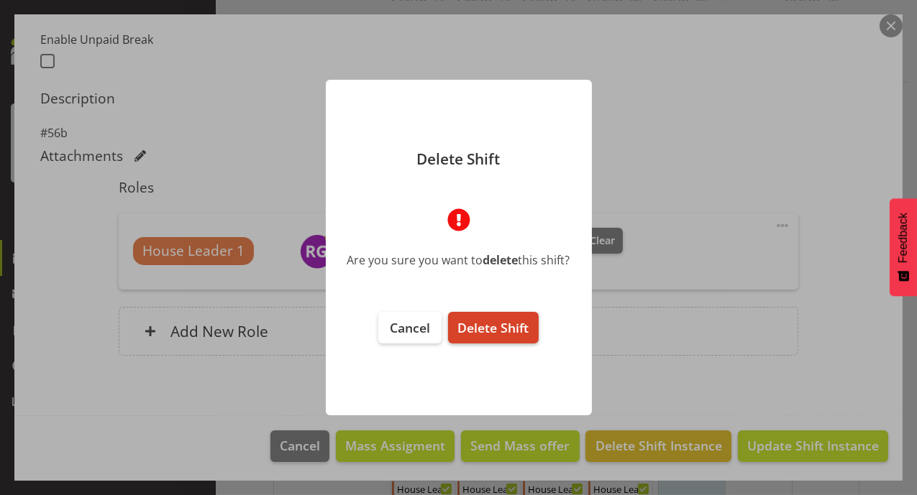
click at [506, 335] on span "Delete Shift" at bounding box center [492, 327] width 71 height 17
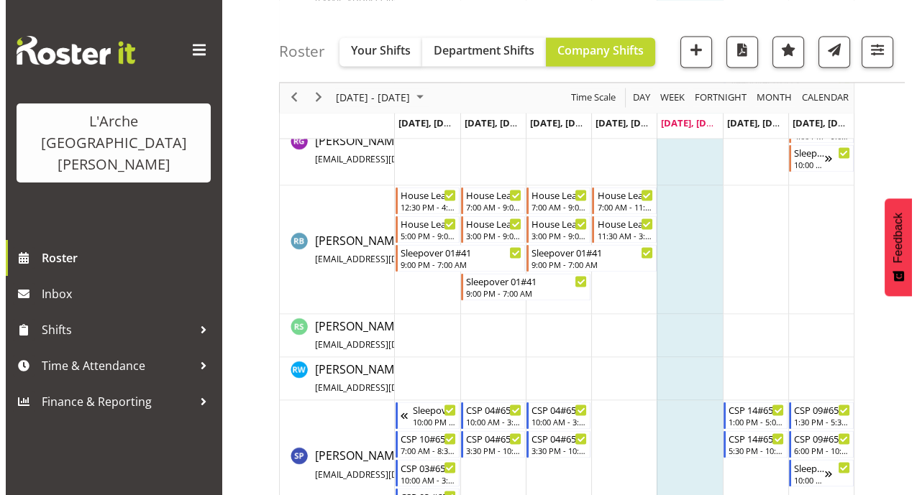
scroll to position [3333, 0]
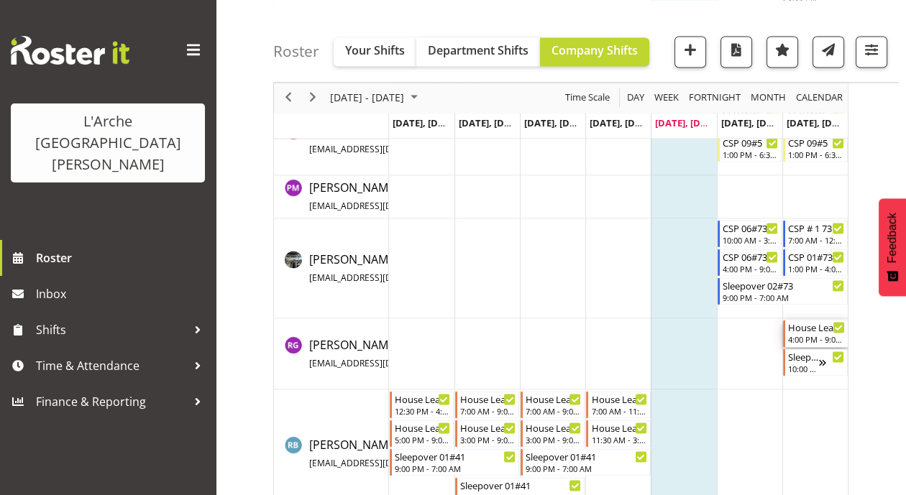
click at [822, 327] on div "House Leader 03#56b" at bounding box center [816, 327] width 56 height 14
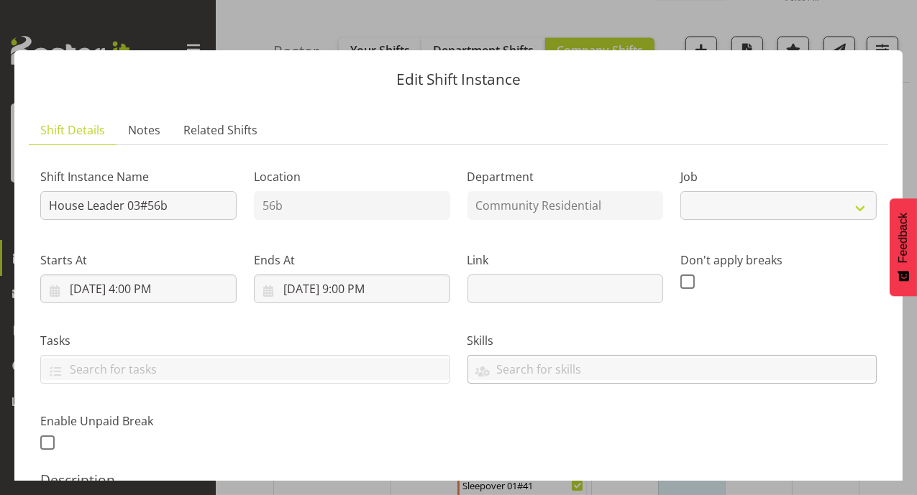
select select "1"
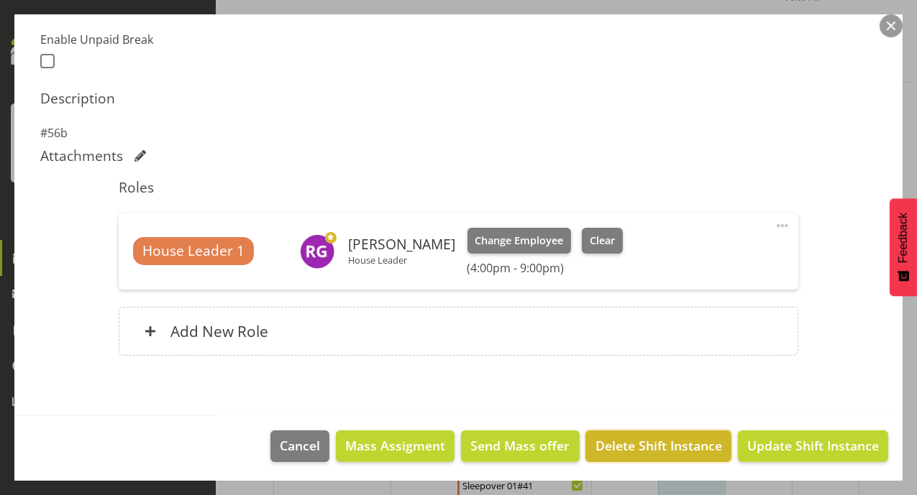
click at [627, 452] on span "Delete Shift Instance" at bounding box center [658, 445] width 127 height 19
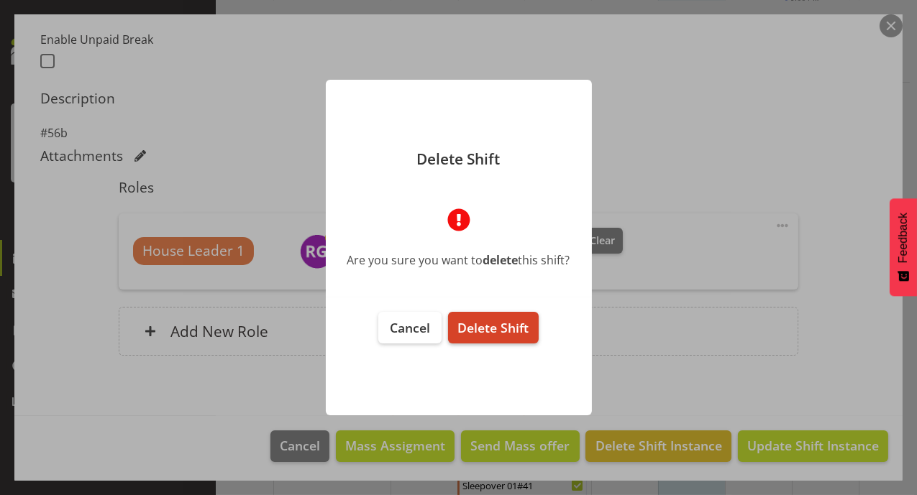
click at [472, 321] on span "Delete Shift" at bounding box center [492, 327] width 71 height 17
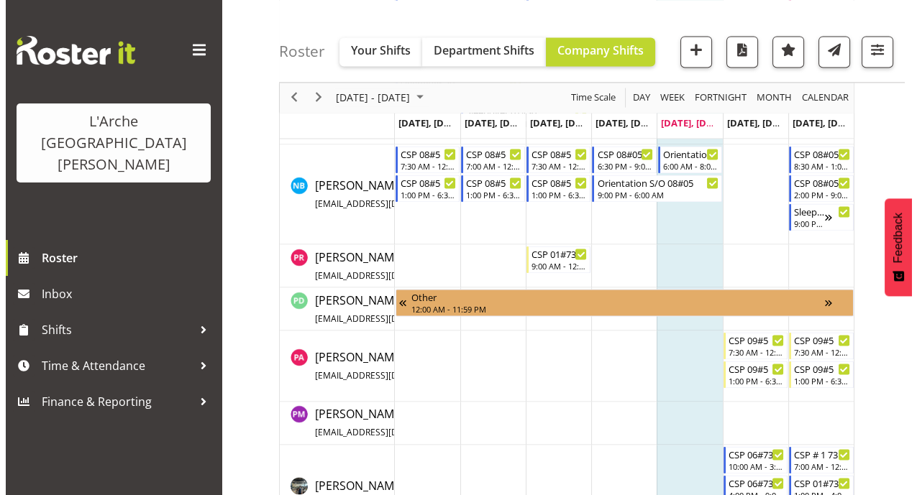
scroll to position [3422, 0]
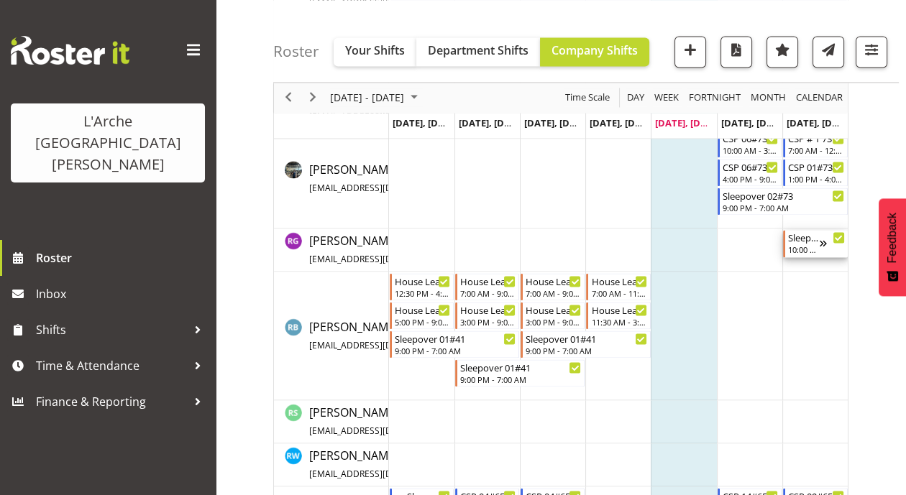
click at [808, 246] on div "10:00 PM - 7:00 AM" at bounding box center [803, 250] width 31 height 12
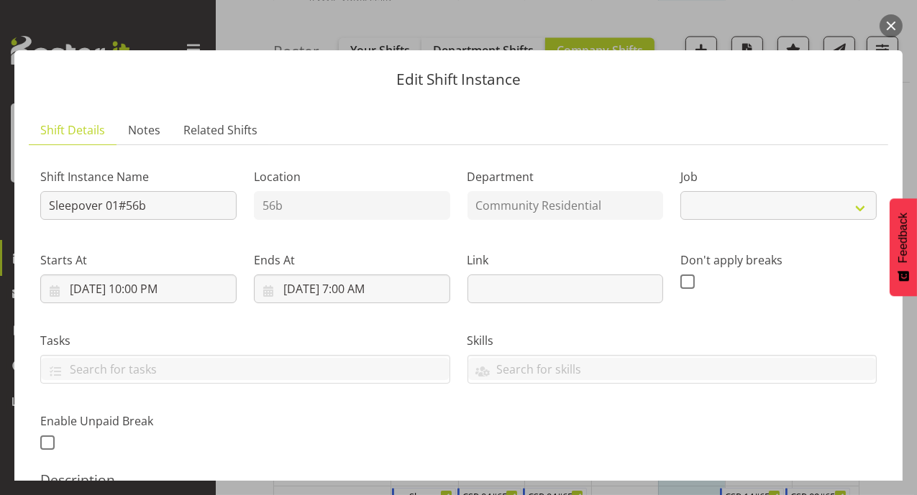
select select "1"
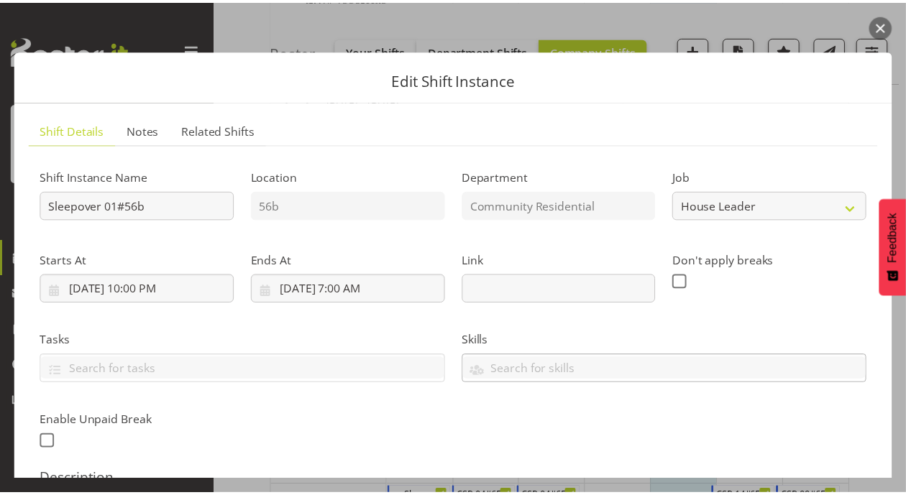
scroll to position [382, 0]
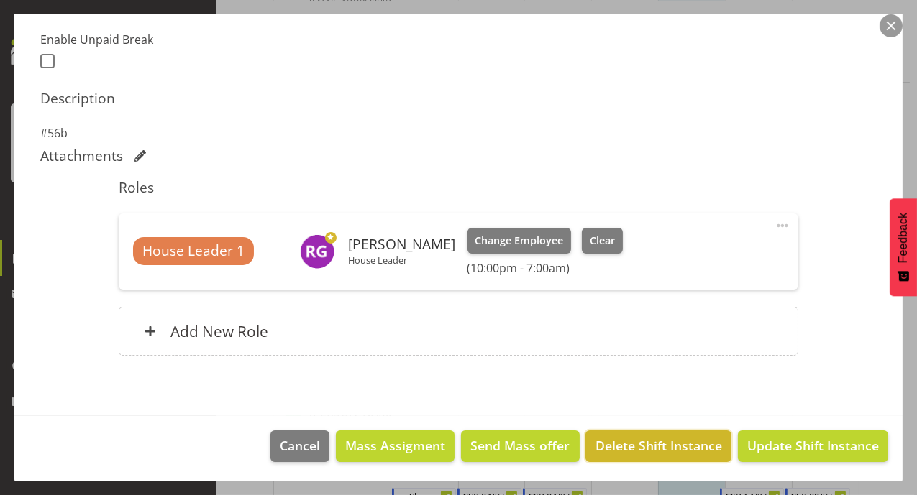
click at [637, 442] on span "Delete Shift Instance" at bounding box center [658, 445] width 127 height 19
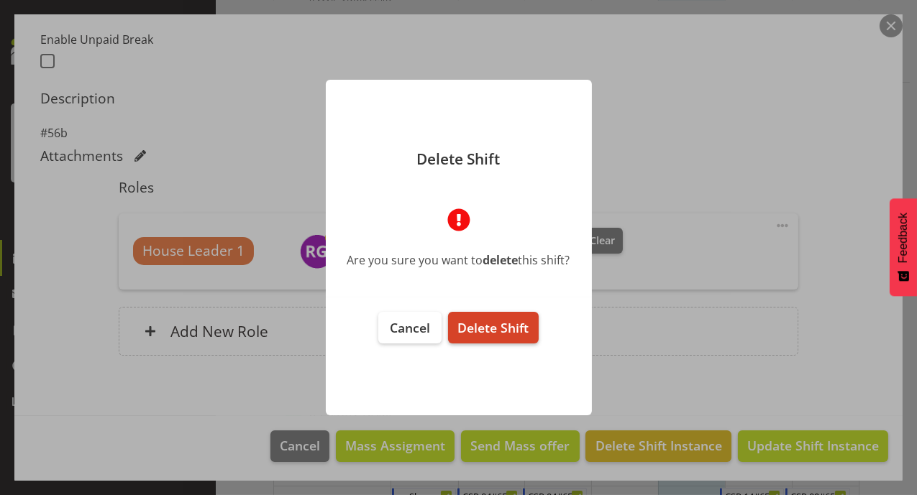
click at [521, 326] on span "Delete Shift" at bounding box center [492, 327] width 71 height 17
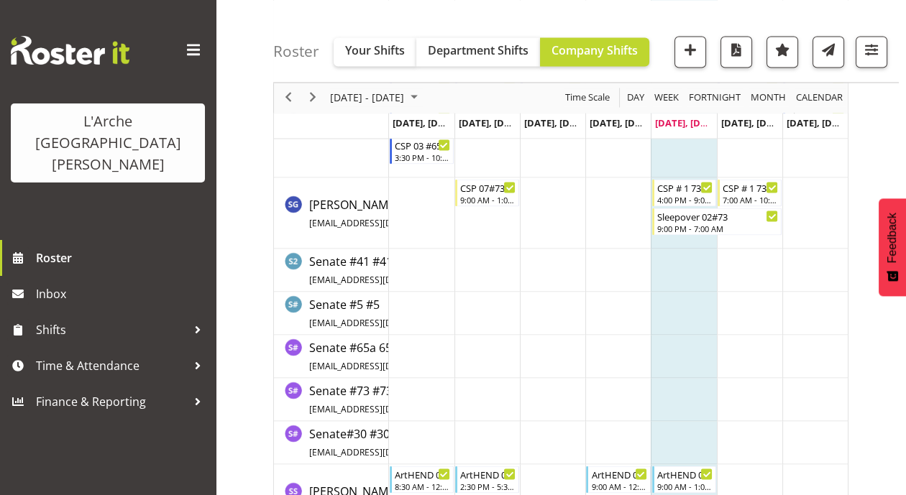
scroll to position [3808, 0]
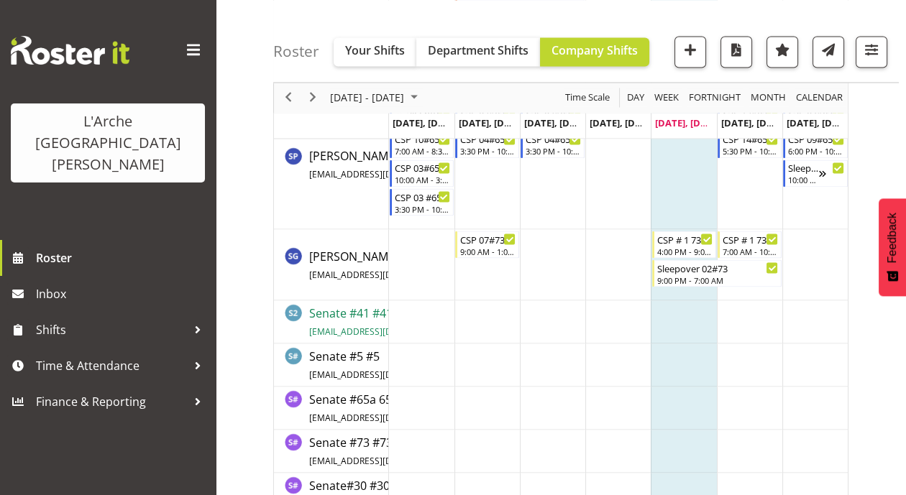
click at [342, 314] on span "Senate #41 #41 silkef@mt-tabor.org.nz / 022 068 3864" at bounding box center [443, 321] width 268 height 33
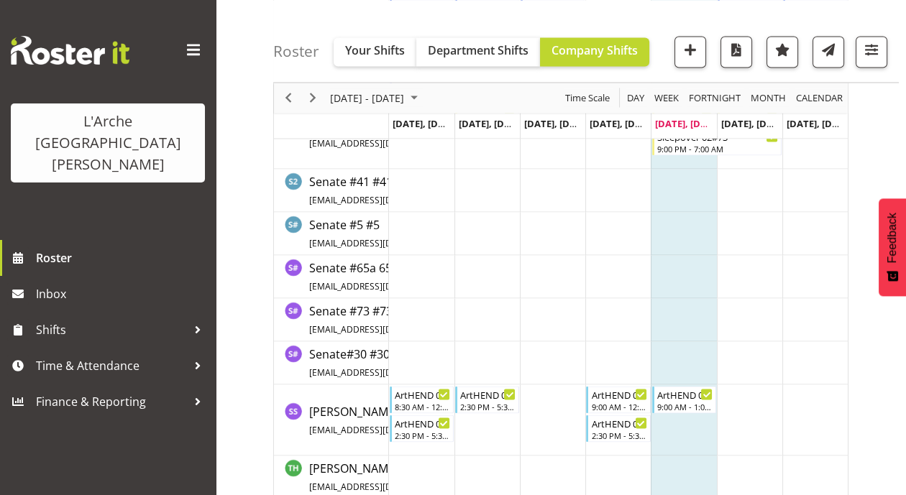
scroll to position [3953, 0]
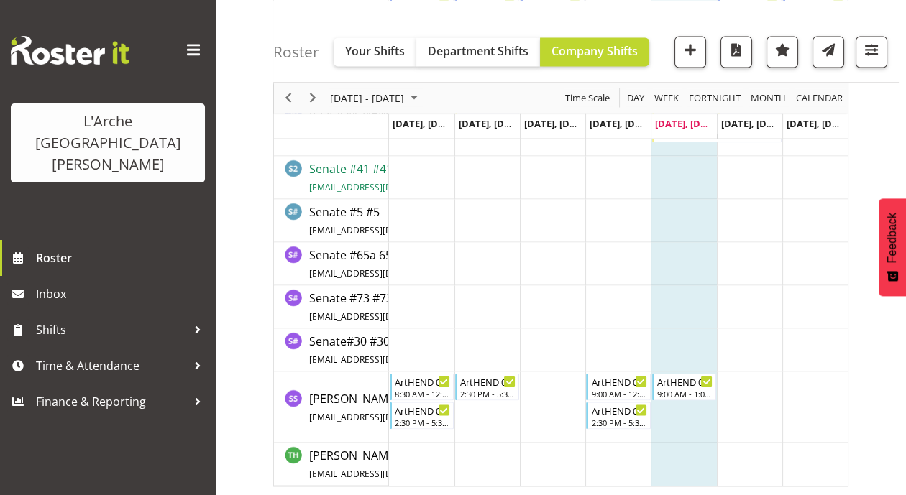
click at [346, 178] on span "Senate #41 #41 silkef@mt-tabor.org.nz / 022 068 3864" at bounding box center [443, 176] width 268 height 33
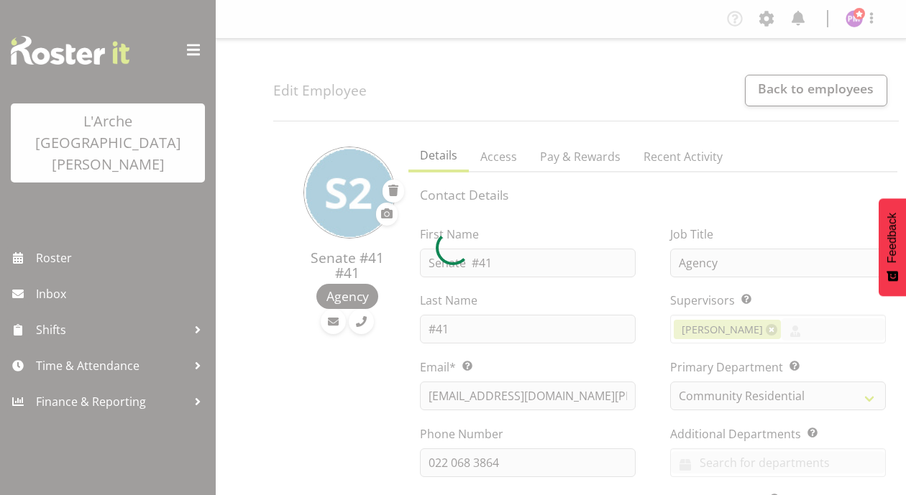
select select "4"
select select "TimelineWeek"
select select "15"
select select "TimelineWeek"
select select
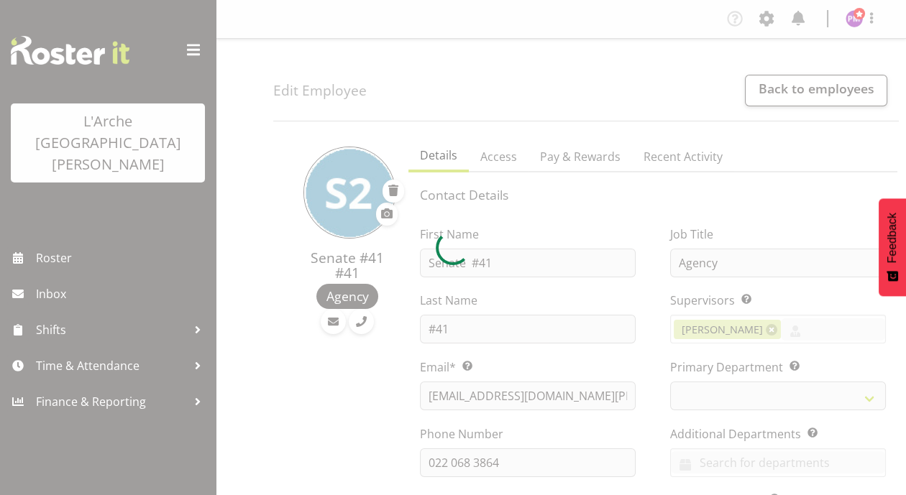
select select
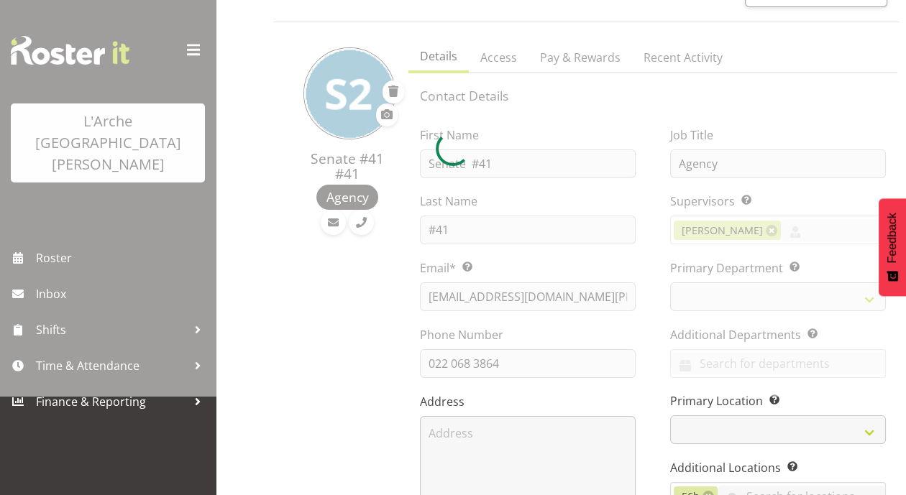
scroll to position [323, 0]
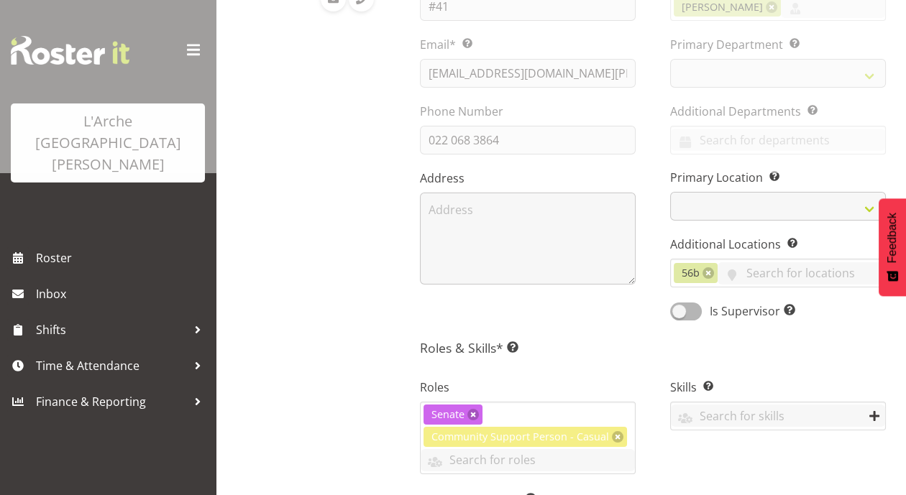
select select
select select "4"
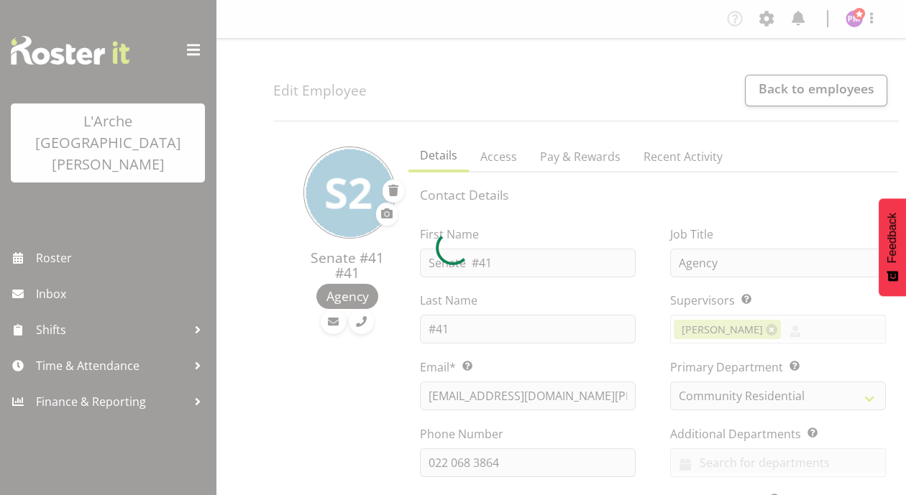
select select "15"
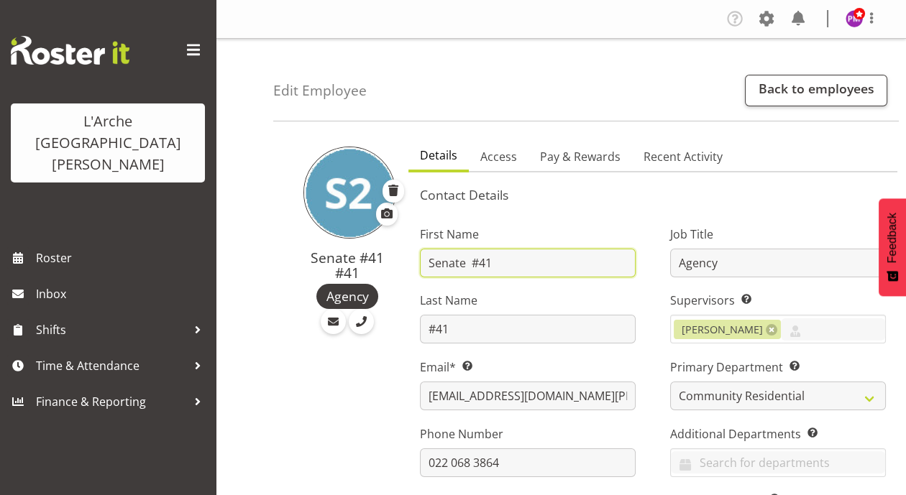
click at [467, 260] on input "Senate #41" at bounding box center [528, 263] width 216 height 29
type input "Vitalcare #41"
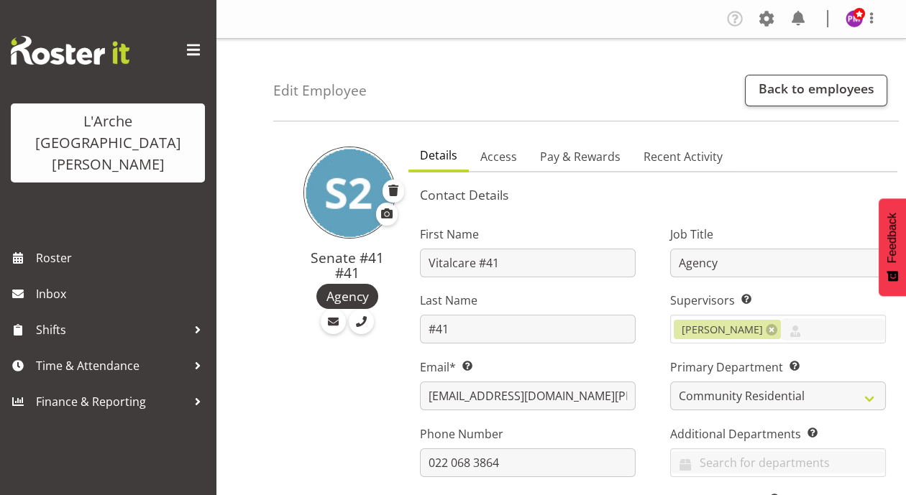
drag, startPoint x: 447, startPoint y: 264, endPoint x: 520, endPoint y: 284, distance: 75.4
click at [520, 284] on div "First Name Vitalcare #41 Last Name #41 Email* This is a required field. [EMAIL_…" at bounding box center [528, 430] width 250 height 449
click at [774, 328] on link at bounding box center [772, 330] width 12 height 12
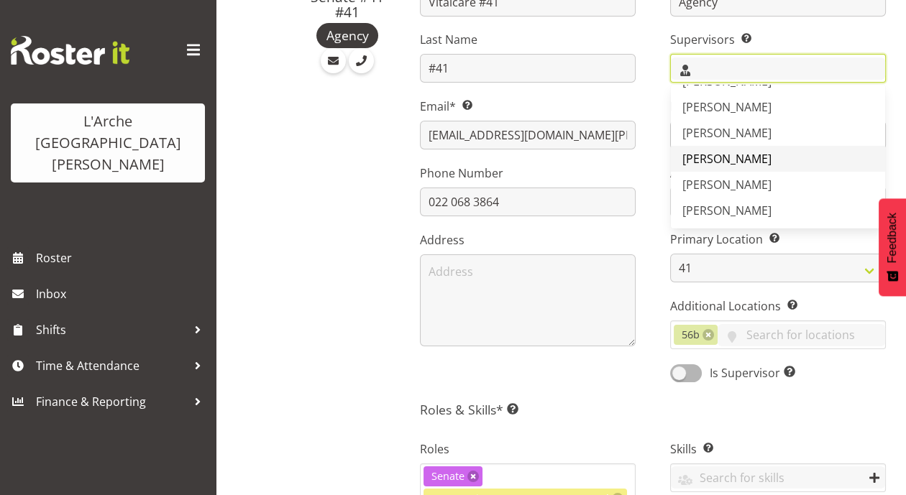
scroll to position [263, 0]
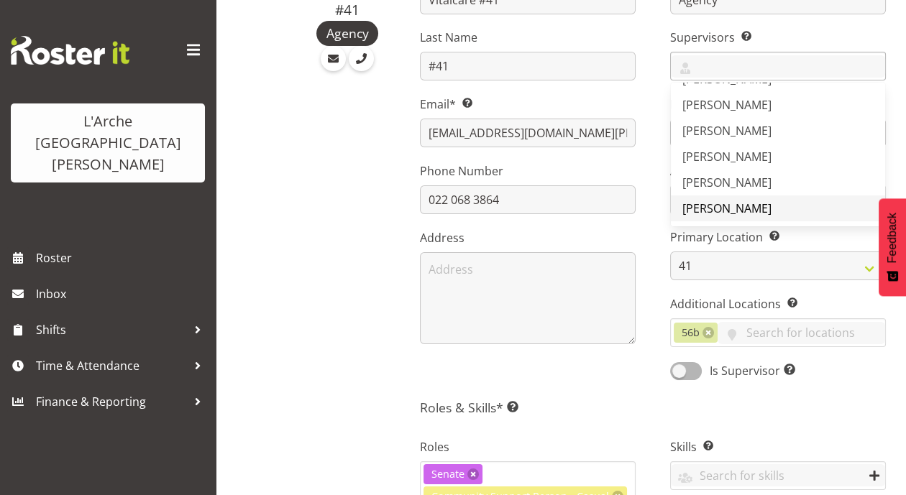
click at [725, 208] on span "[PERSON_NAME]" at bounding box center [726, 209] width 89 height 16
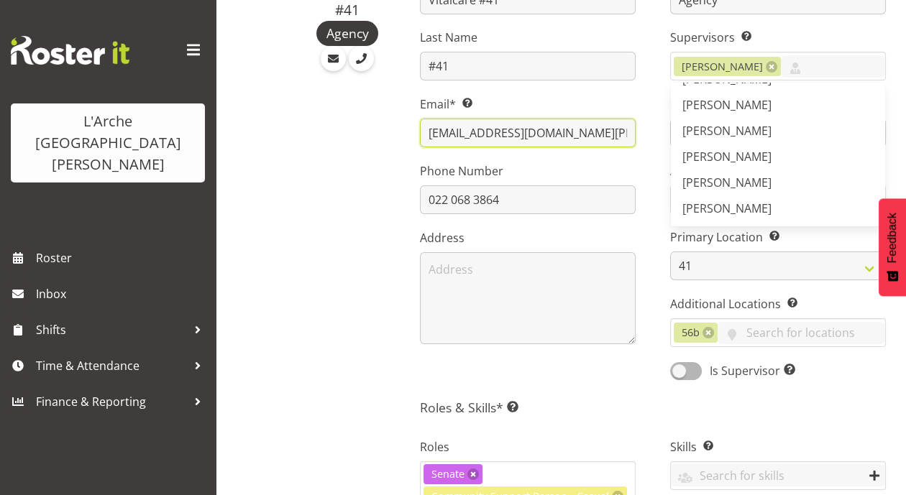
click at [555, 136] on input "[EMAIL_ADDRESS][DOMAIN_NAME][PERSON_NAME]" at bounding box center [528, 133] width 216 height 29
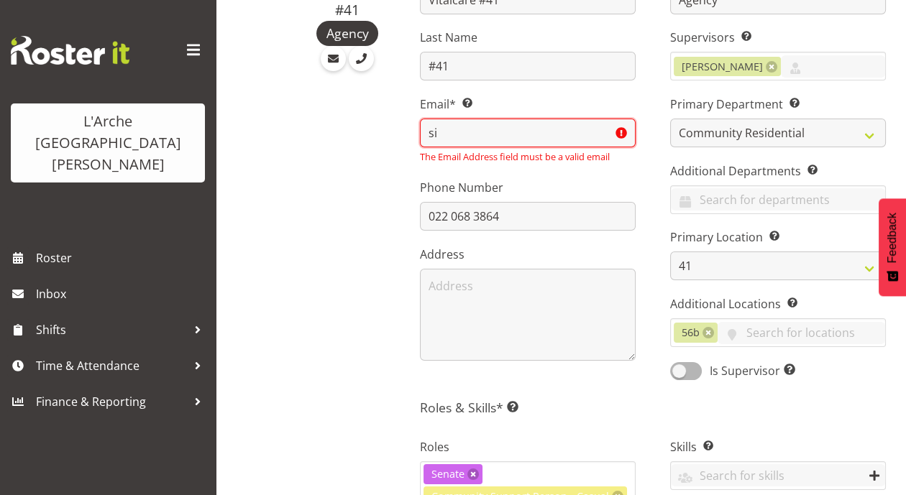
type input "s"
type input "o"
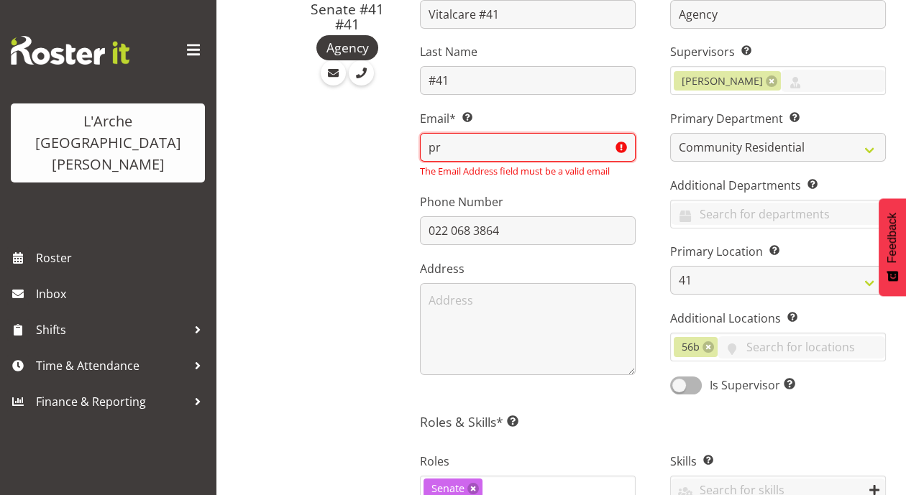
scroll to position [250, 0]
type input "[EMAIL_ADDRESS][DOMAIN_NAME][PERSON_NAME]"
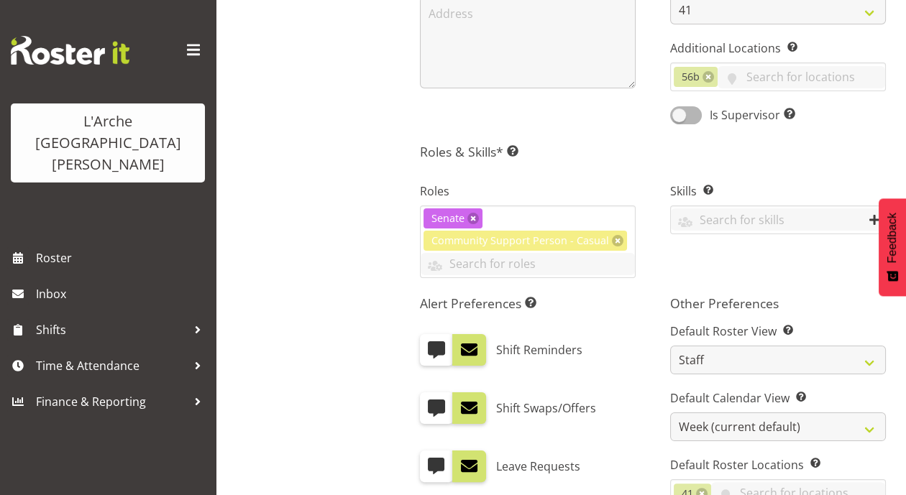
scroll to position [560, 0]
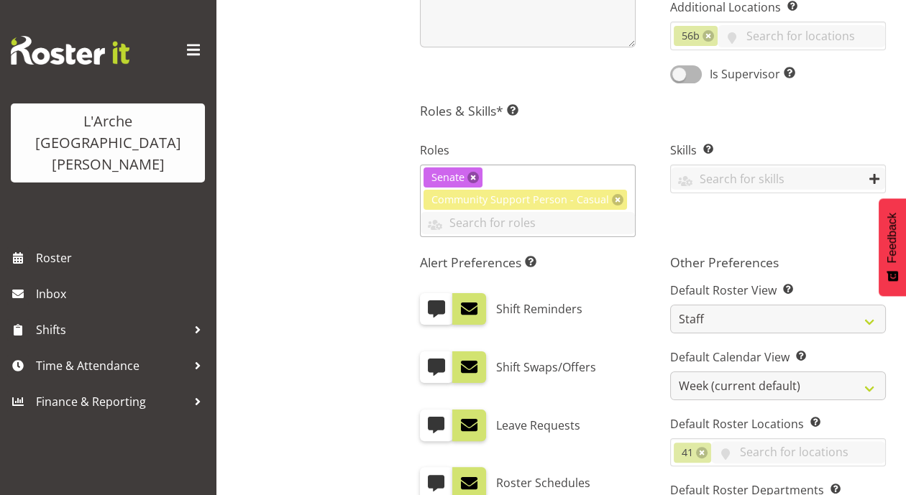
click at [473, 183] on link at bounding box center [473, 178] width 12 height 12
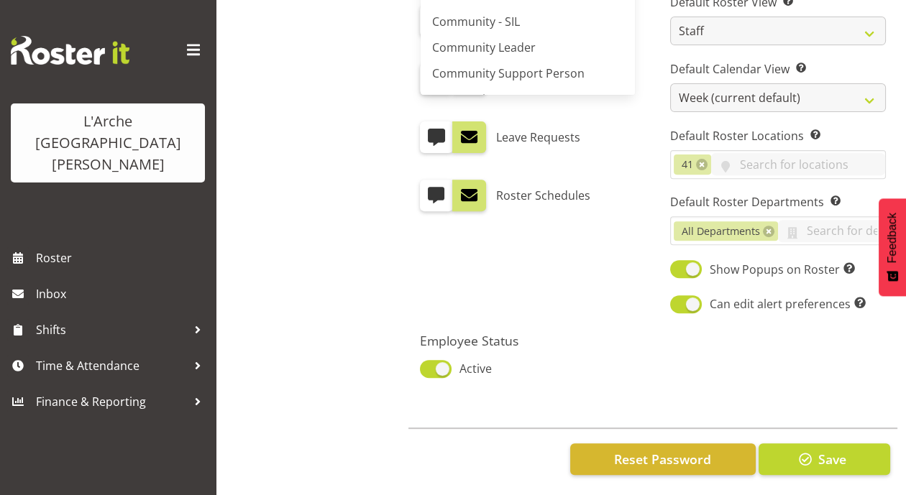
scroll to position [856, 0]
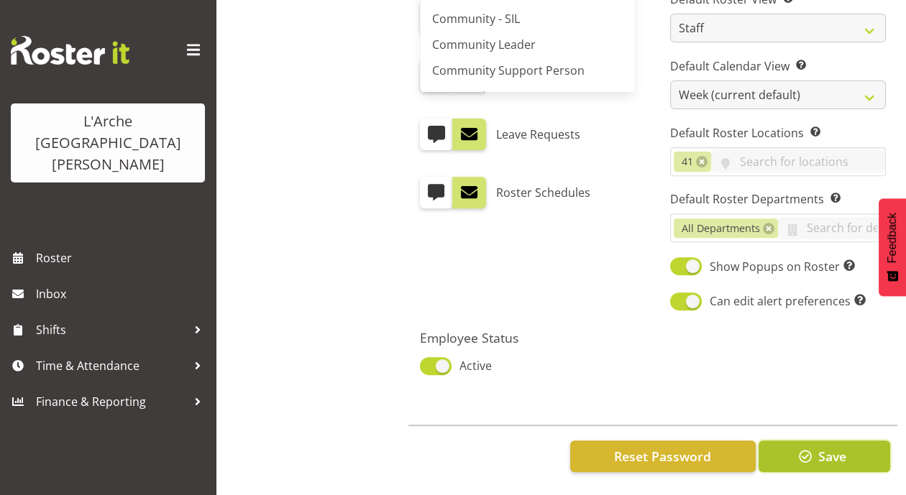
click at [804, 447] on span "button" at bounding box center [805, 456] width 19 height 19
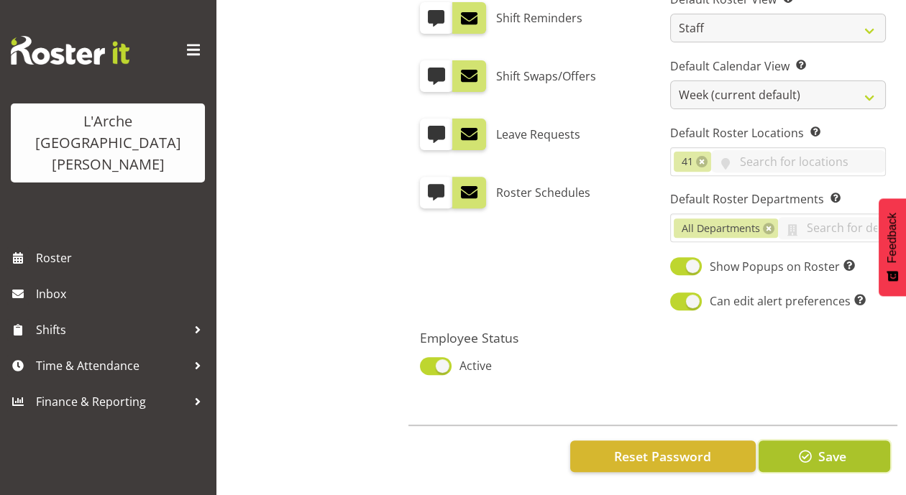
click at [833, 447] on span "Save" at bounding box center [831, 456] width 28 height 19
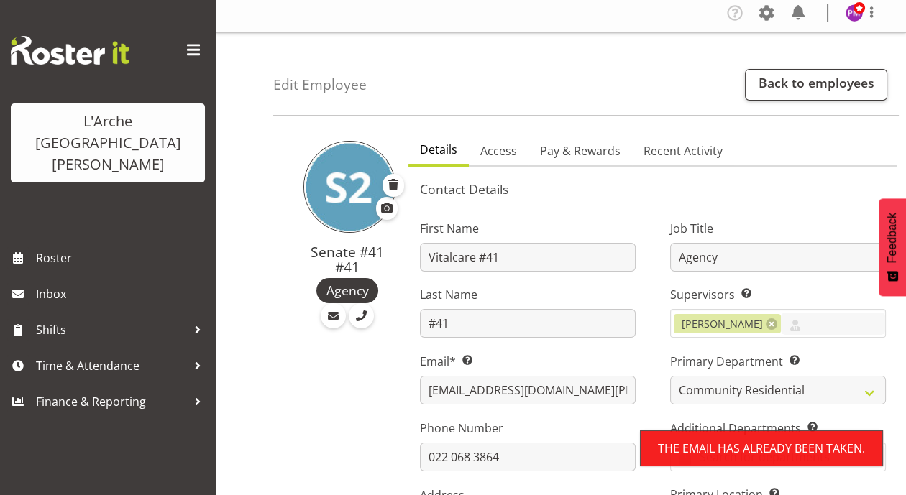
scroll to position [0, 0]
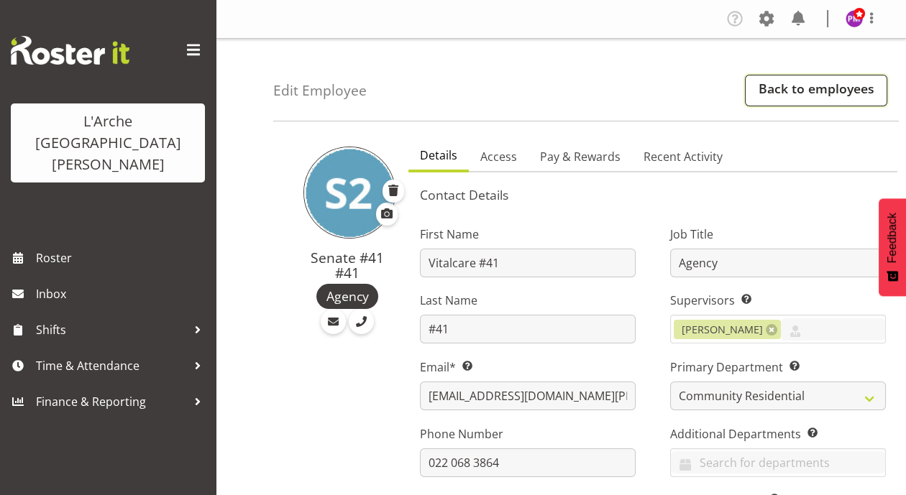
click at [787, 88] on link "Back to employees" at bounding box center [816, 91] width 142 height 32
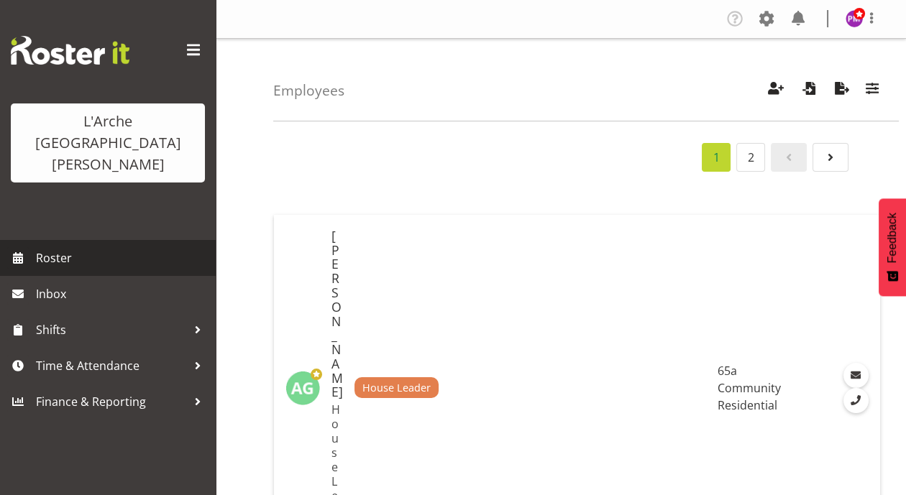
click at [38, 247] on span "Roster" at bounding box center [122, 258] width 173 height 22
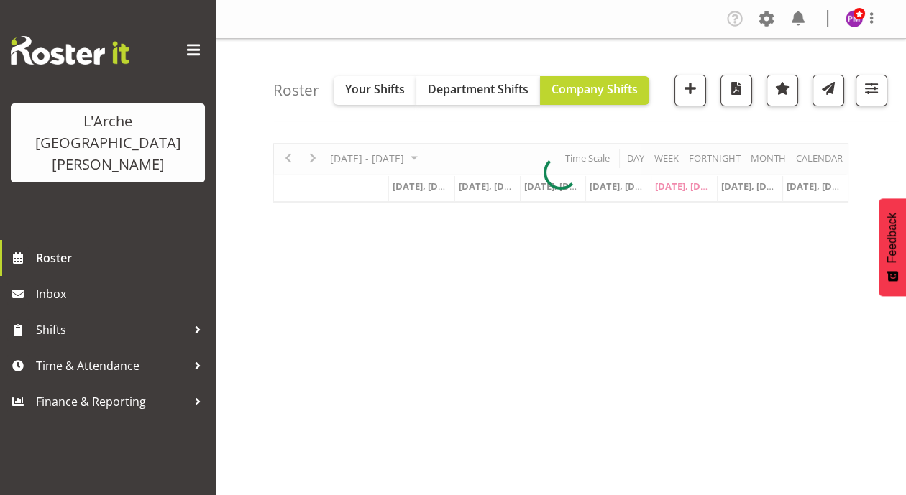
click at [667, 153] on div at bounding box center [560, 173] width 575 height 60
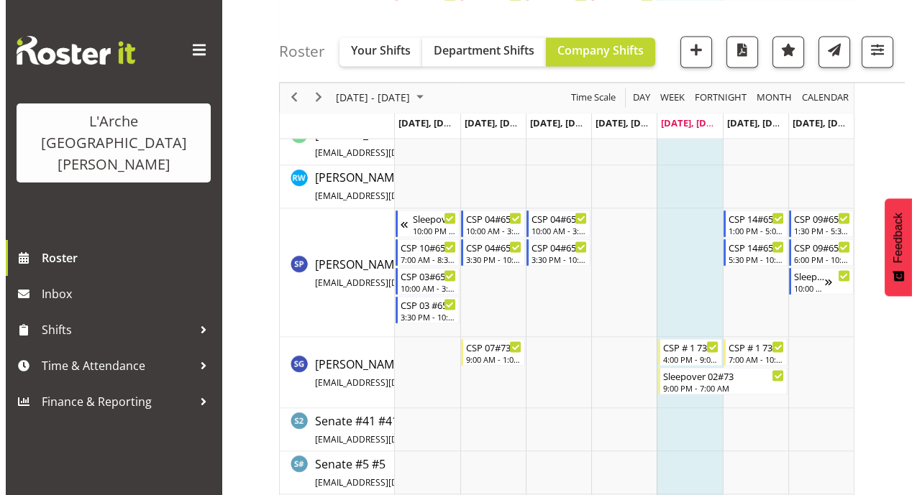
scroll to position [3808, 0]
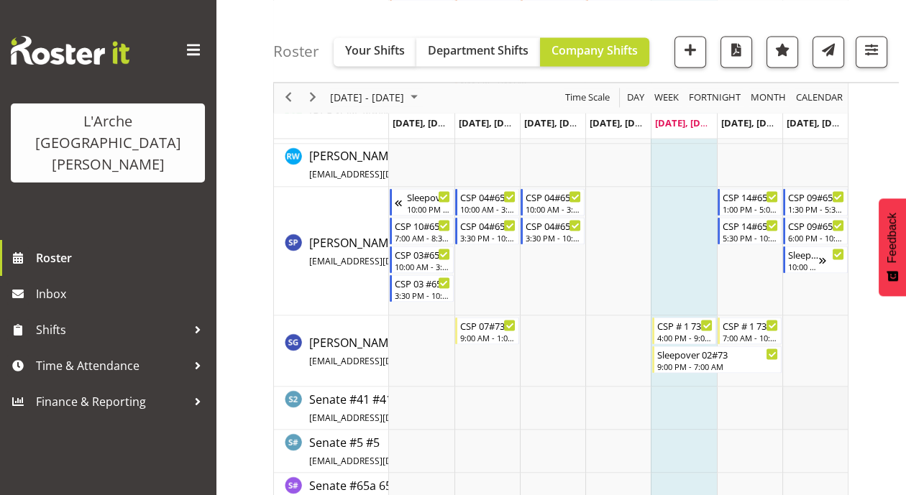
click at [830, 400] on td "Timeline Week of August 22, 2025" at bounding box center [814, 408] width 65 height 43
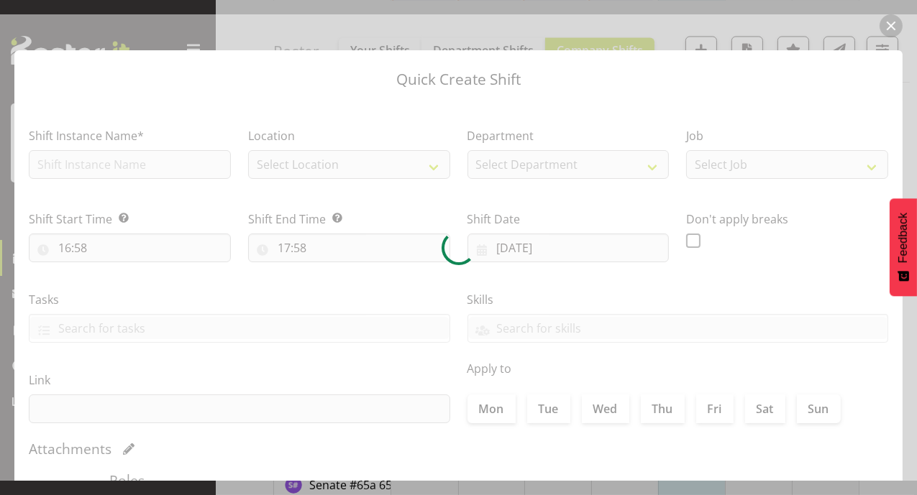
type input "[DATE]"
checkbox input "true"
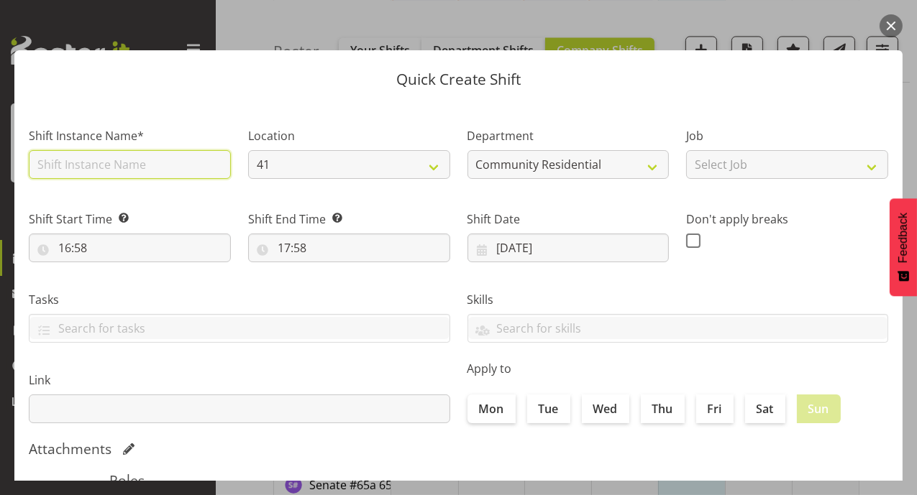
click at [70, 160] on input "text" at bounding box center [130, 164] width 202 height 29
type input "csp41"
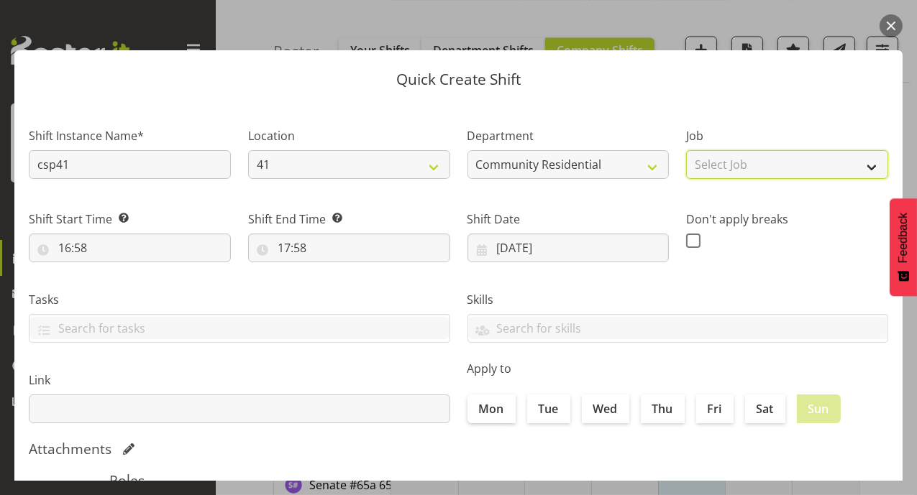
click at [863, 167] on select "Select Job Accounts Admin Art Coordinator Community Leader Community Support Pe…" at bounding box center [787, 164] width 202 height 29
click at [731, 93] on header "Quick Create Shift" at bounding box center [458, 75] width 888 height 51
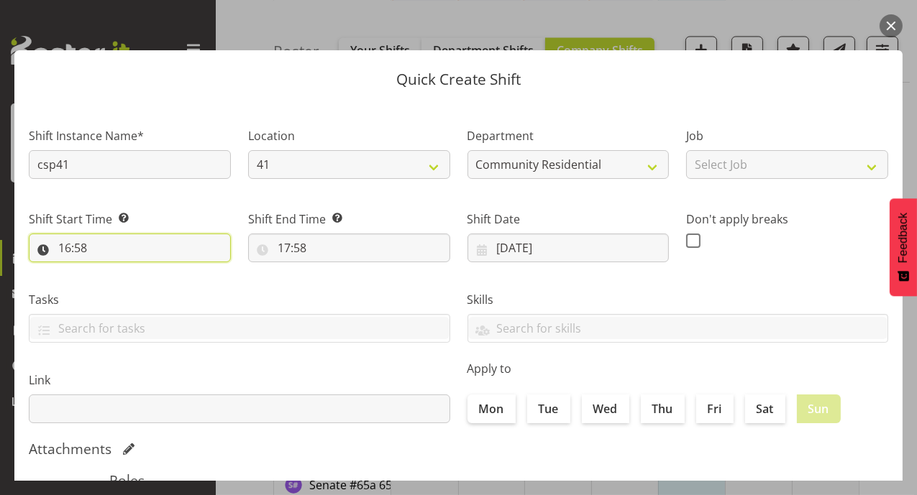
click at [67, 254] on input "16:58" at bounding box center [130, 248] width 202 height 29
click at [122, 282] on select "00 01 02 03 04 05 06 07 08 09 10 11 12 13 14 15 16 17 18 19 20 21 22 23" at bounding box center [127, 285] width 32 height 29
select select "7"
click at [111, 271] on select "00 01 02 03 04 05 06 07 08 09 10 11 12 13 14 15 16 17 18 19 20 21 22 23" at bounding box center [127, 285] width 32 height 29
type input "07:58"
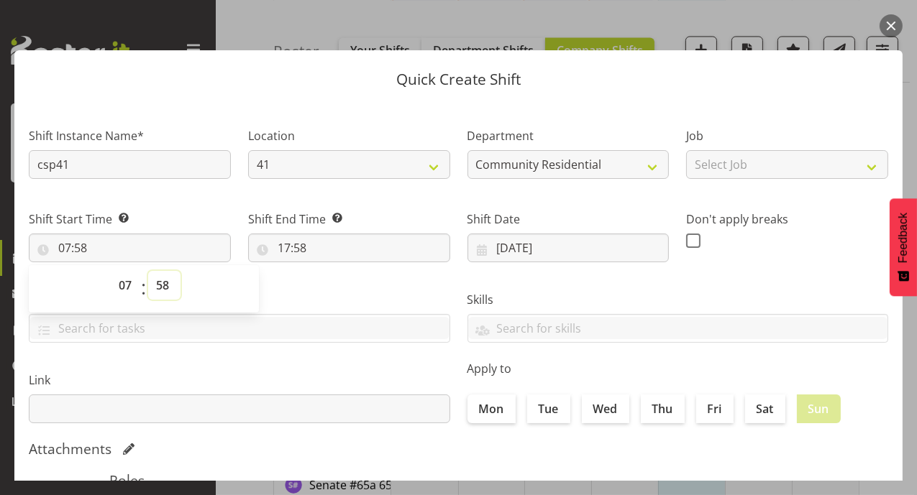
click at [164, 284] on select "00 01 02 03 04 05 06 07 08 09 10 11 12 13 14 15 16 17 18 19 20 21 22 23 24 25 2…" at bounding box center [164, 285] width 32 height 29
select select "0"
click at [148, 271] on select "00 01 02 03 04 05 06 07 08 09 10 11 12 13 14 15 16 17 18 19 20 21 22 23 24 25 2…" at bounding box center [164, 285] width 32 height 29
type input "07:00"
drag, startPoint x: 284, startPoint y: 246, endPoint x: 283, endPoint y: 255, distance: 9.5
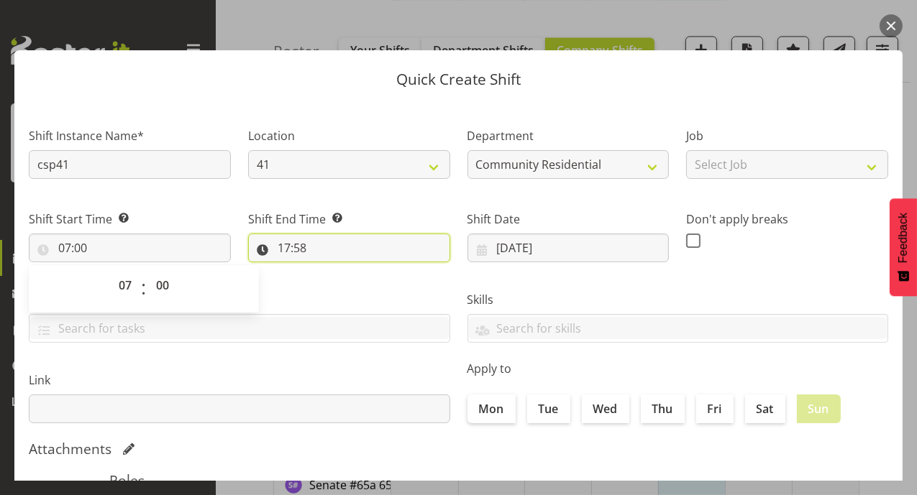
click at [284, 247] on input "17:58" at bounding box center [349, 248] width 202 height 29
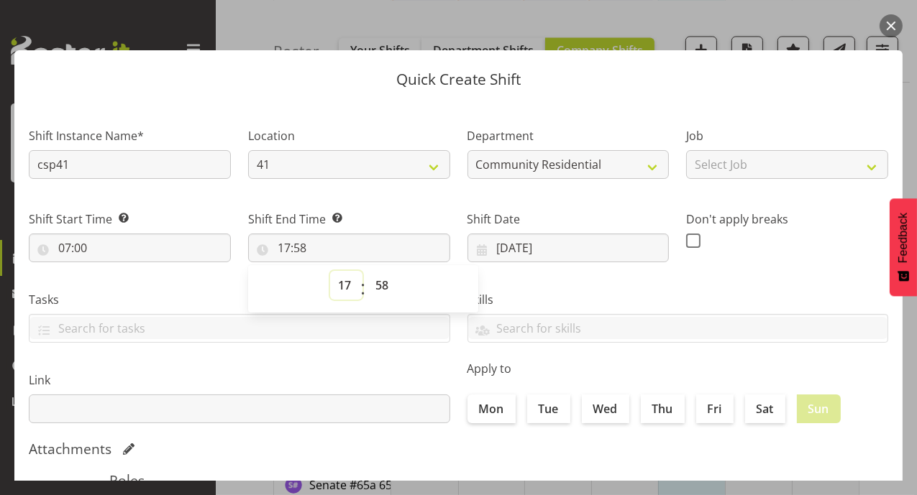
click at [334, 287] on select "00 01 02 03 04 05 06 07 08 09 10 11 12 13 14 15 16 17 18 19 20 21 22 23" at bounding box center [346, 285] width 32 height 29
select select "12"
click at [330, 271] on select "00 01 02 03 04 05 06 07 08 09 10 11 12 13 14 15 16 17 18 19 20 21 22 23" at bounding box center [346, 285] width 32 height 29
type input "12:58"
click at [381, 283] on select "00 01 02 03 04 05 06 07 08 09 10 11 12 13 14 15 16 17 18 19 20 21 22 23 24 25 2…" at bounding box center [383, 285] width 32 height 29
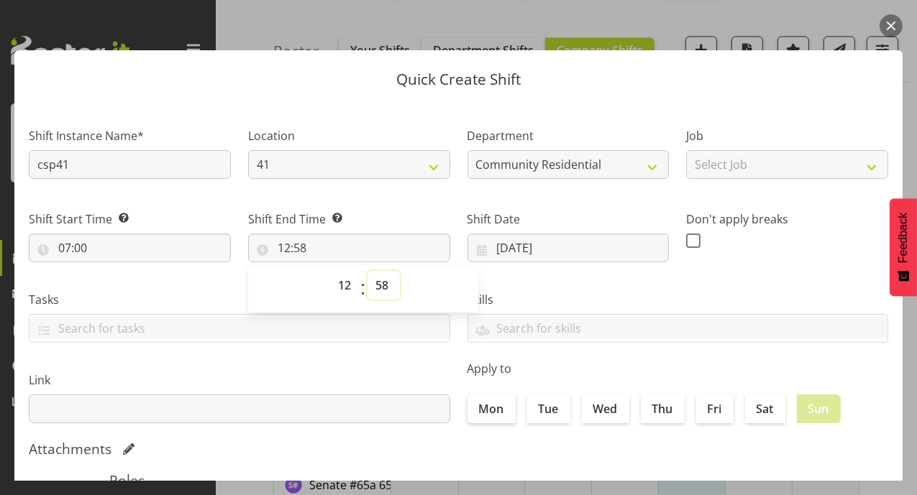
select select "30"
click at [367, 271] on select "00 01 02 03 04 05 06 07 08 09 10 11 12 13 14 15 16 17 18 19 20 21 22 23 24 25 2…" at bounding box center [383, 285] width 32 height 29
type input "12:30"
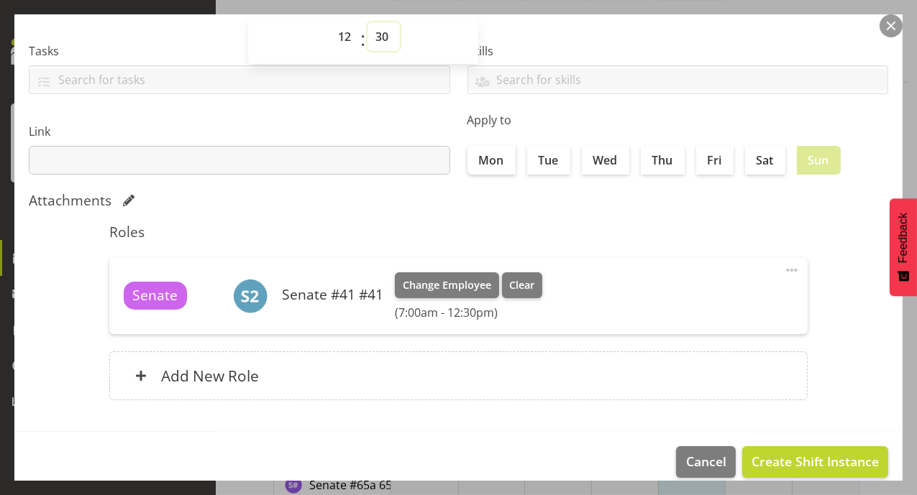
scroll to position [265, 0]
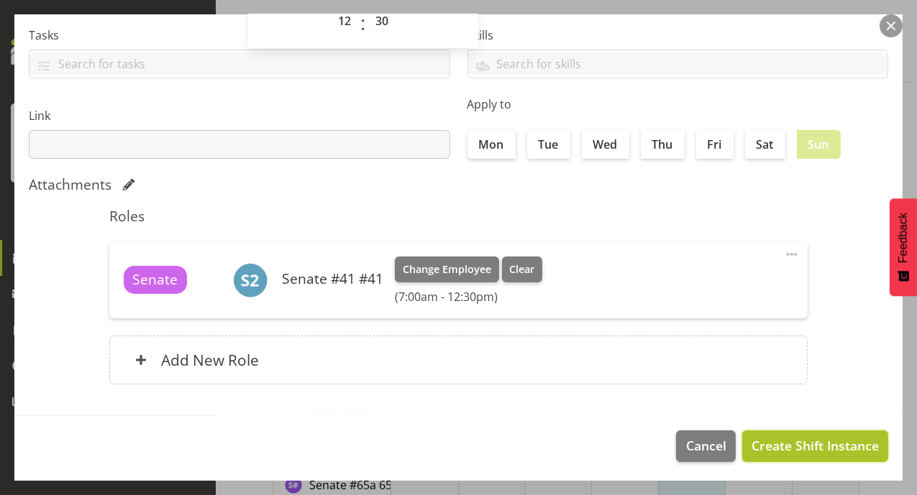
click at [823, 444] on span "Create Shift Instance" at bounding box center [814, 445] width 127 height 19
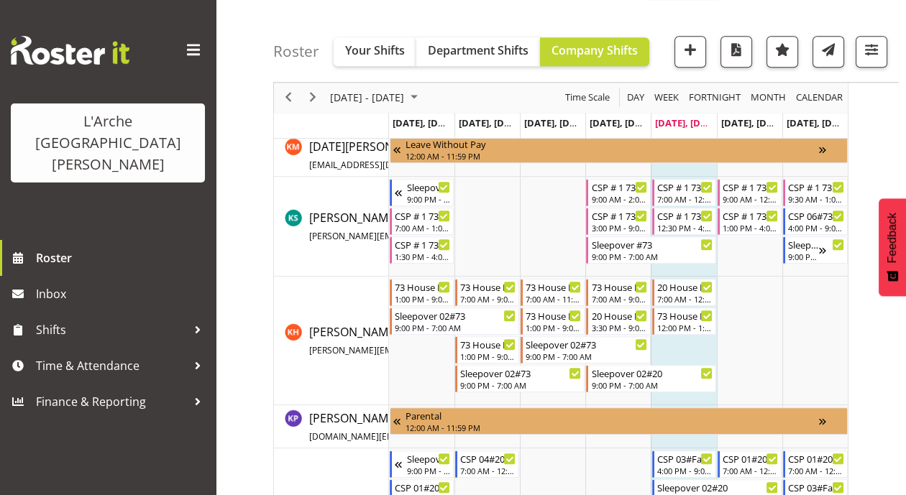
scroll to position [2373, 0]
